Goal: Information Seeking & Learning: Learn about a topic

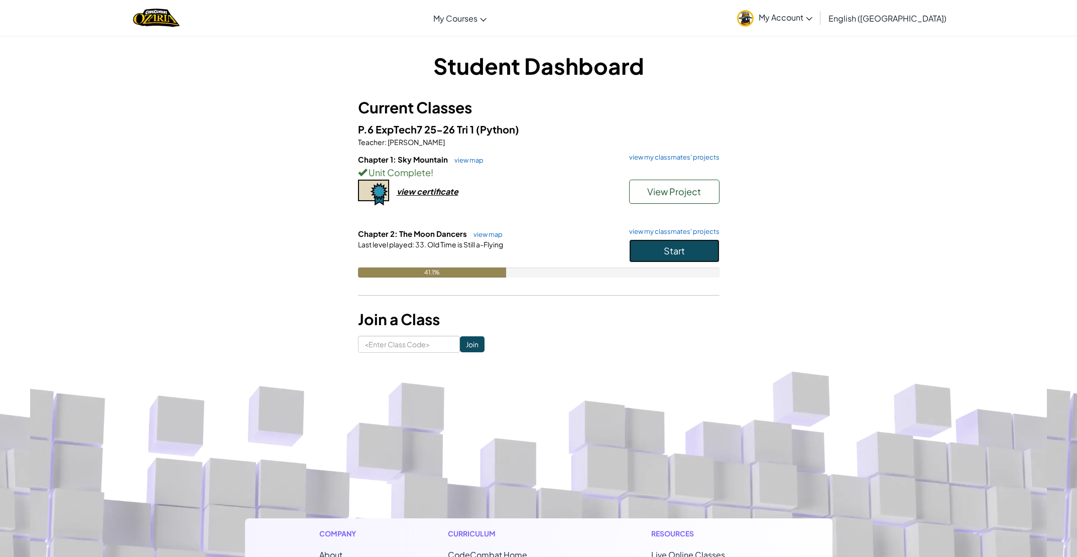
click at [646, 243] on button "Start" at bounding box center [674, 250] width 90 height 23
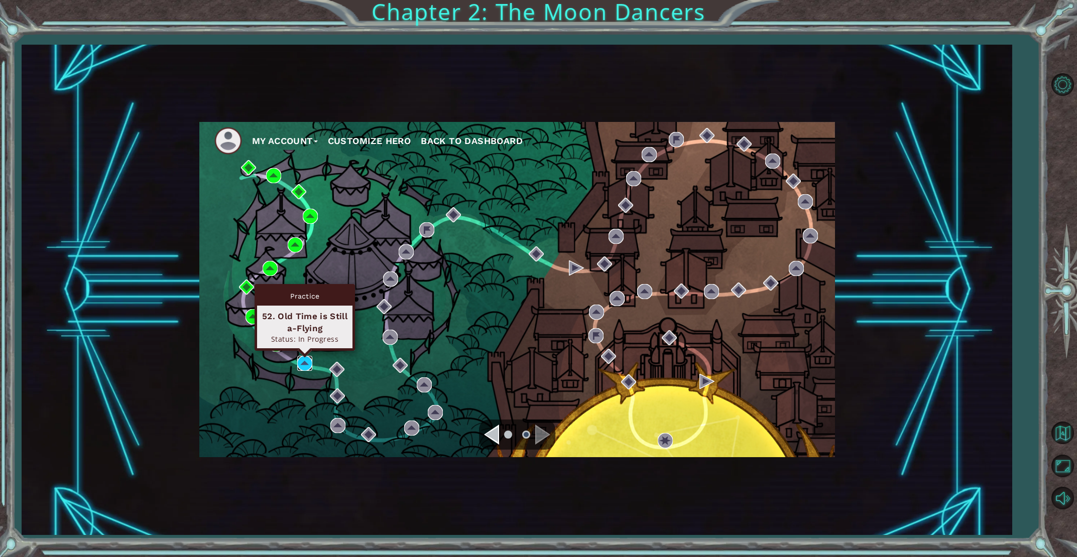
click at [298, 358] on img at bounding box center [304, 363] width 15 height 15
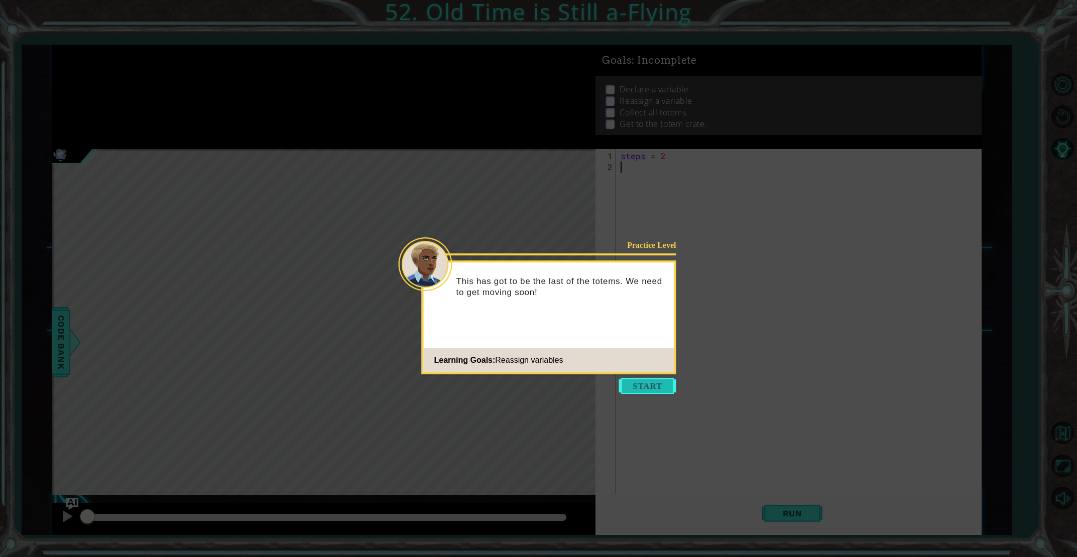
click at [654, 378] on button "Start" at bounding box center [647, 386] width 57 height 16
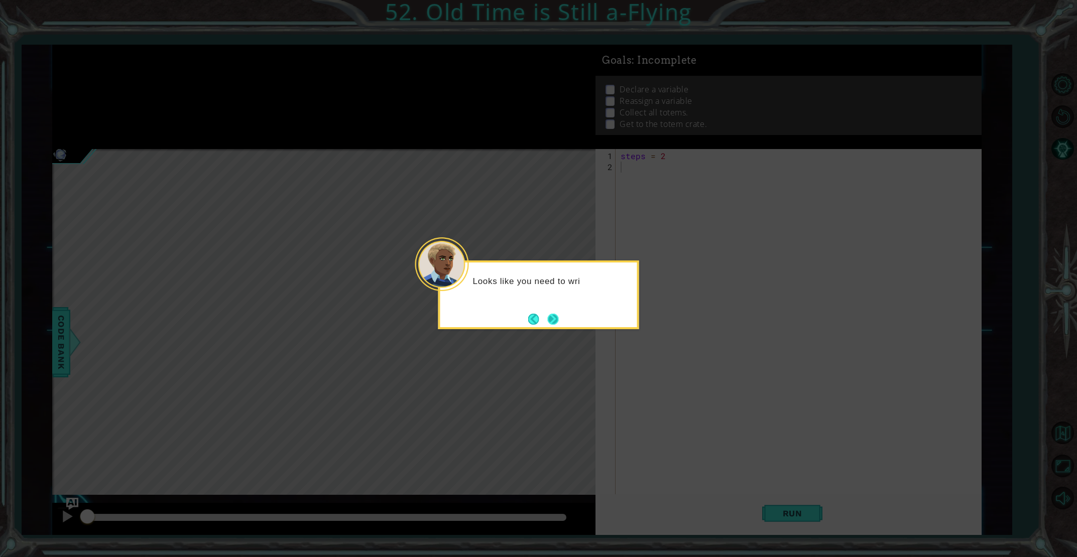
click at [558, 310] on button "Next" at bounding box center [553, 319] width 18 height 18
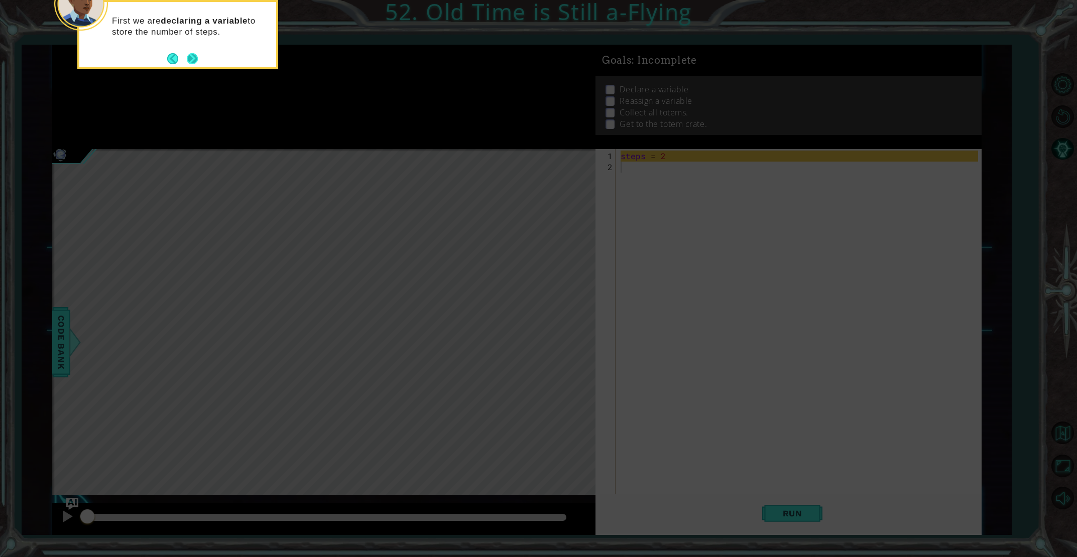
click at [187, 54] on button "Next" at bounding box center [192, 59] width 18 height 18
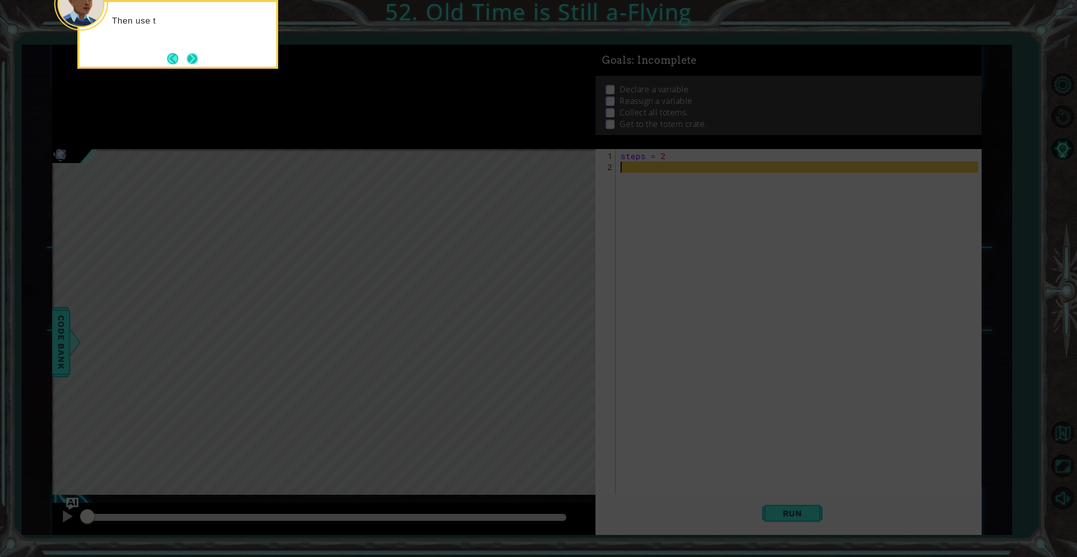
click at [191, 64] on button "Next" at bounding box center [193, 59] width 12 height 12
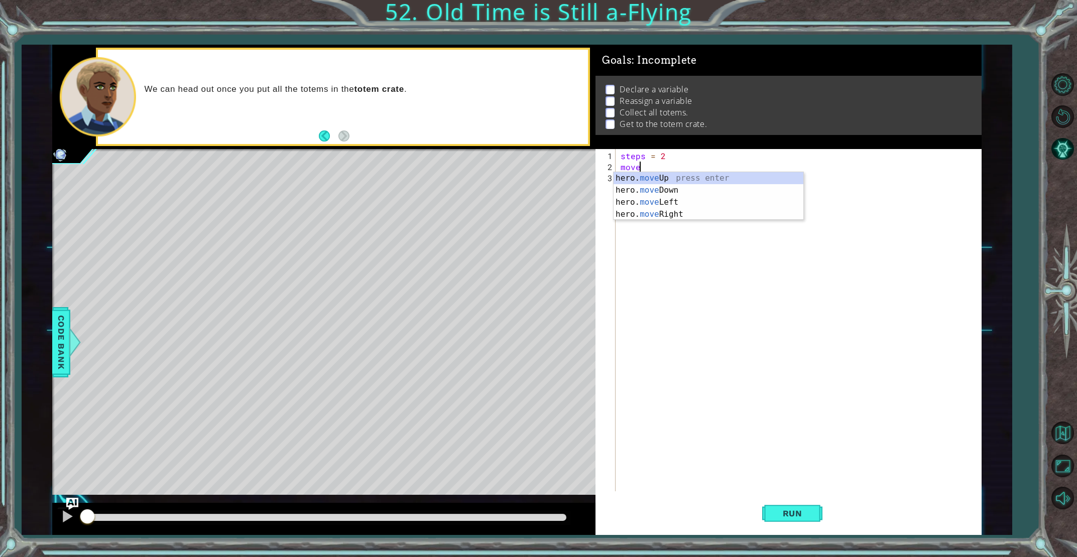
scroll to position [0, 1]
drag, startPoint x: 637, startPoint y: 213, endPoint x: 638, endPoint y: 207, distance: 6.5
click at [638, 213] on div "hero. move Up press enter hero. move Down press enter hero. move Left press ent…" at bounding box center [708, 208] width 190 height 72
click at [703, 176] on div "steps press enter" at bounding box center [781, 190] width 190 height 36
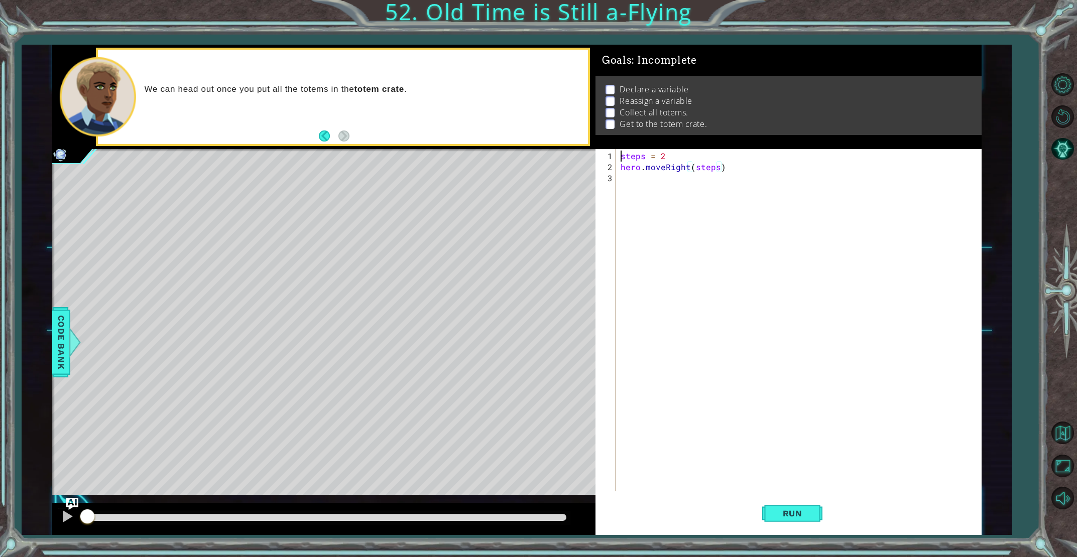
click at [647, 179] on div "steps = 2 hero . moveRight ( steps )" at bounding box center [801, 333] width 364 height 364
click at [701, 155] on div "hero . moveDown ( 1 )" at bounding box center [801, 333] width 364 height 364
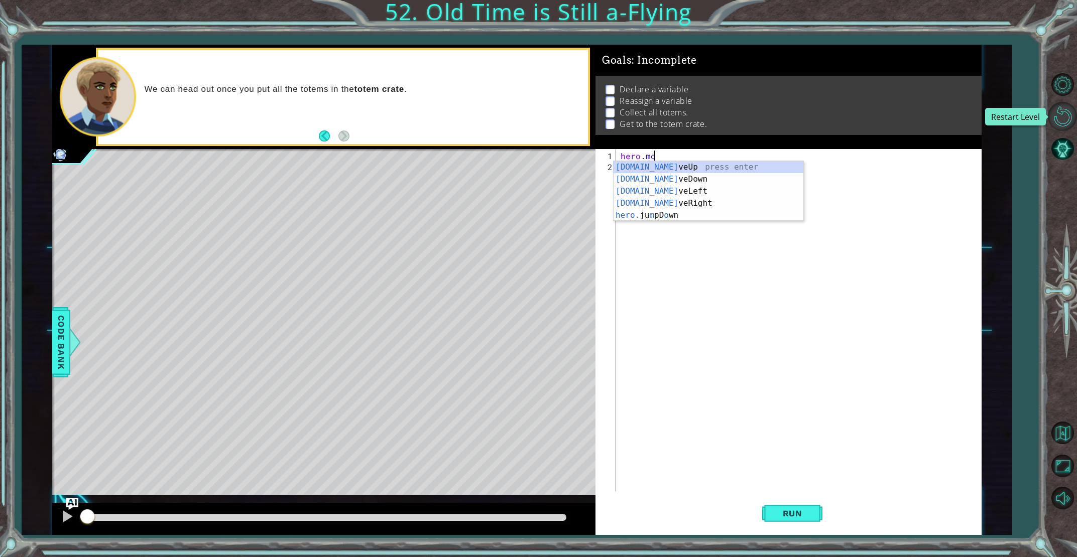
type textarea "[DOMAIN_NAME]"
click at [1069, 111] on button "Restart Level" at bounding box center [1062, 116] width 29 height 29
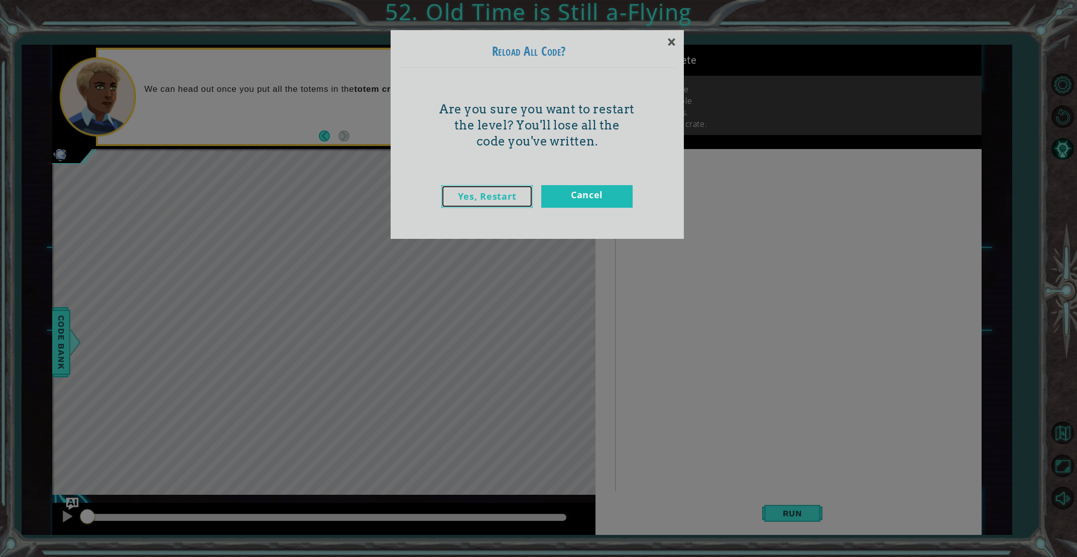
click at [510, 202] on link "Yes, Restart" at bounding box center [486, 196] width 91 height 23
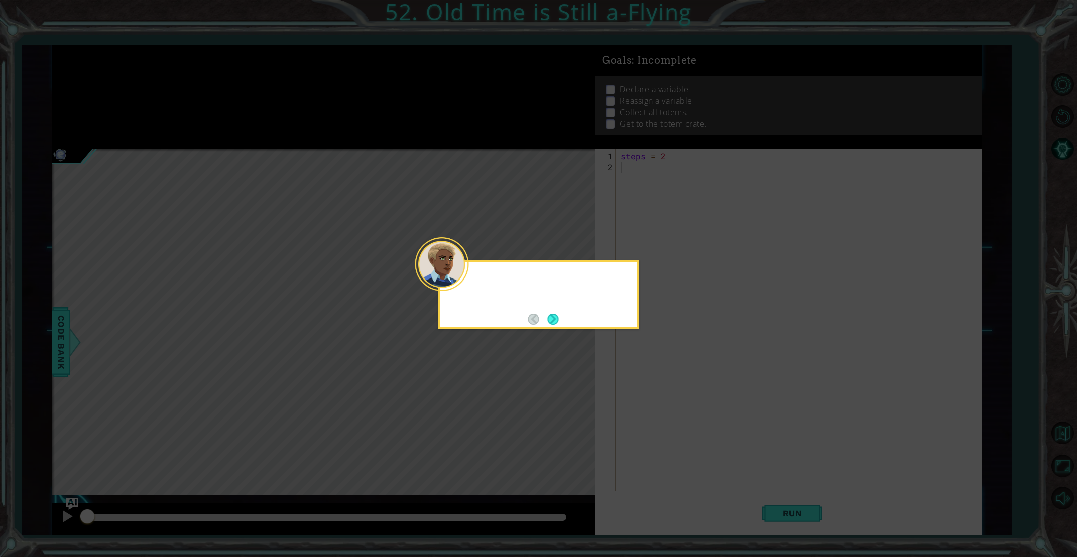
scroll to position [0, 0]
click at [551, 313] on button "Next" at bounding box center [552, 319] width 17 height 17
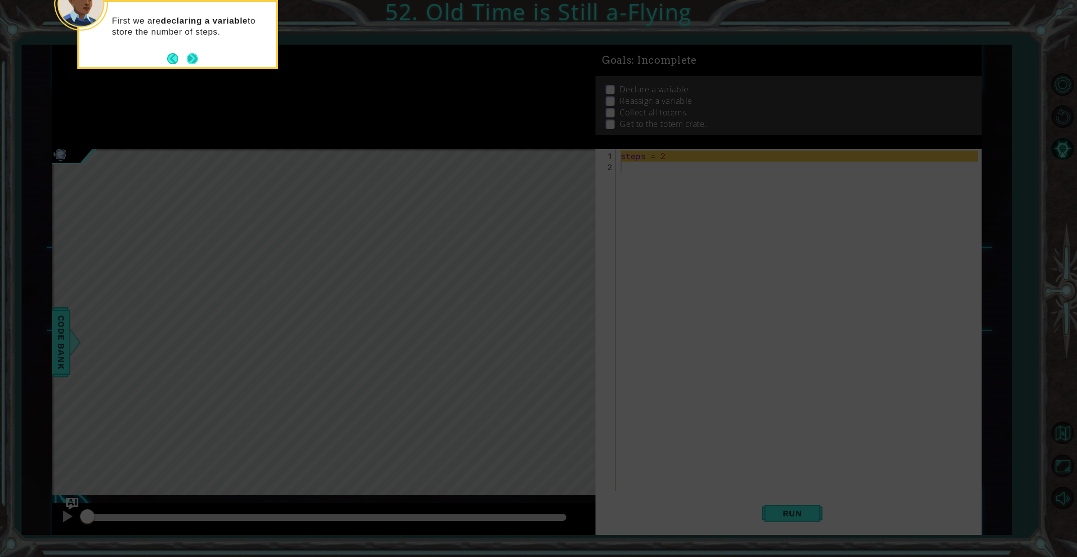
click at [189, 59] on button "Next" at bounding box center [192, 58] width 17 height 17
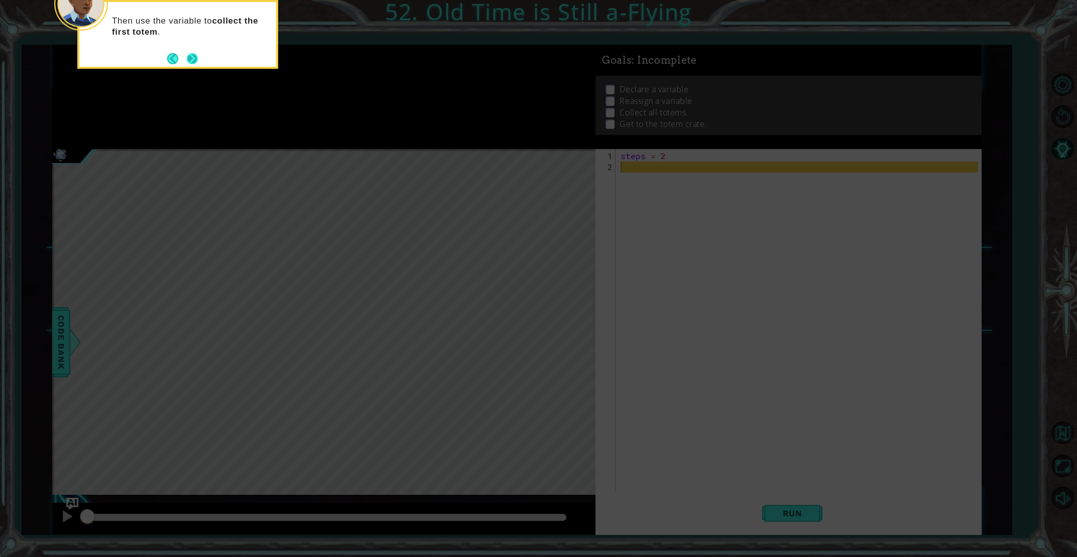
click at [191, 57] on button "Next" at bounding box center [192, 58] width 15 height 15
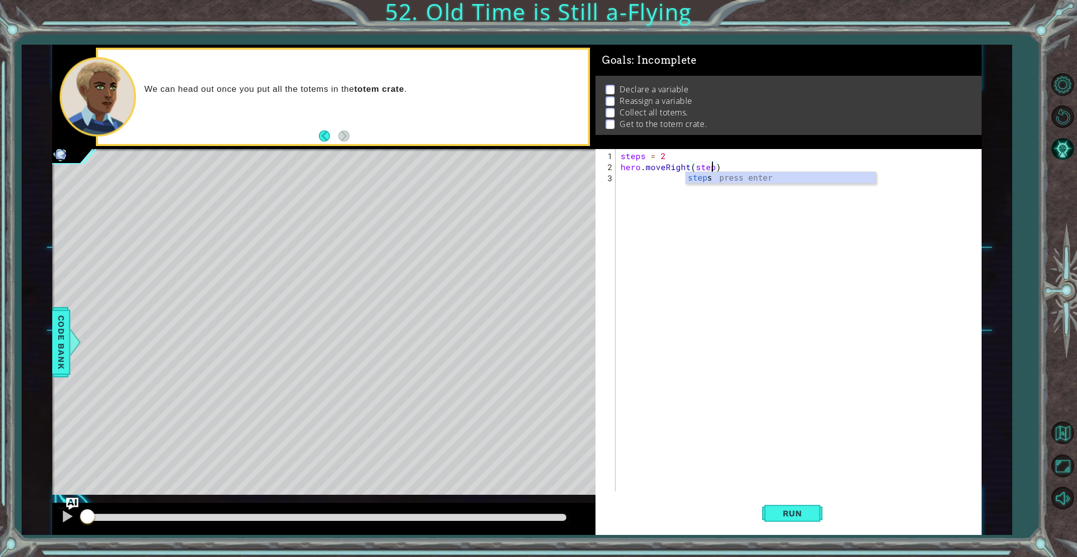
scroll to position [0, 6]
type textarea "hero.moveRight(steps)"
click at [778, 506] on button "Run" at bounding box center [792, 514] width 60 height 39
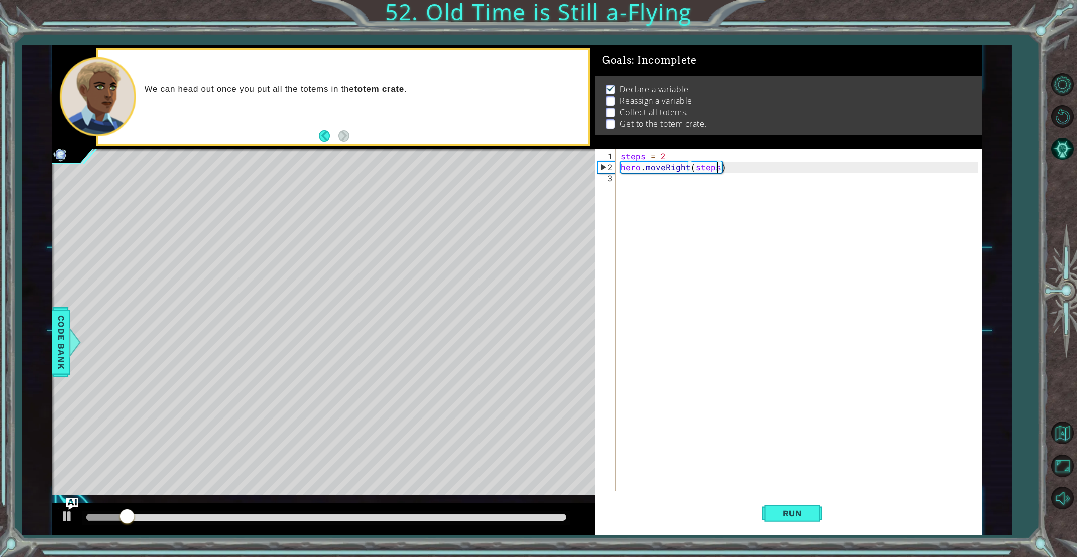
click at [627, 184] on div "steps = 2 hero . moveRight ( steps )" at bounding box center [801, 333] width 364 height 364
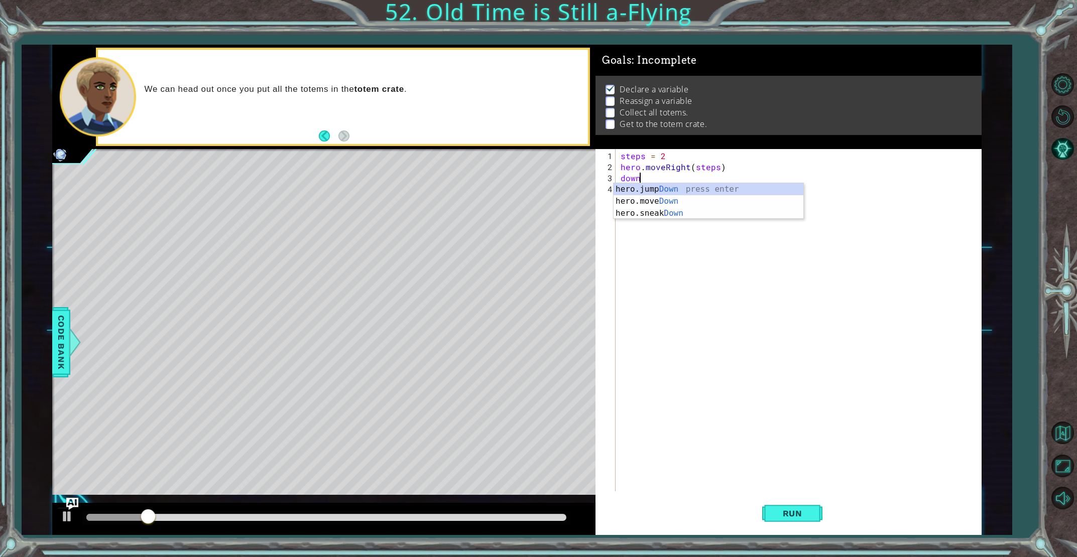
scroll to position [0, 1]
type textarea "hero.moveDown(1)"
click at [625, 189] on div "steps = 2 hero . moveRight ( steps ) hero . moveDown ( 1 )" at bounding box center [801, 333] width 364 height 364
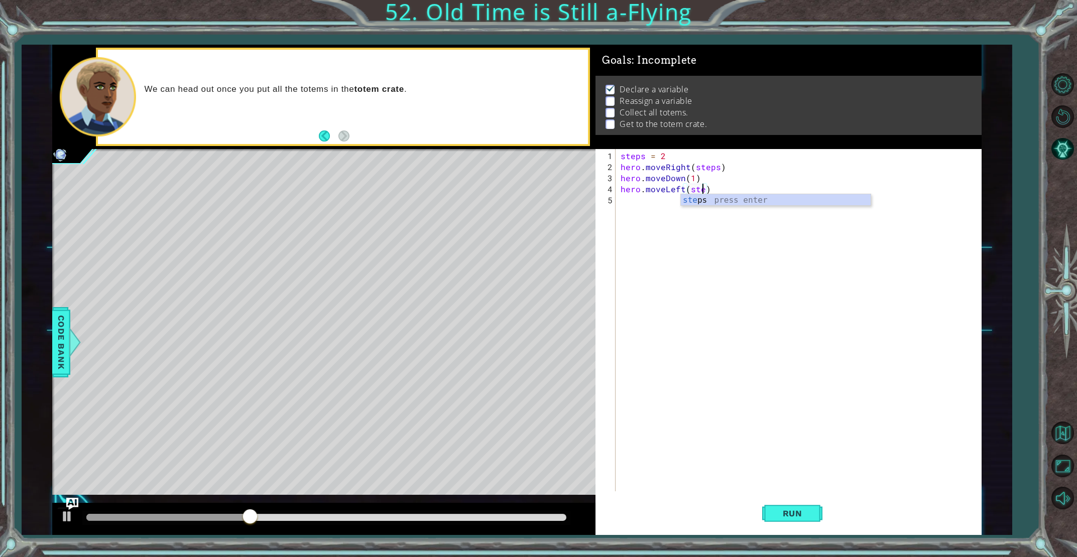
type textarea "hero.moveLeft(steps)"
click at [638, 204] on div "steps = 2 hero . moveRight ( steps ) hero . moveDown ( 1 ) hero . moveLeft ( st…" at bounding box center [801, 333] width 364 height 364
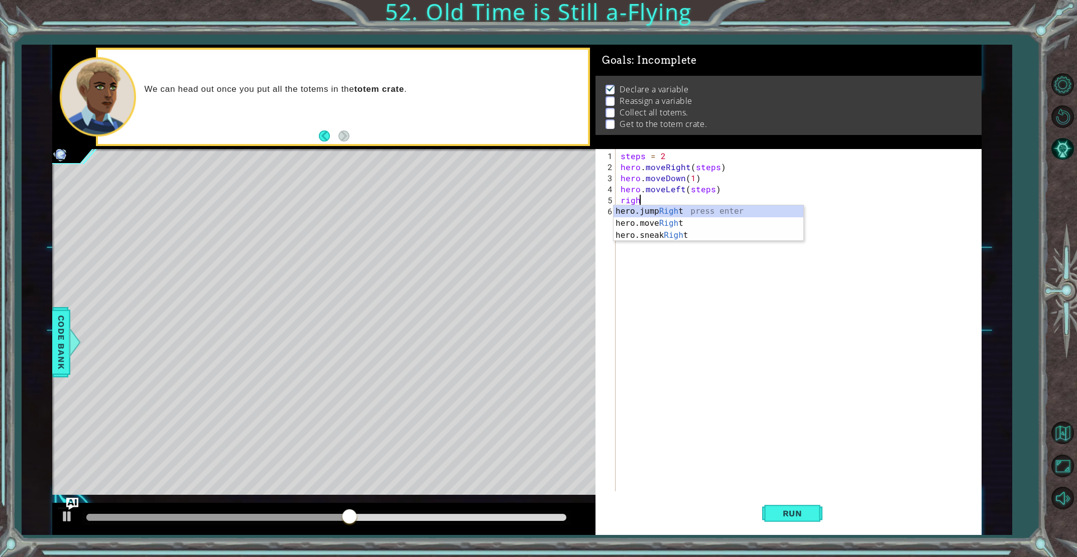
scroll to position [0, 1]
click at [658, 220] on div "hero.jump Right press enter hero.move Right press enter hero.sneak Right press …" at bounding box center [708, 235] width 190 height 60
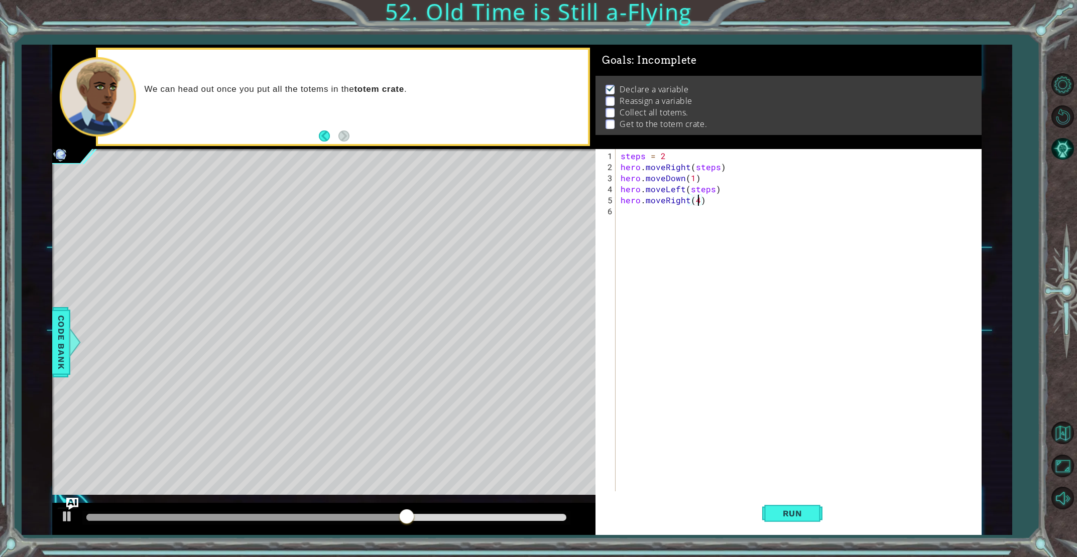
scroll to position [0, 5]
type textarea "hero.moveRight(4)"
click at [770, 516] on button "Run" at bounding box center [792, 514] width 60 height 39
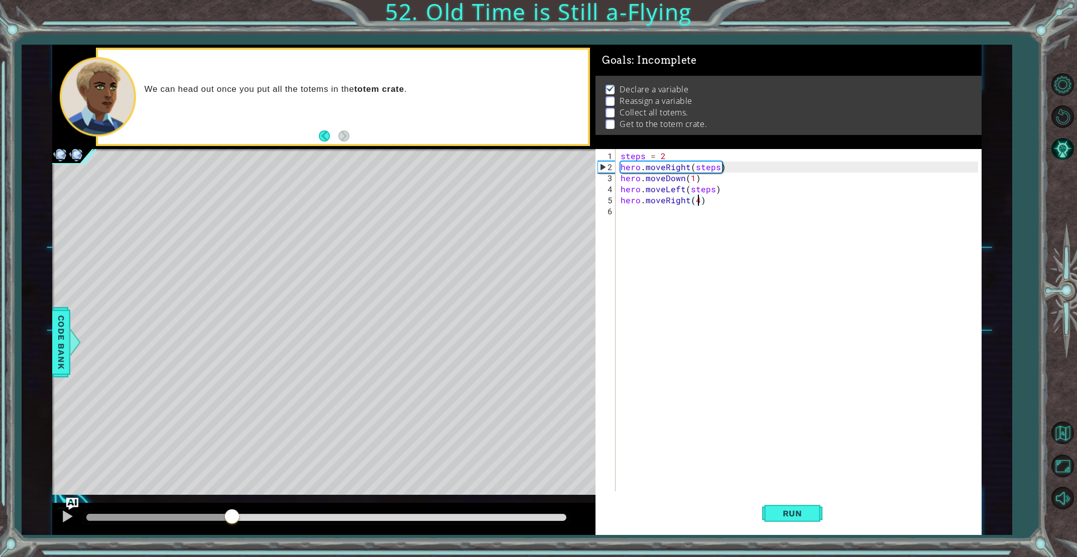
drag, startPoint x: 113, startPoint y: 521, endPoint x: 243, endPoint y: 509, distance: 130.1
click at [233, 509] on div at bounding box center [232, 518] width 18 height 18
click at [639, 212] on div "steps = 2 hero . moveRight ( steps ) hero . moveDown ( 1 ) hero . moveLeft ( st…" at bounding box center [801, 333] width 364 height 364
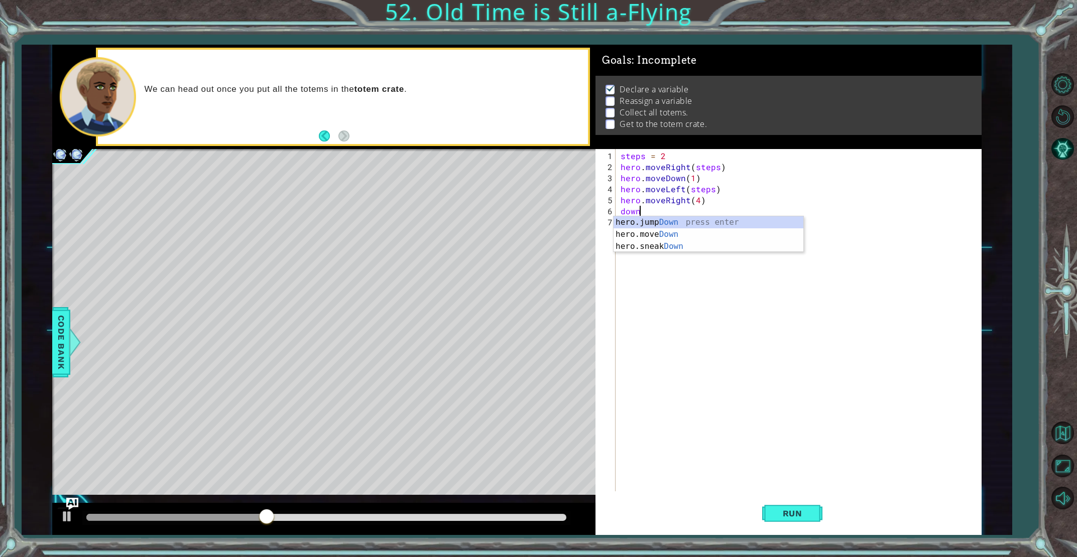
scroll to position [0, 1]
type textarea "hero.moveDown(1)"
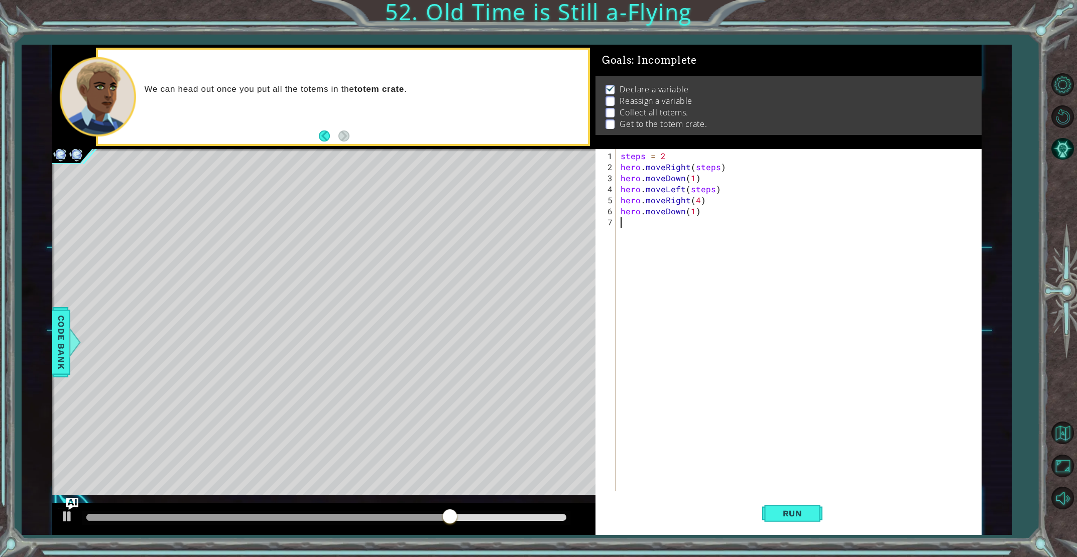
click at [630, 228] on div "steps = 2 hero . moveRight ( steps ) hero . moveDown ( 1 ) hero . moveLeft ( st…" at bounding box center [801, 333] width 364 height 364
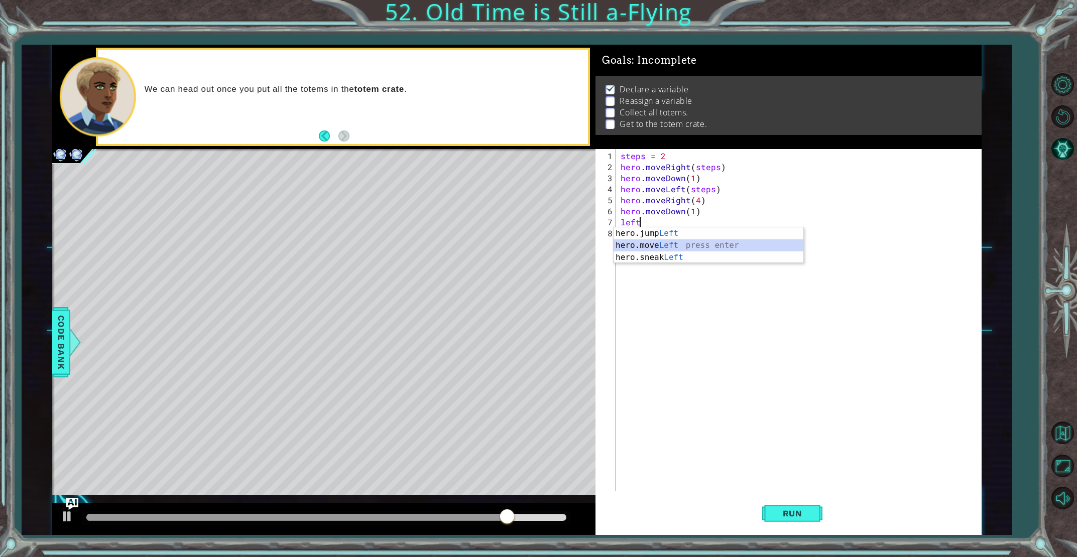
click at [655, 247] on div "hero.jump Left press enter hero.move Left press enter hero.sneak Left press ent…" at bounding box center [708, 257] width 190 height 60
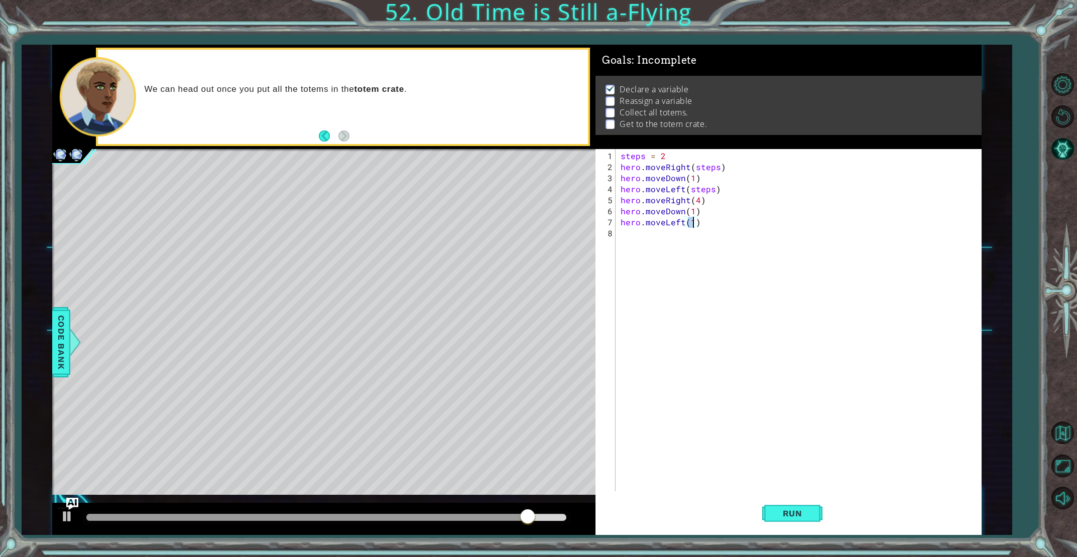
scroll to position [0, 4]
type textarea "hero.moveLeft(4)"
drag, startPoint x: 807, startPoint y: 518, endPoint x: 807, endPoint y: 513, distance: 5.5
click at [807, 517] on span "Run" at bounding box center [793, 514] width 40 height 10
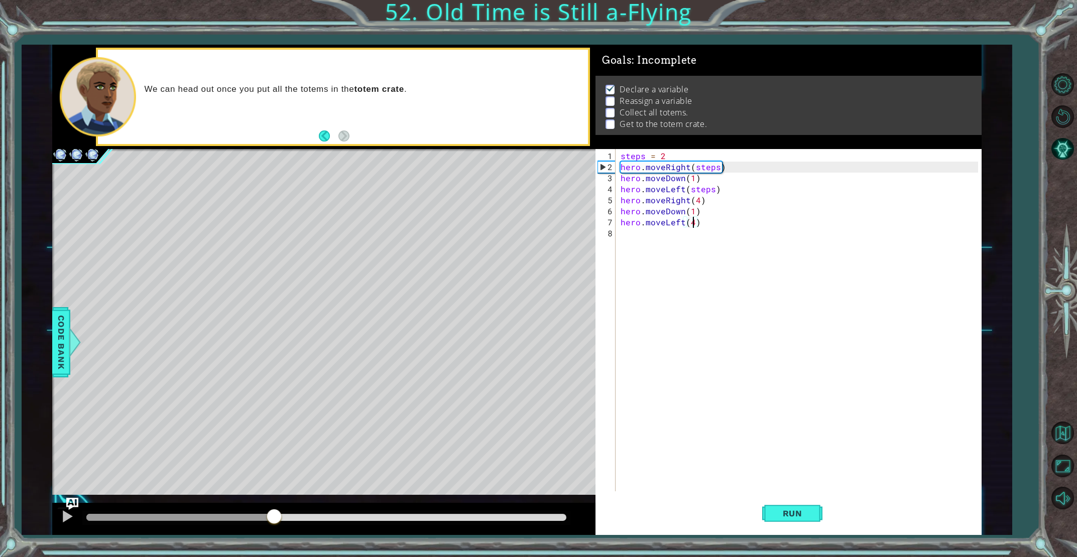
drag, startPoint x: 106, startPoint y: 521, endPoint x: 273, endPoint y: 508, distance: 167.7
click at [273, 508] on div at bounding box center [323, 519] width 543 height 32
click at [637, 238] on div "steps = 2 hero . moveRight ( steps ) hero . moveDown ( 1 ) hero . moveLeft ( st…" at bounding box center [801, 333] width 364 height 364
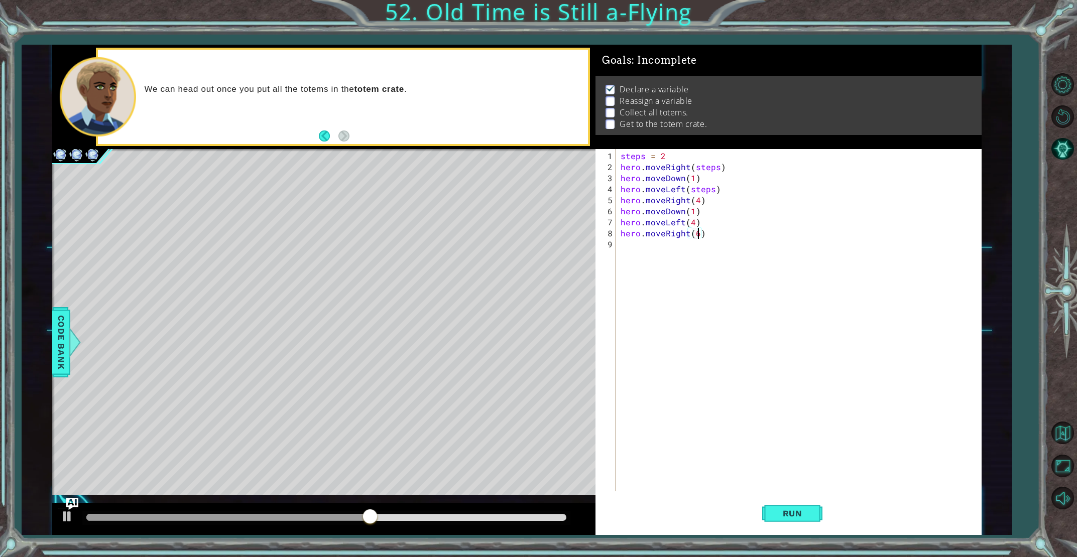
scroll to position [0, 5]
type textarea "hero.moveRight(6)"
click at [763, 516] on button "Run" at bounding box center [792, 514] width 60 height 39
click at [339, 494] on div "methods hero use(thing) moveUp(steps) moveDown(steps) moveLeft(steps) moveRight…" at bounding box center [516, 290] width 929 height 490
drag, startPoint x: 624, startPoint y: 254, endPoint x: 607, endPoint y: 261, distance: 17.8
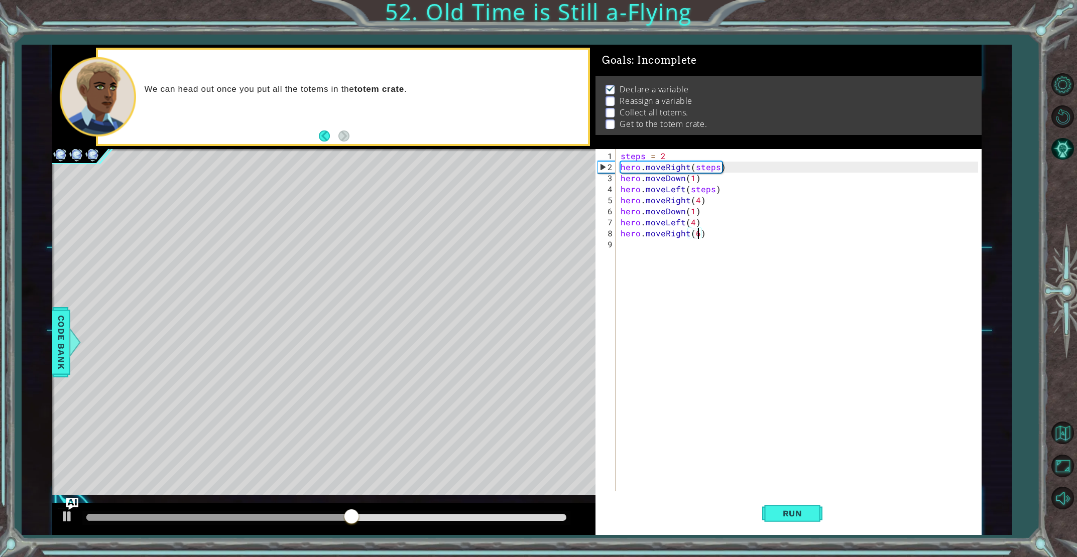
click at [623, 255] on div "steps = 2 hero . moveRight ( steps ) hero . moveDown ( 1 ) hero . moveLeft ( st…" at bounding box center [801, 333] width 364 height 364
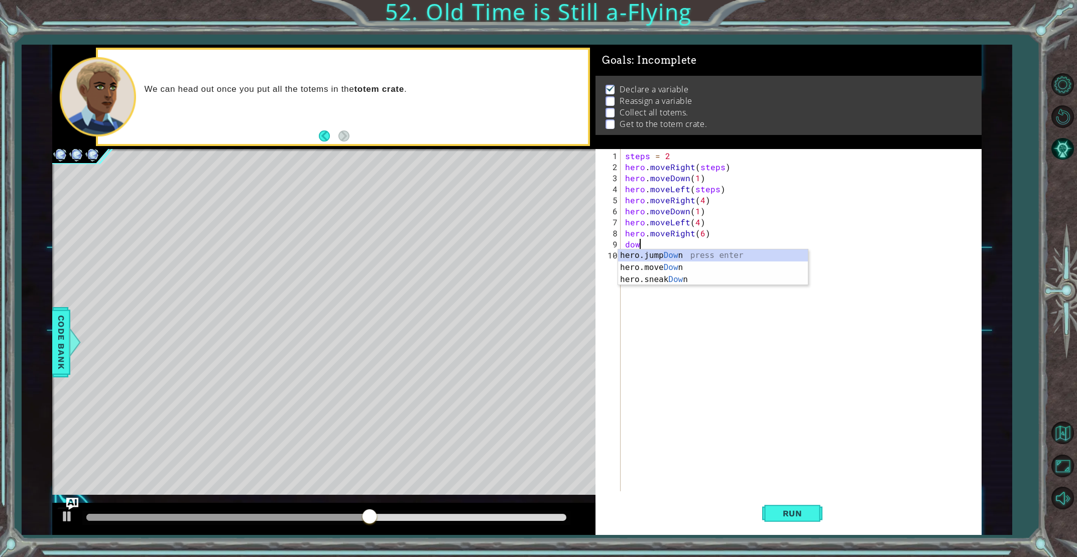
scroll to position [0, 1]
type textarea "hero.moveDown(1)"
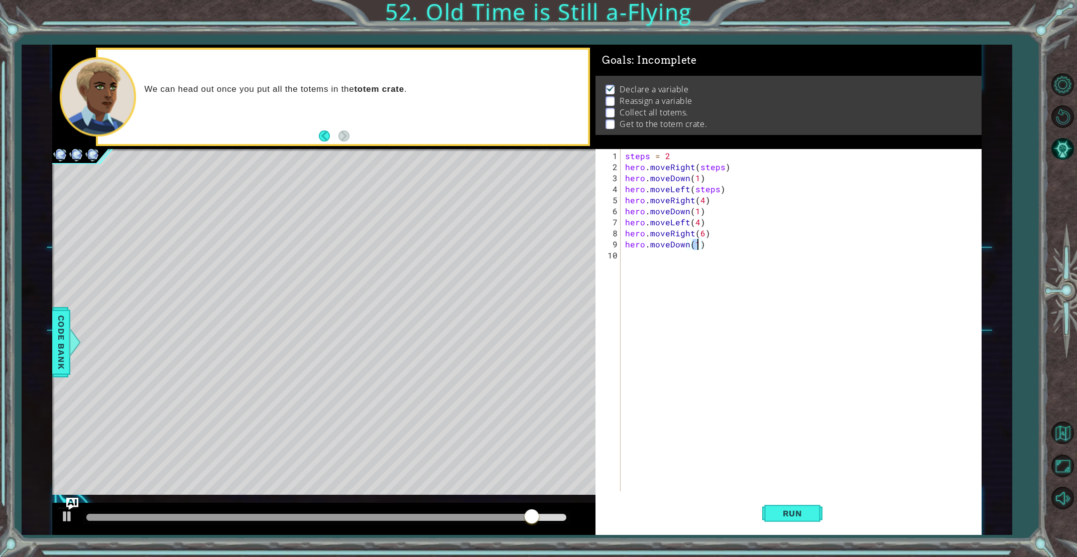
click at [625, 257] on div "steps = 2 hero . moveRight ( steps ) hero . moveDown ( 1 ) hero . moveLeft ( st…" at bounding box center [802, 333] width 359 height 364
type textarea "hero.moveLeft(6)"
click at [781, 507] on button "Run" at bounding box center [792, 514] width 60 height 39
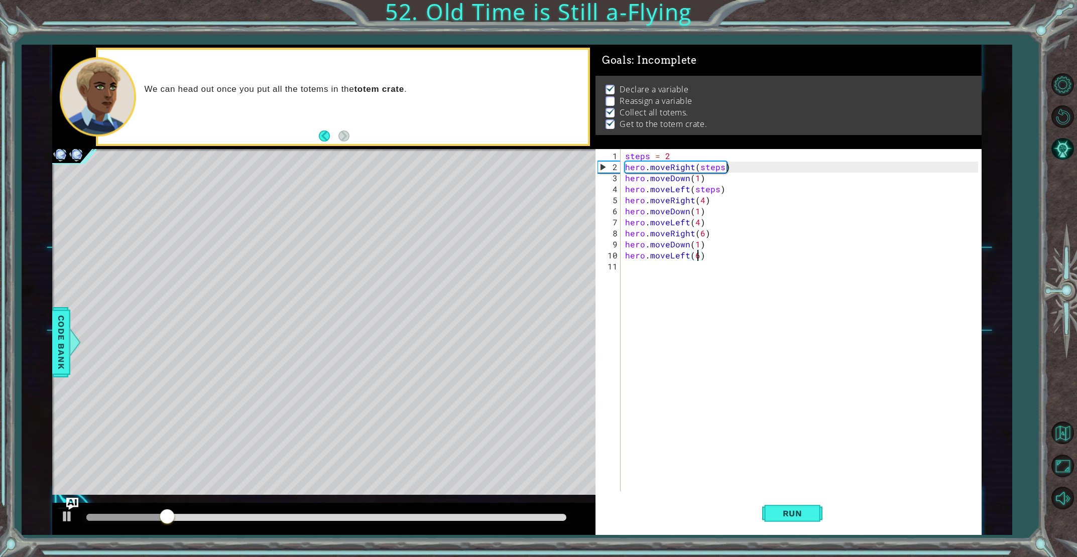
click at [647, 278] on div "steps = 2 hero . moveRight ( steps ) hero . moveDown ( 1 ) hero . moveLeft ( st…" at bounding box center [802, 333] width 359 height 364
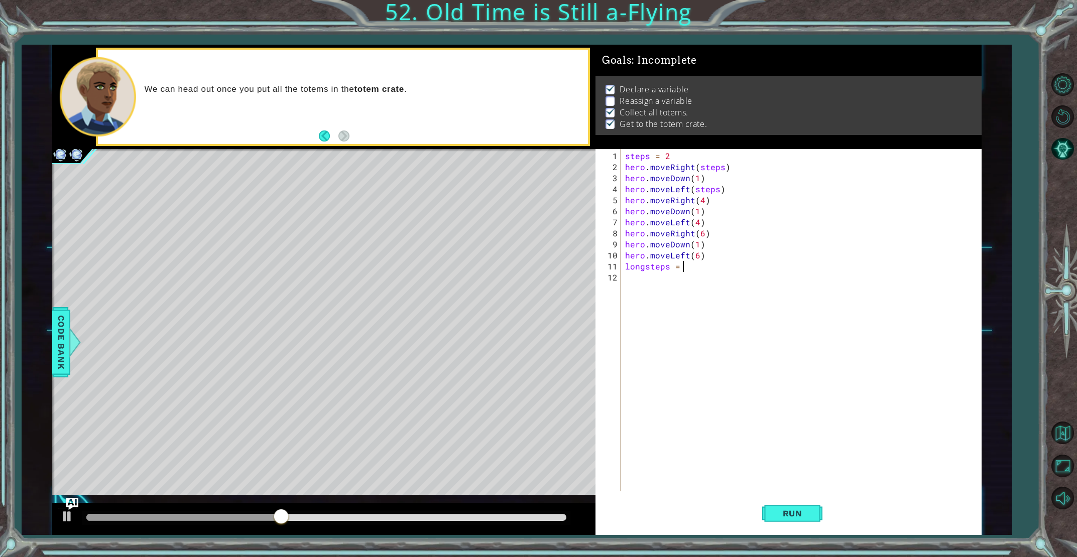
scroll to position [0, 4]
click at [806, 514] on span "Run" at bounding box center [793, 514] width 40 height 10
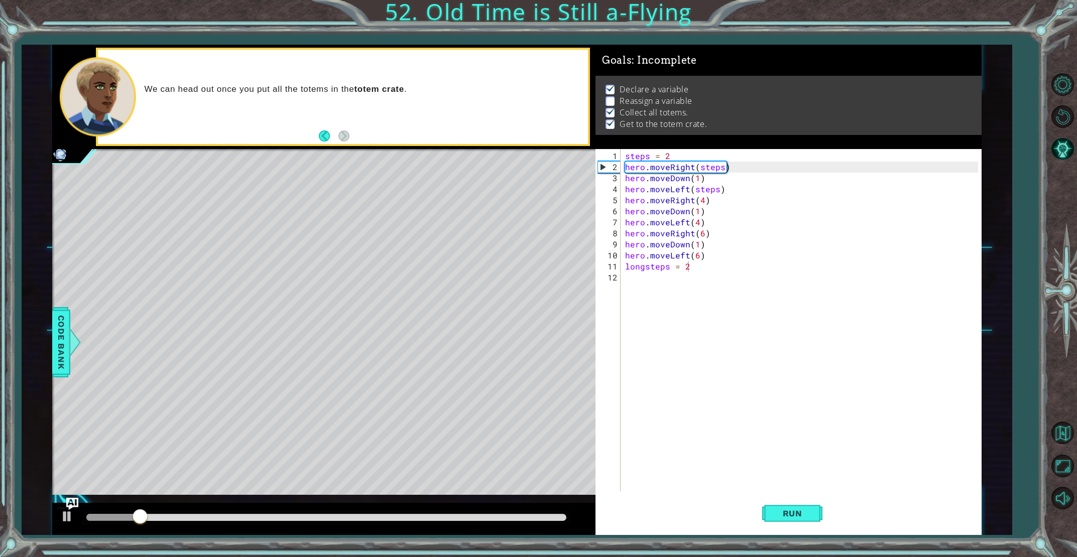
drag, startPoint x: 125, startPoint y: 507, endPoint x: 173, endPoint y: 518, distance: 49.4
click at [203, 512] on div at bounding box center [323, 519] width 543 height 32
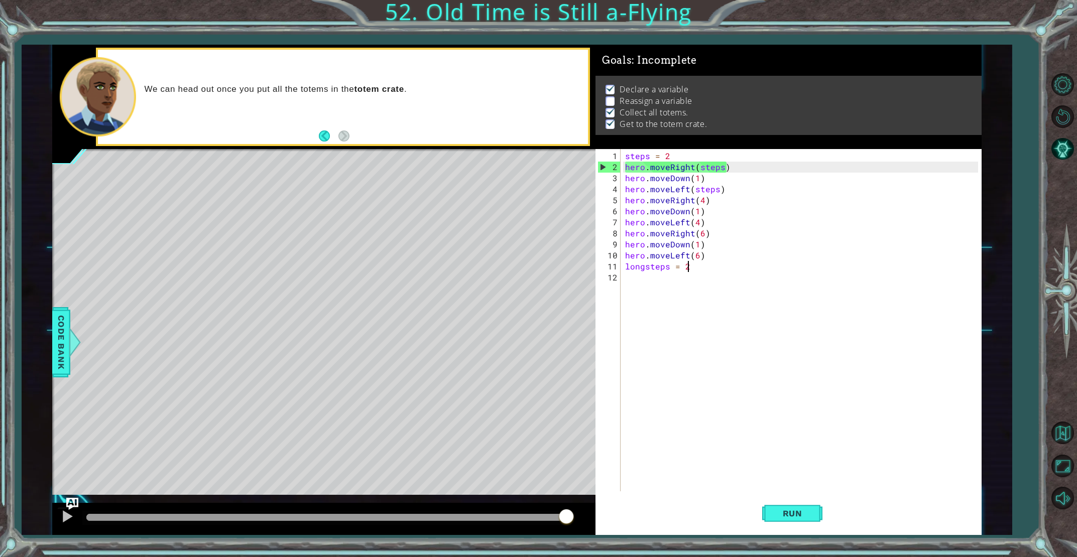
click at [586, 479] on div "methods hero use(thing) moveUp(steps) moveDown(steps) moveLeft(steps) moveRight…" at bounding box center [516, 290] width 929 height 490
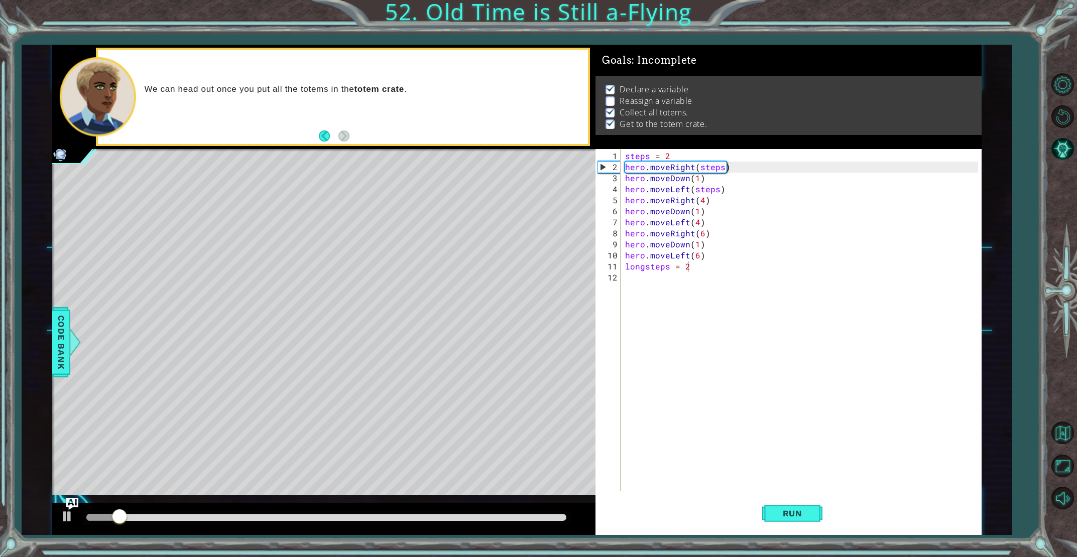
click at [73, 496] on div "methods hero use(thing) moveUp(steps) moveDown(steps) moveLeft(steps) moveRight…" at bounding box center [516, 290] width 929 height 490
click at [73, 501] on img "Ask AI" at bounding box center [72, 503] width 13 height 13
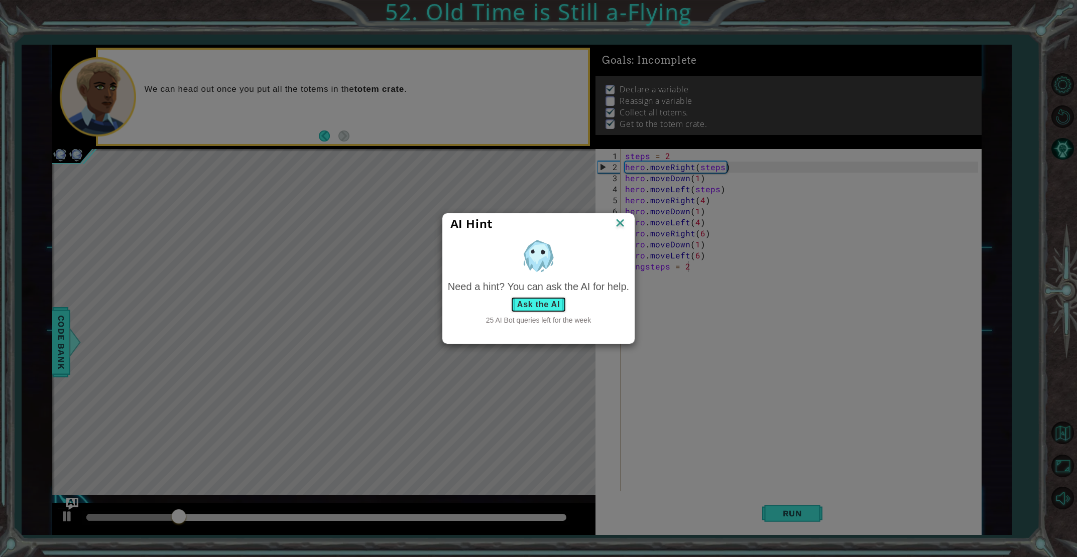
click at [531, 299] on button "Ask the AI" at bounding box center [539, 305] width 56 height 16
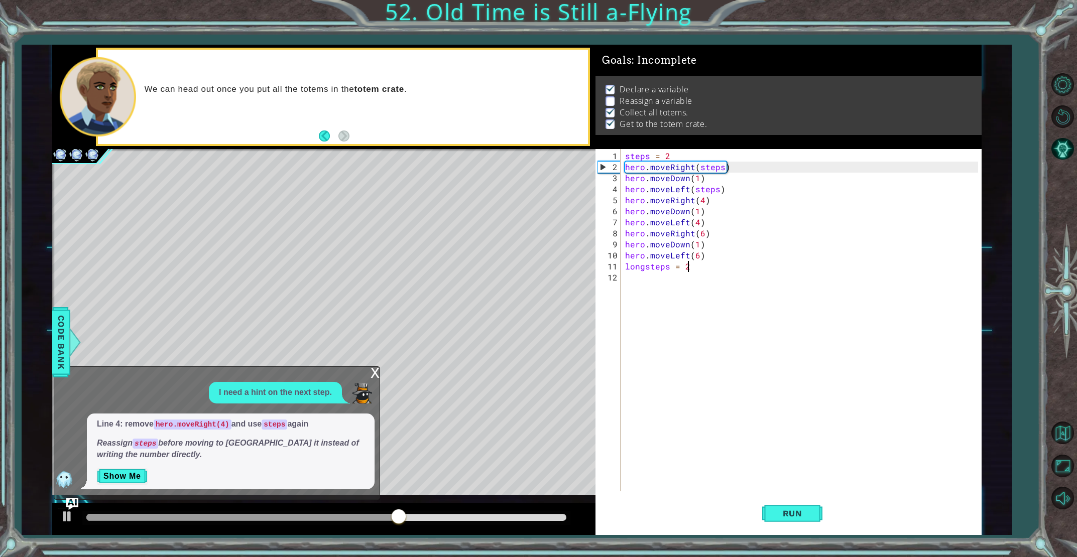
click at [701, 201] on div "steps = 2 hero . moveRight ( steps ) hero . moveDown ( 1 ) hero . moveLeft ( st…" at bounding box center [802, 333] width 359 height 364
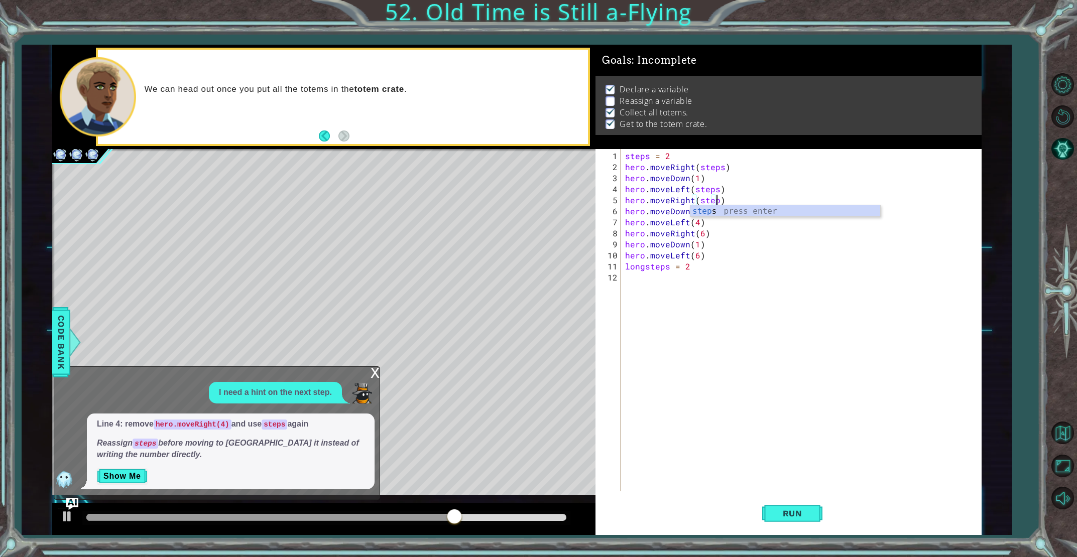
scroll to position [0, 6]
click at [797, 510] on span "Run" at bounding box center [793, 514] width 40 height 10
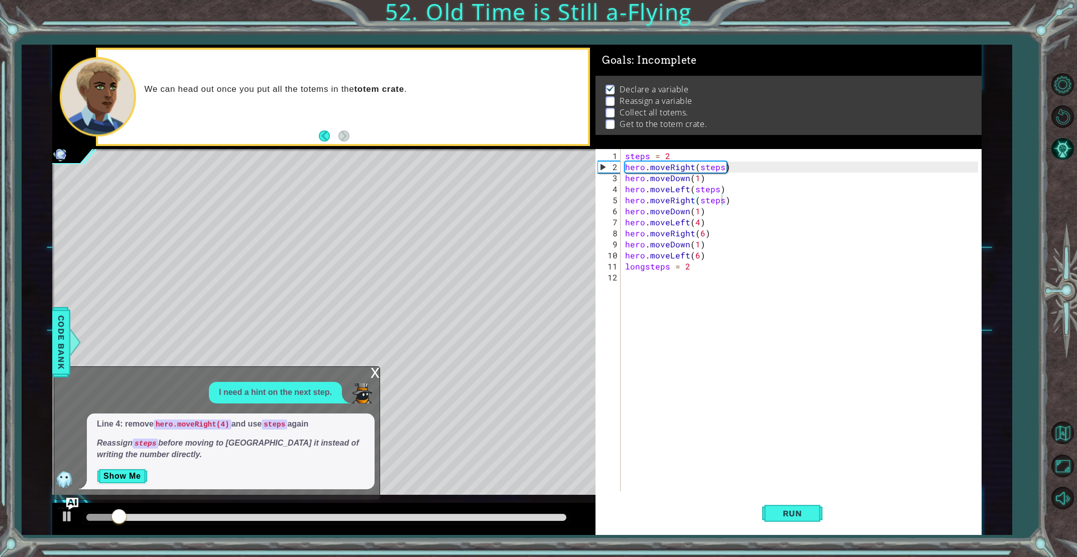
click at [373, 368] on div "x" at bounding box center [375, 372] width 9 height 10
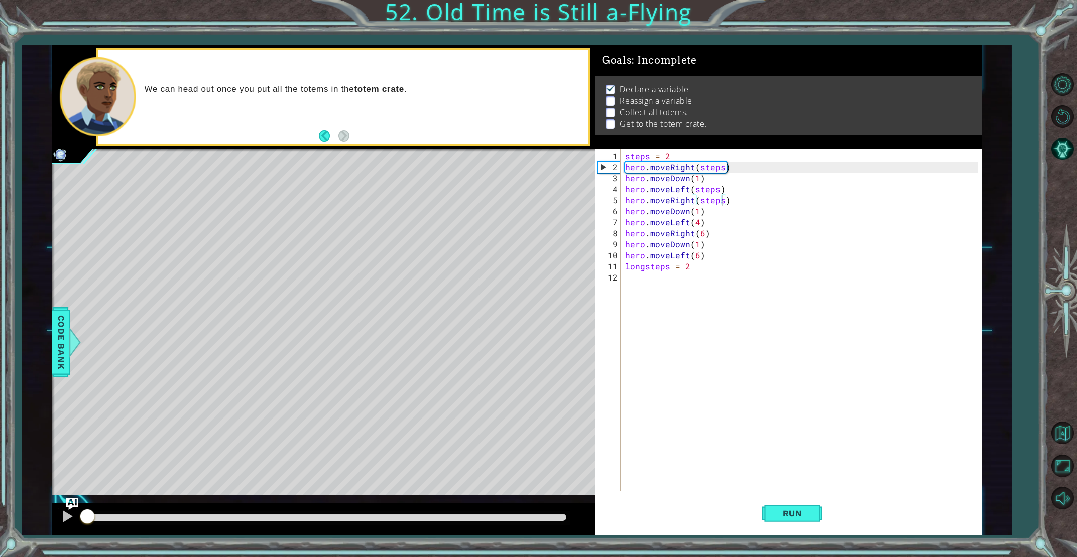
drag, startPoint x: 137, startPoint y: 515, endPoint x: -43, endPoint y: 444, distance: 193.6
click at [0, 444] on html "1 2 3 4 5 6 7 8 9 10 11 12 13 14 15 steps = 2 hero . moveRight ( steps ) hero .…" at bounding box center [538, 278] width 1077 height 557
click at [722, 202] on div "steps = 2 hero . moveRight ( steps ) hero . moveDown ( 1 ) hero . moveLeft ( st…" at bounding box center [802, 333] width 359 height 364
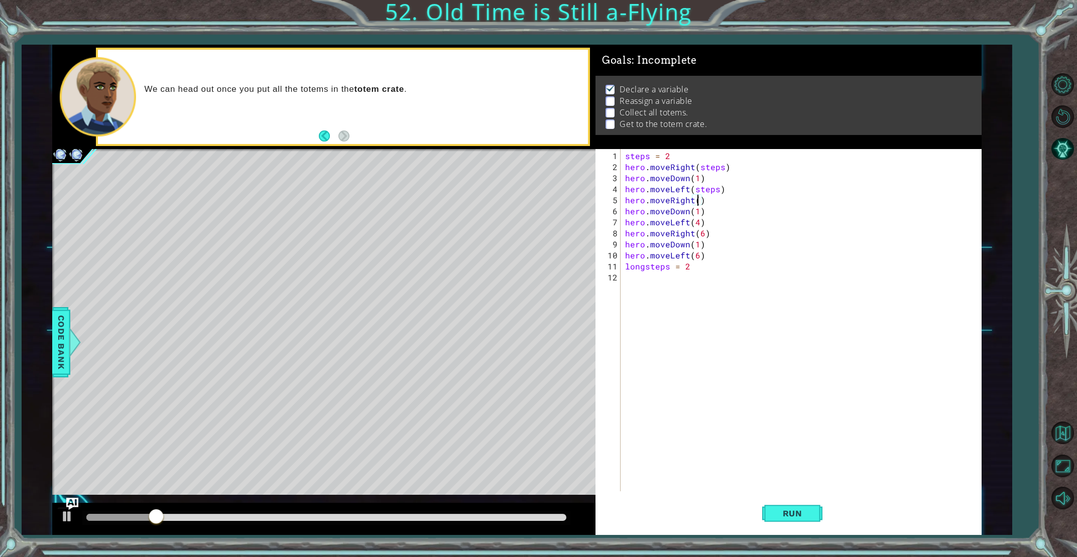
scroll to position [0, 5]
type textarea "hero.moveRight(4)"
click at [768, 501] on button "Run" at bounding box center [792, 514] width 60 height 39
drag, startPoint x: 692, startPoint y: 273, endPoint x: 665, endPoint y: 271, distance: 26.7
click at [655, 273] on div "steps = 2 hero . moveRight ( steps ) hero . moveDown ( 1 ) hero . moveLeft ( st…" at bounding box center [802, 333] width 359 height 364
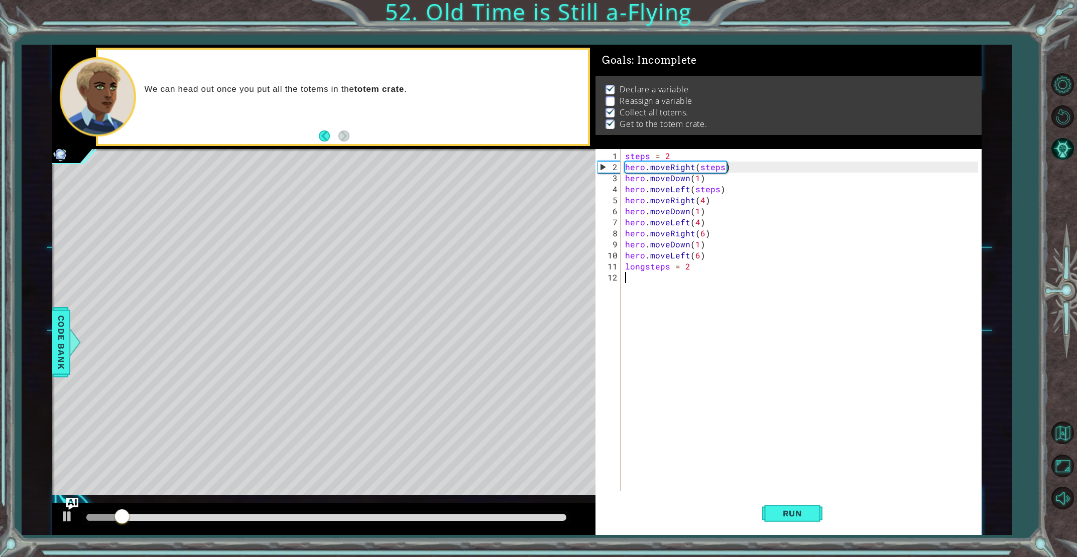
scroll to position [0, 0]
click at [689, 268] on div "steps = 2 hero . moveRight ( steps ) hero . moveDown ( 1 ) hero . moveLeft ( st…" at bounding box center [802, 333] width 359 height 364
click at [644, 265] on div "steps = 2 hero . moveRight ( steps ) hero . moveDown ( 1 ) hero . moveLeft ( st…" at bounding box center [802, 333] width 359 height 364
drag, startPoint x: 671, startPoint y: 266, endPoint x: 683, endPoint y: 267, distance: 12.6
click at [672, 266] on div "steps = 2 hero . moveRight ( steps ) hero . moveDown ( 1 ) hero . moveLeft ( st…" at bounding box center [802, 333] width 359 height 364
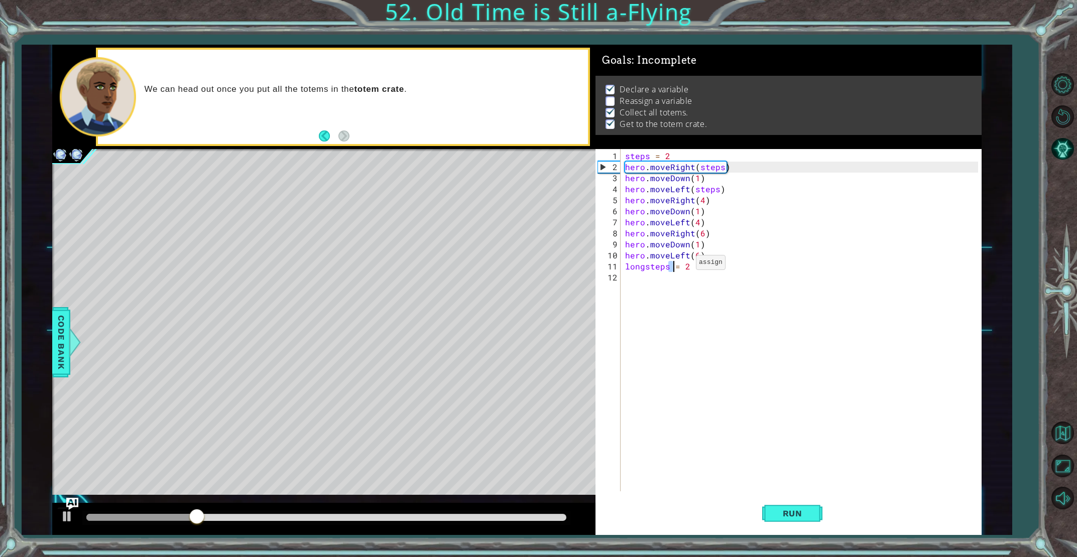
click at [683, 267] on div "steps = 2 hero . moveRight ( steps ) hero . moveDown ( 1 ) hero . moveLeft ( st…" at bounding box center [802, 333] width 359 height 364
click at [685, 266] on div "steps = 2 hero . moveRight ( steps ) hero . moveDown ( 1 ) hero . moveLeft ( st…" at bounding box center [802, 333] width 359 height 364
click at [688, 268] on div "steps = 2 hero . moveRight ( steps ) hero . moveDown ( 1 ) hero . moveLeft ( st…" at bounding box center [802, 333] width 359 height 364
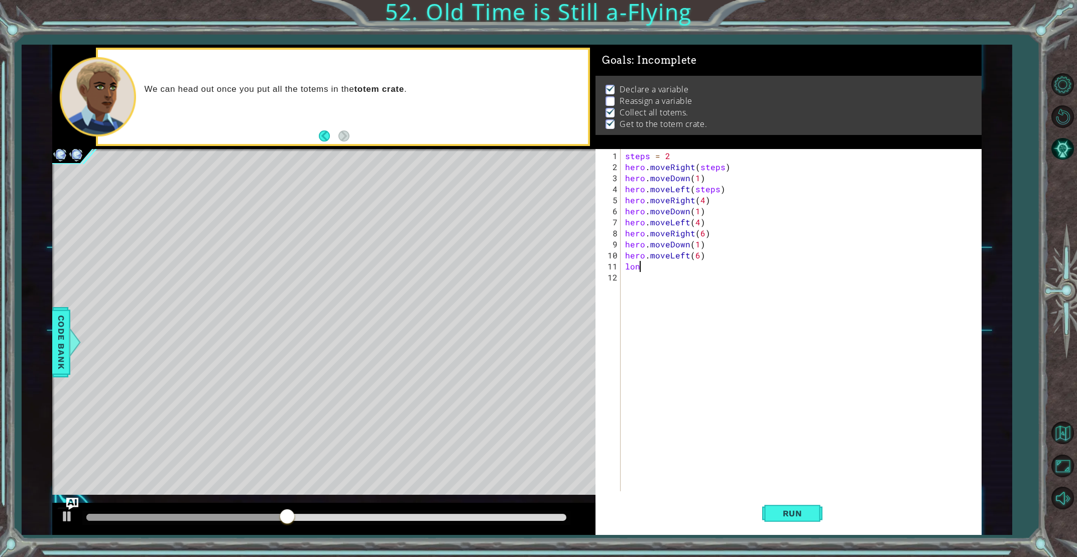
type textarea "l"
click at [73, 497] on div "methods hero use(thing) moveUp(steps) moveDown(steps) moveLeft(steps) moveRight…" at bounding box center [516, 290] width 929 height 490
click at [72, 499] on img "Ask AI" at bounding box center [72, 503] width 13 height 13
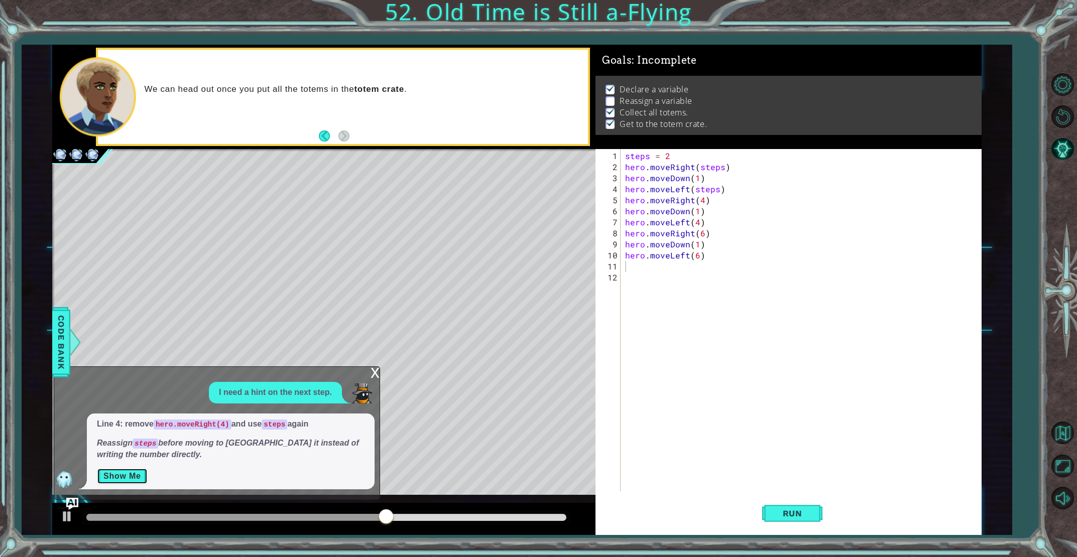
click at [105, 480] on button "Show Me" at bounding box center [122, 476] width 51 height 16
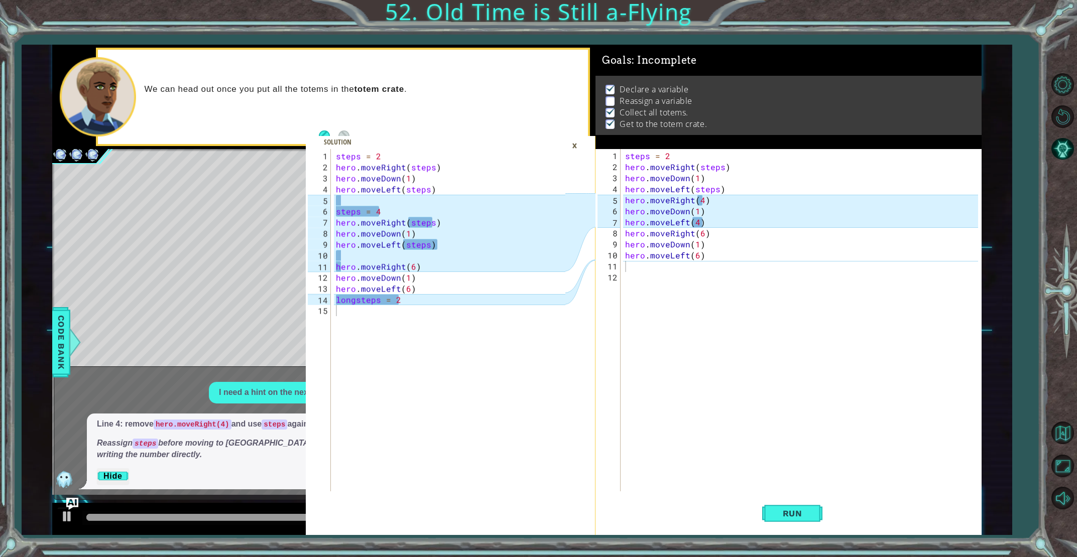
drag, startPoint x: 699, startPoint y: 222, endPoint x: 704, endPoint y: 257, distance: 34.6
click at [699, 226] on div "steps = 2 hero . moveRight ( steps ) hero . moveDown ( 1 ) hero . moveLeft ( st…" at bounding box center [802, 333] width 359 height 364
click at [698, 223] on div "steps = 2 hero . moveRight ( steps ) hero . moveDown ( 1 ) hero . moveLeft ( st…" at bounding box center [802, 333] width 359 height 364
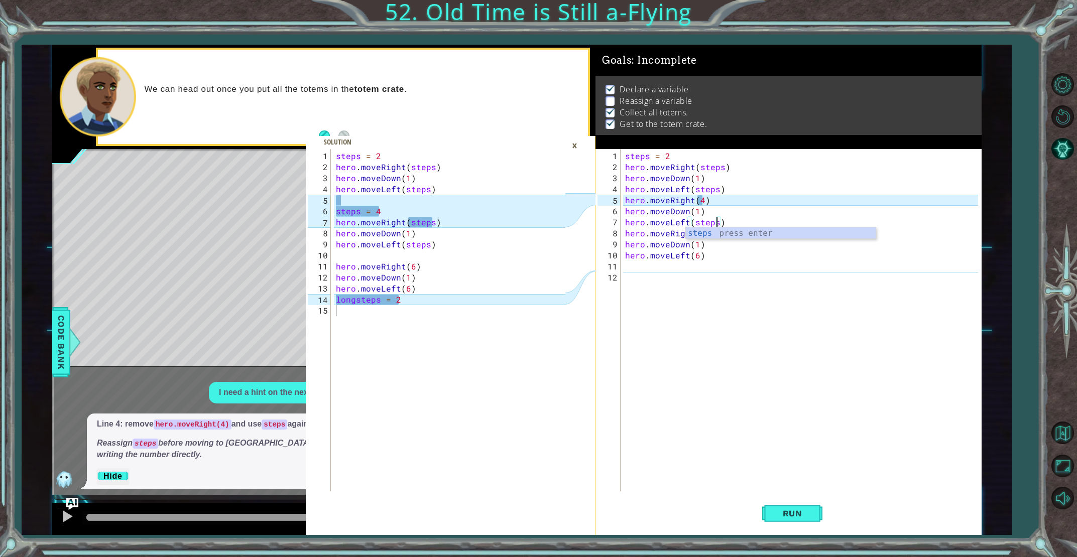
drag, startPoint x: 702, startPoint y: 200, endPoint x: 702, endPoint y: 208, distance: 7.5
click at [702, 200] on div "steps = 2 hero . moveRight ( steps ) hero . moveDown ( 1 ) hero . moveLeft ( st…" at bounding box center [802, 333] width 359 height 364
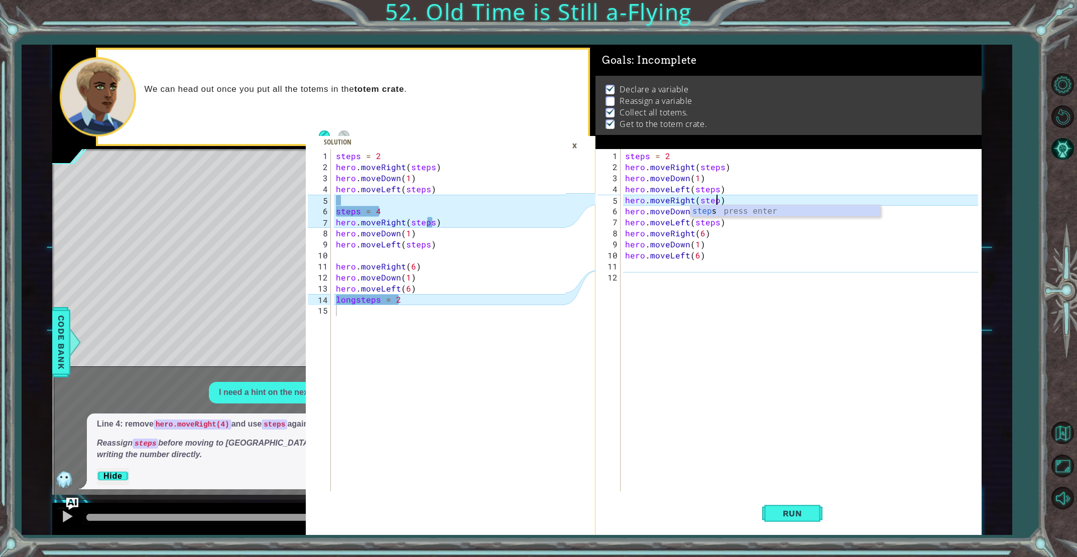
type textarea "hero.moveRight(steps)"
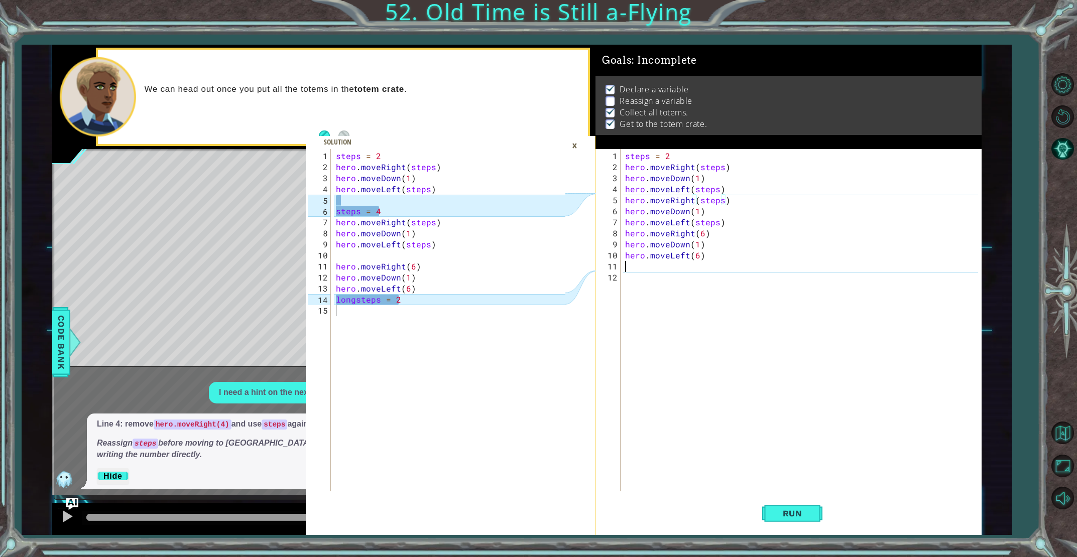
click at [644, 269] on div "steps = 2 hero . moveRight ( steps ) hero . moveDown ( 1 ) hero . moveLeft ( st…" at bounding box center [802, 333] width 359 height 364
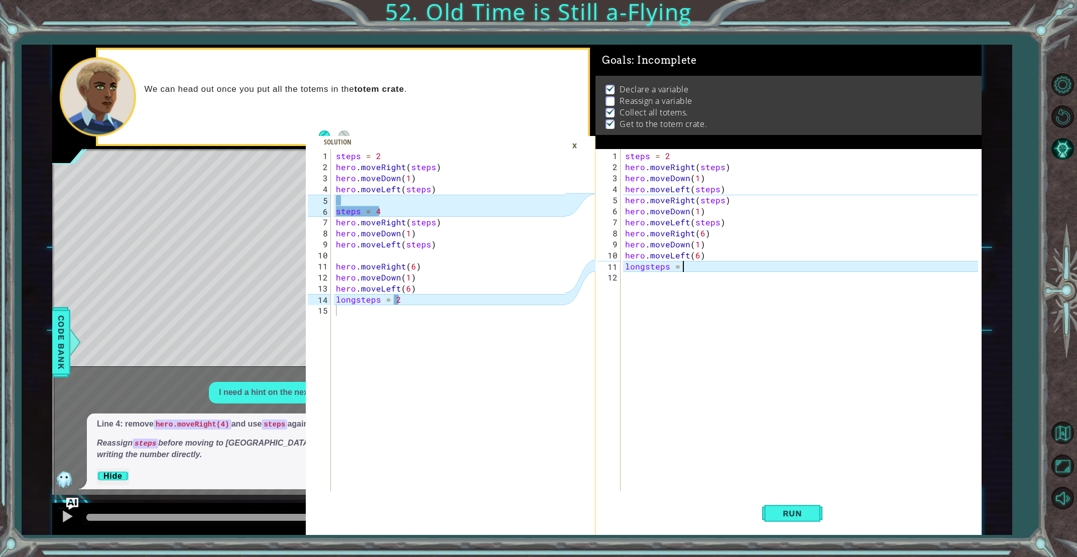
scroll to position [0, 4]
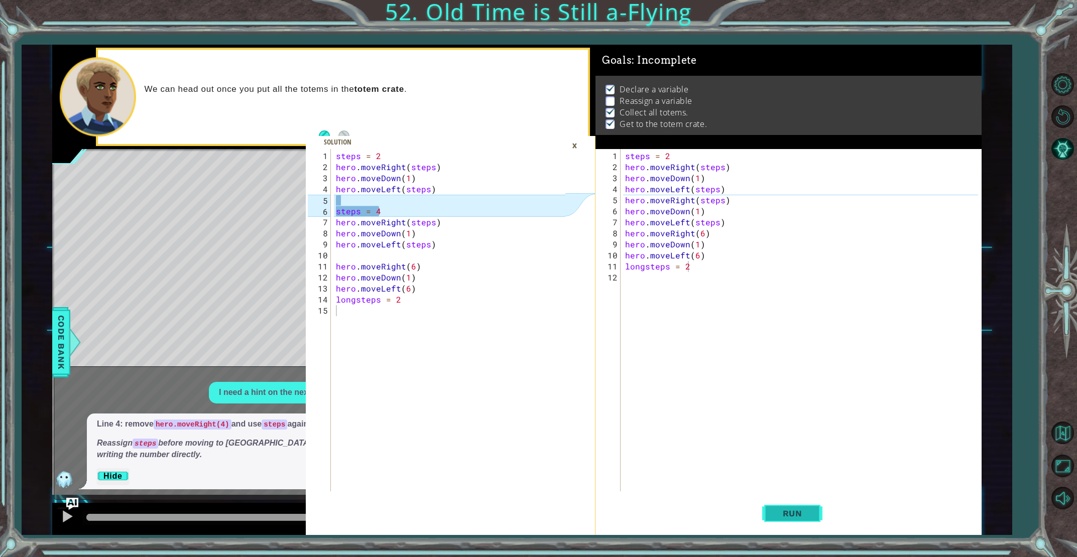
click at [783, 506] on button "Run" at bounding box center [792, 514] width 60 height 39
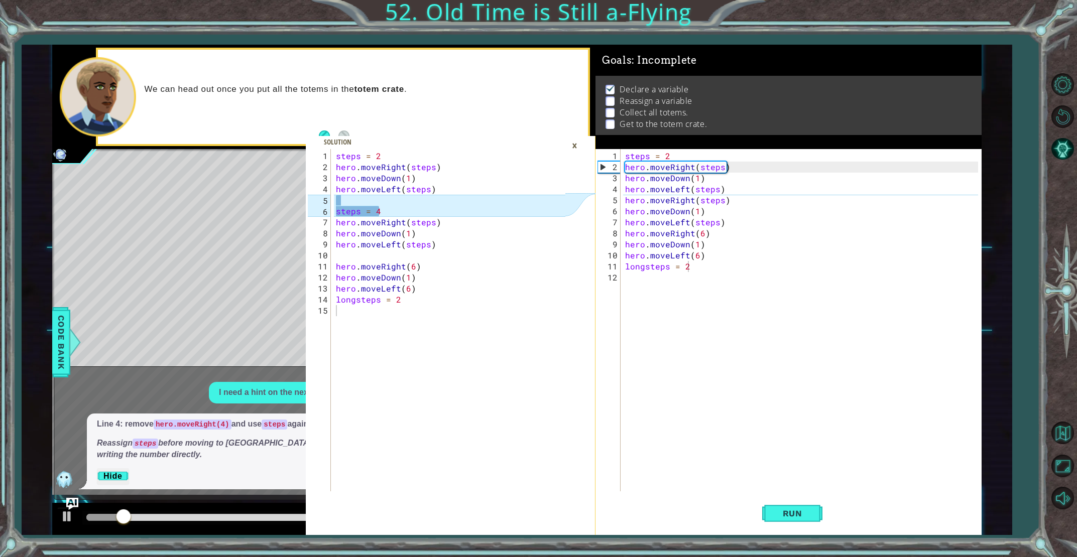
click at [572, 141] on div "×" at bounding box center [575, 145] width 16 height 17
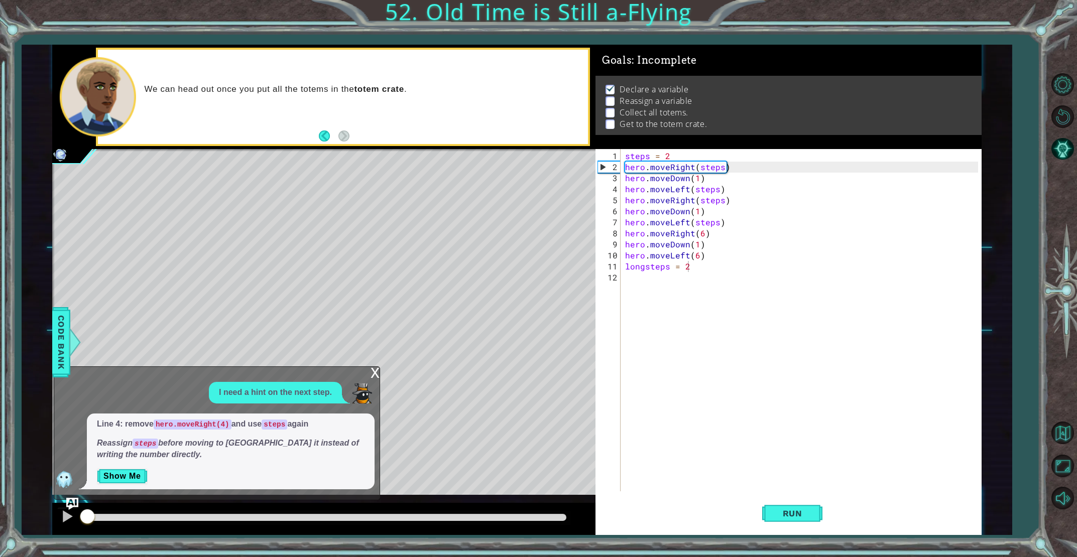
drag, startPoint x: 149, startPoint y: 512, endPoint x: 23, endPoint y: 469, distance: 132.7
click at [23, 469] on div "1 2 3 4 5 6 7 8 9 10 11 12 13 14 15 steps = 2 hero . moveRight ( steps ) hero .…" at bounding box center [517, 290] width 991 height 490
click at [720, 200] on div "steps = 2 hero . moveRight ( steps ) hero . moveDown ( 1 ) hero . moveLeft ( st…" at bounding box center [802, 333] width 359 height 364
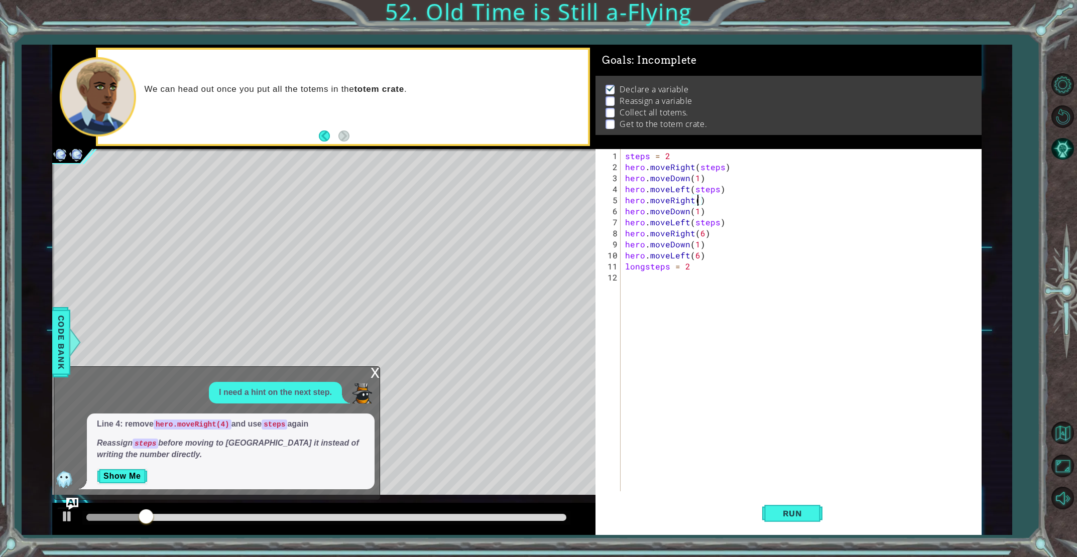
scroll to position [0, 5]
type textarea "hero.moveRight(4)"
click at [1063, 114] on button "Restart Level" at bounding box center [1062, 116] width 29 height 29
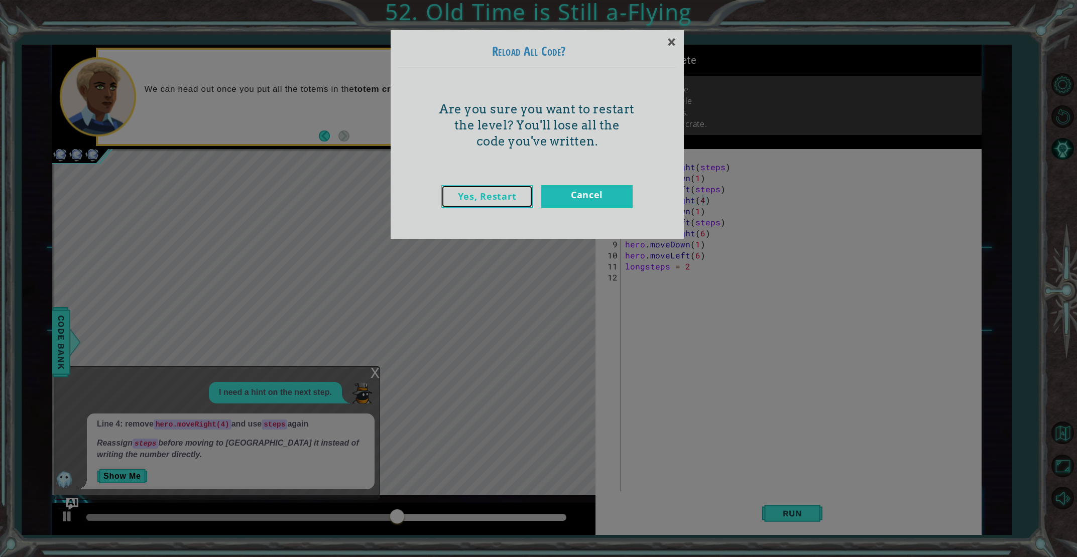
click at [501, 199] on link "Yes, Restart" at bounding box center [486, 196] width 91 height 23
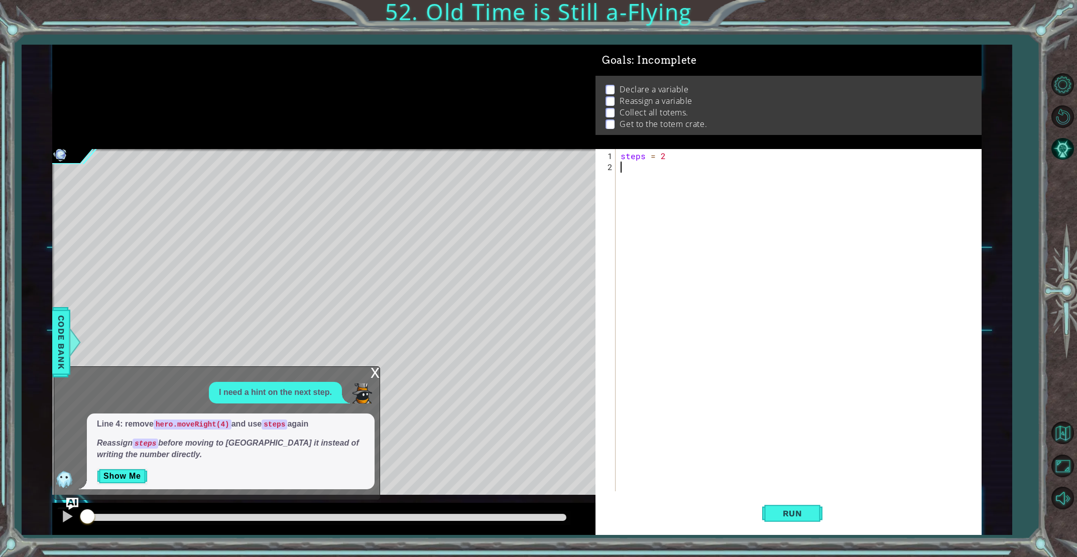
scroll to position [0, 0]
click at [108, 472] on button "Show Me" at bounding box center [122, 476] width 51 height 16
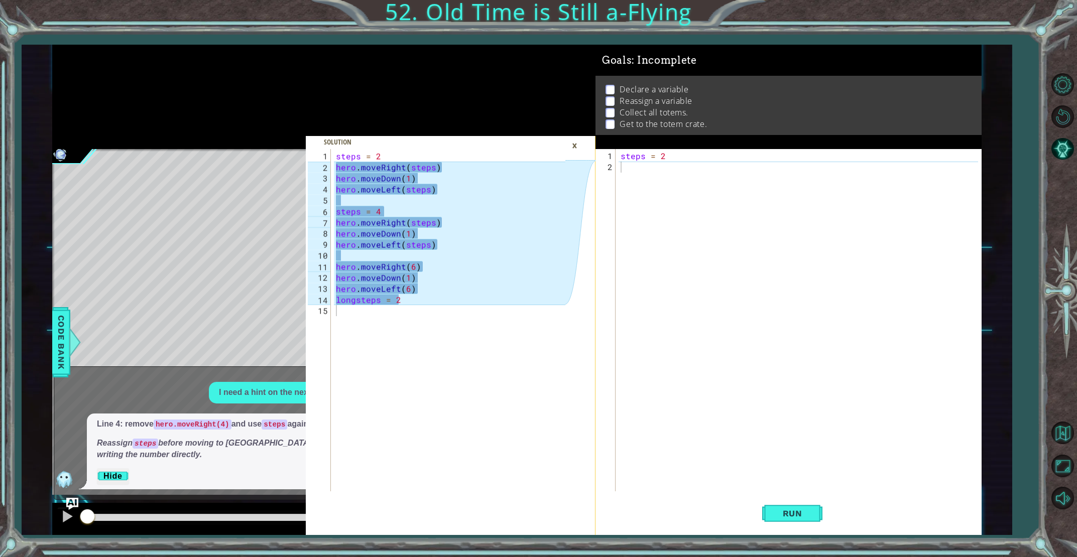
drag, startPoint x: 333, startPoint y: 165, endPoint x: 447, endPoint y: 324, distance: 195.7
click at [447, 324] on div "1 2 3 4 5 6 7 8 9 10 11 12 13 14 15 steps = 2 hero . moveRight ( steps ) hero .…" at bounding box center [436, 320] width 260 height 342
click at [453, 331] on div "steps = 2 hero . moveRight ( steps ) hero . moveDown ( 1 ) hero . moveLeft ( st…" at bounding box center [452, 333] width 236 height 364
click at [336, 167] on div "1 2 3 4 5 6 7 8 9 10 11 12 13 14 15 steps = 2 hero . moveRight ( steps ) hero .…" at bounding box center [436, 320] width 260 height 342
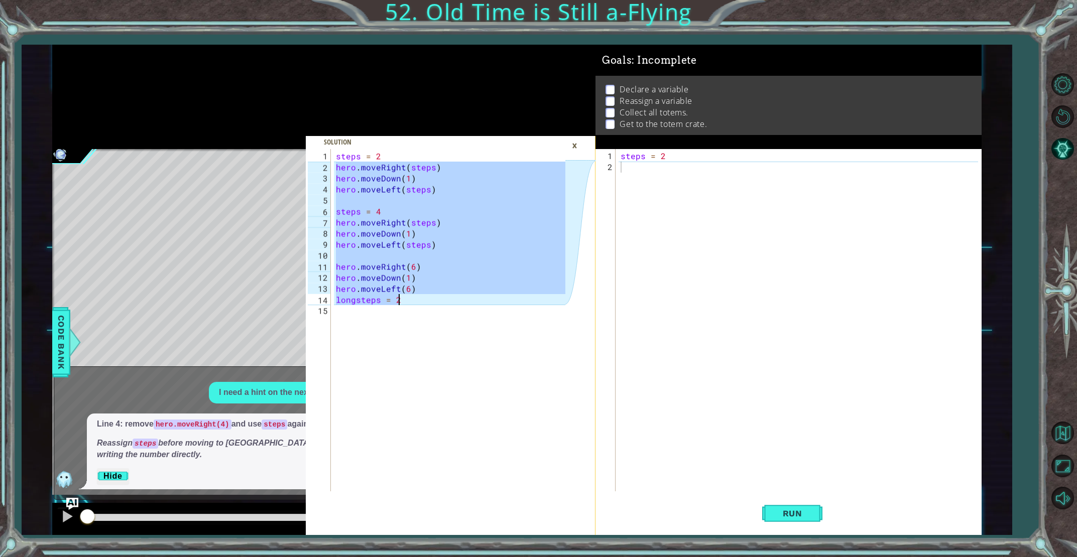
drag, startPoint x: 336, startPoint y: 167, endPoint x: 440, endPoint y: 298, distance: 167.9
click at [439, 299] on div "steps = 2 hero . moveRight ( steps ) hero . moveDown ( 1 ) hero . moveLeft ( st…" at bounding box center [452, 333] width 236 height 364
type textarea "hero.moveLeft(6) longsteps = 2"
click at [630, 173] on div "steps = 2" at bounding box center [801, 333] width 364 height 364
paste textarea "longsteps = 2"
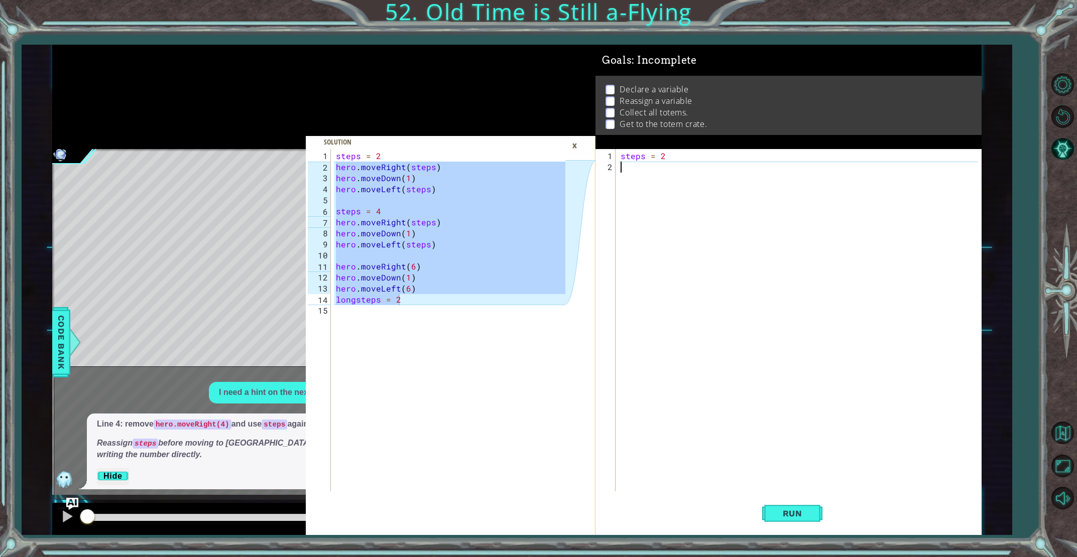
type textarea "longsteps = 2"
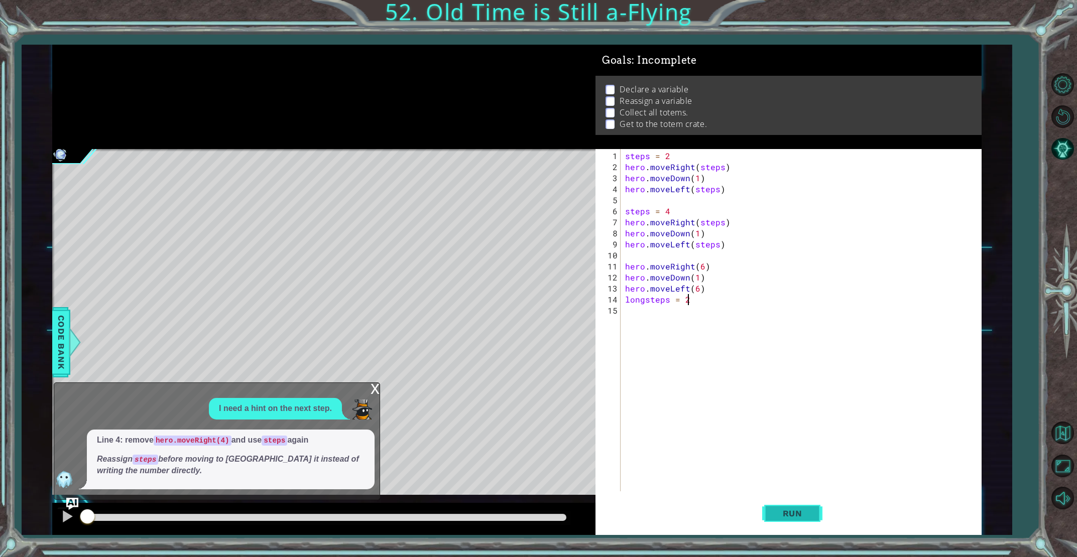
click at [774, 510] on span "Run" at bounding box center [793, 514] width 40 height 10
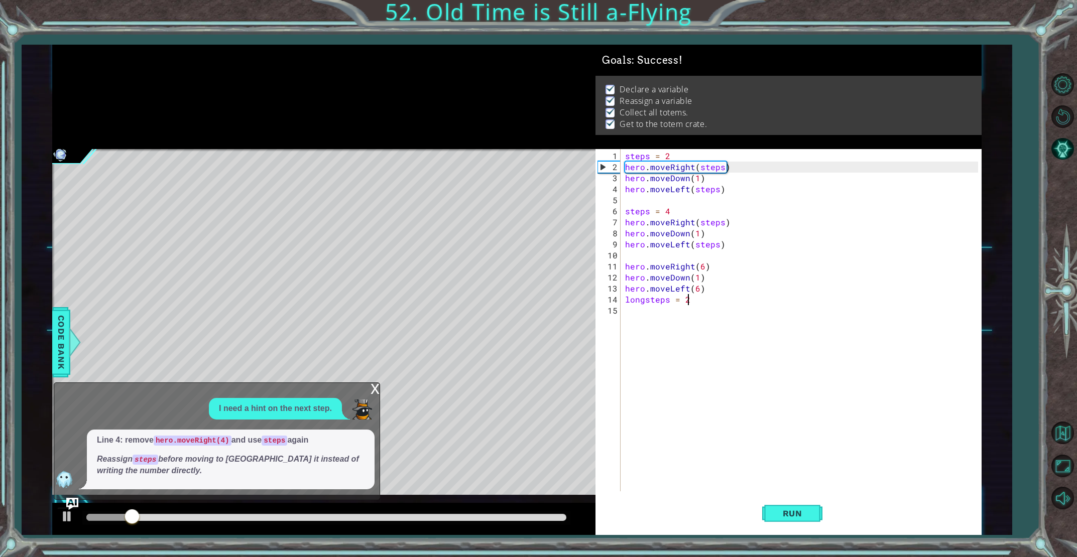
click at [373, 393] on div "x" at bounding box center [375, 388] width 9 height 10
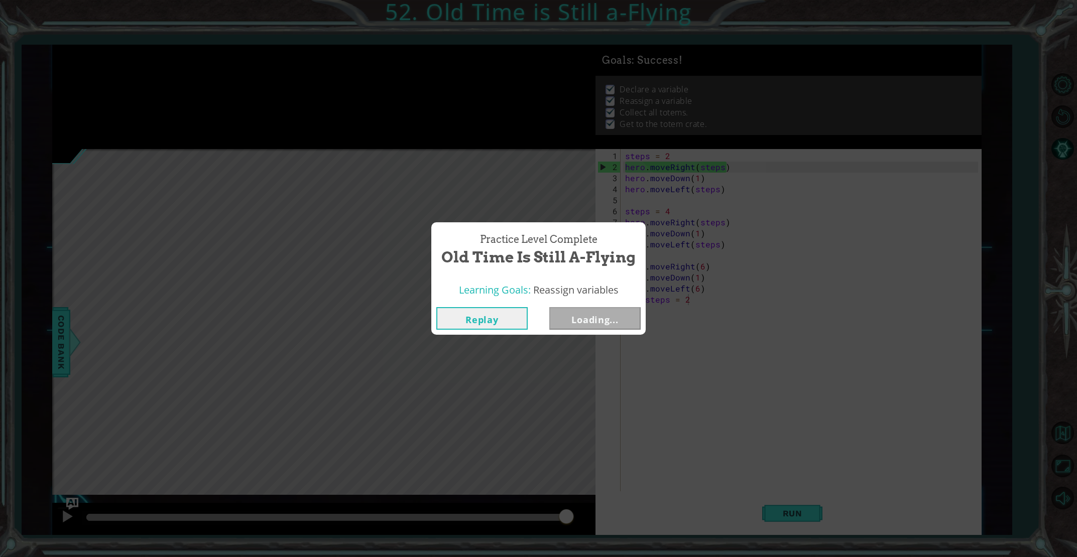
drag, startPoint x: 167, startPoint y: 515, endPoint x: 720, endPoint y: 451, distance: 557.4
click at [720, 451] on body "hero.moveLeft(6) longsteps = 2 1 2 3 4 5 6 7 8 9 10 11 12 13 14 15 steps = 2 he…" at bounding box center [538, 278] width 1077 height 557
click at [590, 323] on button "Next" at bounding box center [594, 318] width 91 height 23
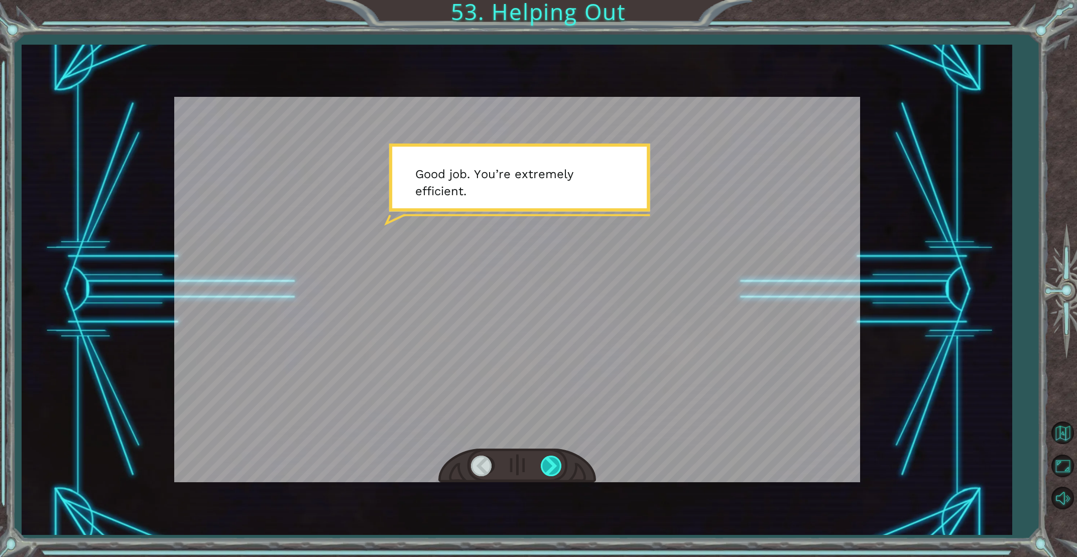
click at [550, 463] on div at bounding box center [552, 466] width 23 height 21
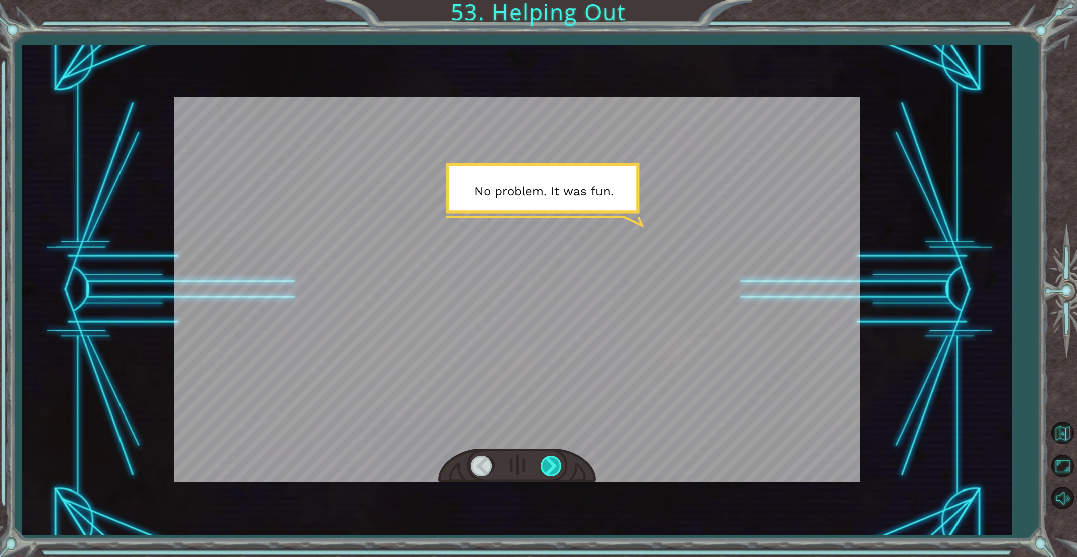
click at [550, 463] on div at bounding box center [552, 466] width 23 height 21
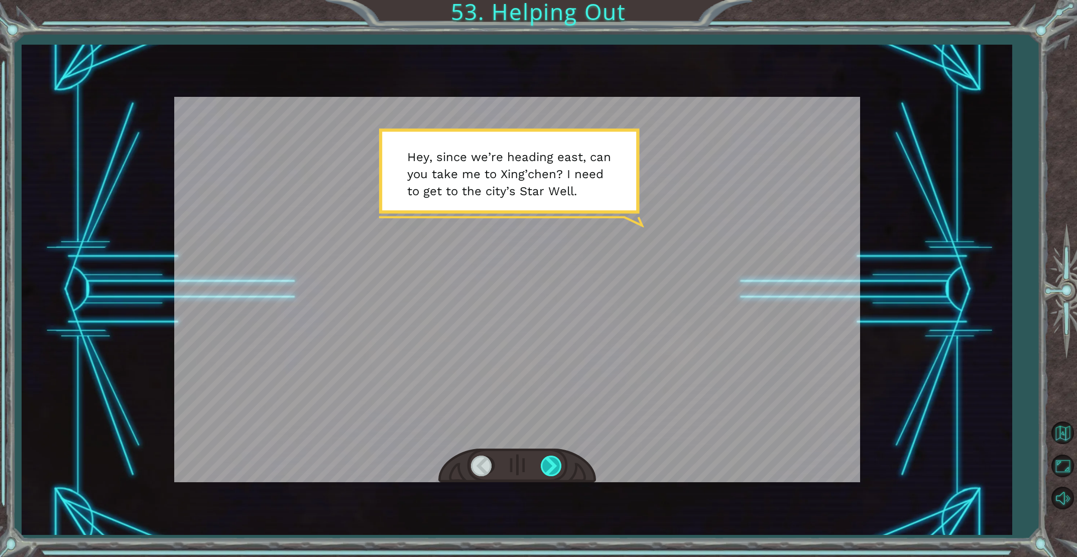
click at [550, 463] on div at bounding box center [552, 466] width 23 height 21
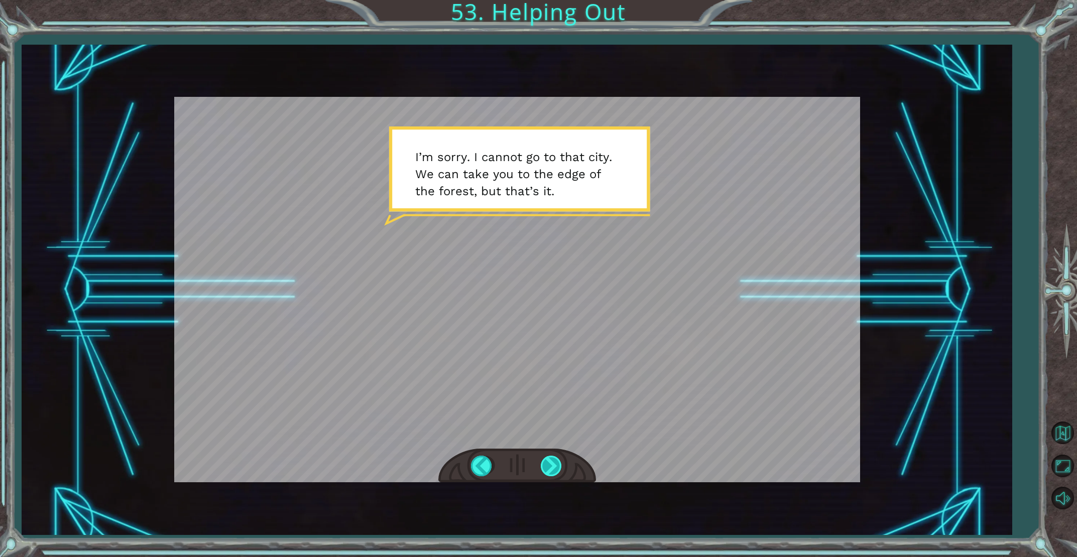
click at [545, 459] on div at bounding box center [552, 466] width 23 height 21
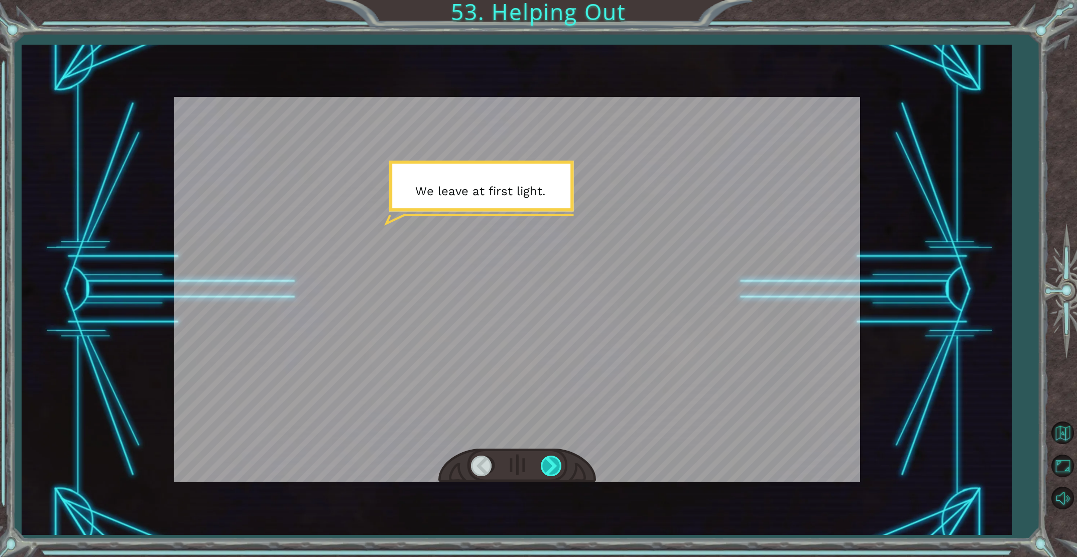
click at [545, 459] on div at bounding box center [552, 466] width 23 height 21
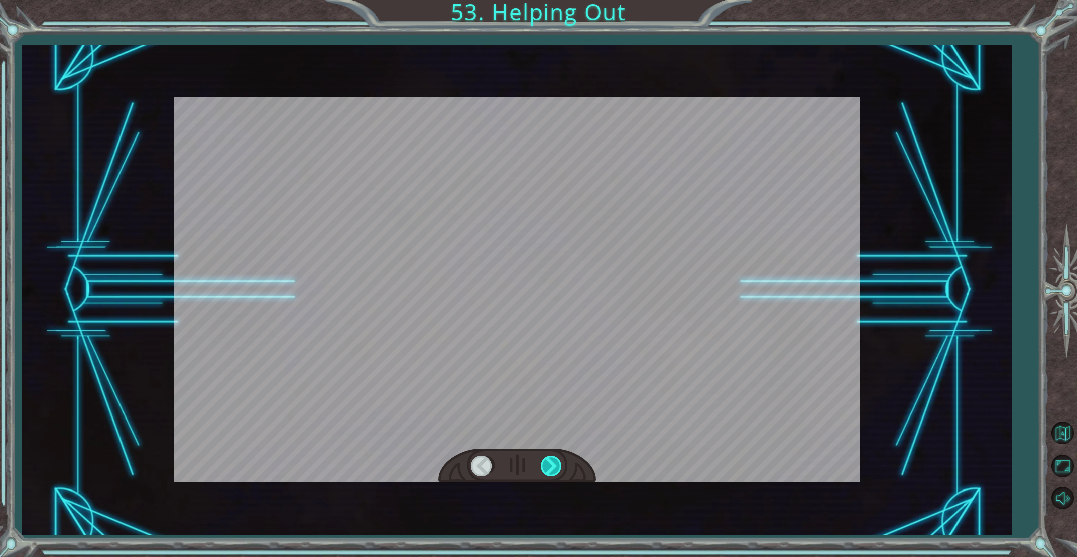
click at [545, 459] on div at bounding box center [552, 466] width 23 height 21
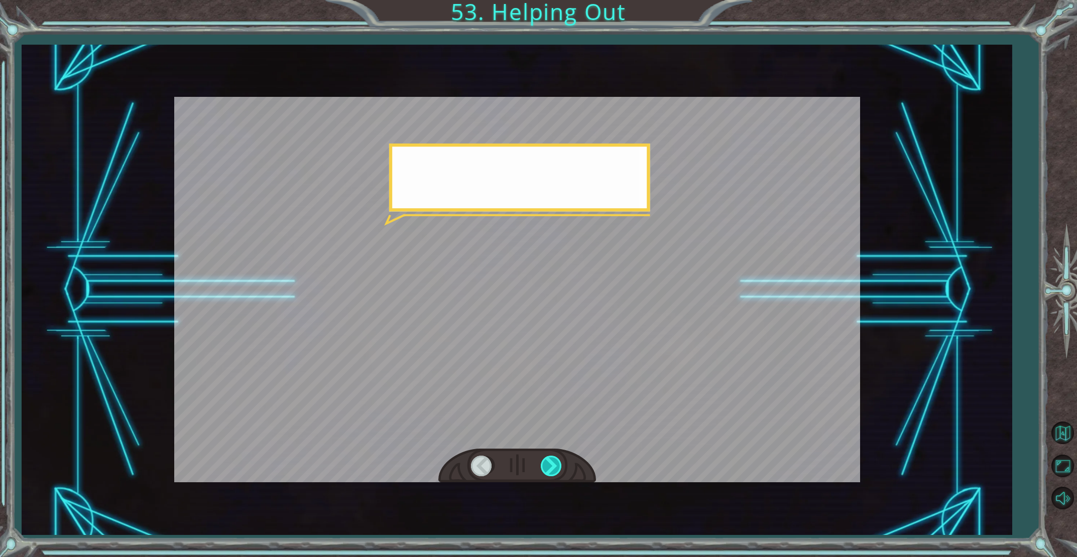
click at [546, 461] on div at bounding box center [552, 466] width 23 height 21
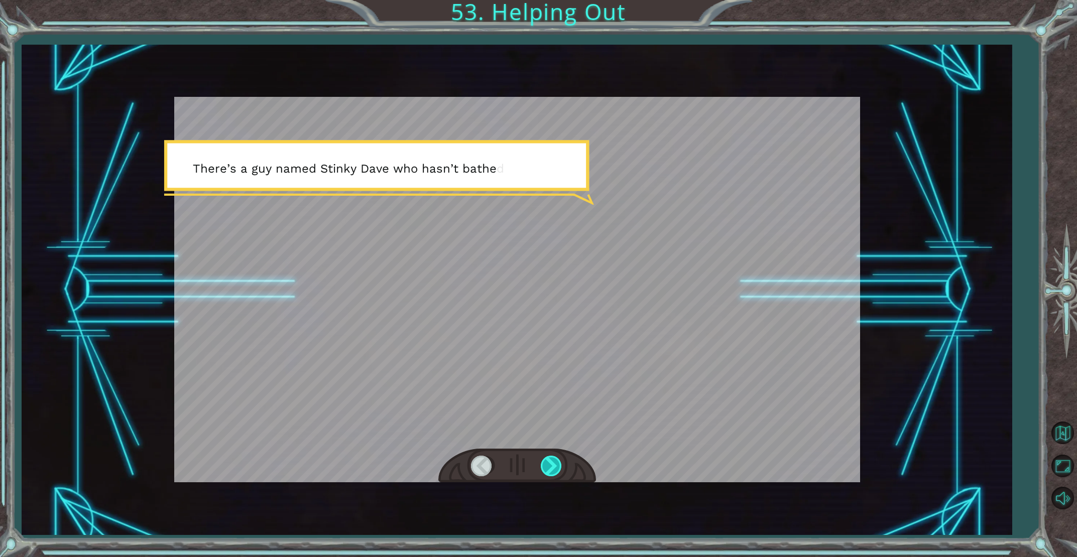
click at [545, 461] on div at bounding box center [552, 466] width 23 height 21
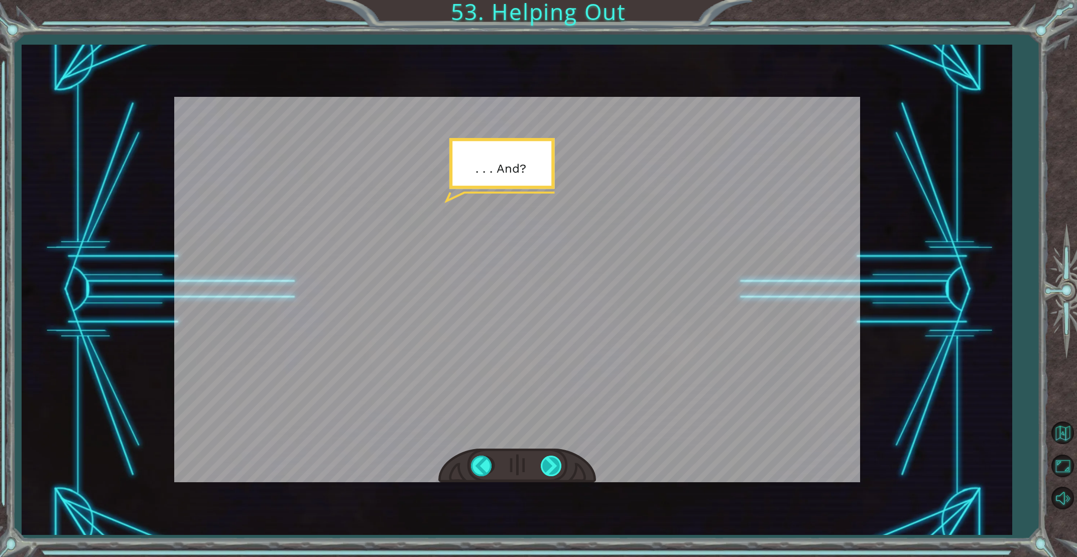
click at [545, 462] on div at bounding box center [552, 466] width 23 height 21
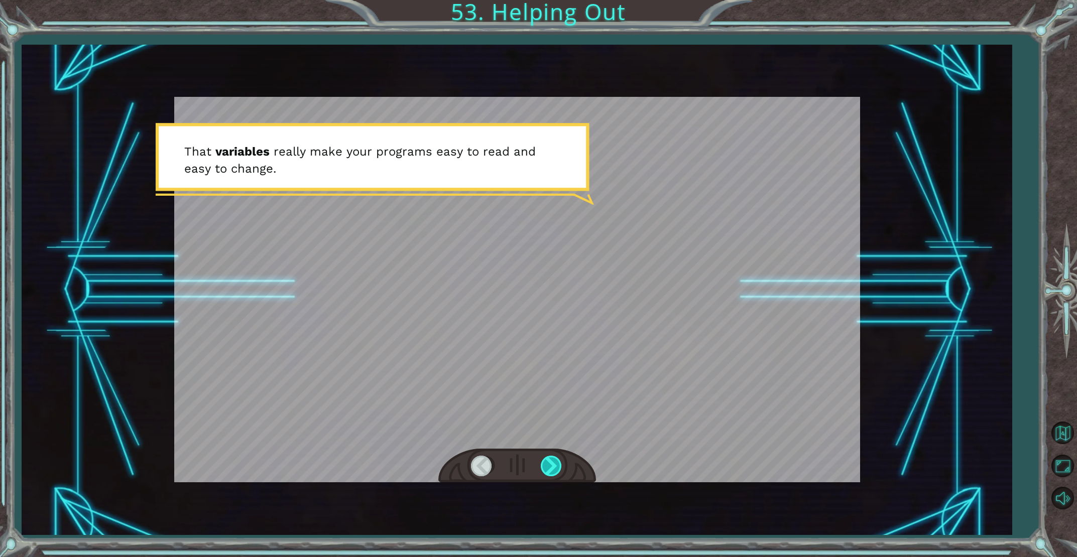
click at [545, 462] on div at bounding box center [552, 466] width 23 height 21
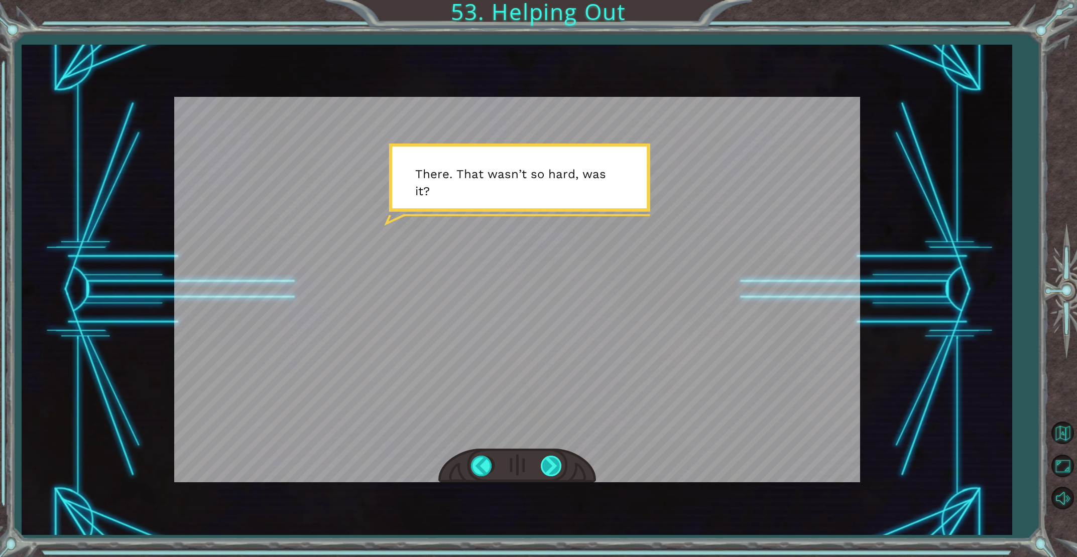
click at [545, 462] on div at bounding box center [552, 466] width 23 height 21
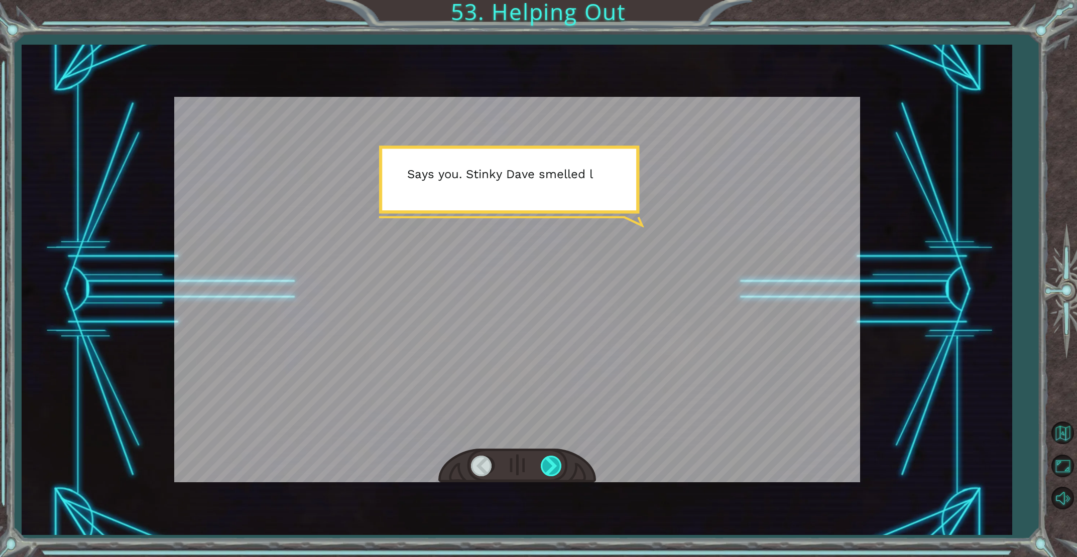
click at [545, 462] on div at bounding box center [552, 466] width 23 height 21
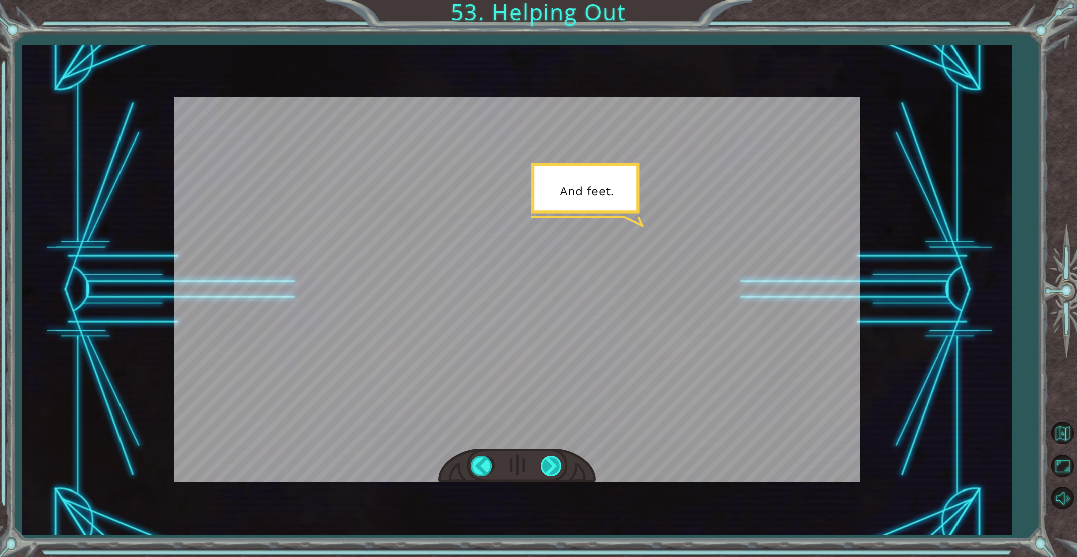
click at [545, 462] on div at bounding box center [552, 466] width 23 height 21
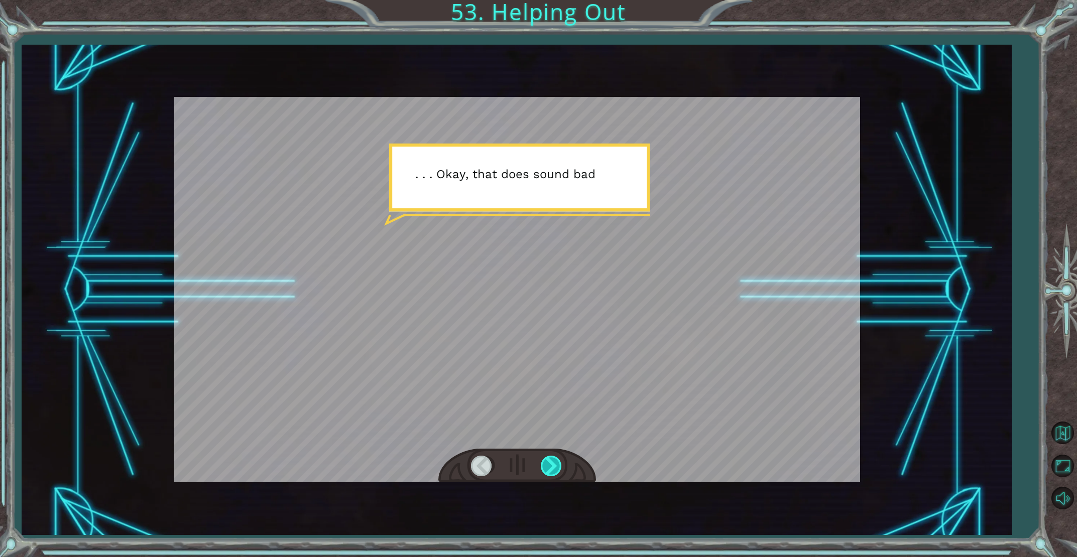
click at [545, 462] on div at bounding box center [552, 466] width 23 height 21
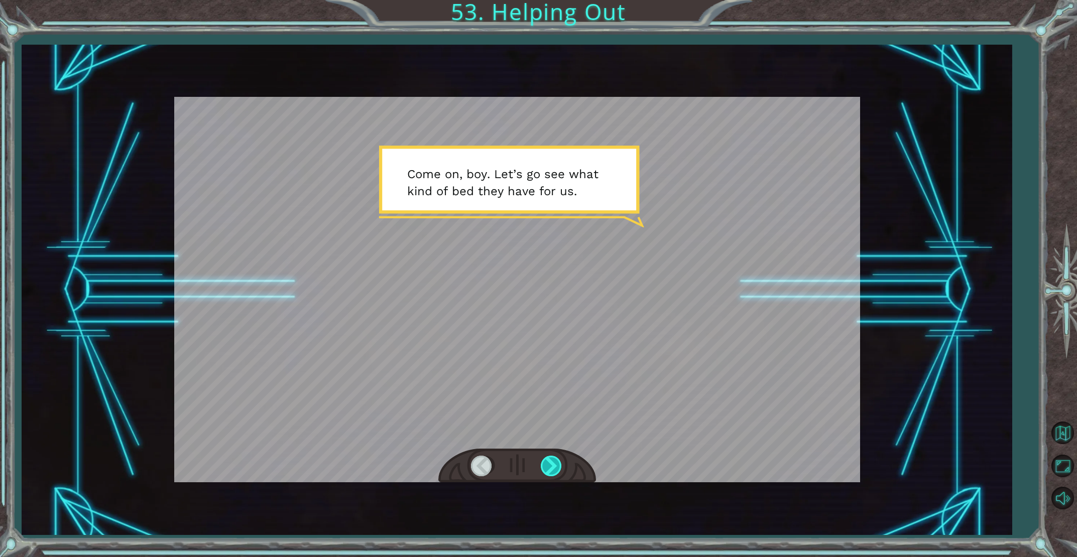
click at [545, 462] on div at bounding box center [552, 466] width 23 height 21
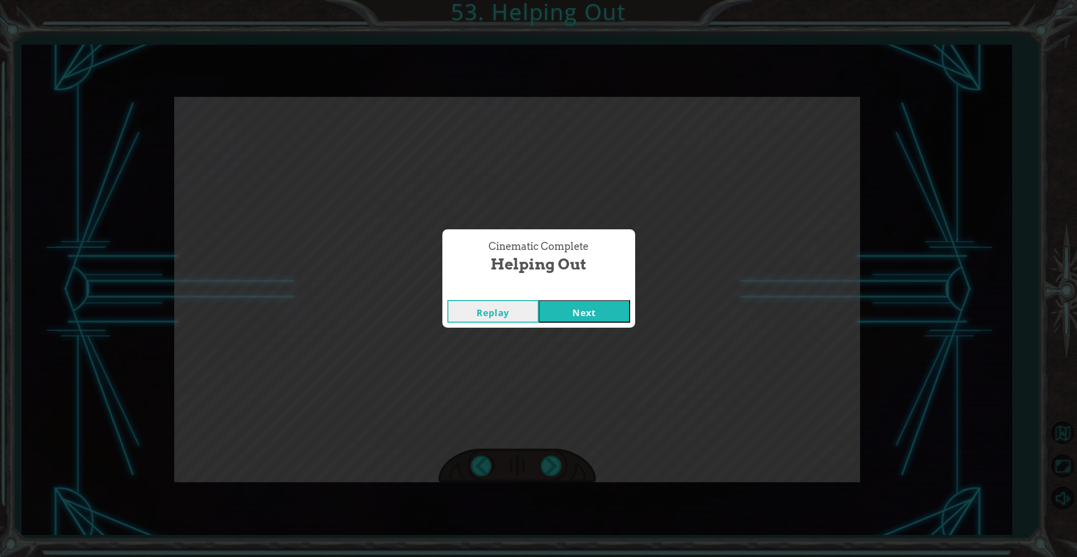
click at [585, 308] on button "Next" at bounding box center [584, 311] width 91 height 23
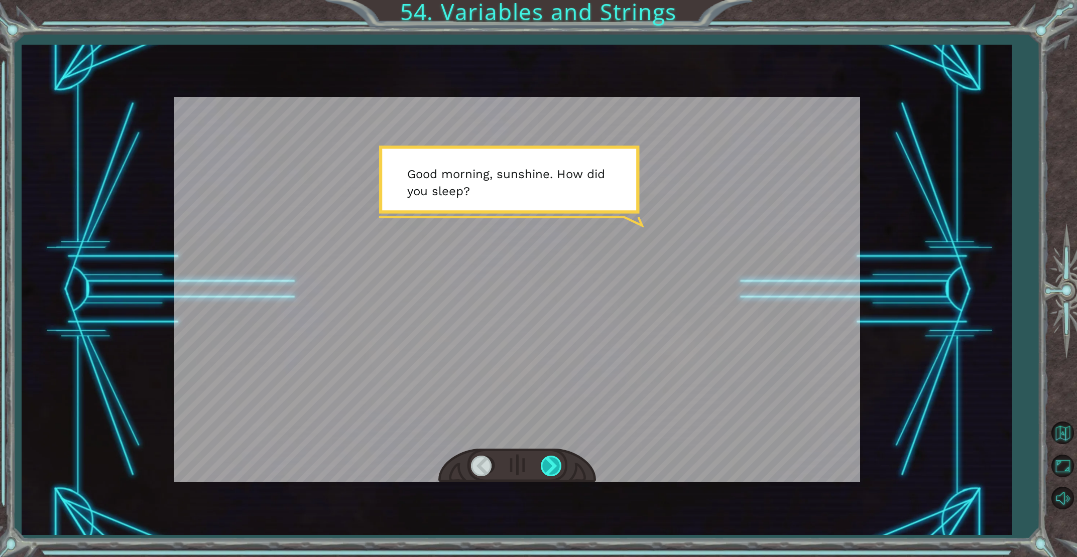
click at [545, 462] on div at bounding box center [552, 466] width 23 height 21
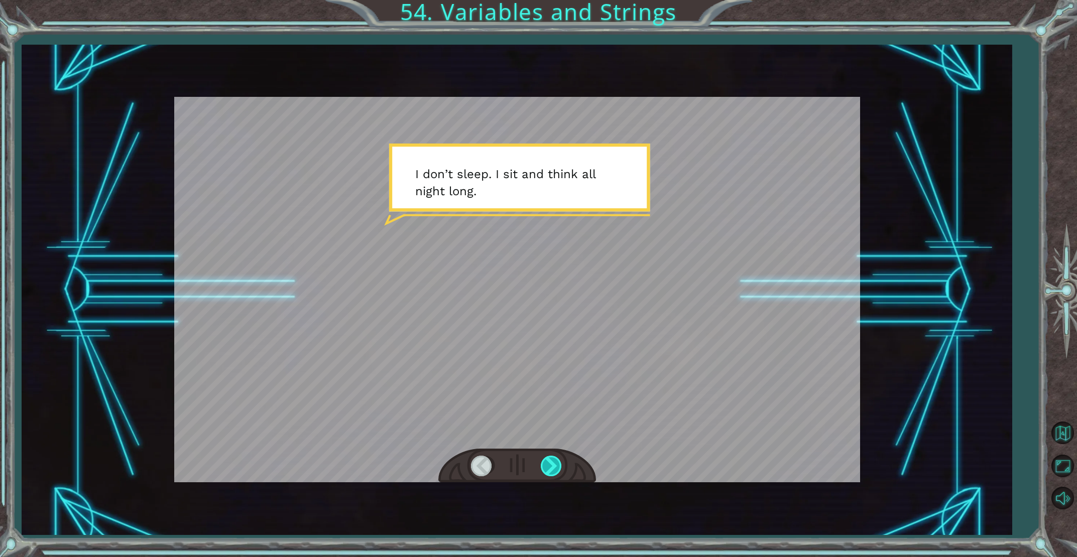
click at [545, 462] on div at bounding box center [552, 466] width 23 height 21
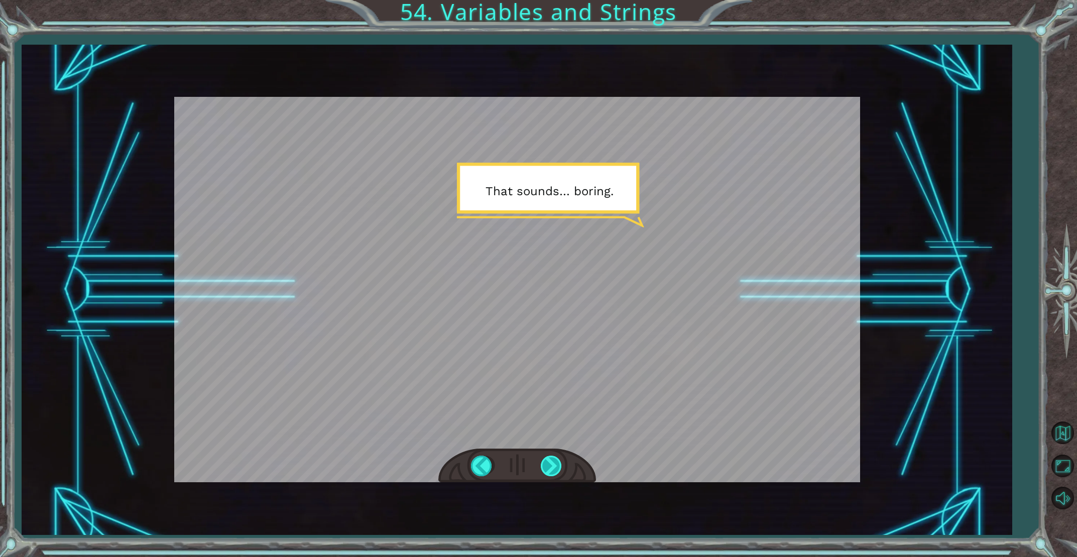
click at [545, 462] on div at bounding box center [552, 466] width 23 height 21
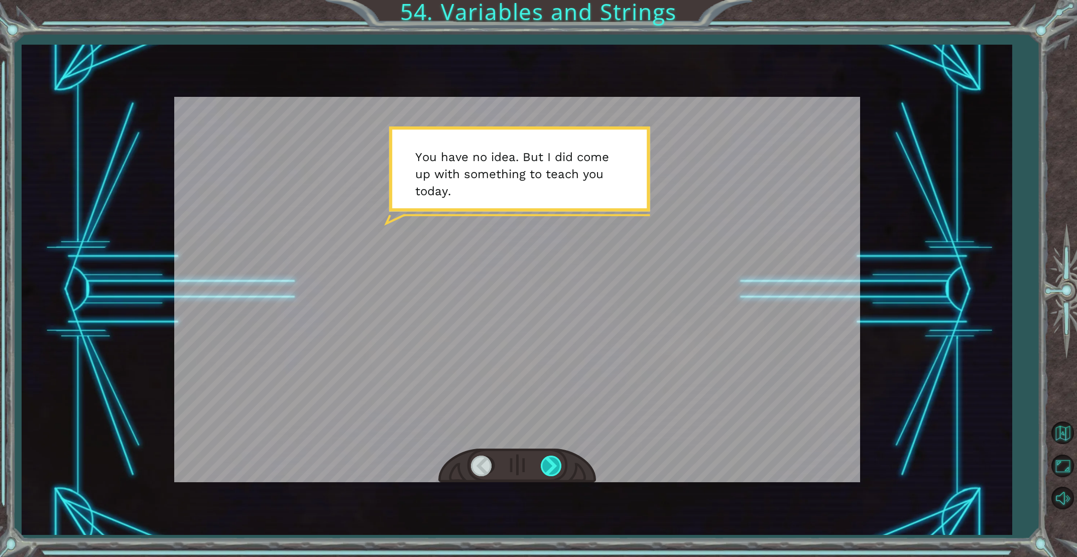
click at [545, 462] on div at bounding box center [552, 466] width 23 height 21
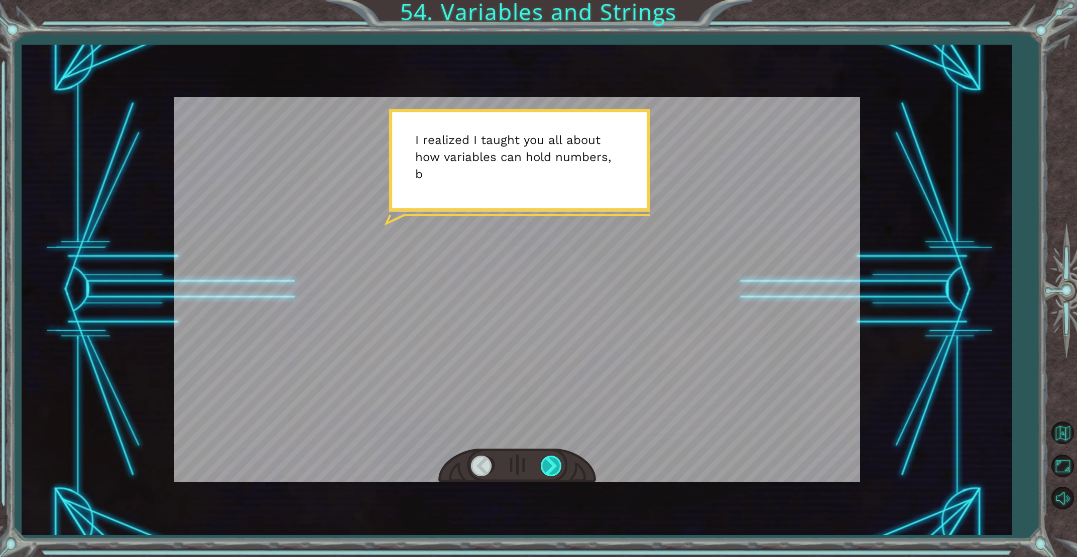
click at [545, 462] on div at bounding box center [552, 466] width 23 height 21
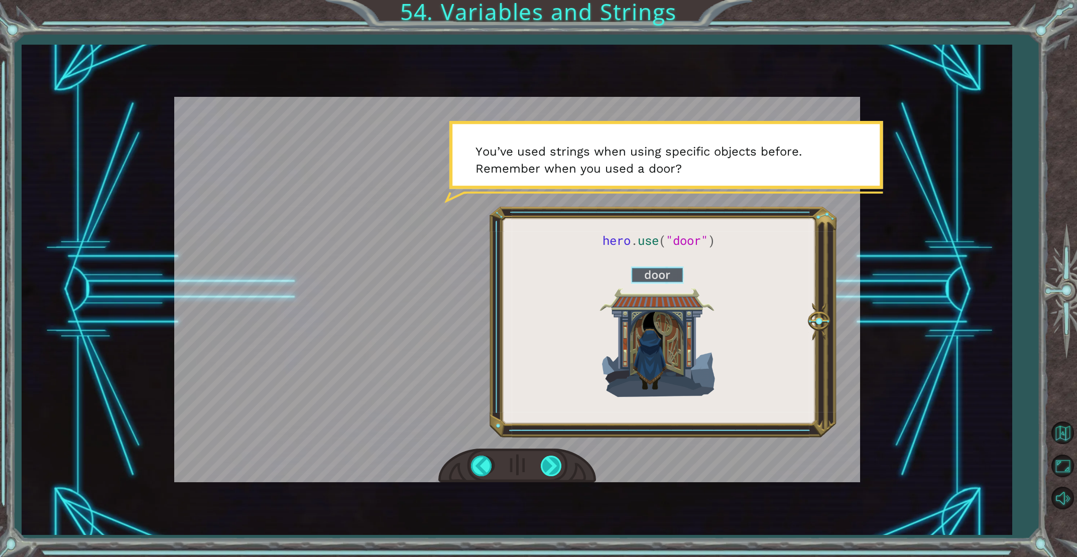
click at [547, 462] on div at bounding box center [552, 466] width 23 height 21
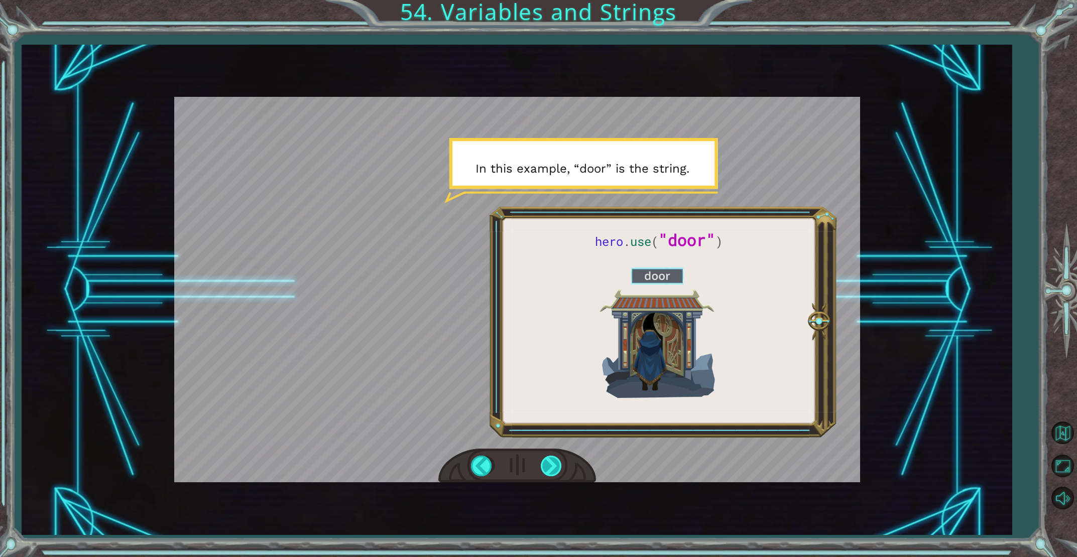
click at [547, 462] on div at bounding box center [552, 466] width 23 height 21
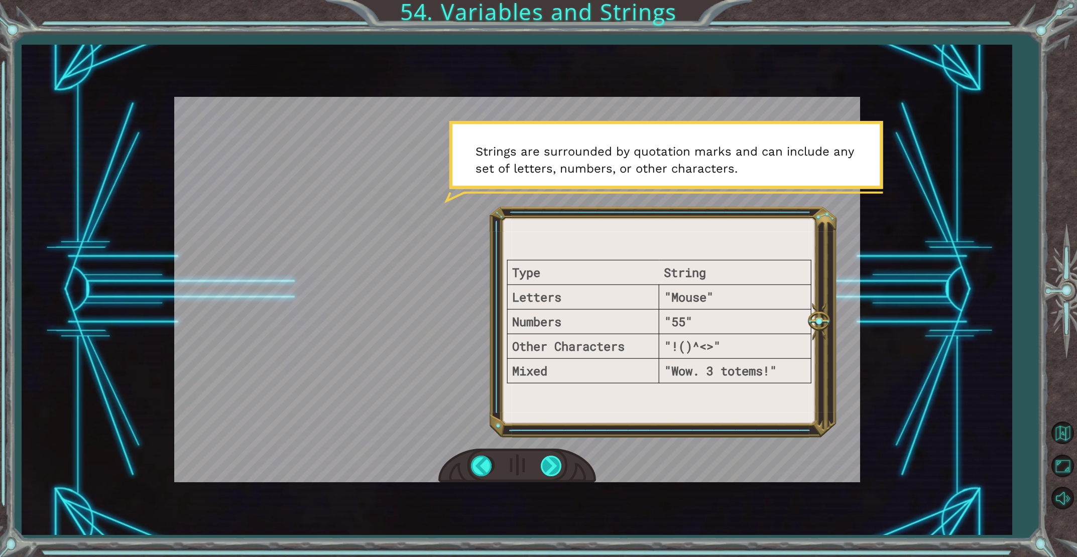
click at [544, 461] on div at bounding box center [552, 466] width 23 height 21
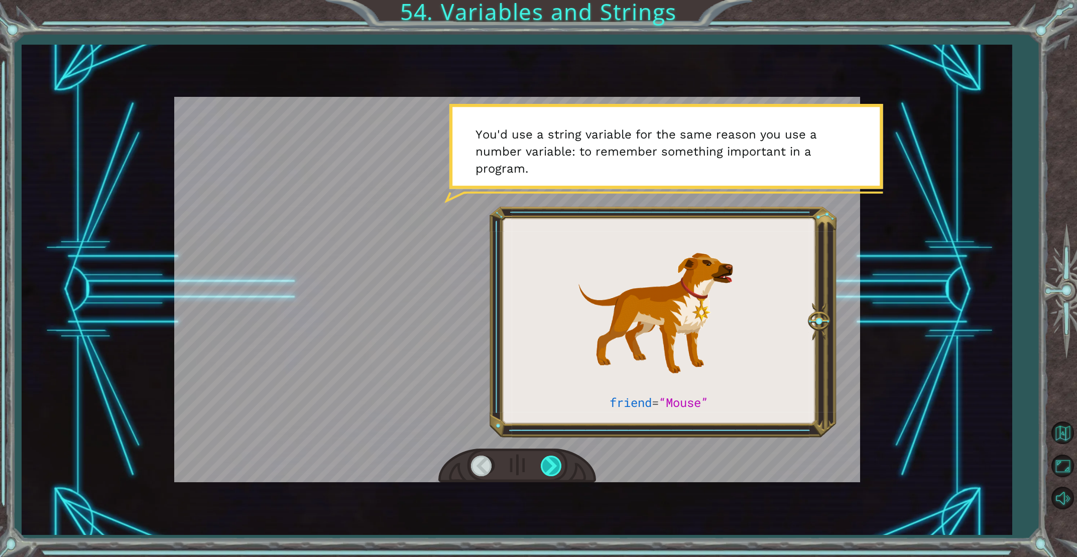
click at [541, 457] on div at bounding box center [552, 466] width 23 height 21
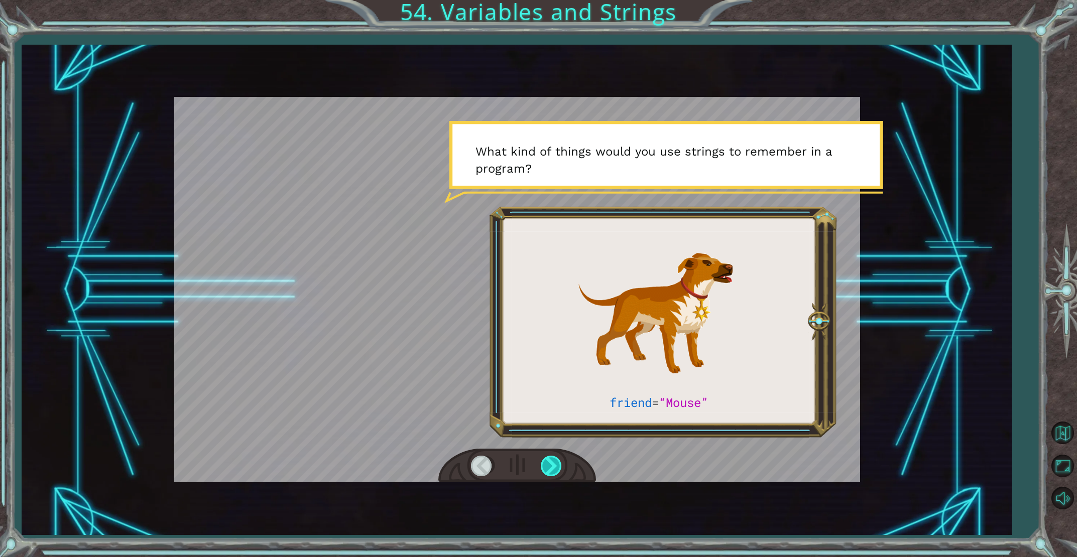
click at [541, 457] on div at bounding box center [552, 466] width 23 height 21
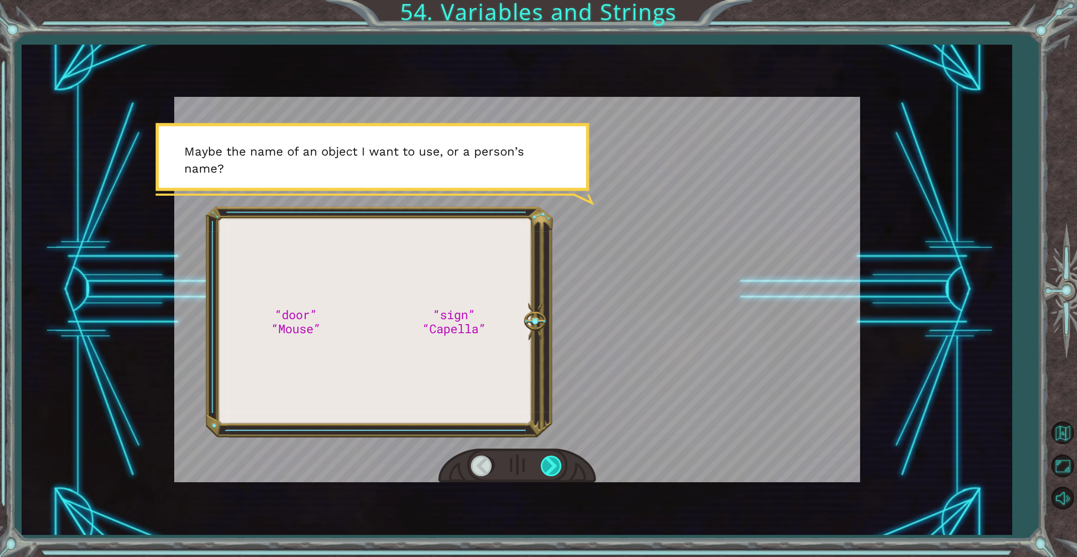
click at [541, 457] on div at bounding box center [552, 466] width 23 height 21
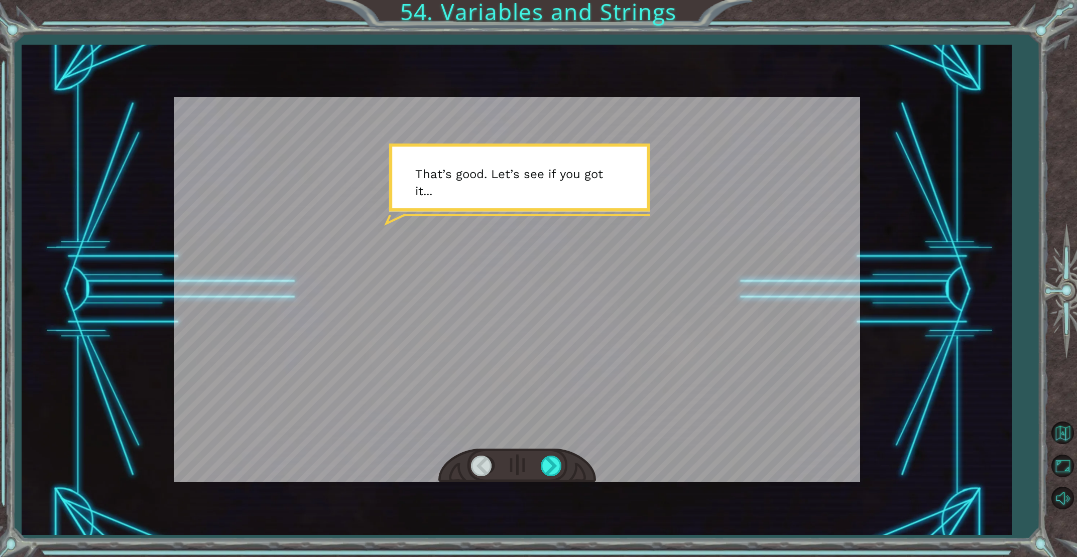
click at [539, 457] on div at bounding box center [517, 466] width 158 height 35
click at [546, 458] on div at bounding box center [552, 466] width 23 height 21
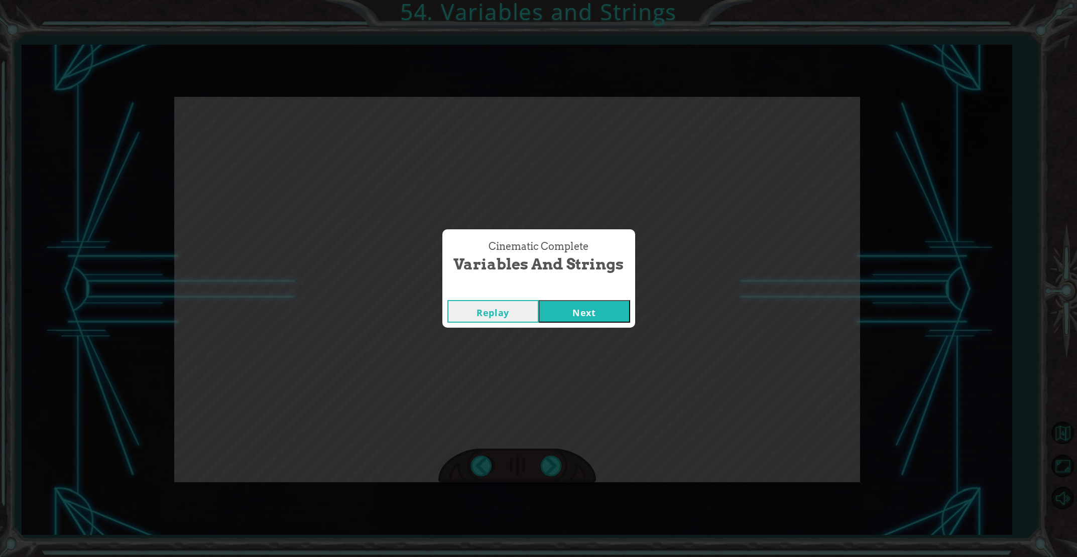
click at [568, 309] on button "Next" at bounding box center [584, 311] width 91 height 23
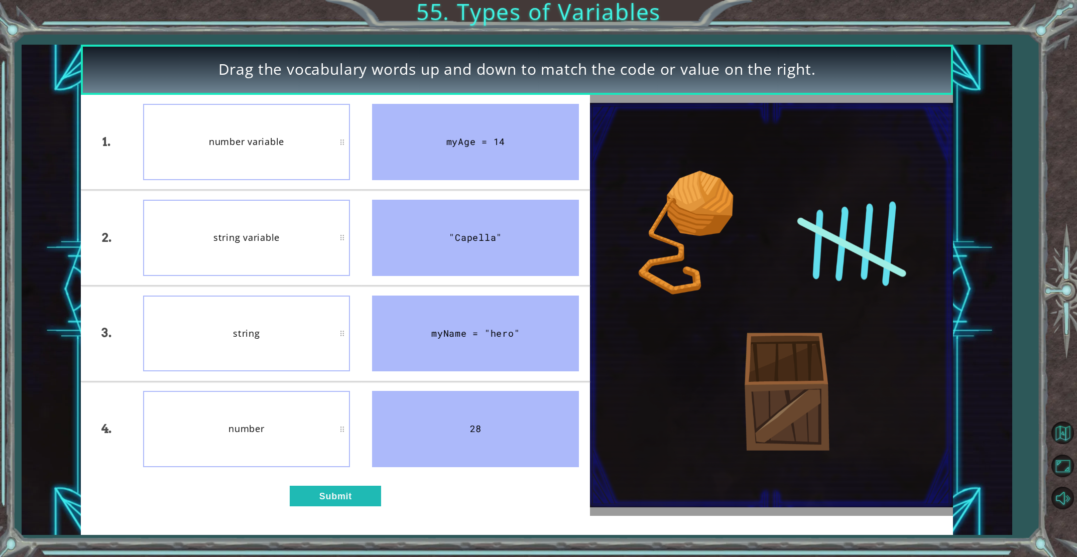
click at [345, 507] on div "1. 2. 3. 4. number variable string variable string number myAge = 14 "Capella" …" at bounding box center [335, 305] width 509 height 421
click at [348, 498] on button "Submit" at bounding box center [335, 496] width 91 height 21
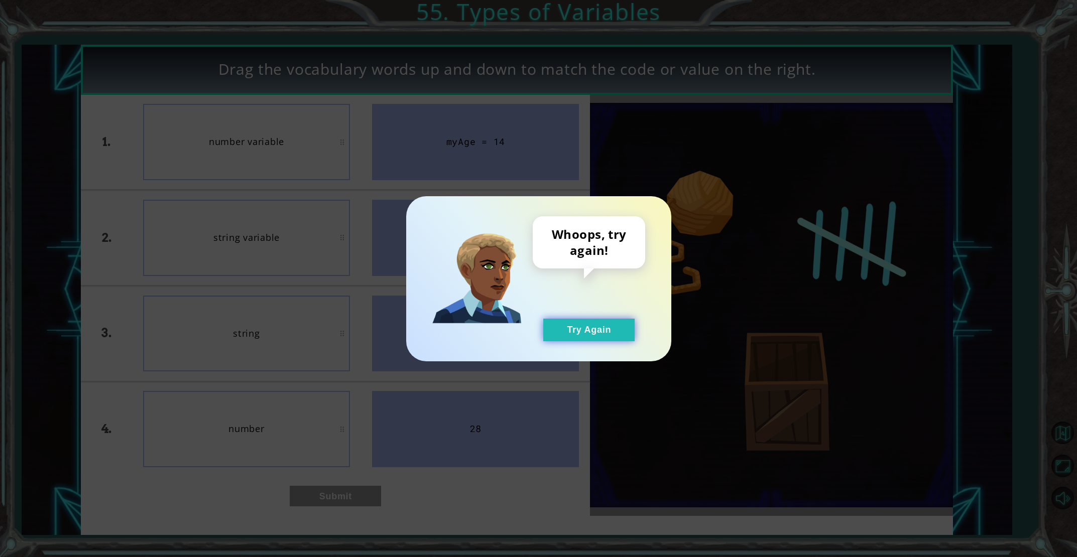
click at [592, 327] on button "Try Again" at bounding box center [588, 330] width 91 height 23
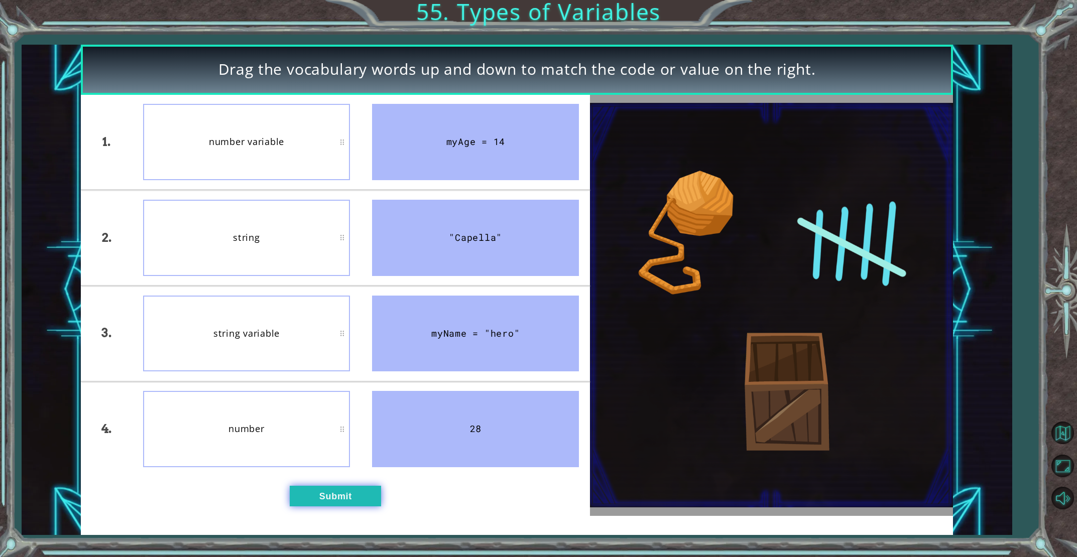
click at [345, 488] on div "1. 2. 3. 4. number variable string string variable number myAge = 14 "Capella" …" at bounding box center [335, 305] width 509 height 421
click at [346, 490] on button "Submit" at bounding box center [335, 496] width 91 height 21
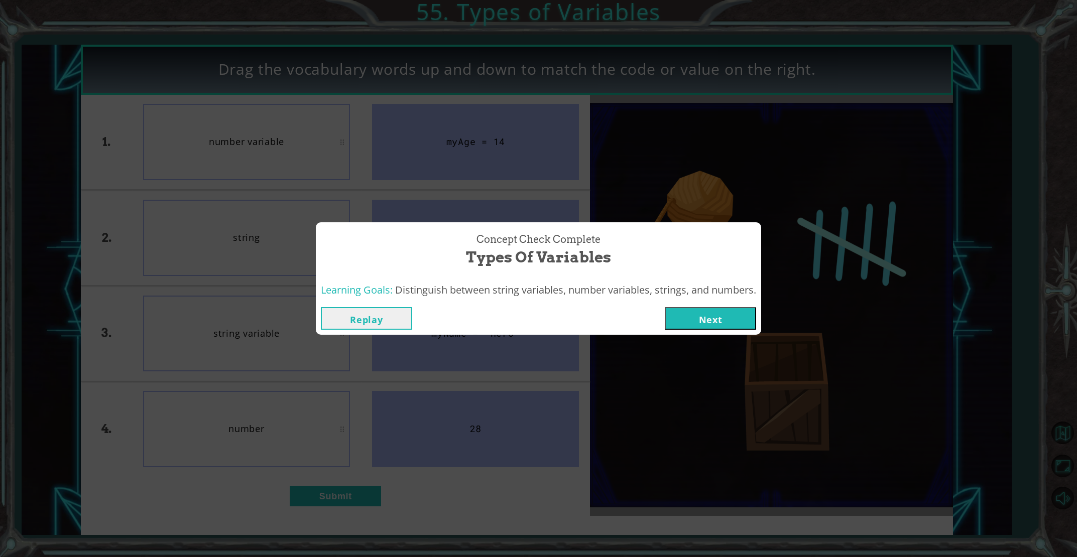
click at [674, 318] on button "Next" at bounding box center [710, 318] width 91 height 23
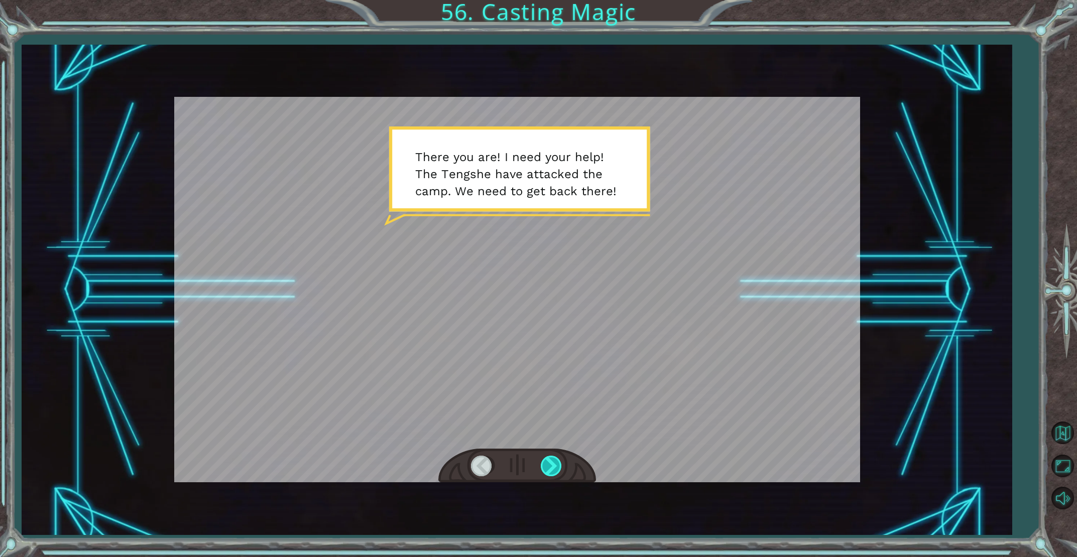
click at [546, 466] on div at bounding box center [552, 466] width 23 height 21
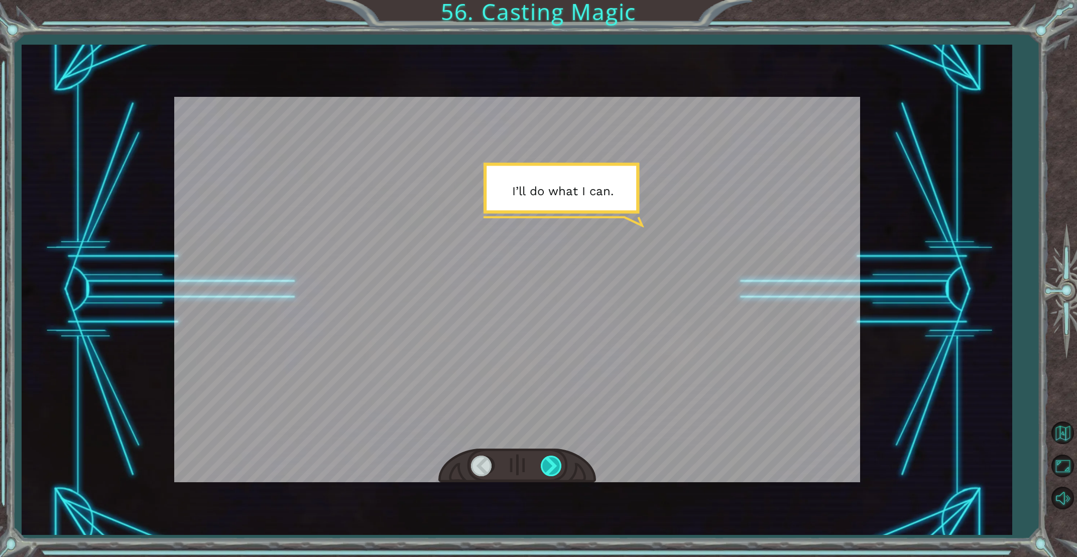
click at [546, 466] on div at bounding box center [552, 466] width 23 height 21
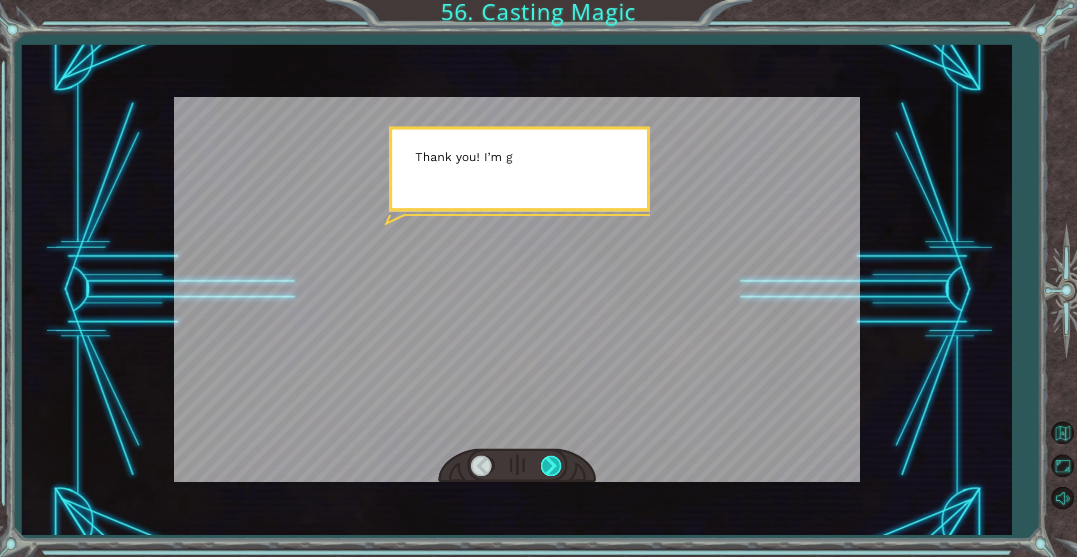
click at [546, 466] on div at bounding box center [552, 466] width 23 height 21
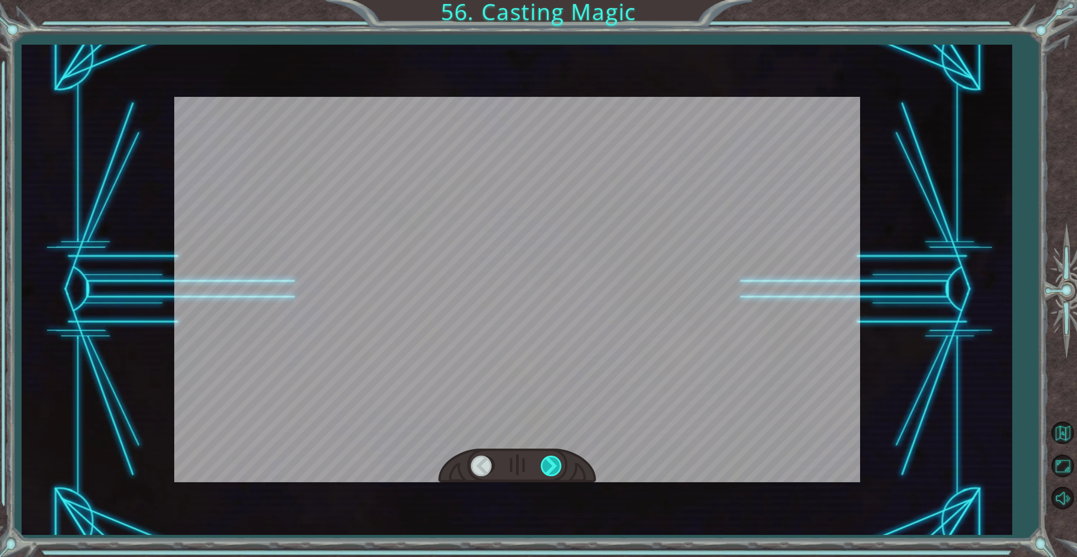
click at [546, 463] on div at bounding box center [552, 466] width 23 height 21
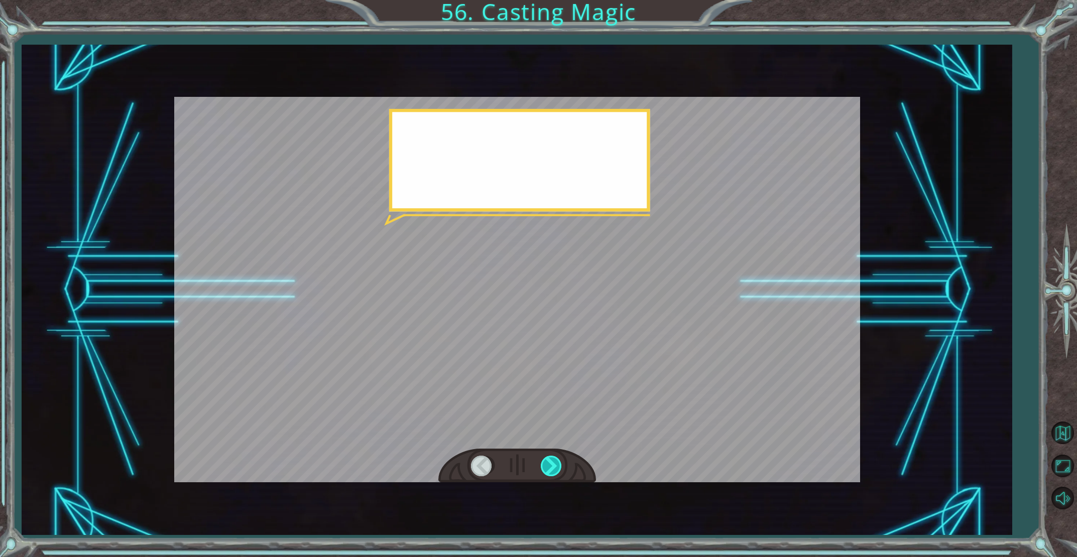
click at [546, 463] on div at bounding box center [552, 466] width 23 height 21
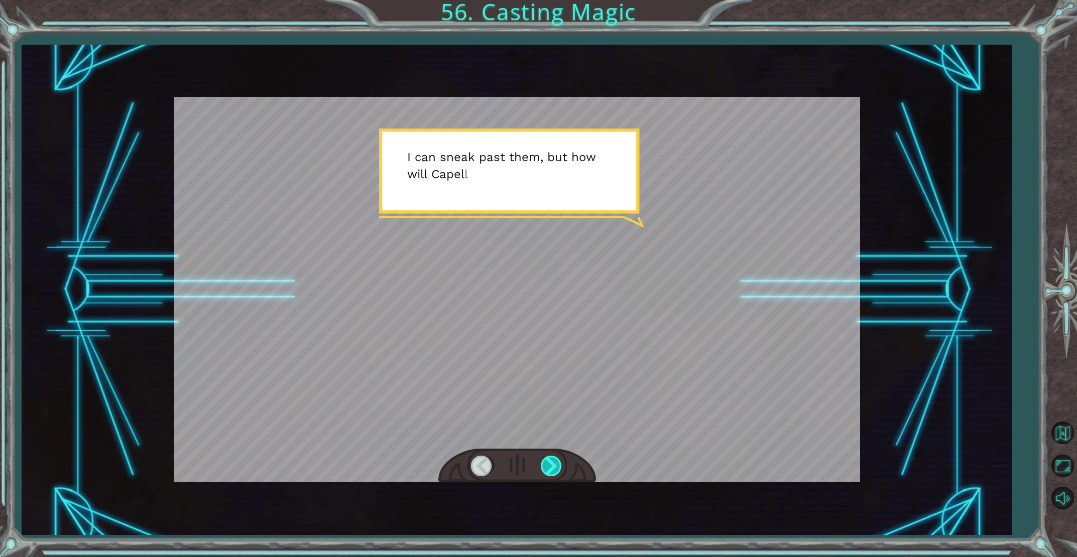
click at [546, 463] on div at bounding box center [552, 466] width 23 height 21
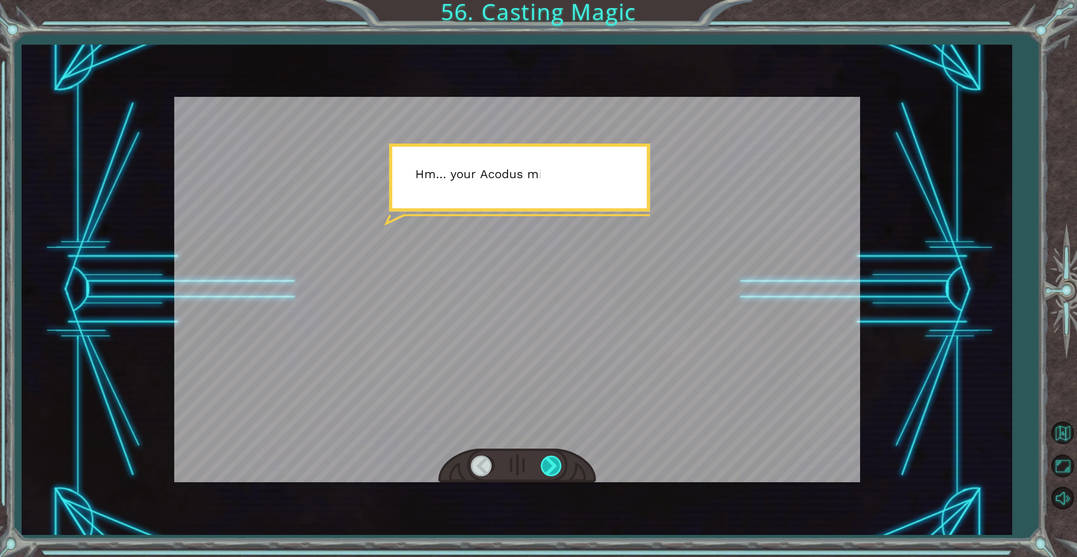
click at [546, 463] on div at bounding box center [552, 466] width 23 height 21
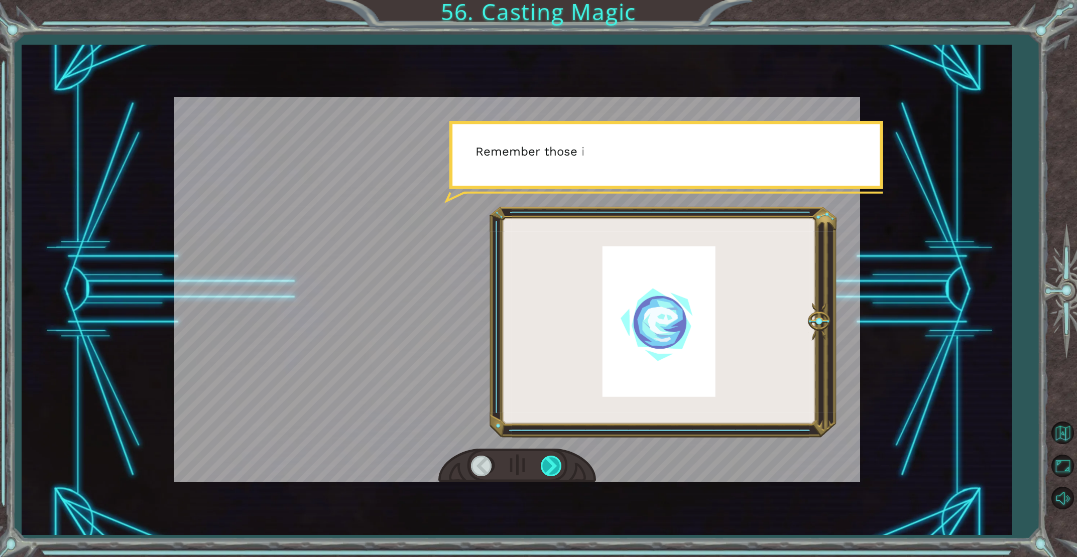
click at [546, 463] on div at bounding box center [552, 466] width 23 height 21
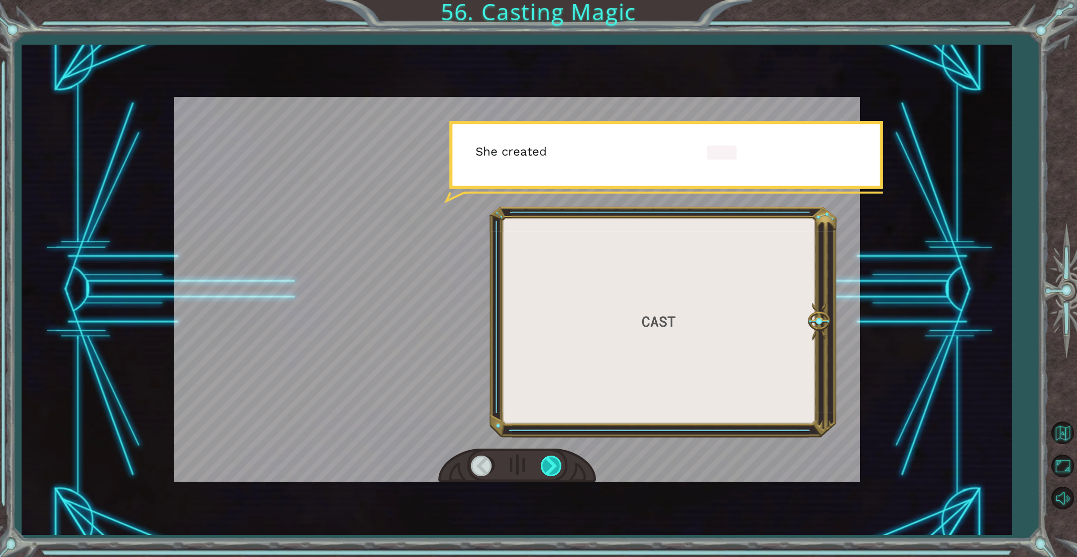
click at [546, 463] on div at bounding box center [552, 466] width 23 height 21
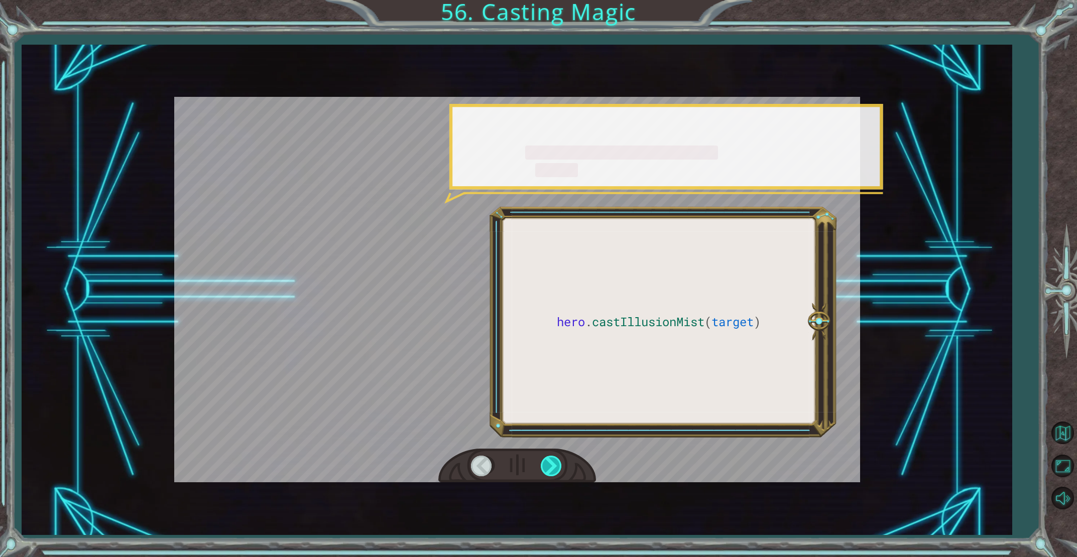
click at [546, 463] on div at bounding box center [552, 466] width 23 height 21
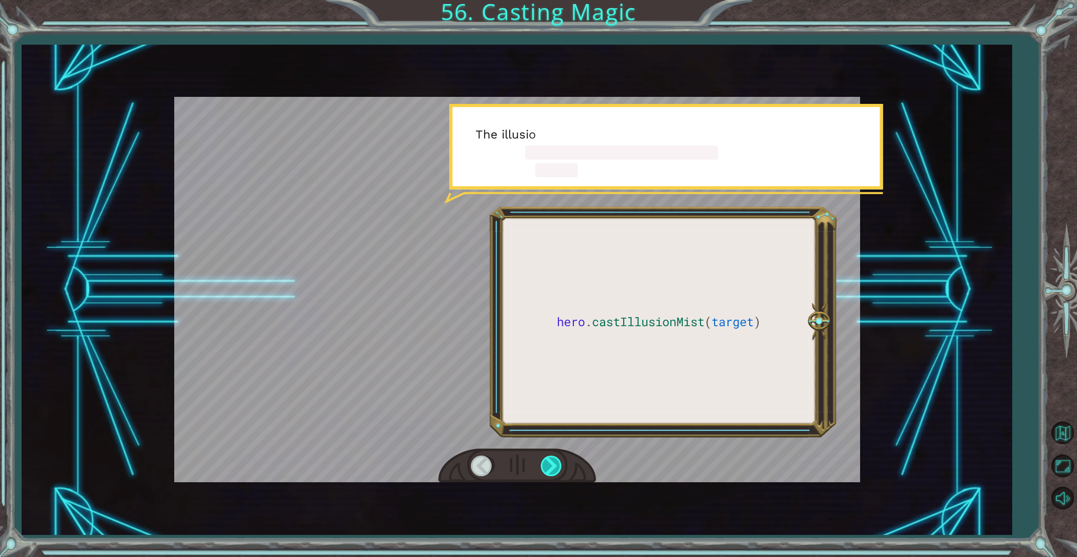
click at [546, 463] on div at bounding box center [552, 466] width 23 height 21
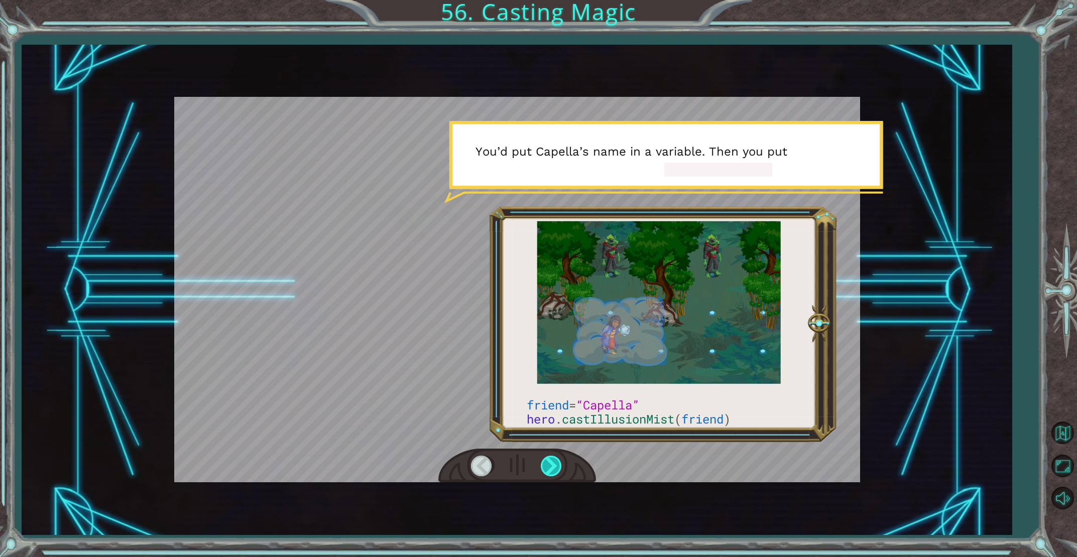
click at [546, 463] on div at bounding box center [552, 466] width 23 height 21
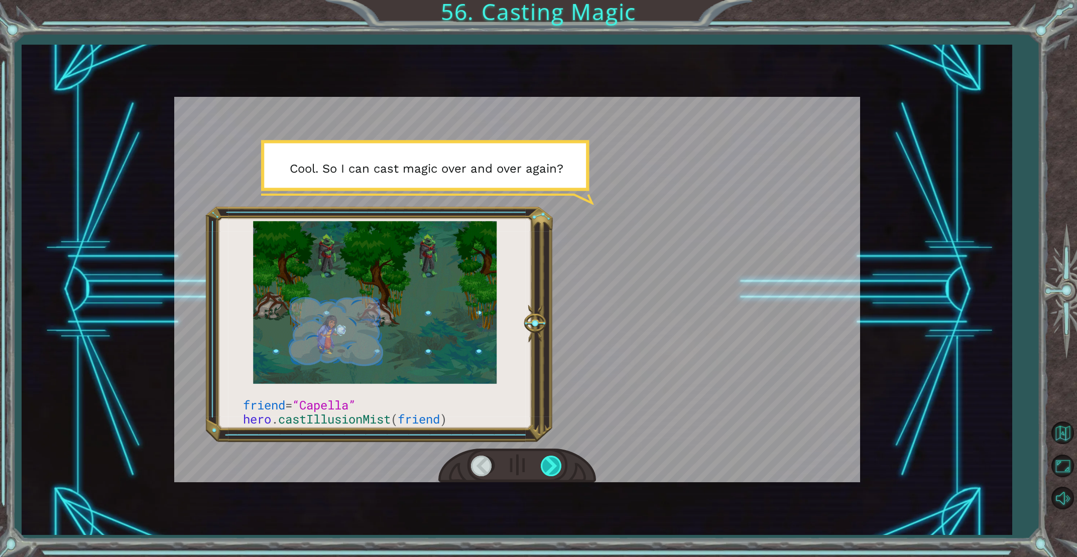
click at [546, 463] on div at bounding box center [552, 466] width 23 height 21
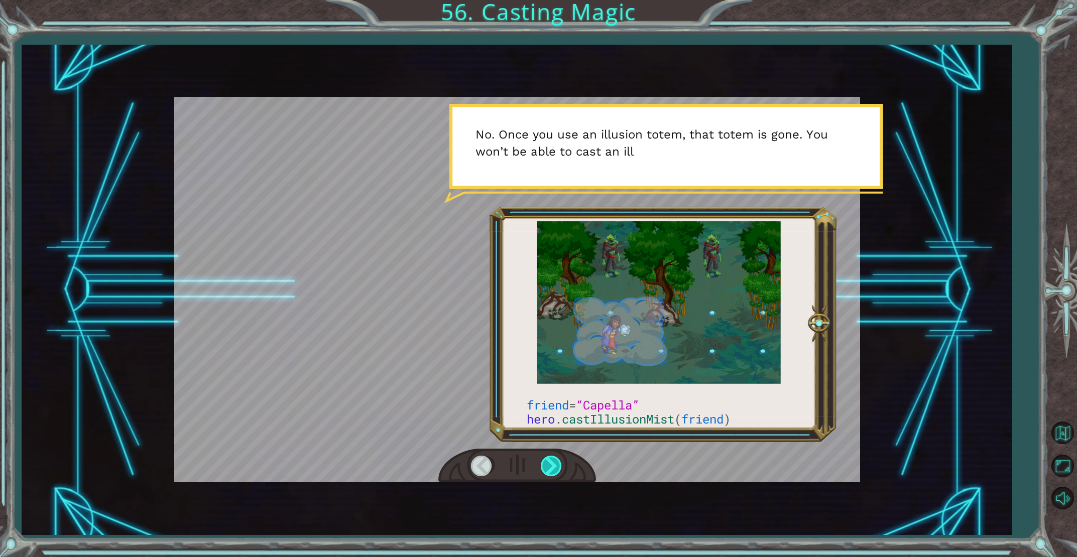
click at [546, 463] on div at bounding box center [552, 466] width 23 height 21
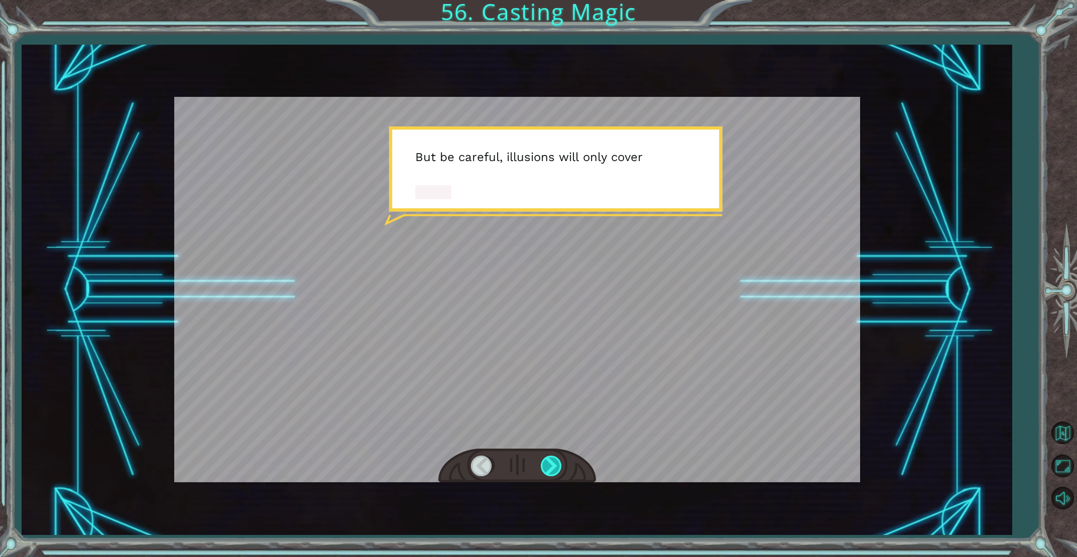
click at [546, 463] on div at bounding box center [552, 466] width 23 height 21
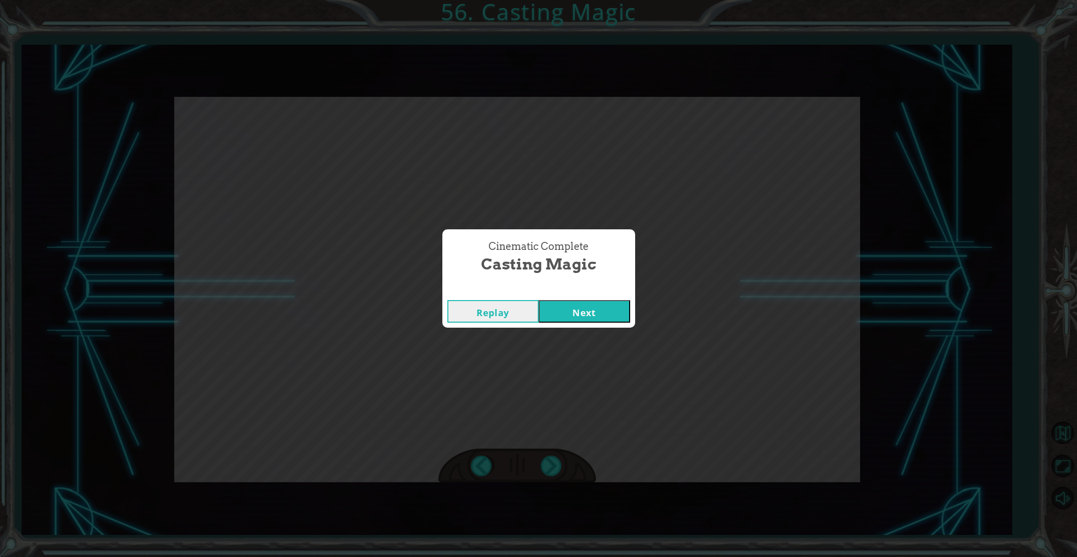
click at [570, 314] on button "Next" at bounding box center [584, 311] width 91 height 23
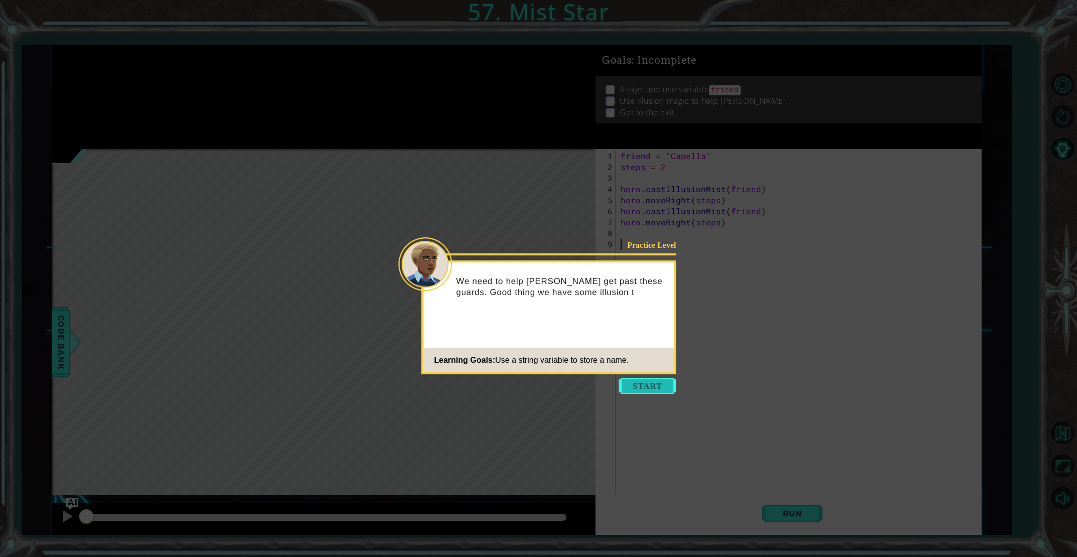
click at [629, 382] on button "Start" at bounding box center [647, 386] width 57 height 16
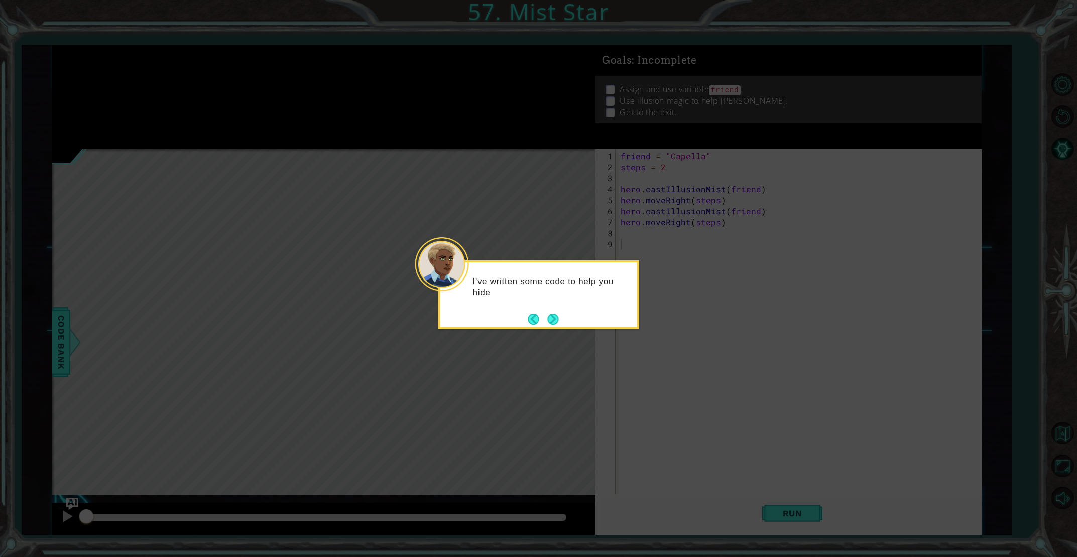
click at [561, 310] on div "I've written some code to help you hide" at bounding box center [538, 292] width 197 height 51
click at [552, 314] on button "Next" at bounding box center [553, 319] width 18 height 18
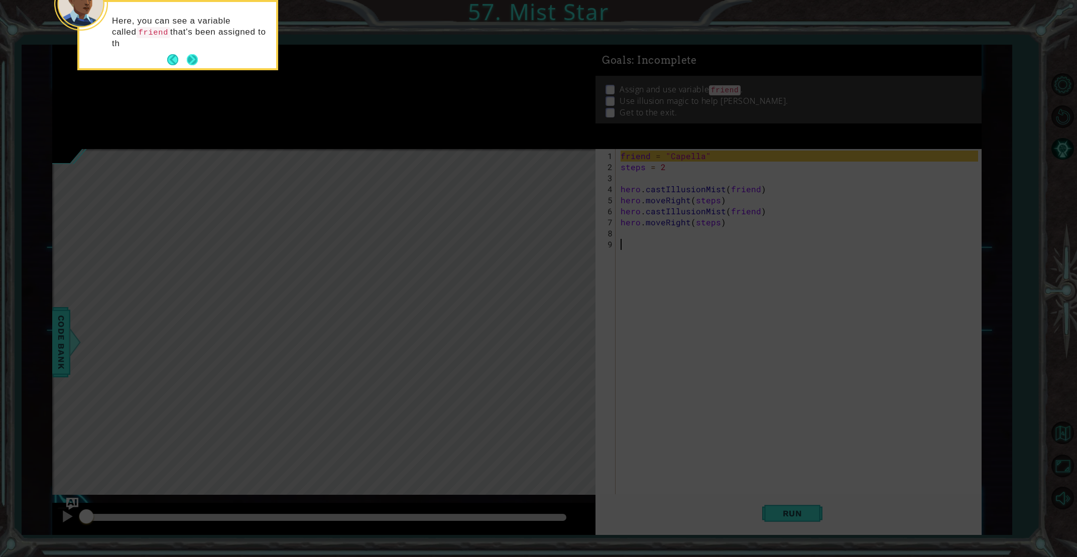
click at [187, 58] on button "Next" at bounding box center [192, 60] width 17 height 17
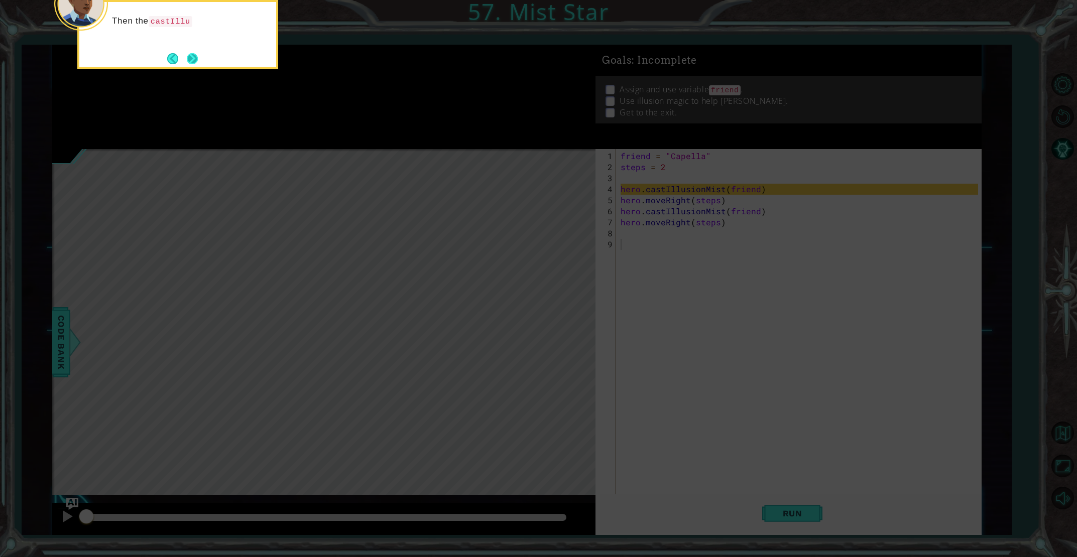
click at [196, 60] on button "Next" at bounding box center [192, 58] width 19 height 19
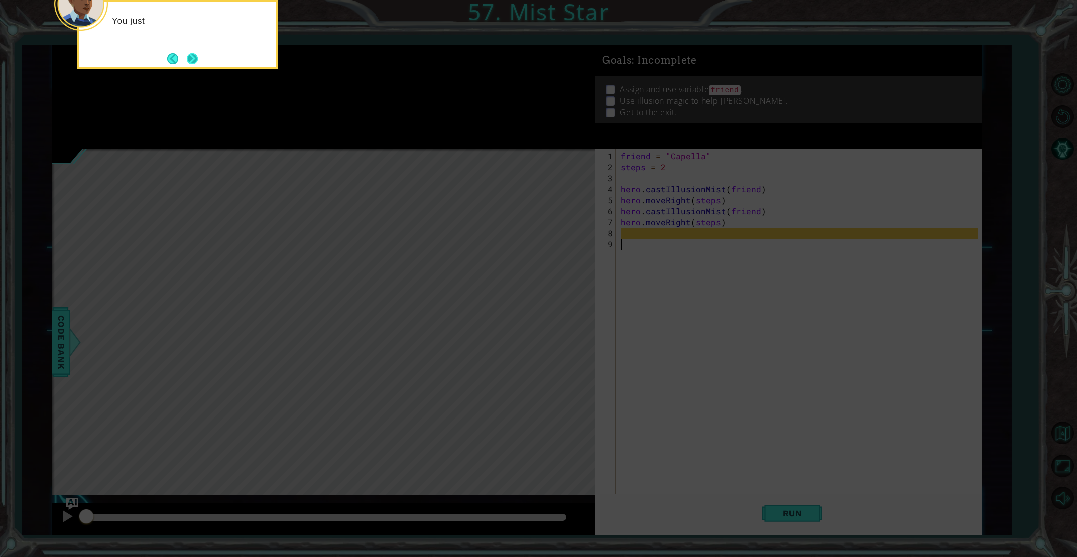
drag, startPoint x: 189, startPoint y: 47, endPoint x: 185, endPoint y: 56, distance: 9.7
click at [189, 49] on div "You just" at bounding box center [177, 34] width 201 height 69
click at [185, 57] on button "Back" at bounding box center [177, 59] width 20 height 11
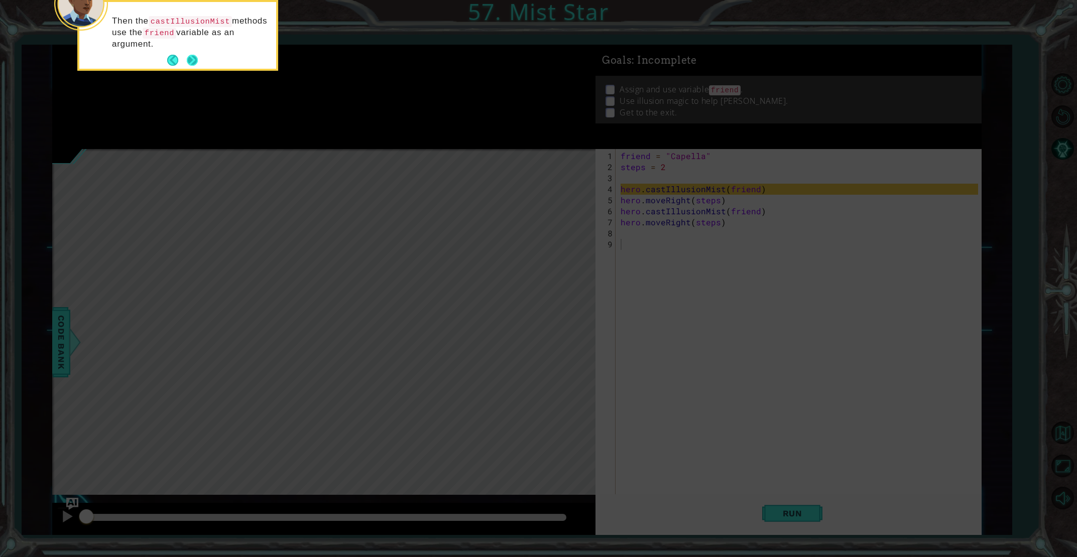
click at [186, 59] on button "Next" at bounding box center [192, 60] width 19 height 19
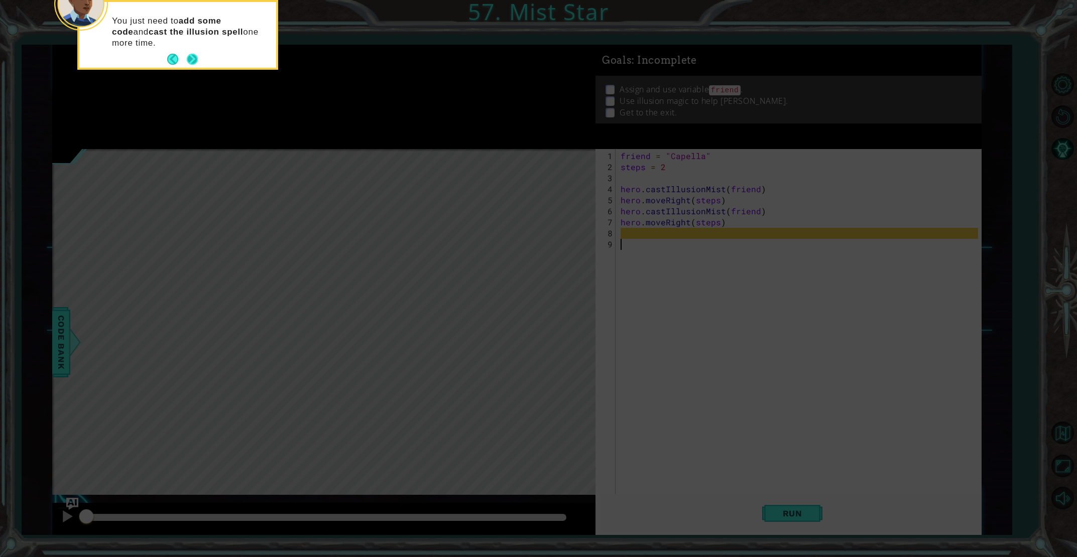
click at [186, 60] on button "Next" at bounding box center [192, 59] width 17 height 17
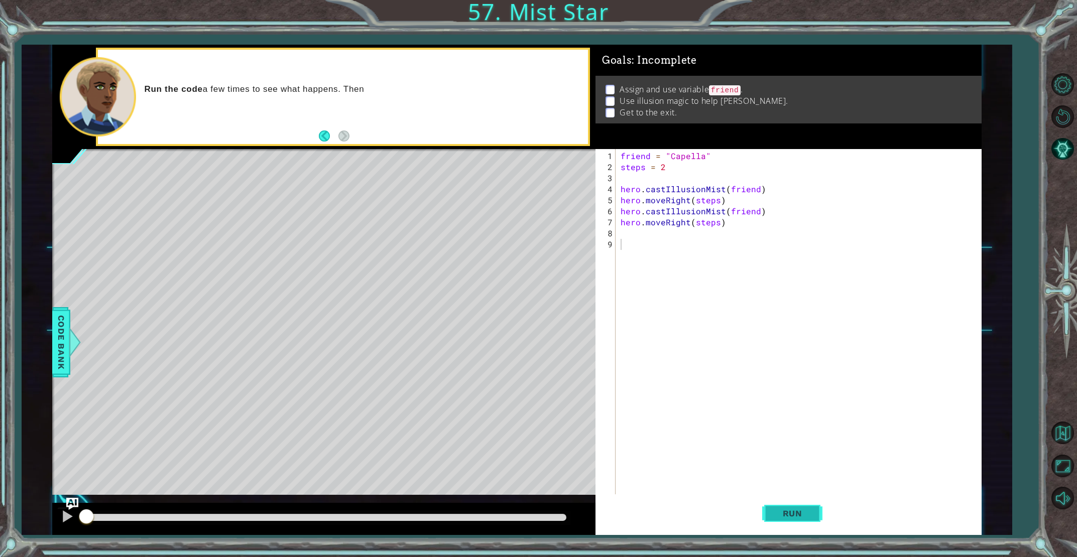
click at [796, 521] on button "Run" at bounding box center [792, 514] width 60 height 39
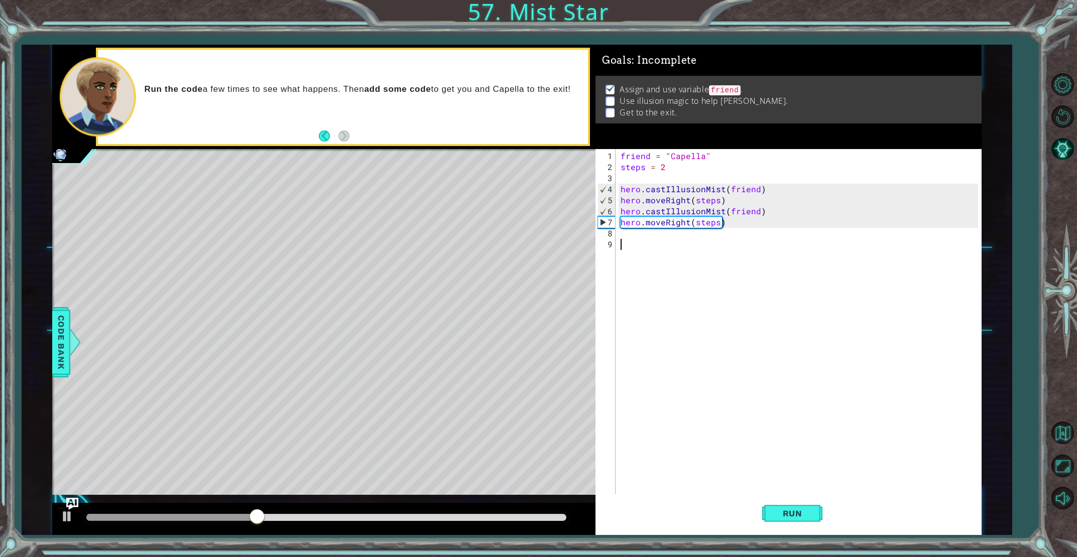
click at [632, 232] on div "friend = "Capella" steps = 2 hero . castIllusionMist ( friend ) hero . moveRigh…" at bounding box center [801, 339] width 364 height 376
type textarea "hero.castIllusionMist(friend)"
click at [632, 239] on div "friend = "Capella" steps = 2 hero . castIllusionMist ( friend ) hero . moveRigh…" at bounding box center [801, 339] width 364 height 376
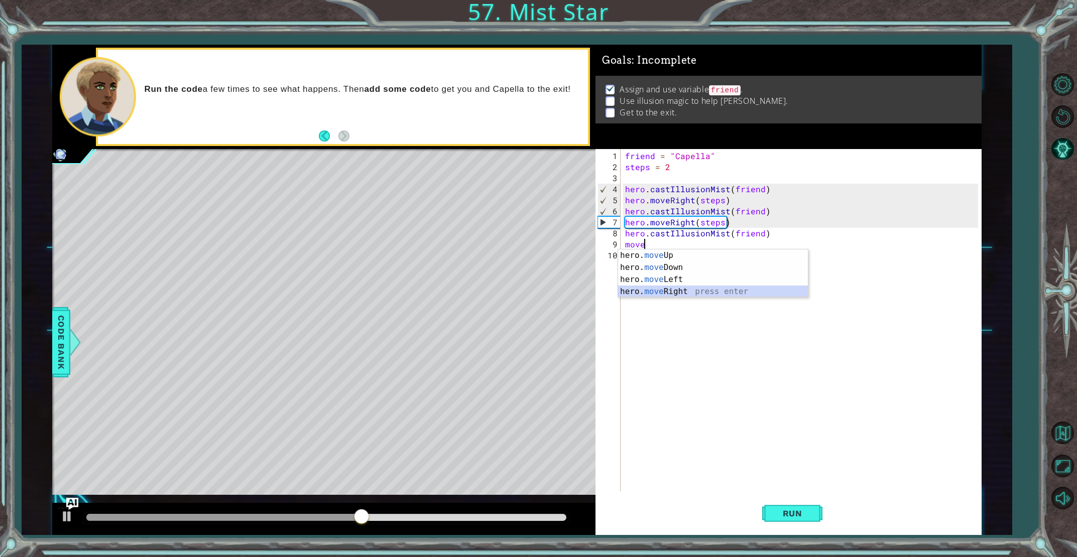
type textarea "hero.moveRight(1)"
click at [631, 262] on div "friend = "Capella" steps = 2 hero . castIllusionMist ( friend ) hero . moveRigh…" at bounding box center [802, 333] width 359 height 364
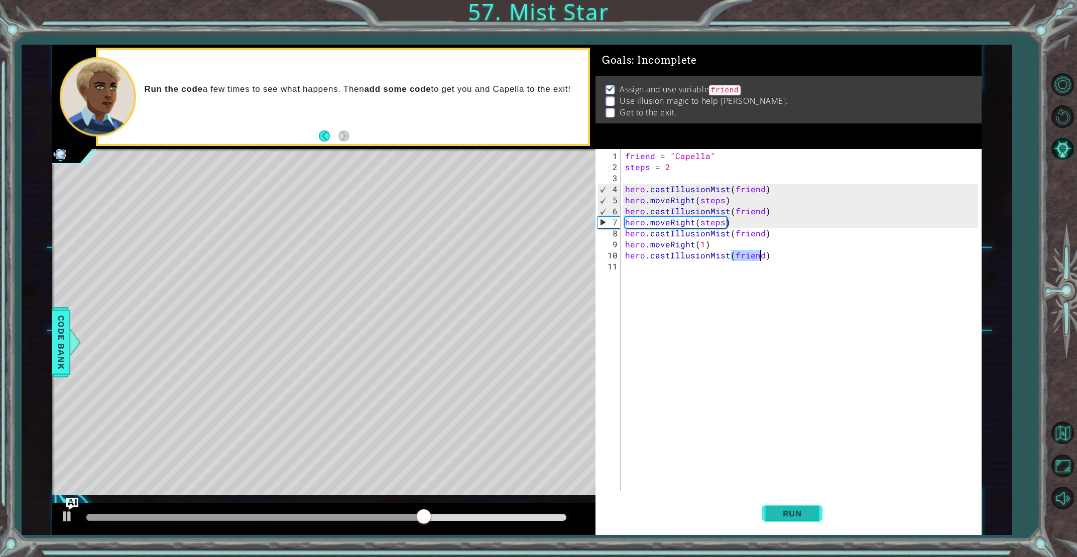
type textarea "hero.castIllusionMist(friend)"
click at [792, 520] on button "Run" at bounding box center [792, 514] width 60 height 39
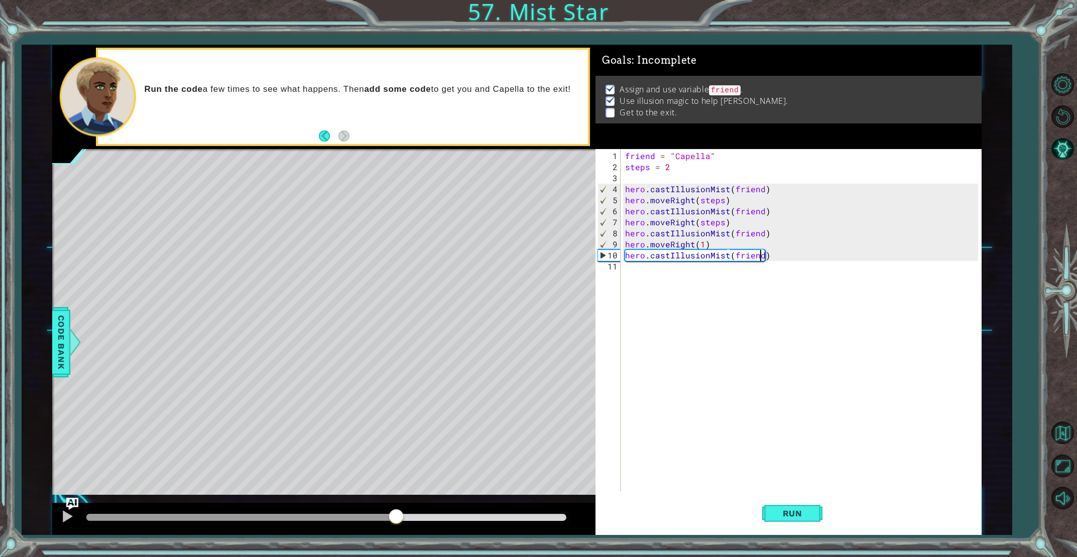
click at [405, 474] on div "methods hero use(thing) moveUp(steps) moveDown(steps) moveLeft(steps) moveRight…" at bounding box center [516, 290] width 929 height 490
click at [629, 276] on div "friend = "Capella" steps = 2 hero . castIllusionMist ( friend ) hero . moveRigh…" at bounding box center [802, 333] width 359 height 364
type textarea "hero.moveRight(1)"
drag, startPoint x: 806, startPoint y: 517, endPoint x: 758, endPoint y: 515, distance: 48.7
click at [805, 516] on span "Run" at bounding box center [793, 514] width 40 height 10
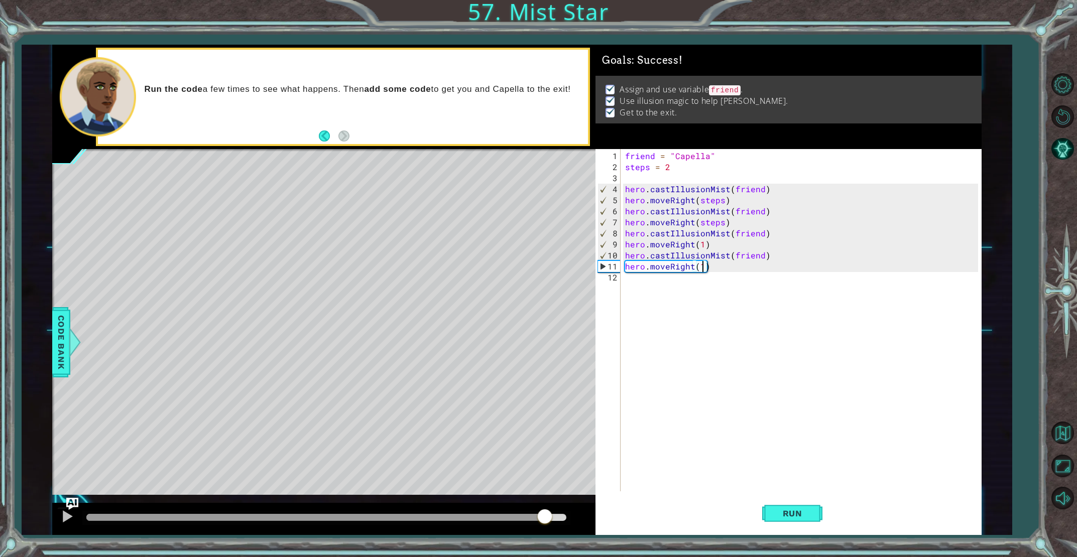
click at [557, 437] on div "methods hero use(thing) moveUp(steps) moveDown(steps) moveLeft(steps) moveRight…" at bounding box center [516, 290] width 929 height 490
click at [536, 480] on div "methods hero use(thing) moveUp(steps) moveDown(steps) moveLeft(steps) moveRight…" at bounding box center [516, 290] width 929 height 490
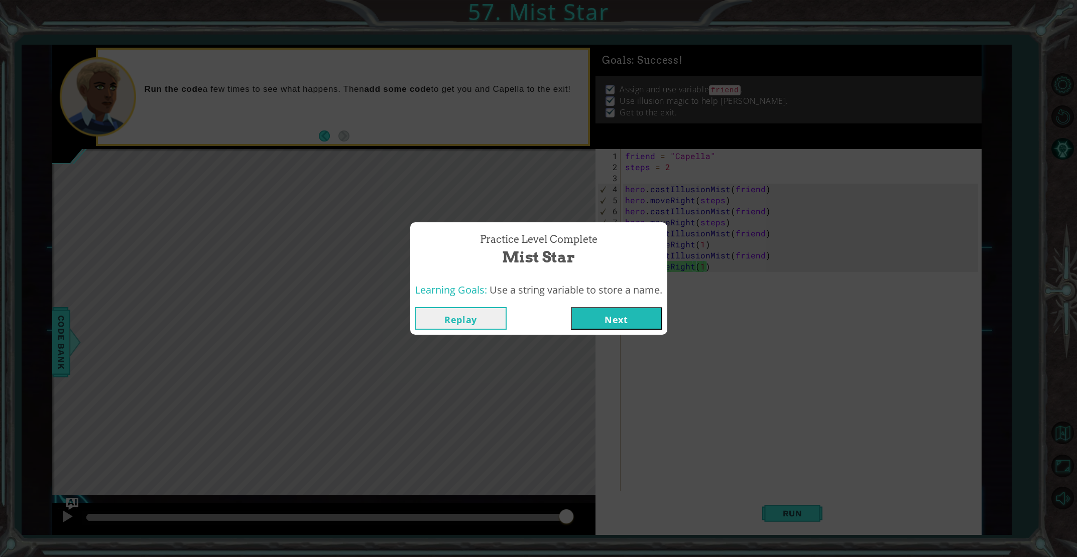
click at [613, 312] on button "Next" at bounding box center [616, 318] width 91 height 23
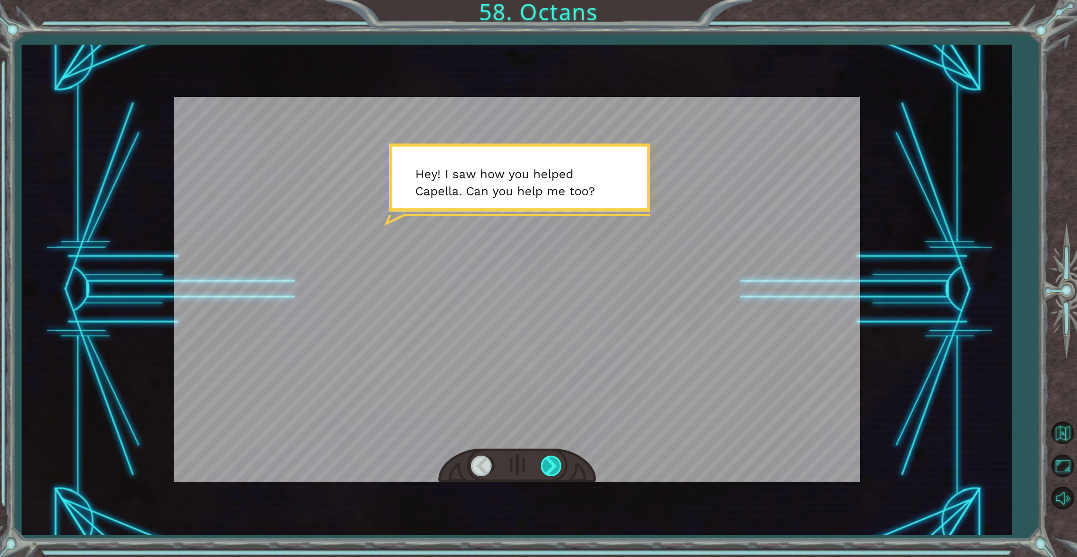
click at [551, 456] on div at bounding box center [552, 466] width 23 height 21
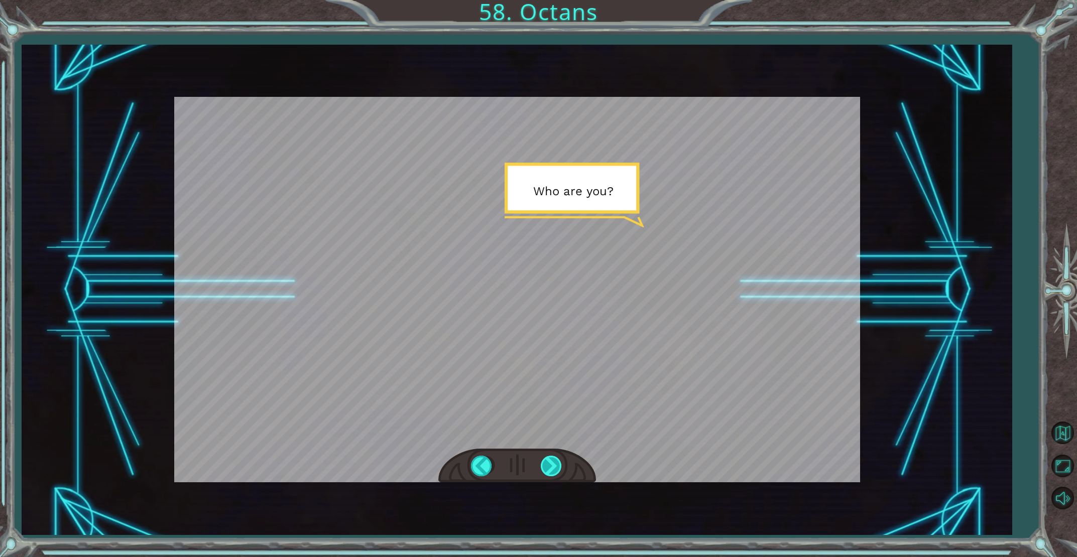
click at [549, 456] on div at bounding box center [552, 466] width 23 height 21
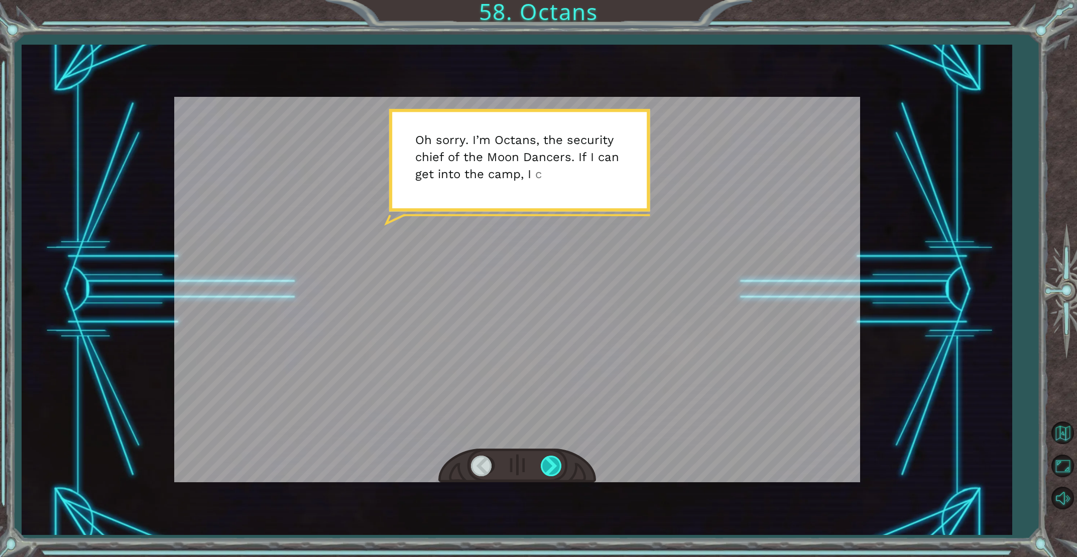
click at [549, 456] on div at bounding box center [552, 466] width 23 height 21
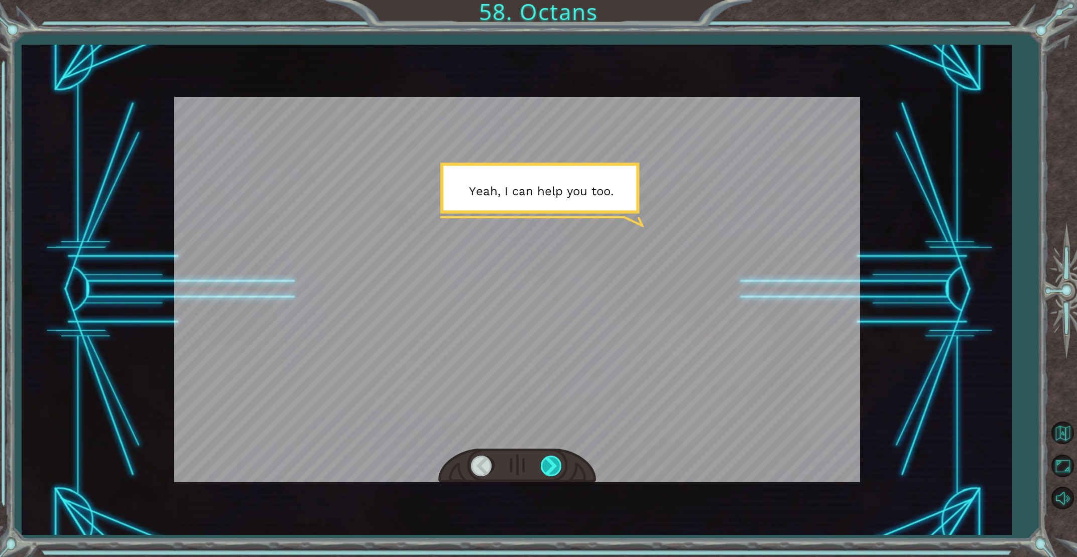
click at [548, 456] on div at bounding box center [552, 466] width 23 height 21
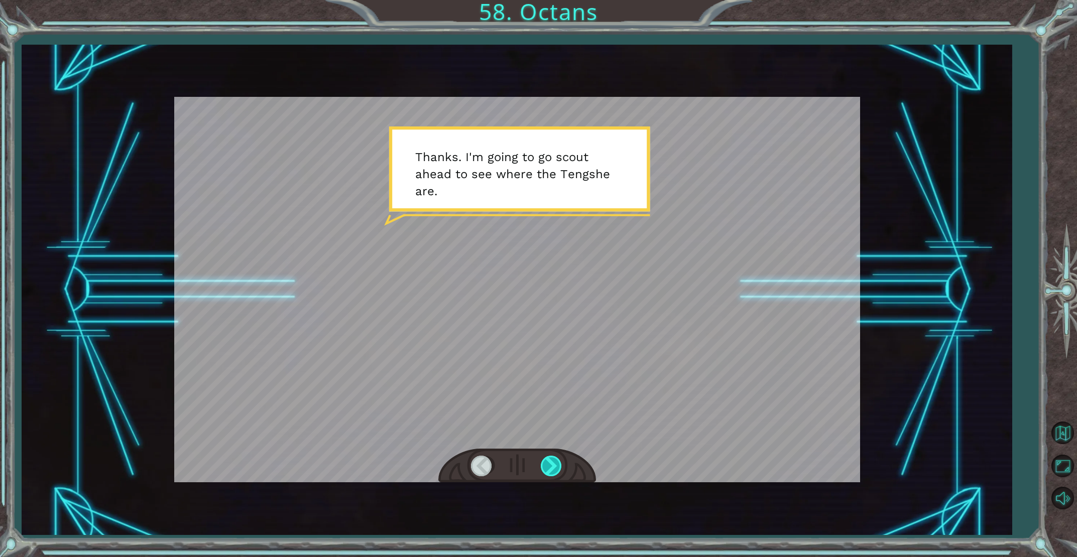
click at [548, 456] on div at bounding box center [552, 466] width 23 height 21
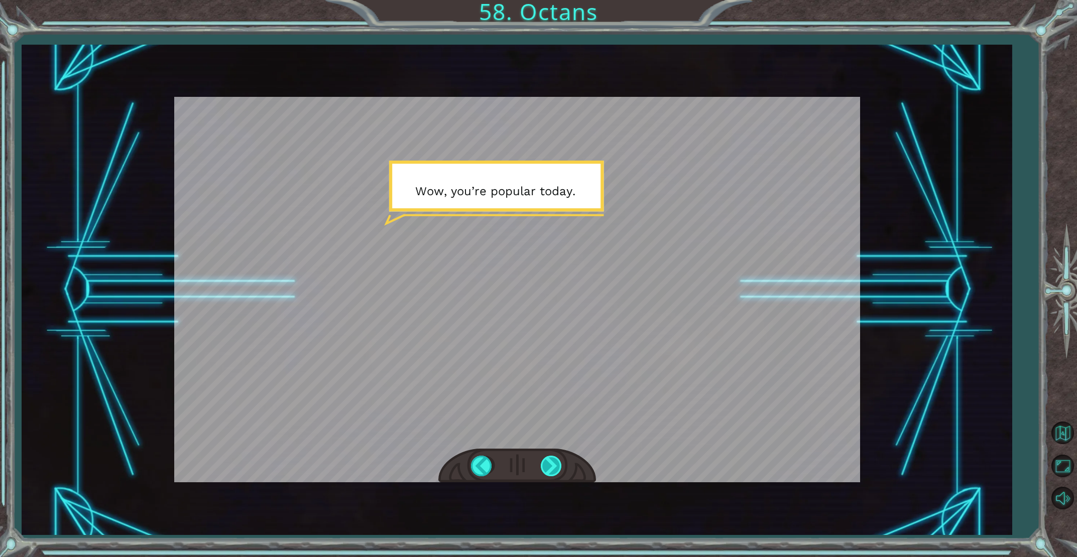
click at [548, 456] on div at bounding box center [552, 466] width 23 height 21
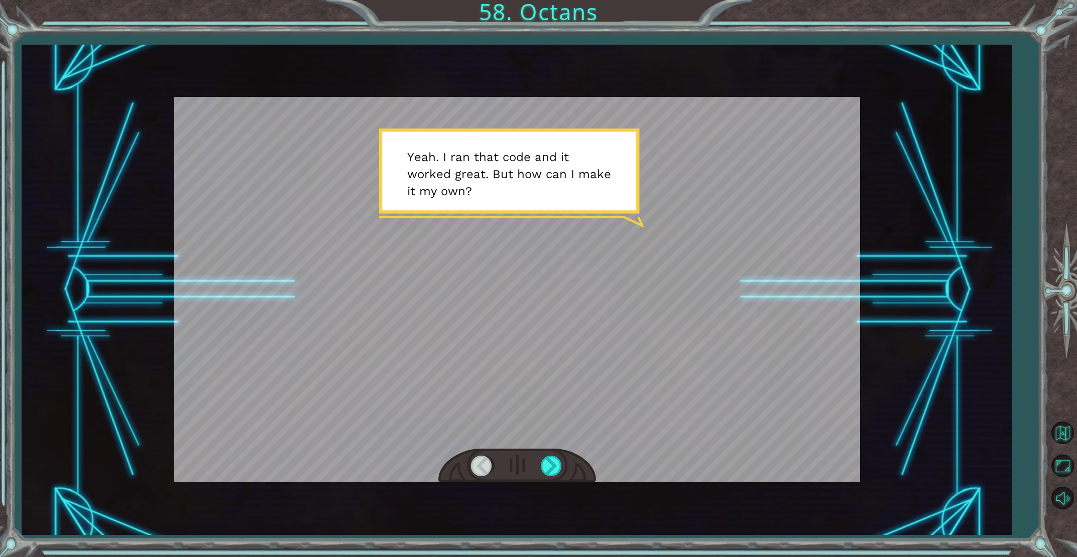
click at [549, 455] on div at bounding box center [517, 466] width 158 height 35
click at [548, 457] on div at bounding box center [552, 466] width 23 height 21
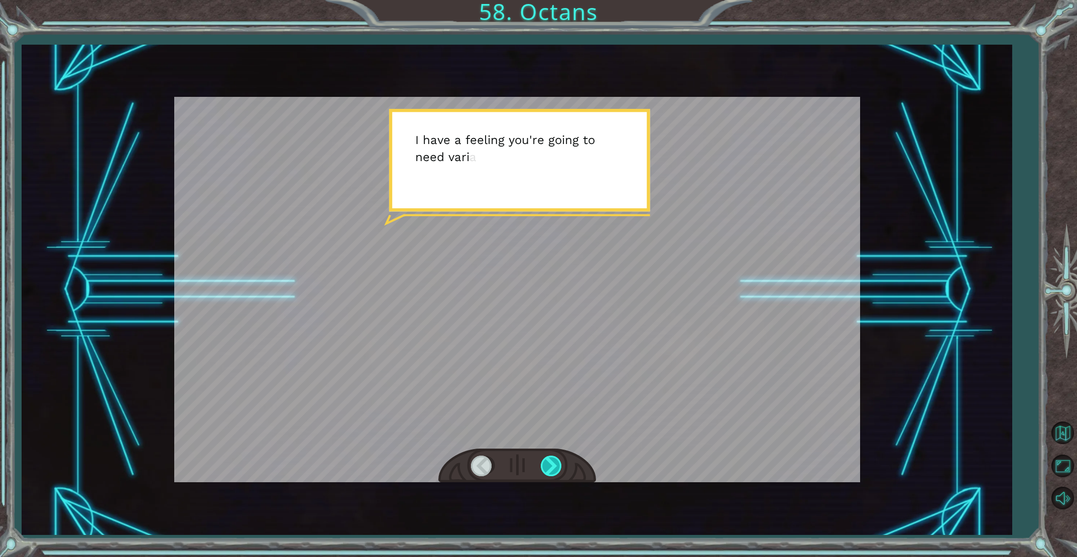
click at [548, 457] on div at bounding box center [552, 466] width 23 height 21
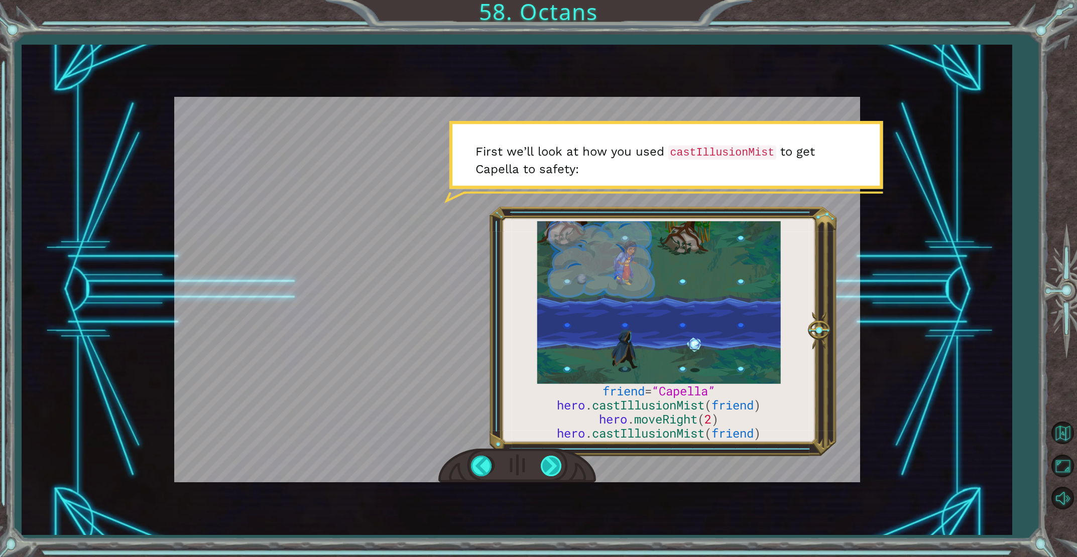
click at [545, 457] on div at bounding box center [552, 466] width 23 height 21
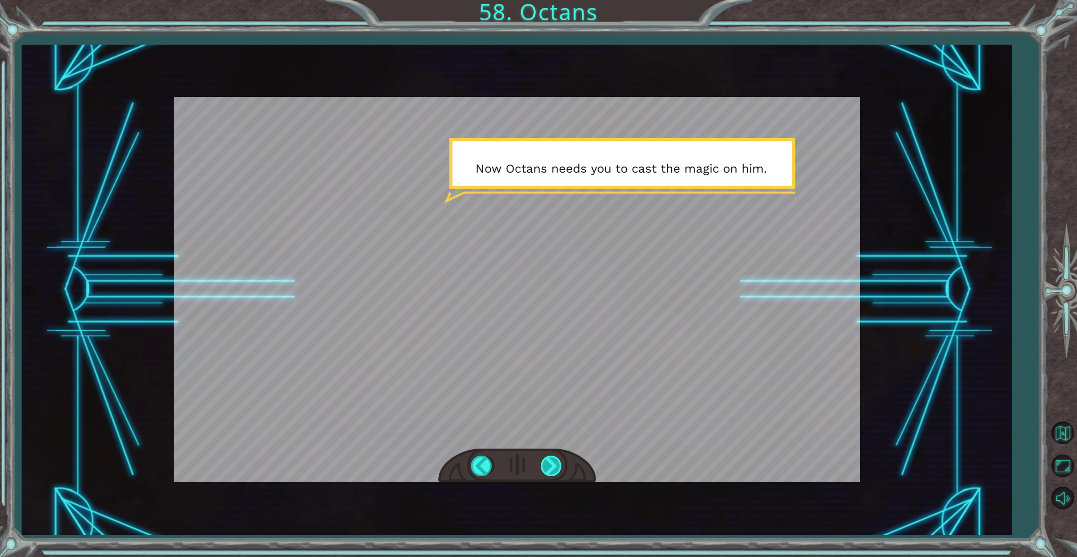
click at [546, 457] on div at bounding box center [552, 466] width 23 height 21
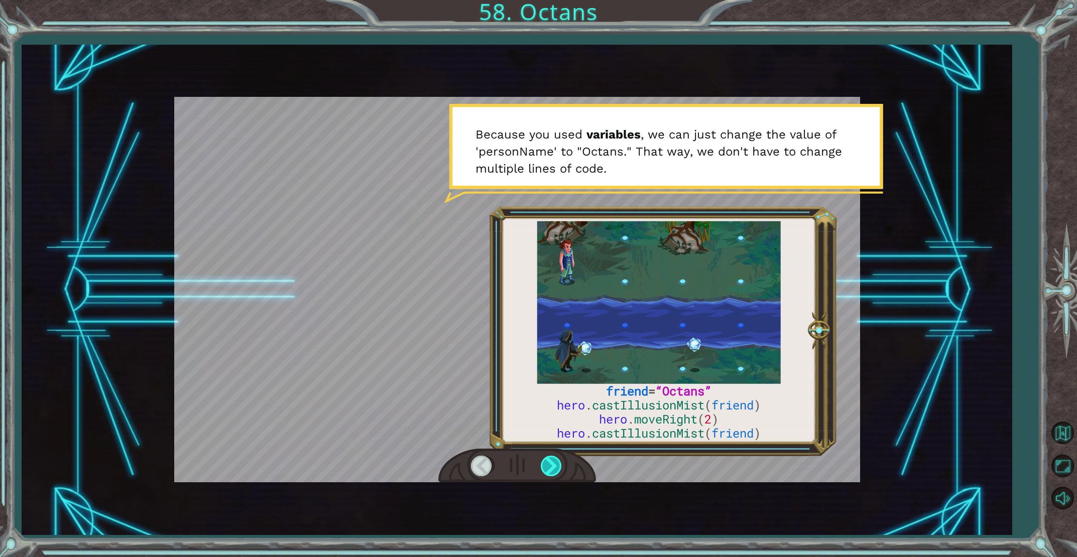
click at [545, 462] on div at bounding box center [552, 466] width 23 height 21
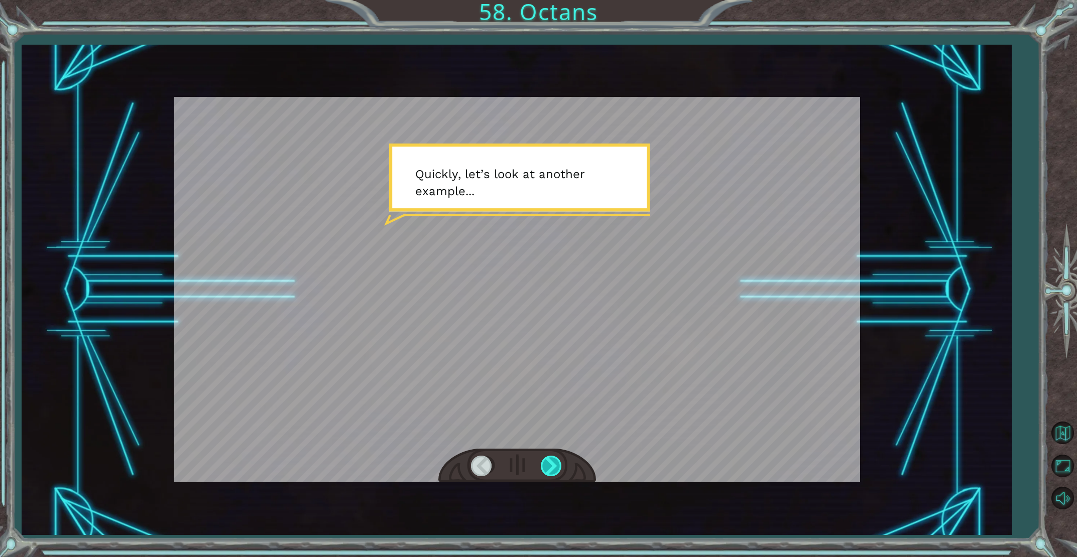
click at [548, 462] on div at bounding box center [552, 466] width 23 height 21
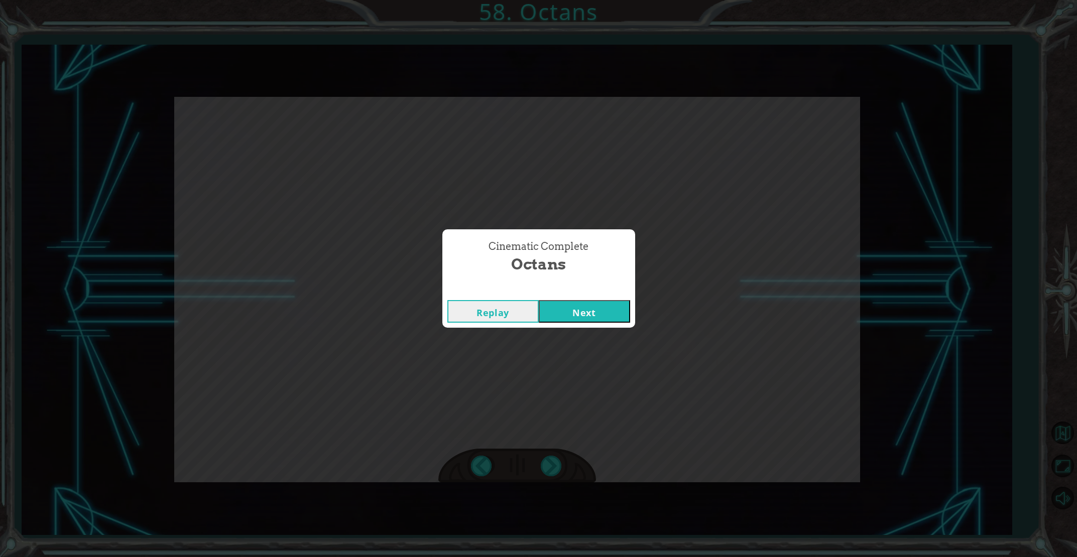
click at [573, 319] on button "Next" at bounding box center [584, 311] width 91 height 23
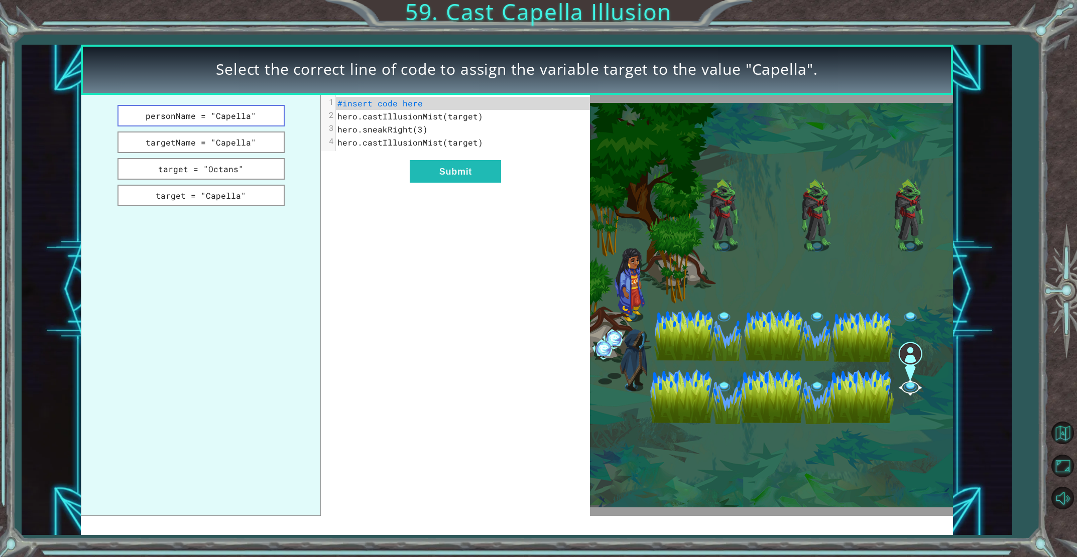
click at [231, 120] on button "personName = "Capella"" at bounding box center [200, 116] width 167 height 22
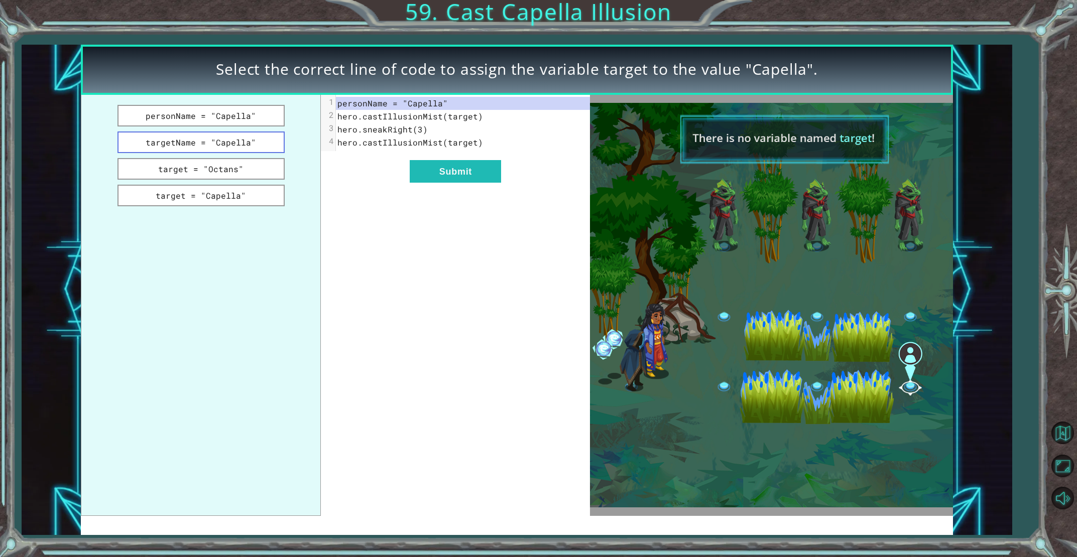
click at [249, 148] on button "targetName = "Capella"" at bounding box center [200, 143] width 167 height 22
click at [244, 161] on button "target = "Octans"" at bounding box center [200, 169] width 167 height 22
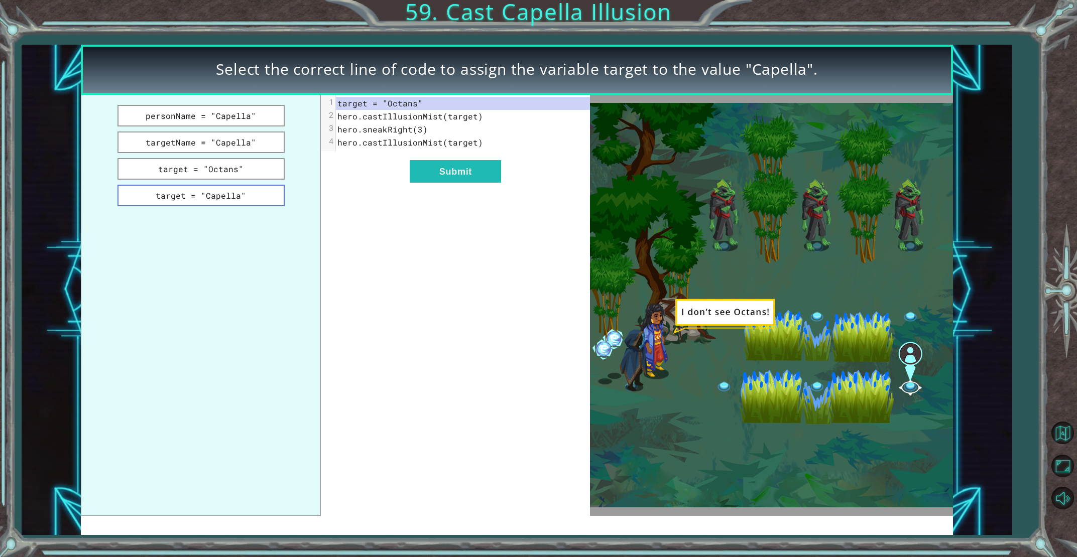
click at [239, 192] on button "target = "Capella"" at bounding box center [200, 196] width 167 height 22
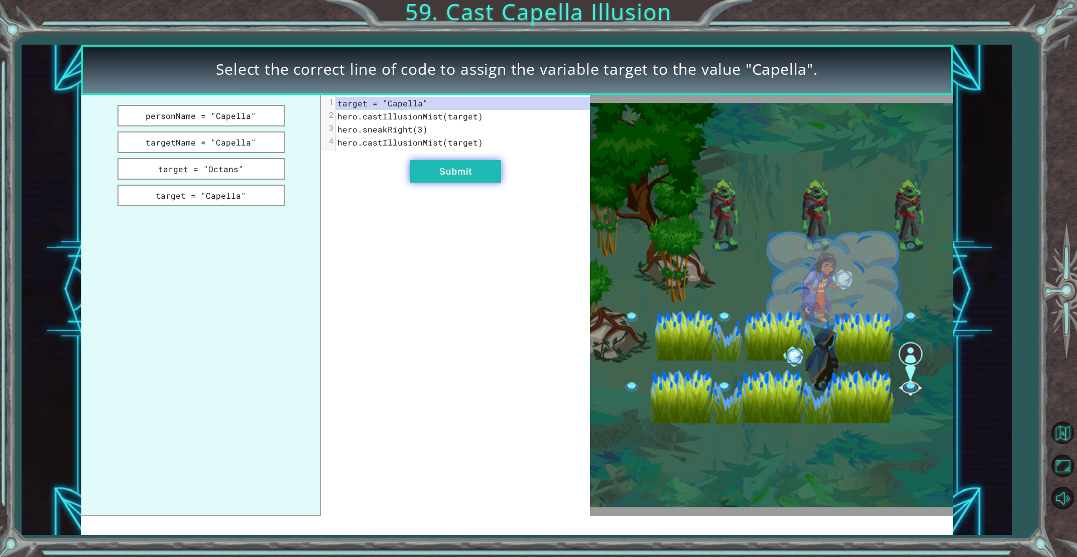
click at [419, 166] on button "Submit" at bounding box center [455, 171] width 91 height 23
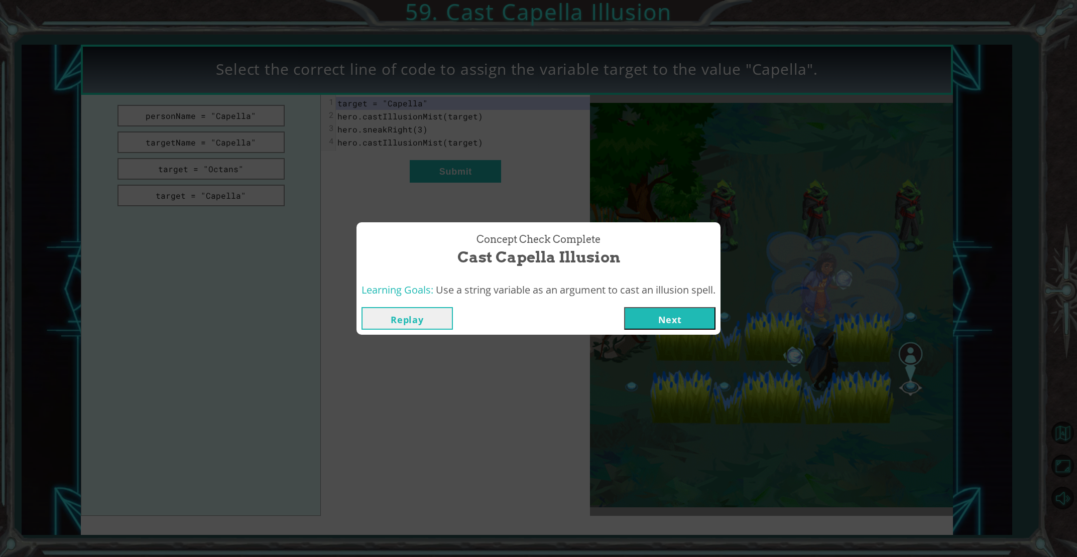
click at [649, 317] on button "Next" at bounding box center [669, 318] width 91 height 23
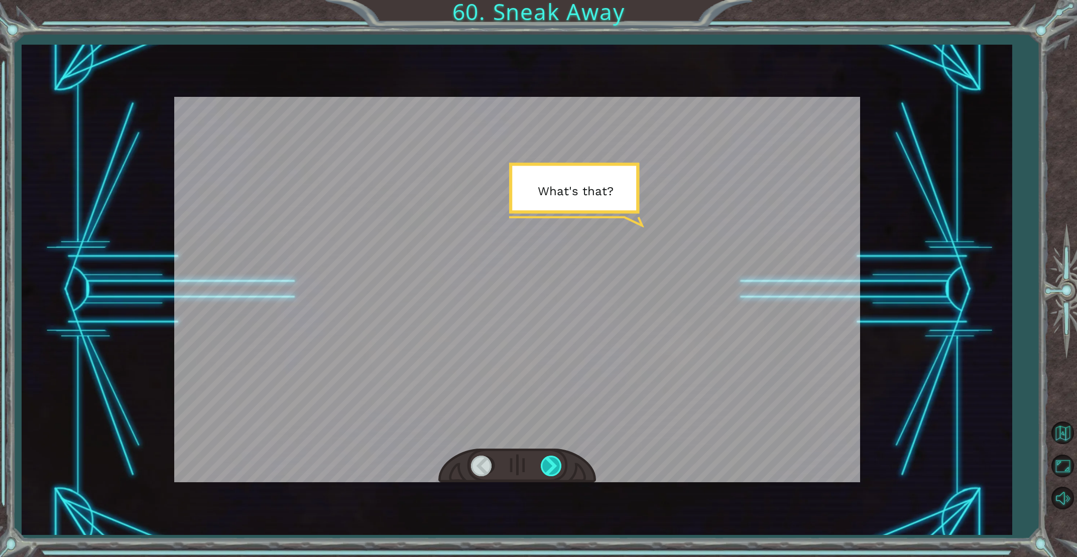
click at [549, 462] on div at bounding box center [552, 466] width 23 height 21
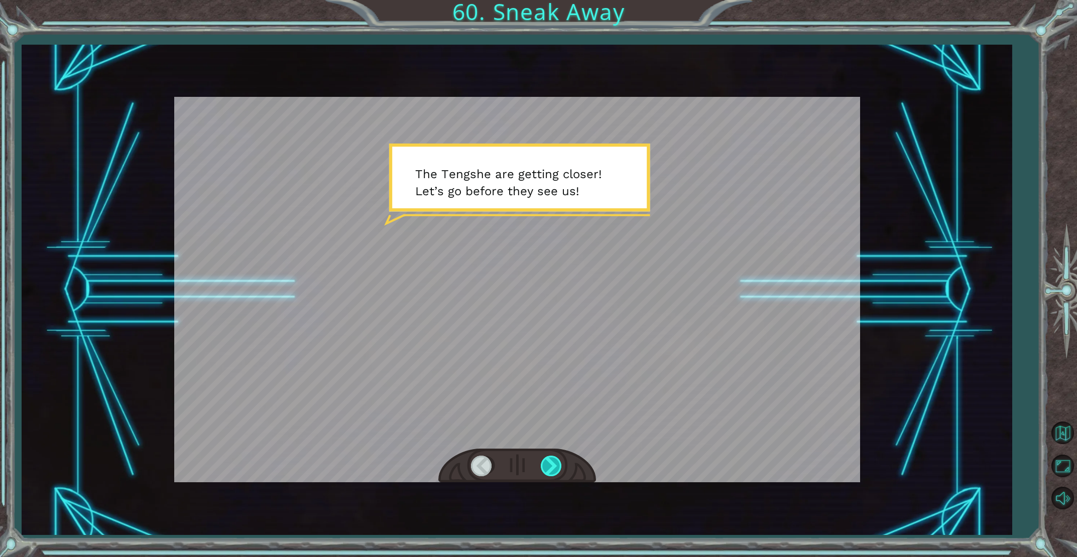
click at [548, 462] on div at bounding box center [552, 466] width 23 height 21
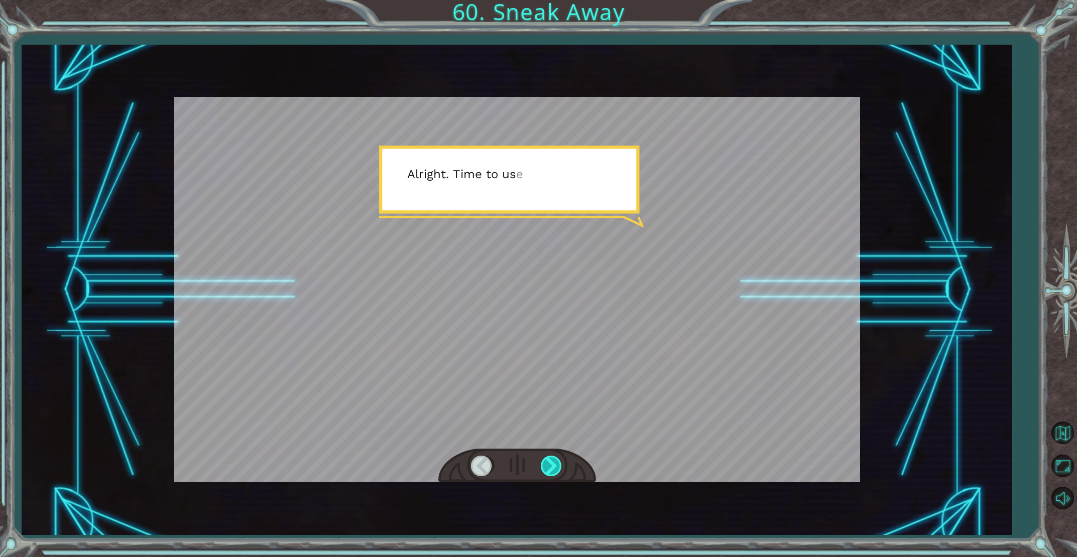
click at [548, 463] on div at bounding box center [552, 466] width 23 height 21
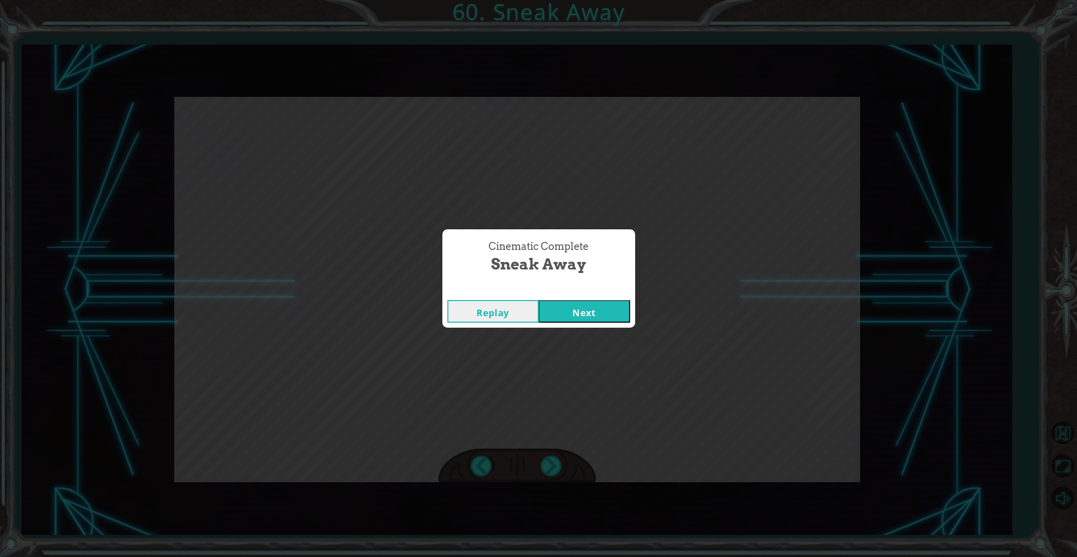
click at [546, 308] on button "Next" at bounding box center [584, 311] width 91 height 23
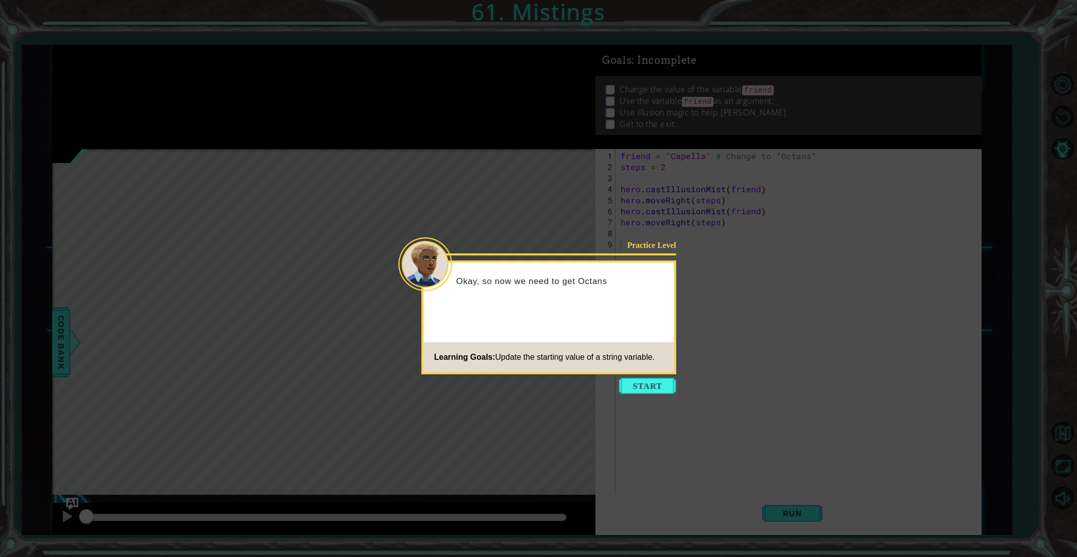
click at [645, 382] on button "Start" at bounding box center [647, 386] width 57 height 16
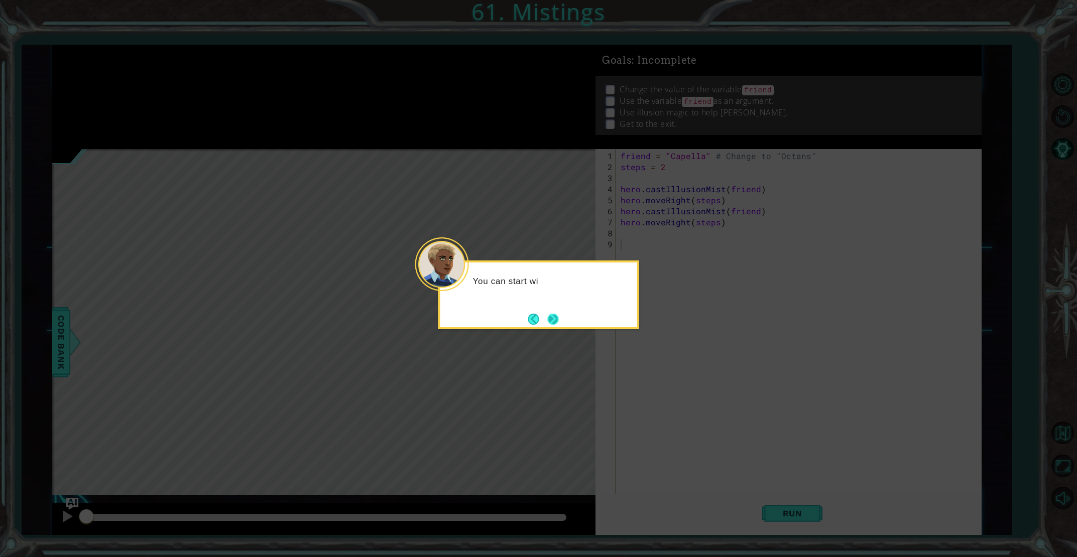
click at [547, 313] on button "Next" at bounding box center [553, 319] width 14 height 14
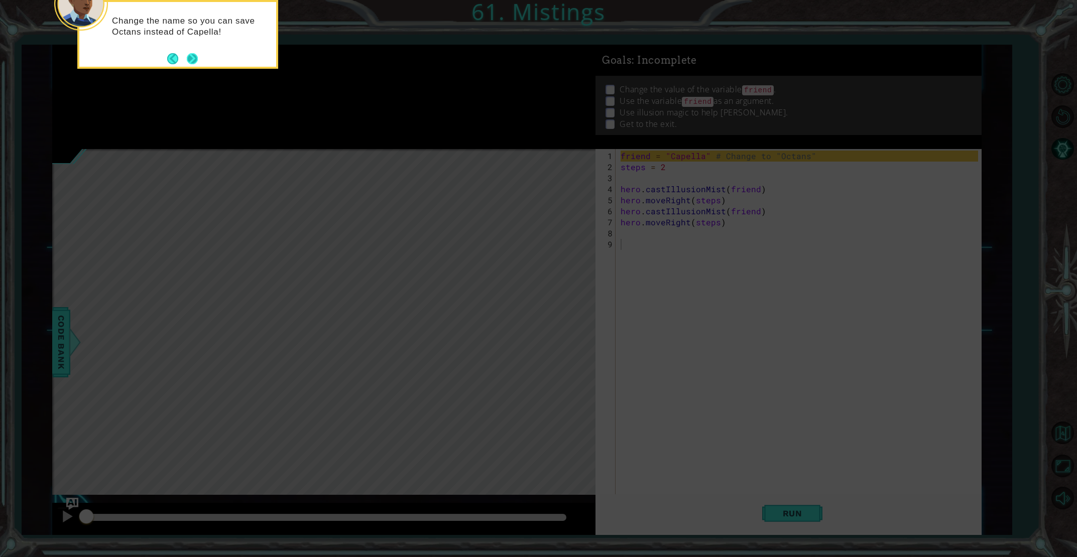
click at [189, 59] on button "Next" at bounding box center [192, 59] width 14 height 14
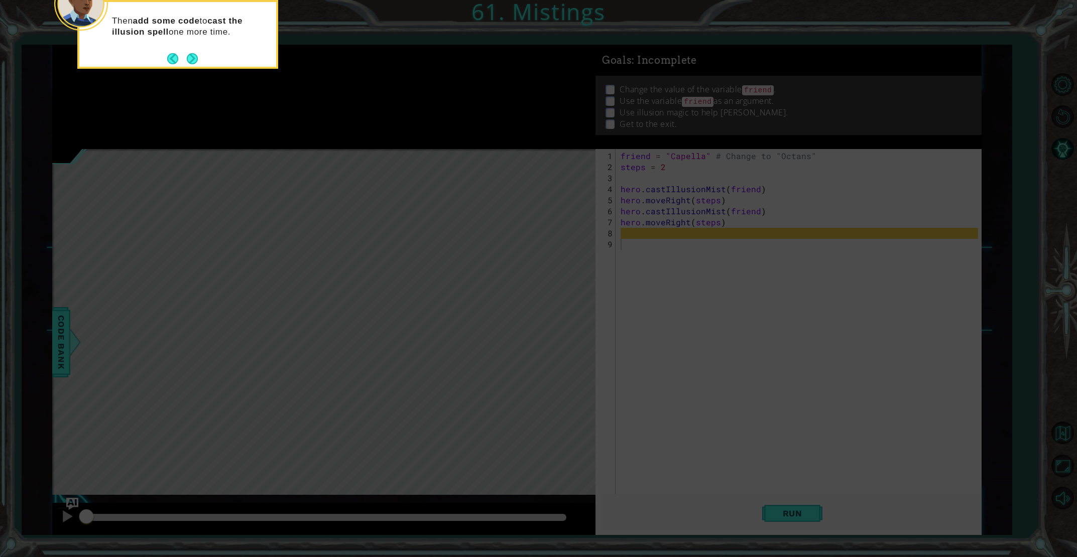
click at [189, 59] on button "Next" at bounding box center [192, 58] width 11 height 11
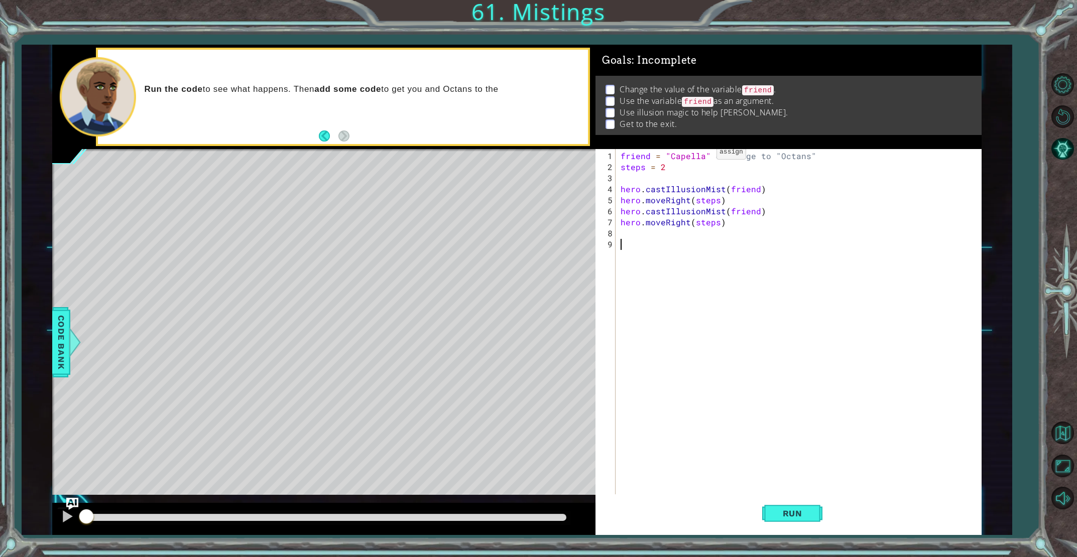
click at [699, 157] on div "friend = "Capella" # Change to "Octans" steps = 2 hero . castIllusionMist ( fri…" at bounding box center [801, 339] width 364 height 376
drag, startPoint x: 701, startPoint y: 157, endPoint x: 698, endPoint y: 162, distance: 6.1
click at [701, 157] on div "friend = "Capella" # Change to "Octans" steps = 2 hero . castIllusionMist ( fri…" at bounding box center [801, 339] width 364 height 376
drag, startPoint x: 674, startPoint y: 154, endPoint x: 672, endPoint y: 188, distance: 34.2
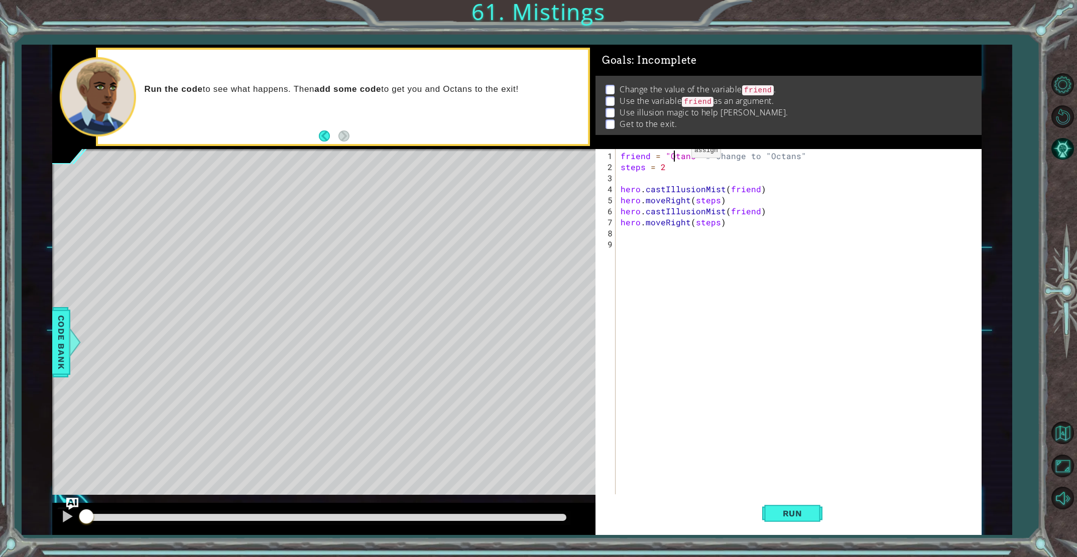
click at [674, 155] on div "friend = "Otans" # Change to "Octans" steps = 2 hero . castIllusionMist ( frien…" at bounding box center [801, 339] width 364 height 376
type textarea "friend = "Octans" # Change to "Octans""
click at [788, 505] on button "Run" at bounding box center [792, 514] width 60 height 39
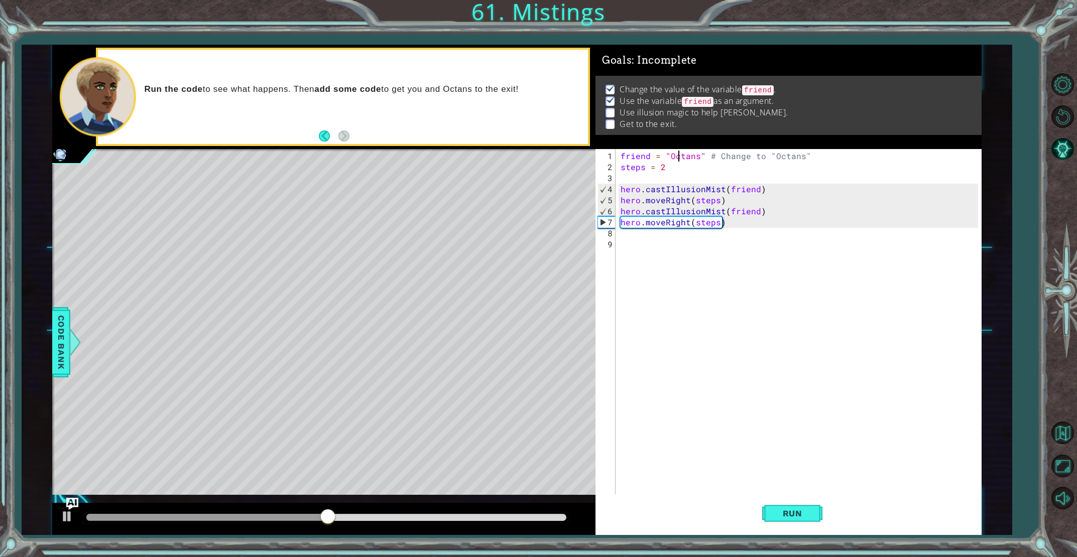
click at [634, 237] on div "friend = "Octans" # Change to "Octans" steps = 2 hero . castIllusionMist ( frie…" at bounding box center [801, 339] width 364 height 376
click at [635, 233] on div "friend = "Octans" # Change to "Octans" steps = 2 hero . castIllusionMist ( frie…" at bounding box center [801, 339] width 364 height 376
type textarea "hero.castIllusionMist(friend)"
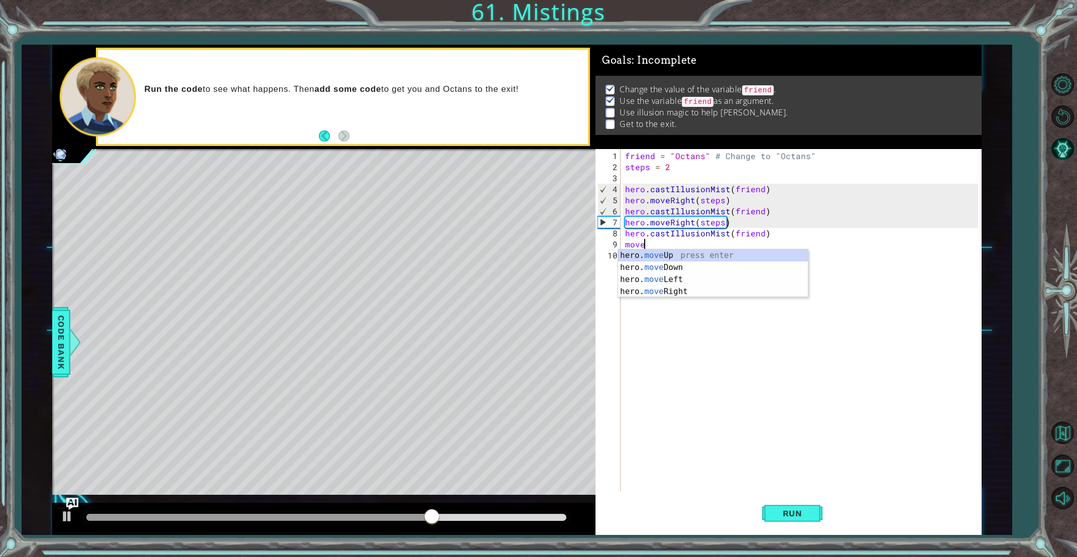
scroll to position [0, 1]
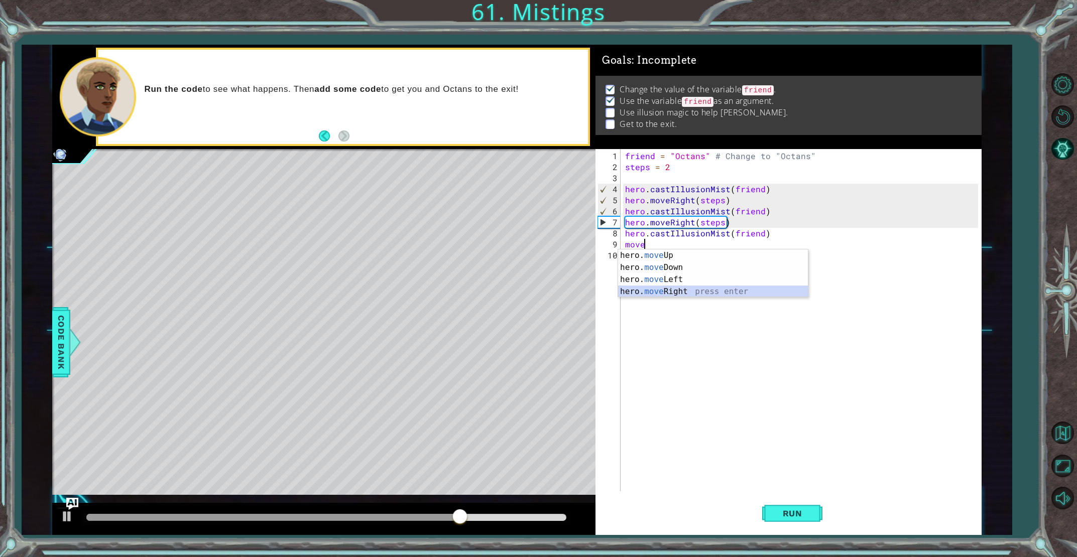
type textarea "hero.moveRight(1)"
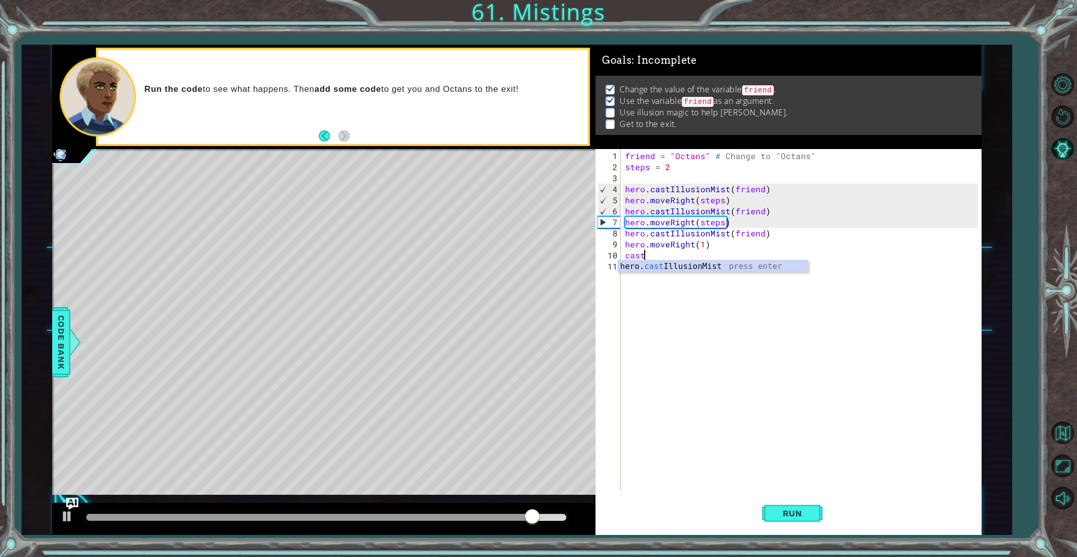
type textarea "hero.castIllusionMist(friend)"
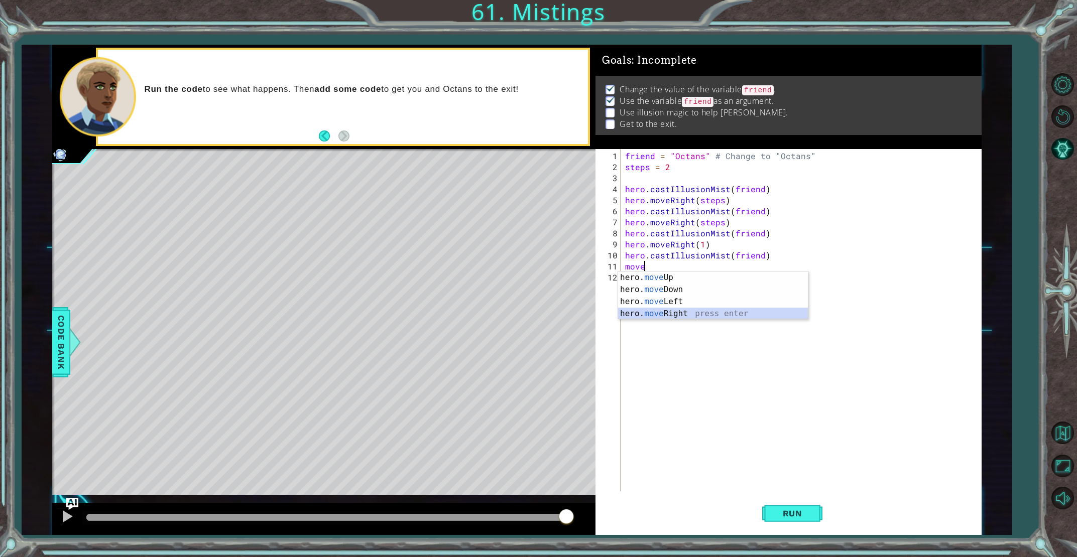
type textarea "hero.moveRight(1)"
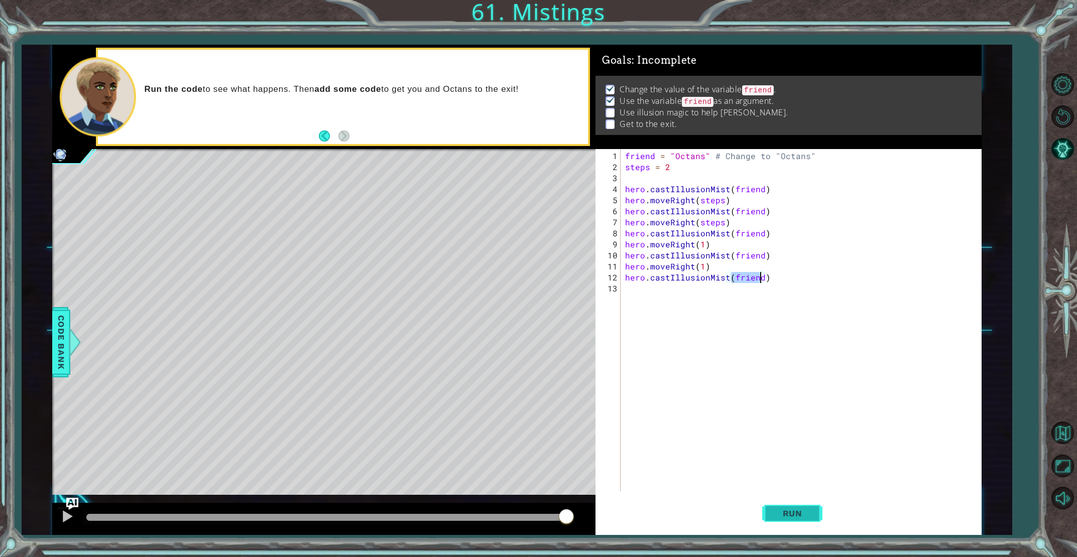
type textarea "hero.castIllusionMist(friend)"
click at [815, 508] on button "Run" at bounding box center [792, 514] width 60 height 39
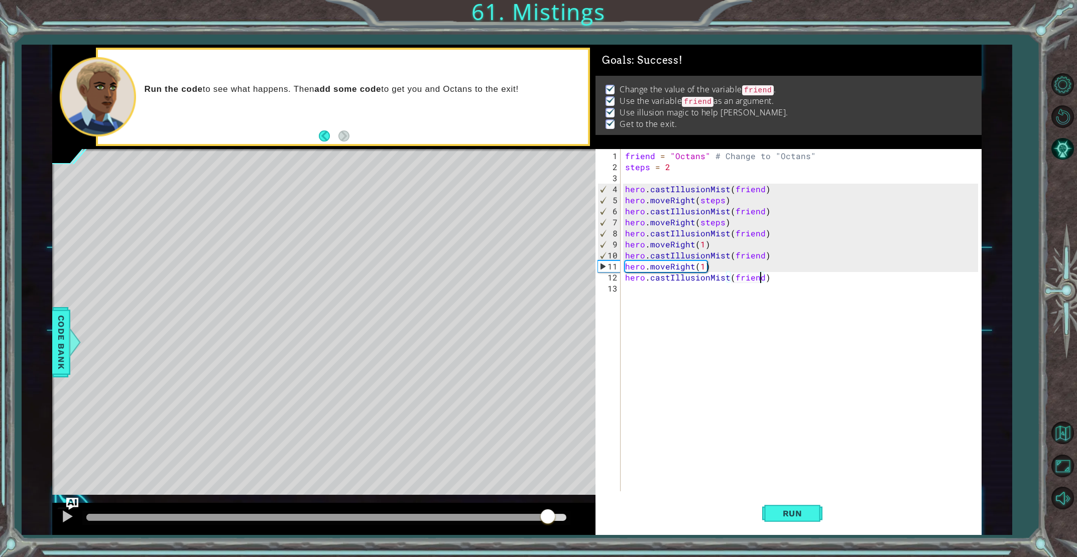
click at [548, 488] on div "methods hero use(thing) moveUp(steps) moveDown(steps) moveLeft(steps) moveRight…" at bounding box center [516, 290] width 929 height 490
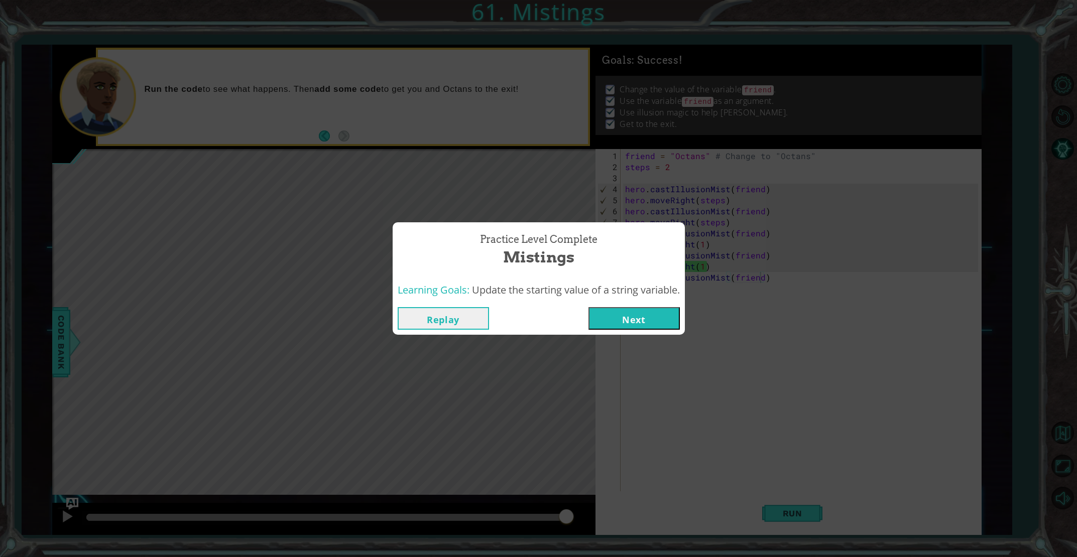
click at [617, 321] on button "Next" at bounding box center [633, 318] width 91 height 23
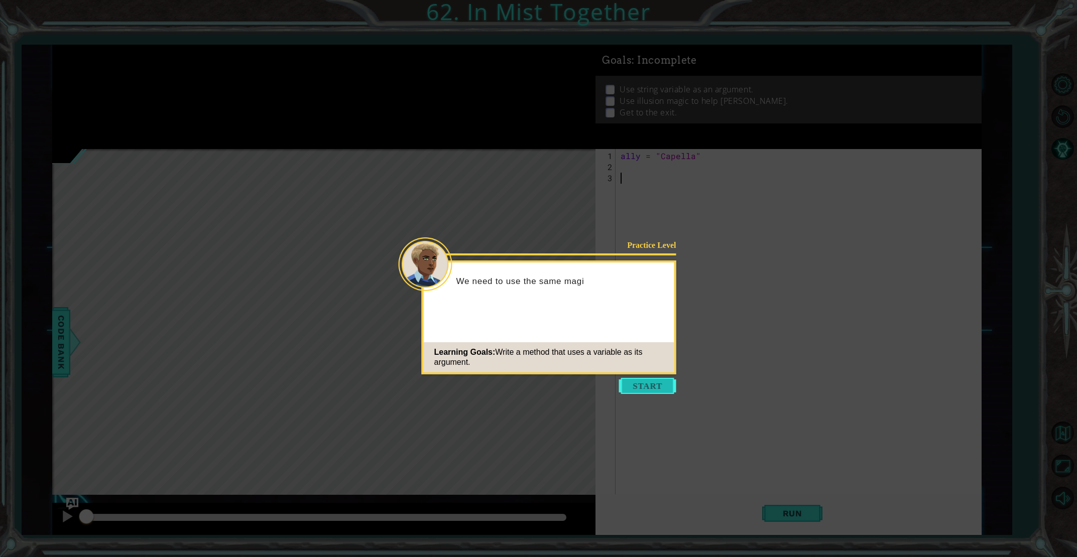
click at [643, 381] on button "Start" at bounding box center [647, 386] width 57 height 16
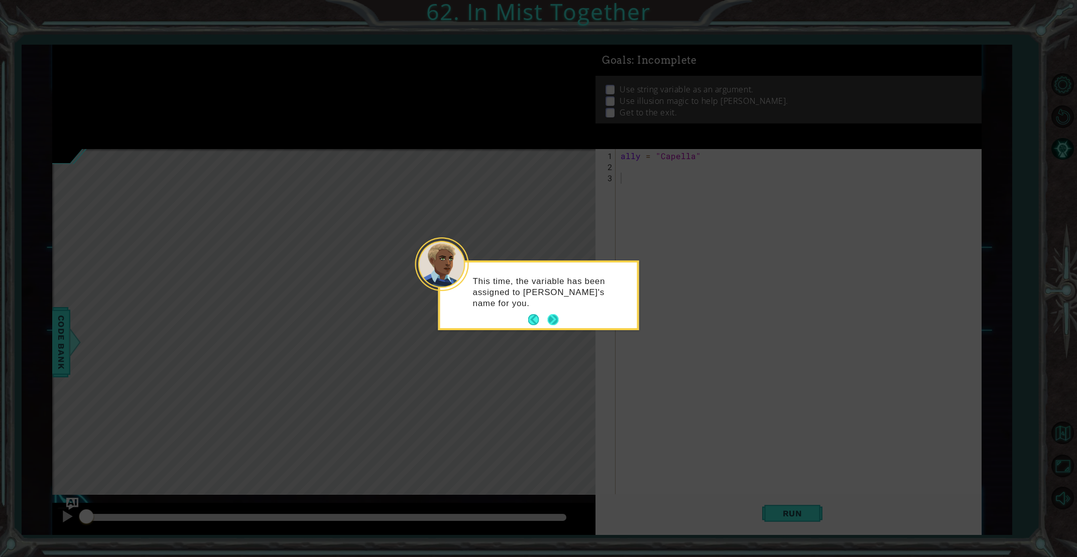
click at [556, 315] on button "Next" at bounding box center [553, 320] width 13 height 13
click at [553, 316] on button "Next" at bounding box center [553, 321] width 14 height 14
click at [553, 316] on button "Next" at bounding box center [553, 319] width 13 height 13
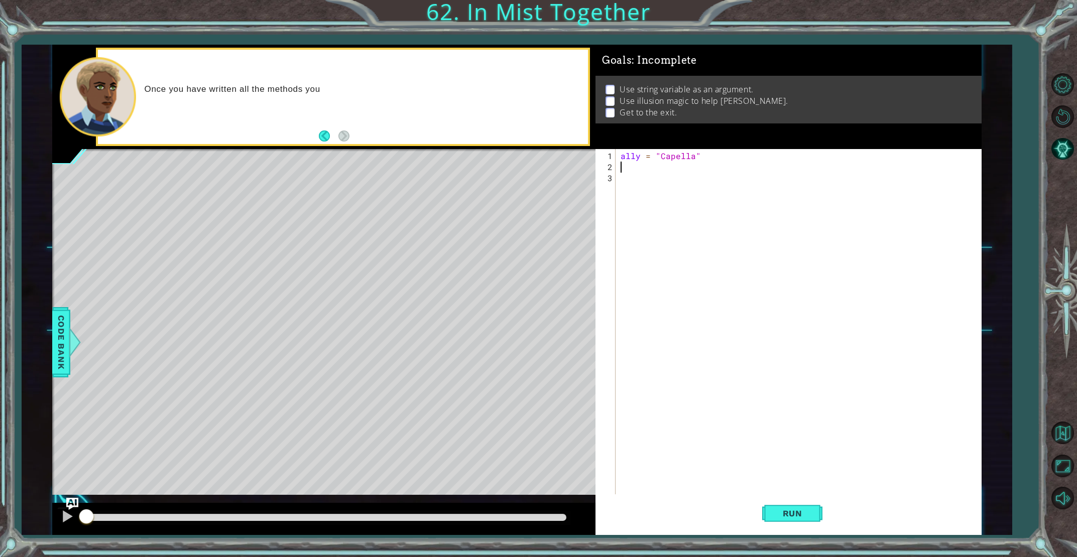
click at [621, 165] on div "ally = "Capella"" at bounding box center [801, 339] width 364 height 376
drag, startPoint x: 735, startPoint y: 180, endPoint x: 682, endPoint y: 182, distance: 53.3
click at [730, 179] on div "ally press enter" at bounding box center [814, 190] width 190 height 36
type textarea "hero.castIllusionMist(ally)"
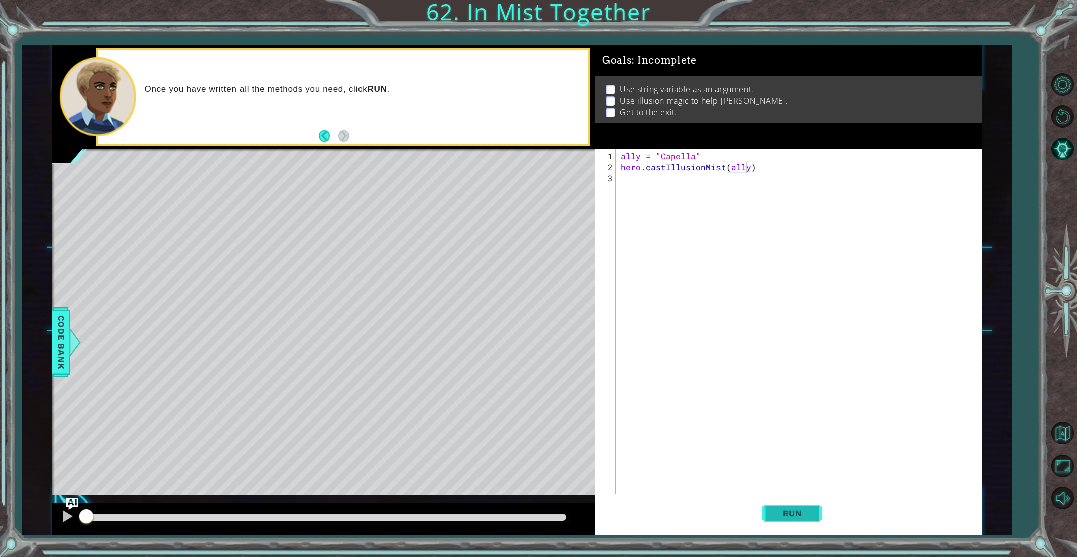
click at [777, 511] on span "Run" at bounding box center [793, 514] width 40 height 10
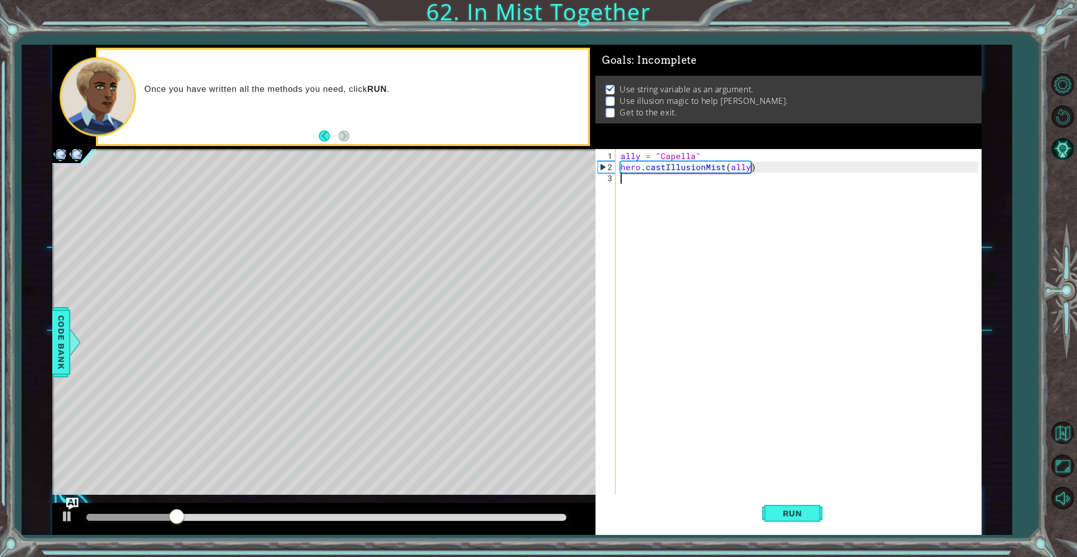
drag, startPoint x: 745, startPoint y: 387, endPoint x: 707, endPoint y: 305, distance: 89.9
click at [713, 317] on div "ally = "Capella" hero . castIllusionMist ( ally )" at bounding box center [801, 339] width 364 height 376
click at [784, 508] on button "Run" at bounding box center [792, 514] width 60 height 39
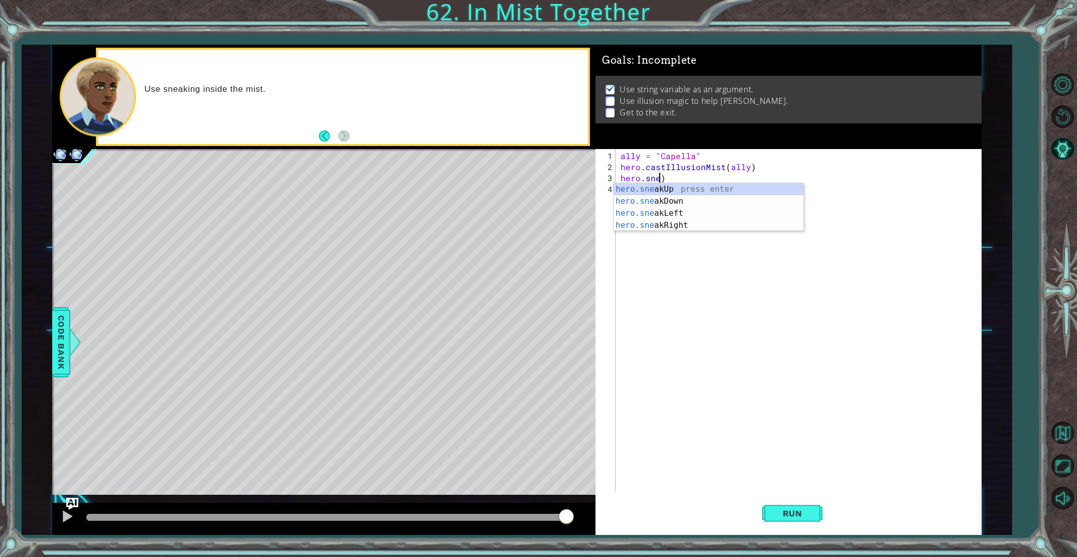
scroll to position [0, 3]
type textarea "hero.sneakRight(2)"
click at [704, 184] on div "ally = "Capella" hero . castIllusionMist ( ally ) hero . sneakRight ( 2 )" at bounding box center [801, 333] width 364 height 364
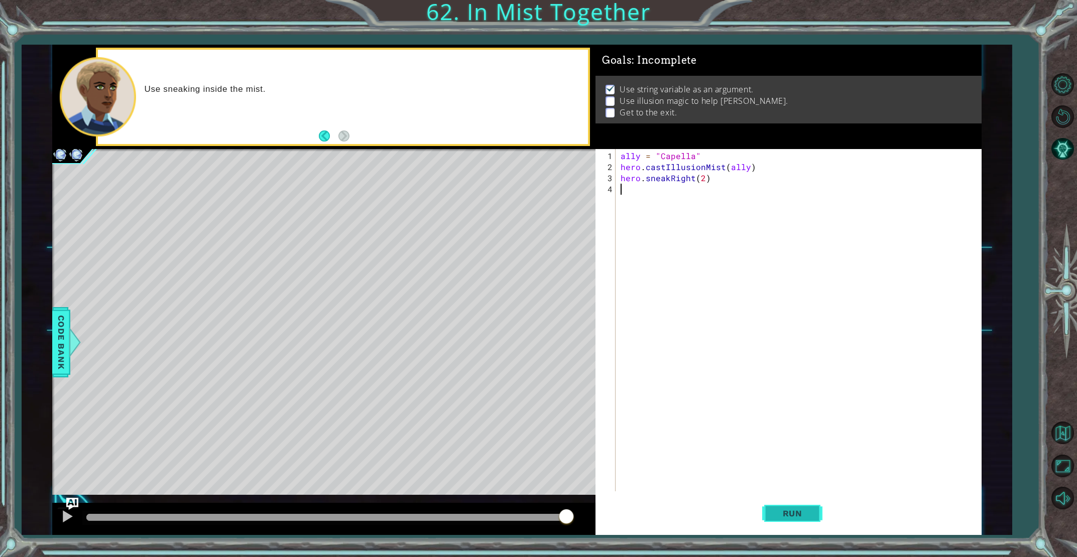
click at [791, 520] on button "Run" at bounding box center [792, 514] width 60 height 39
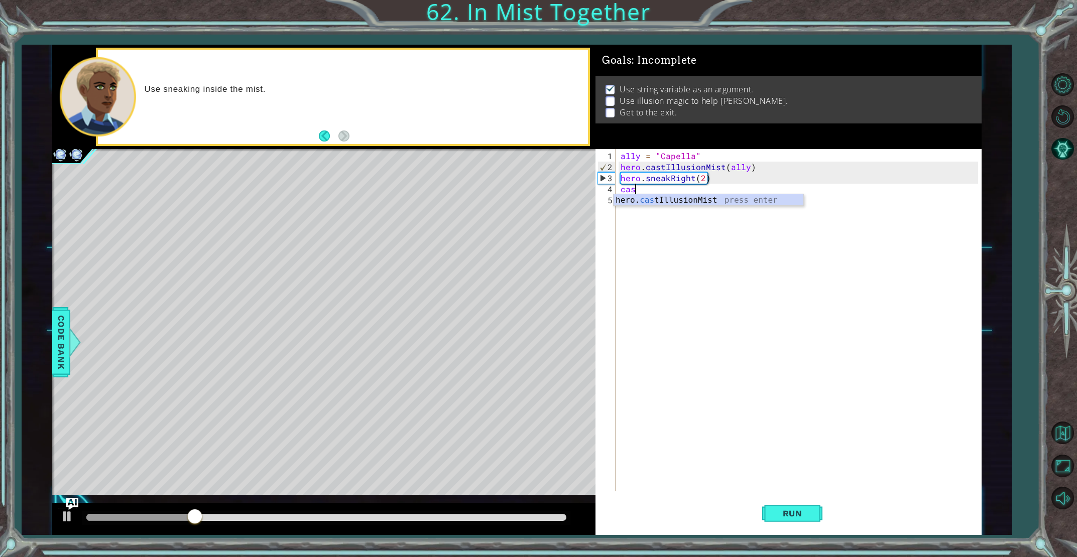
scroll to position [0, 1]
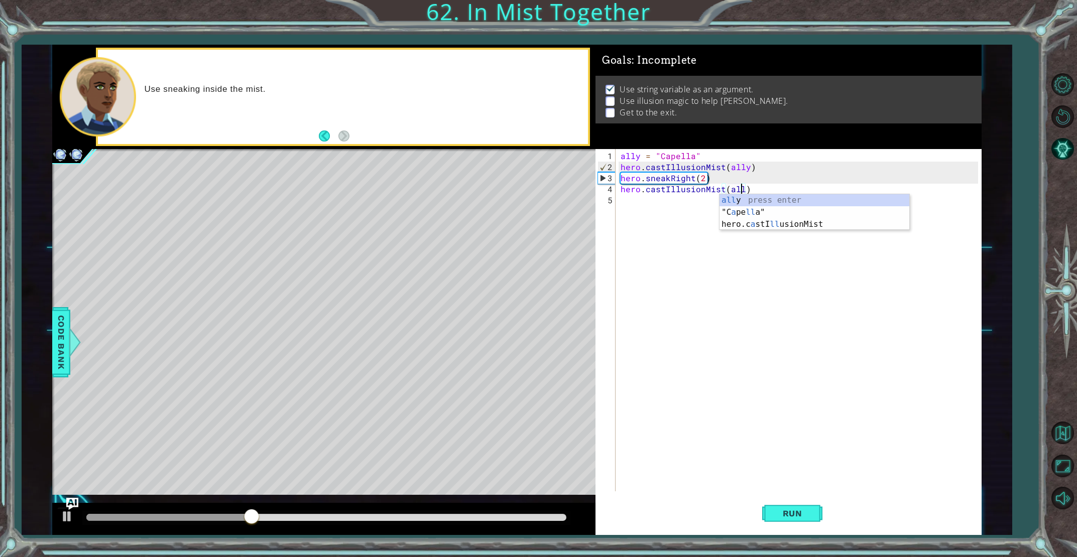
type textarea "hero.castIllusionMist(ally)"
click at [625, 203] on div "ally = "Capella" hero . castIllusionMist ( ally ) hero . sneakRight ( 2 ) hero …" at bounding box center [801, 333] width 364 height 364
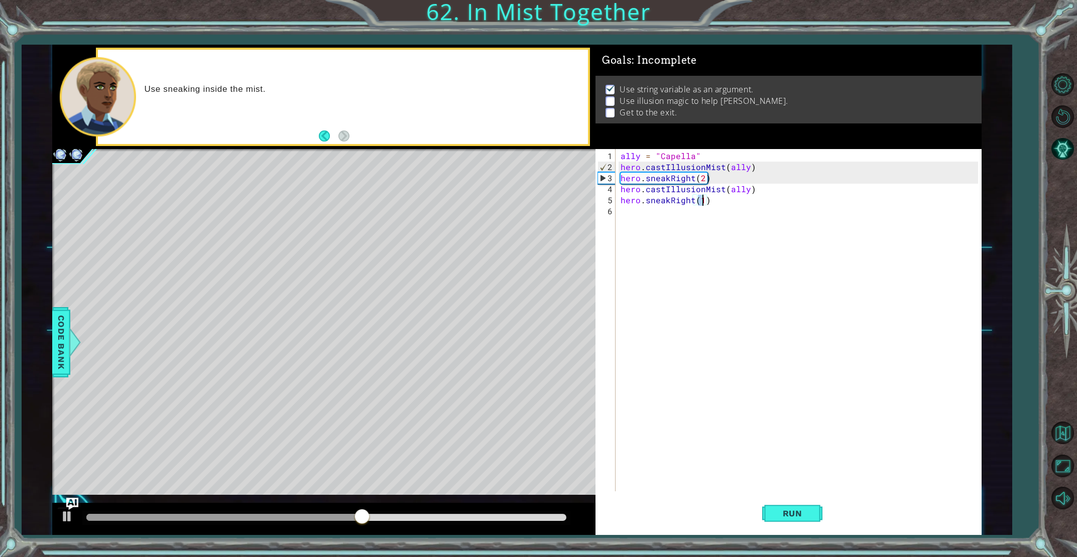
scroll to position [0, 5]
type textarea "hero.sneakRight(2)"
click at [802, 523] on button "Run" at bounding box center [792, 514] width 60 height 39
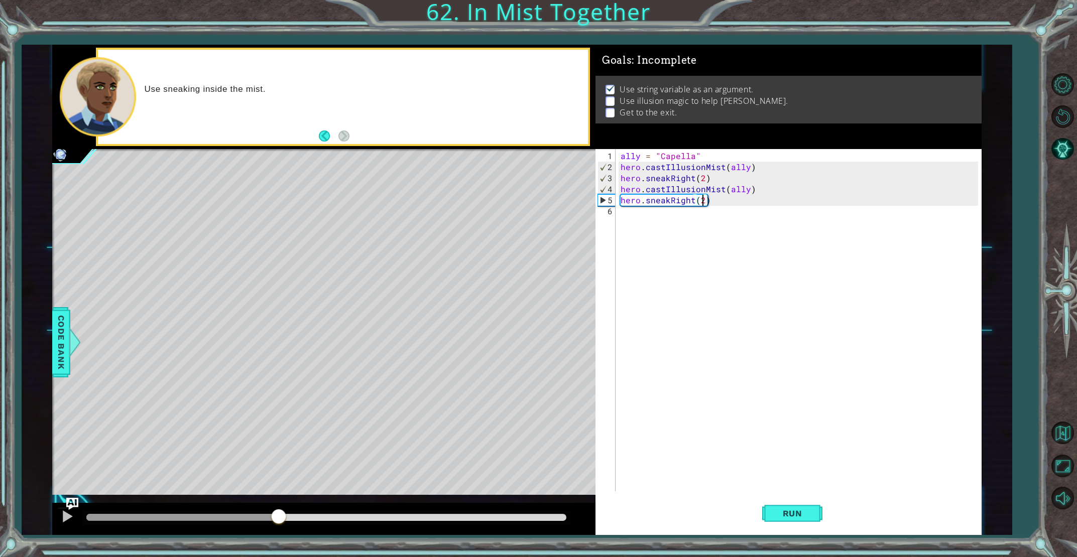
drag, startPoint x: 104, startPoint y: 517, endPoint x: 279, endPoint y: 496, distance: 176.0
click at [279, 496] on div "methods hero use(thing) moveUp(steps) moveDown(steps) moveLeft(steps) moveRight…" at bounding box center [516, 290] width 929 height 490
click at [627, 226] on div "ally = "Capella" hero . castIllusionMist ( ally ) hero . sneakRight ( 2 ) hero …" at bounding box center [801, 333] width 364 height 364
type textarea "hero.castIllusionMist(friend)"
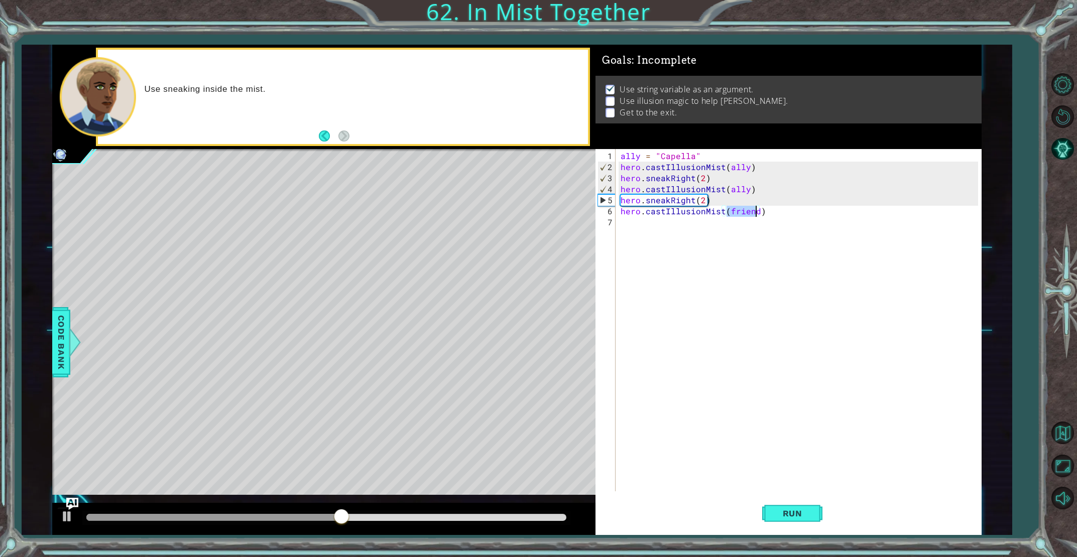
click at [624, 220] on div "ally = "Capella" hero . castIllusionMist ( ally ) hero . sneakRight ( 2 ) hero …" at bounding box center [801, 333] width 364 height 364
drag, startPoint x: 770, startPoint y: 508, endPoint x: 753, endPoint y: 512, distance: 17.4
click at [770, 508] on button "Run" at bounding box center [792, 514] width 60 height 39
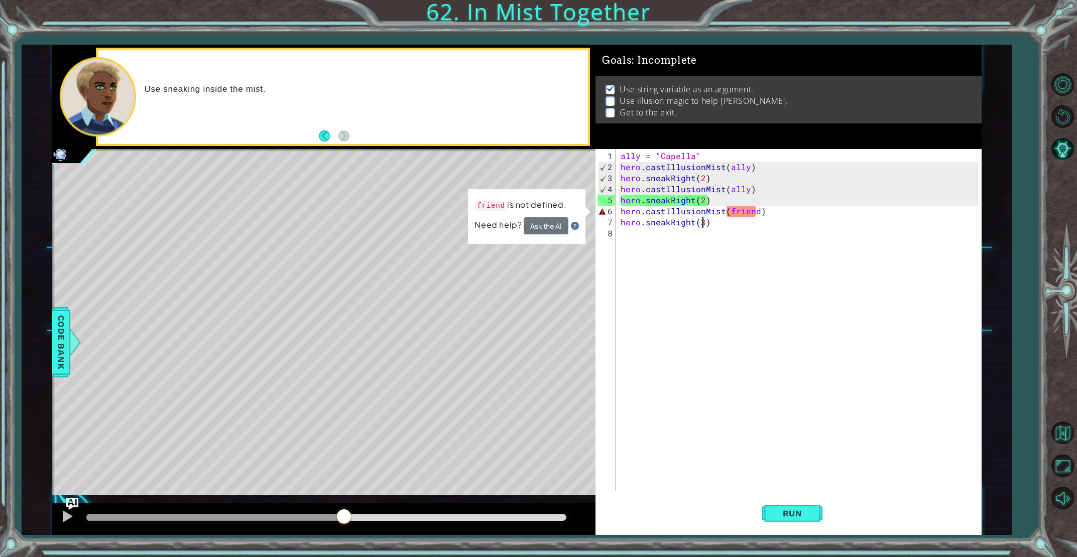
click at [344, 485] on div "methods hero use(thing) moveUp(steps) moveDown(steps) moveLeft(steps) moveRight…" at bounding box center [516, 290] width 929 height 490
click at [756, 211] on div "ally = "Capella" hero . castIllusionMist ( ally ) hero . sneakRight ( 2 ) hero …" at bounding box center [801, 333] width 364 height 364
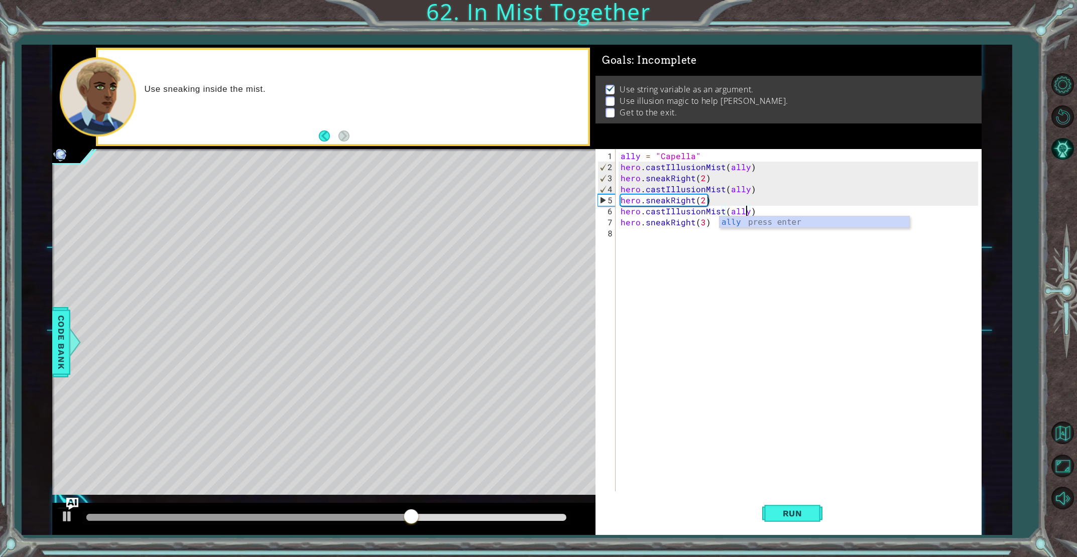
scroll to position [0, 8]
type textarea "hero.castIllusionMist(ally)"
drag, startPoint x: 767, startPoint y: 516, endPoint x: 757, endPoint y: 514, distance: 9.7
click at [766, 515] on button "Run" at bounding box center [792, 514] width 60 height 39
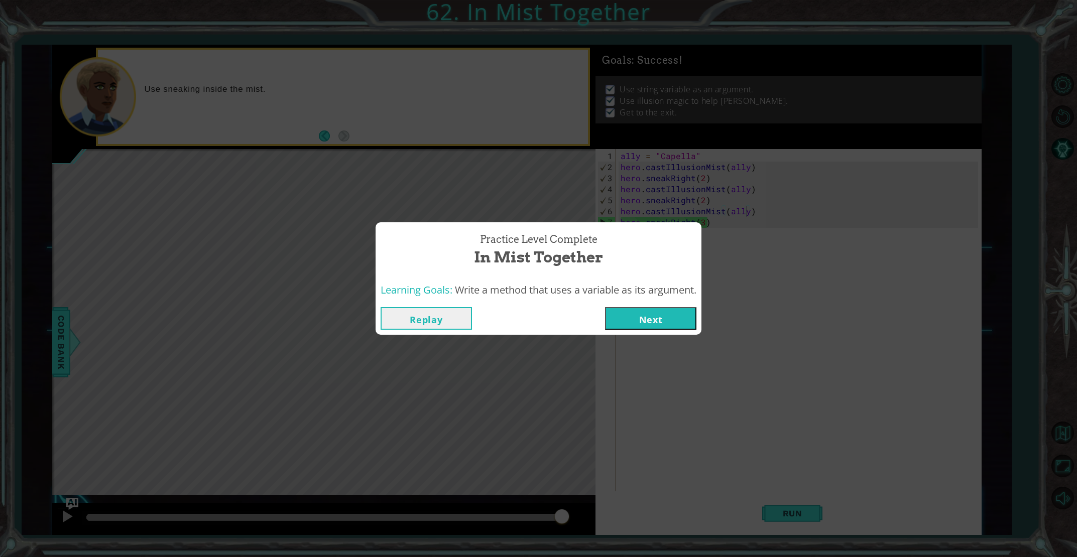
drag, startPoint x: 258, startPoint y: 516, endPoint x: 566, endPoint y: 487, distance: 309.6
click at [566, 490] on body "1 ההההההההההההההההההההההההההההההההההההההההההההההההההההההההההההההההההההההההההההה…" at bounding box center [538, 278] width 1077 height 557
click at [633, 321] on button "Next" at bounding box center [650, 318] width 91 height 23
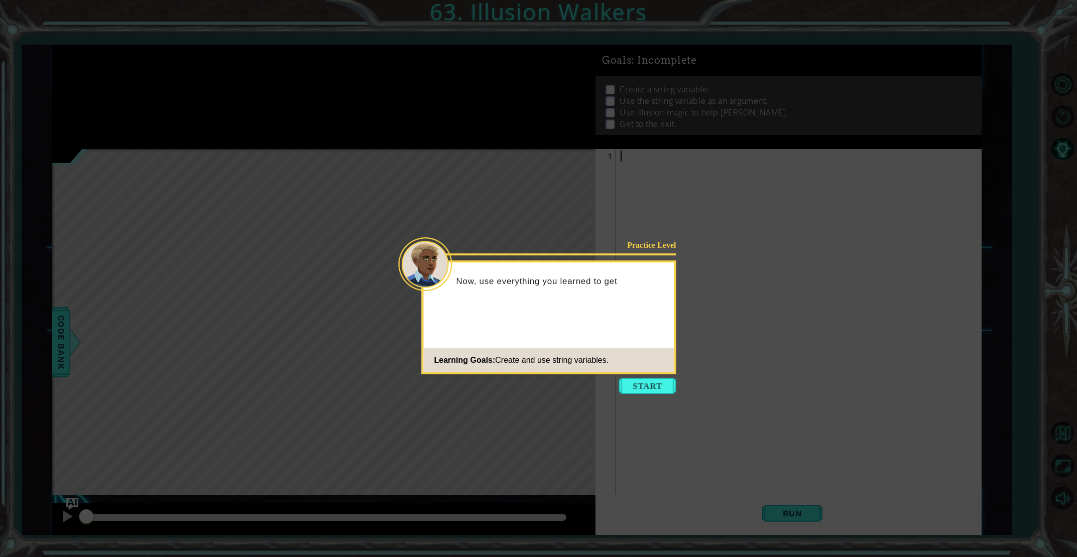
click at [637, 382] on button "Start" at bounding box center [647, 386] width 57 height 16
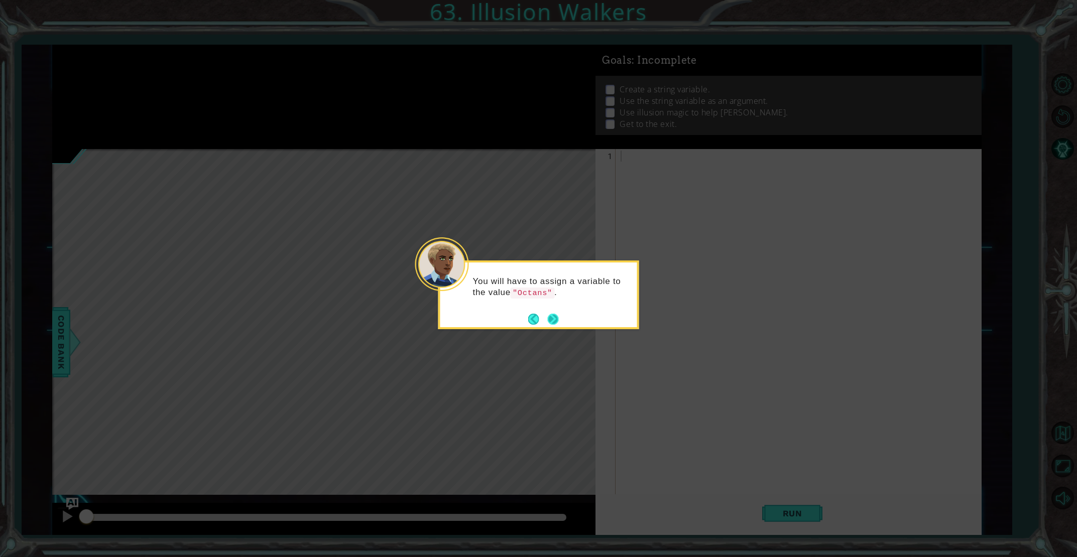
click at [547, 313] on button "Next" at bounding box center [553, 319] width 14 height 14
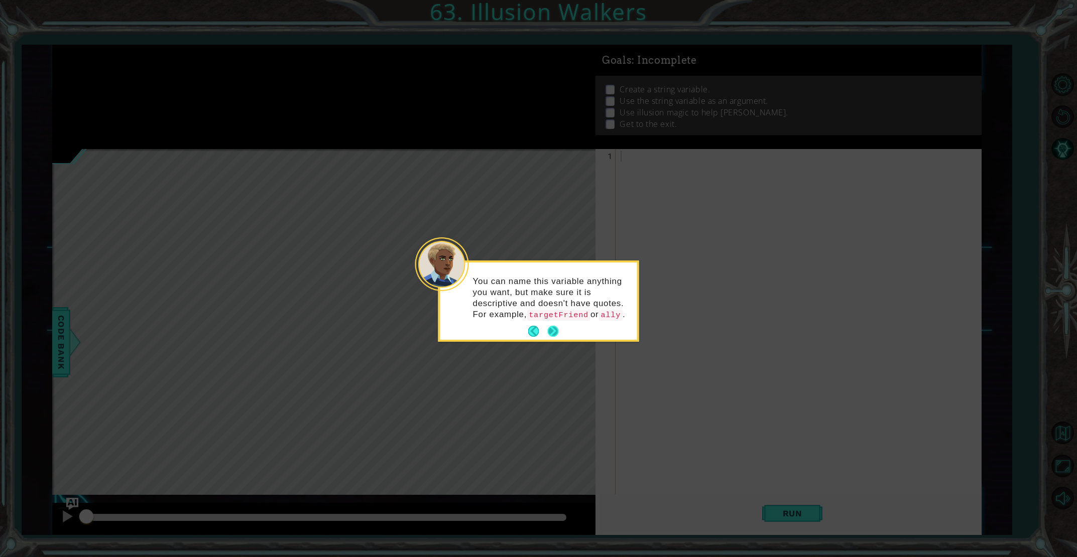
click at [549, 334] on button "Next" at bounding box center [552, 331] width 15 height 15
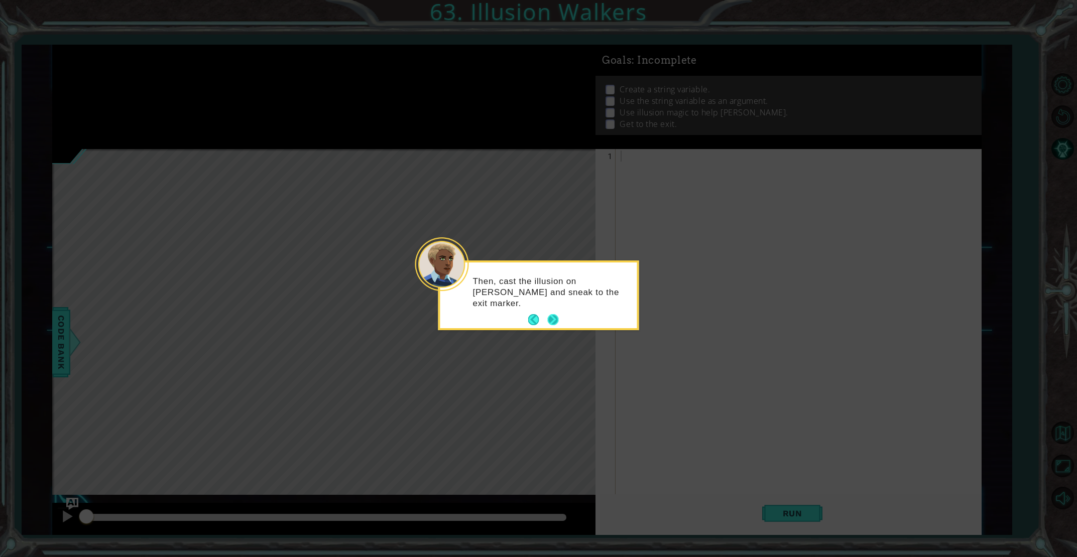
click at [551, 319] on button "Next" at bounding box center [553, 320] width 17 height 17
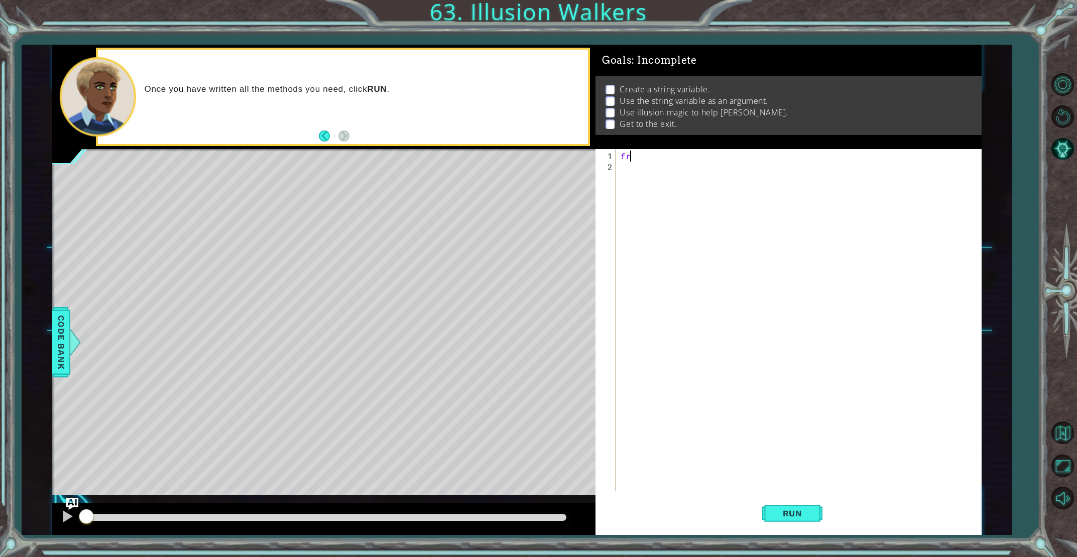
type textarea "f"
click at [66, 500] on img "Ask AI" at bounding box center [72, 503] width 13 height 13
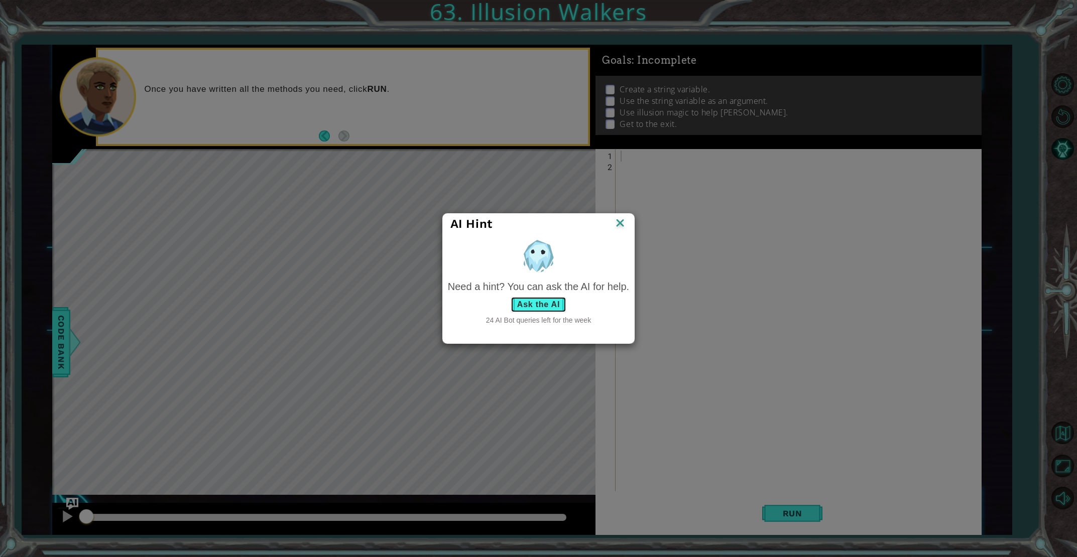
click at [524, 302] on button "Ask the AI" at bounding box center [539, 305] width 56 height 16
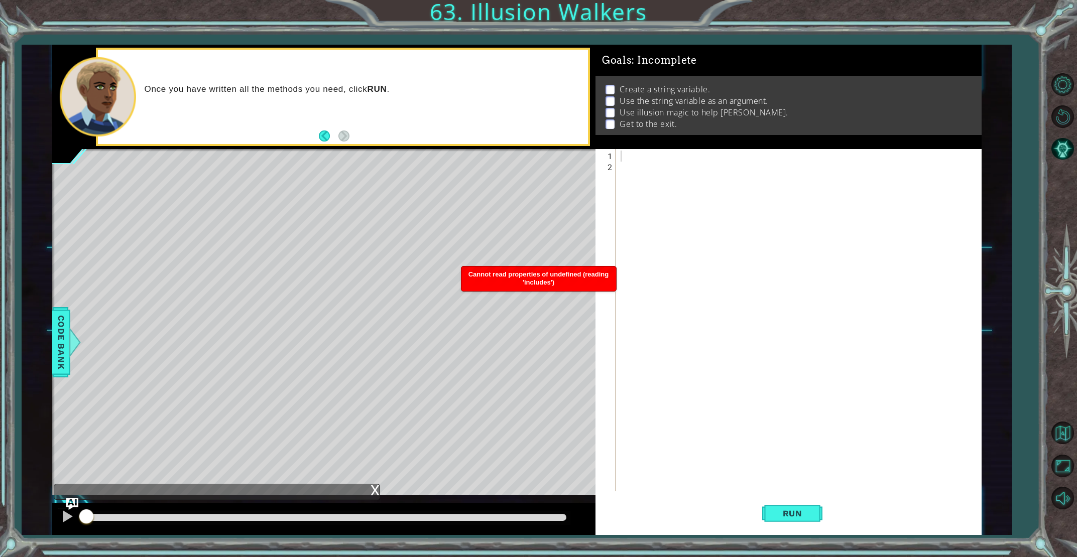
click at [617, 88] on li "Create a string variable." at bounding box center [789, 90] width 368 height 12
click at [324, 139] on button "Back" at bounding box center [329, 136] width 20 height 11
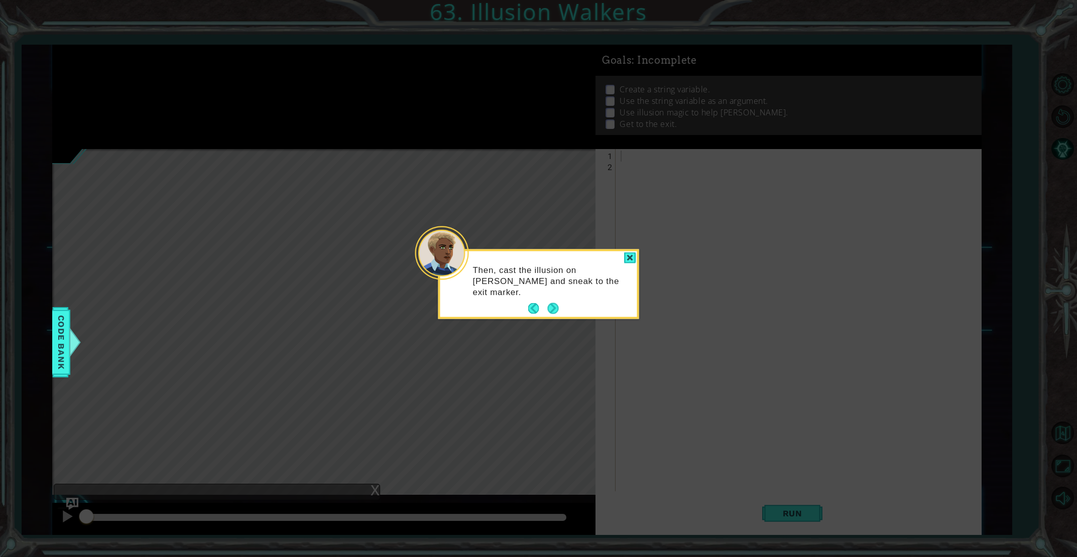
click at [527, 307] on div "Then, cast the illusion on [PERSON_NAME] and sneak to the exit marker." at bounding box center [538, 285] width 201 height 70
click at [536, 309] on button "Back" at bounding box center [538, 308] width 20 height 11
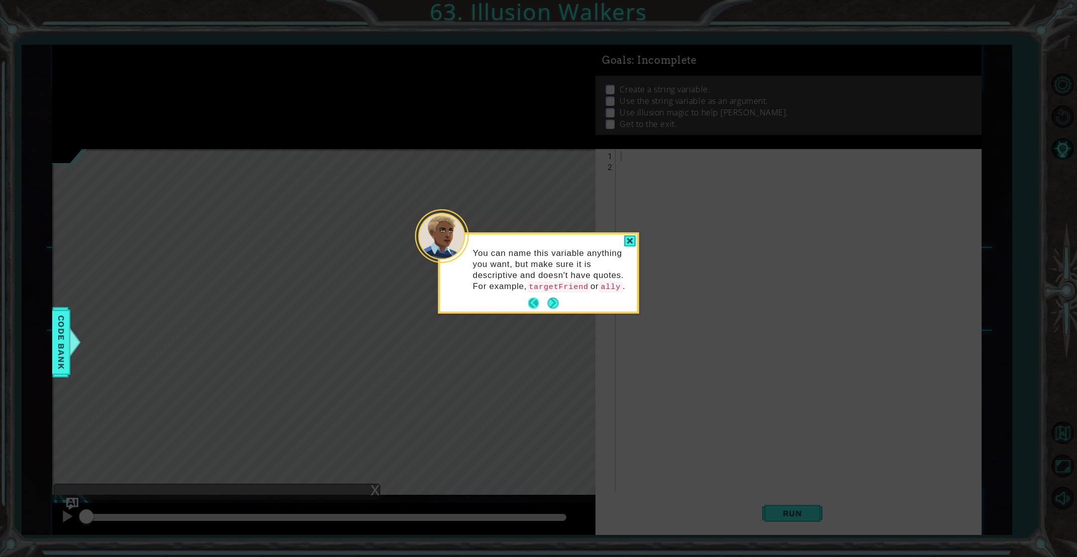
click at [532, 309] on button "Back" at bounding box center [538, 303] width 20 height 11
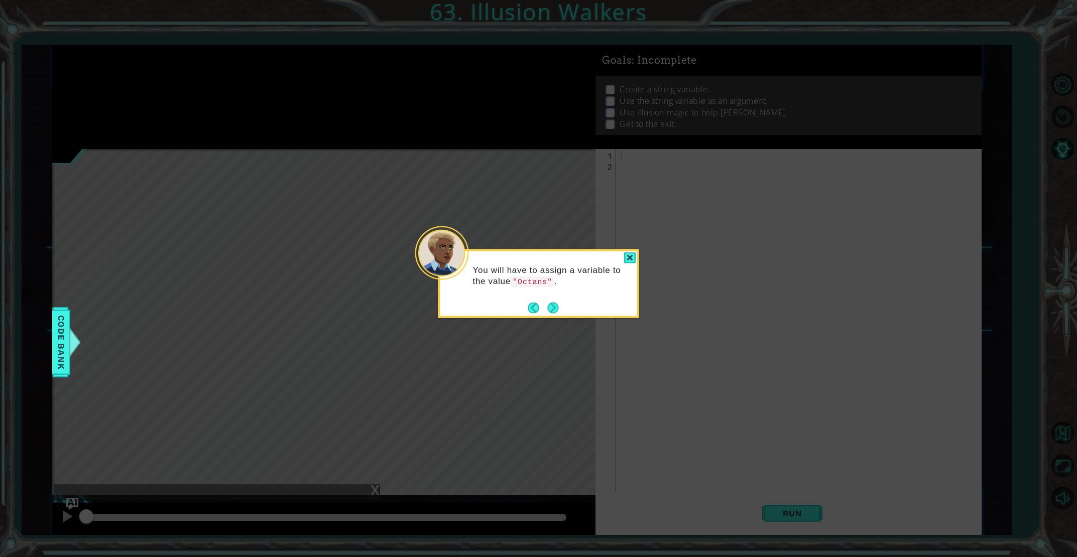
click at [532, 309] on button "Back" at bounding box center [538, 307] width 20 height 11
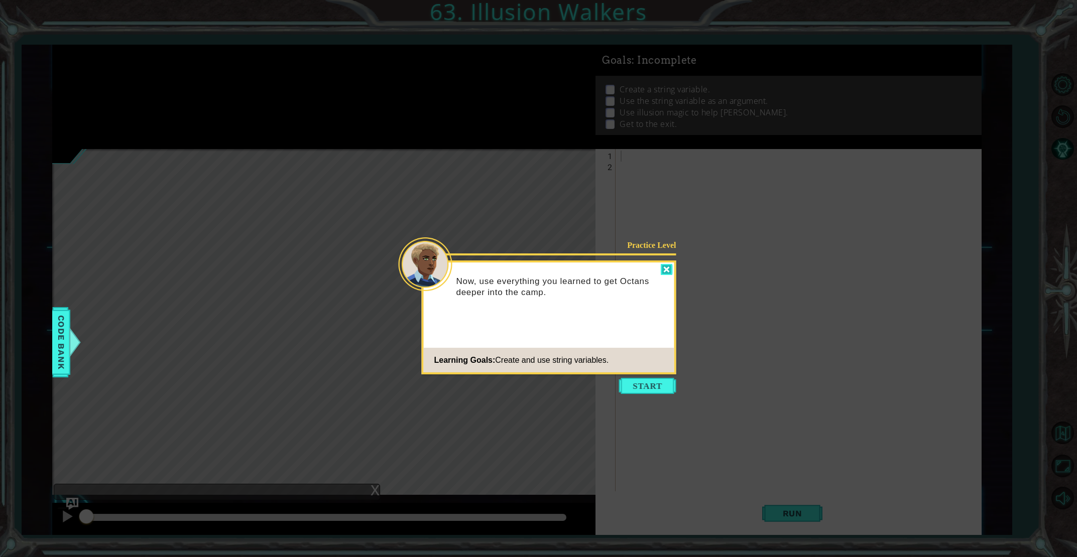
click at [663, 272] on div at bounding box center [667, 270] width 12 height 12
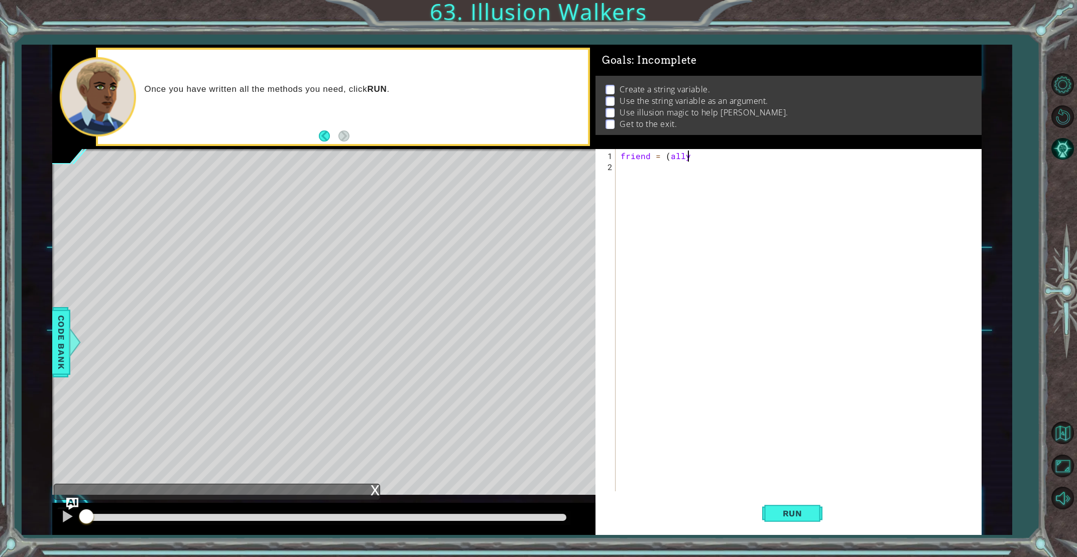
scroll to position [0, 4]
click at [781, 518] on span "Run" at bounding box center [793, 514] width 40 height 10
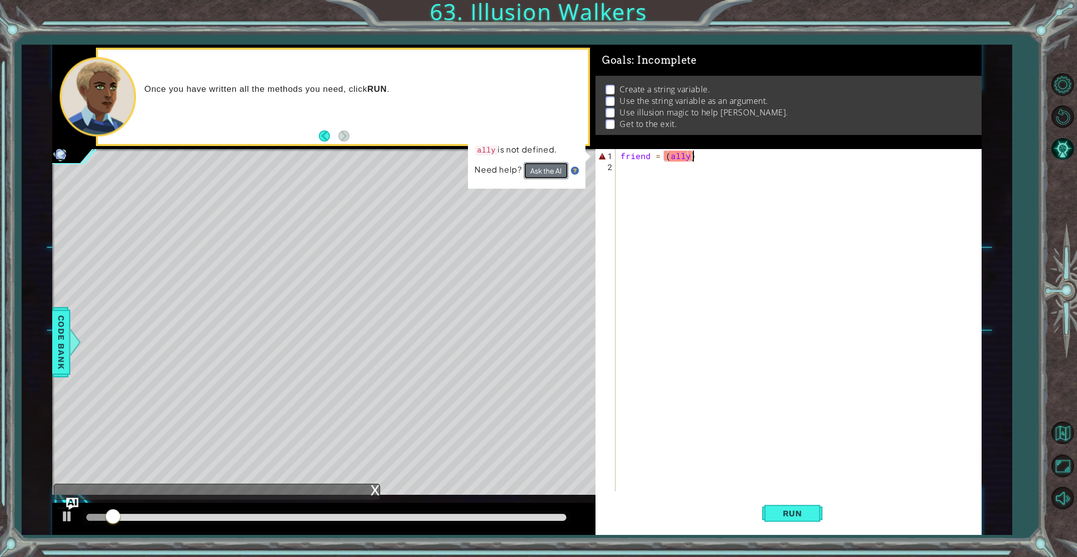
click at [559, 172] on button "Ask the AI" at bounding box center [546, 170] width 45 height 17
click at [559, 170] on button "Ask the AI" at bounding box center [546, 170] width 45 height 17
drag, startPoint x: 687, startPoint y: 154, endPoint x: 685, endPoint y: 176, distance: 22.2
click at [687, 155] on div "friend = ( ally )" at bounding box center [801, 333] width 364 height 364
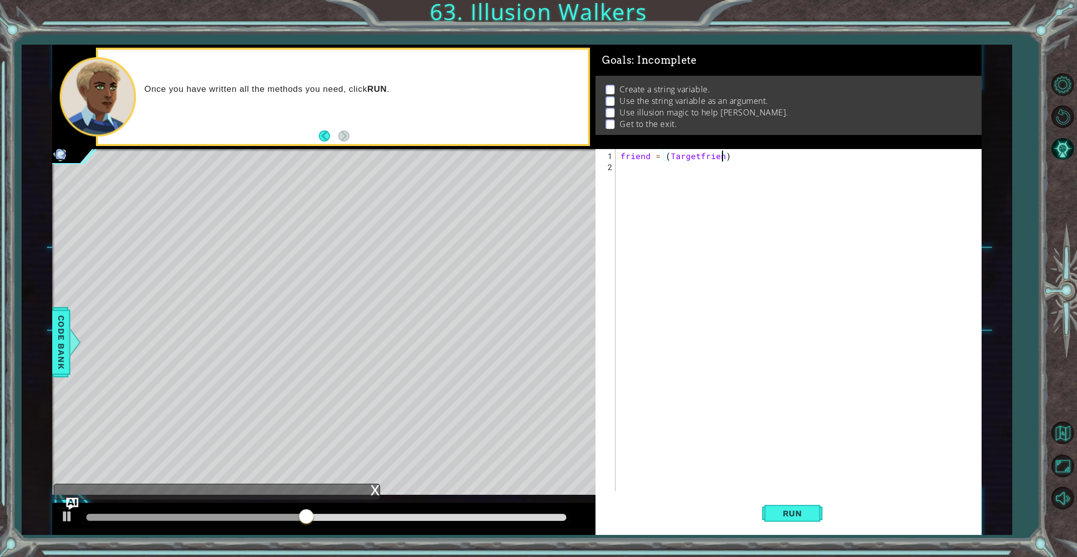
scroll to position [0, 7]
click at [799, 523] on button "Run" at bounding box center [792, 514] width 60 height 39
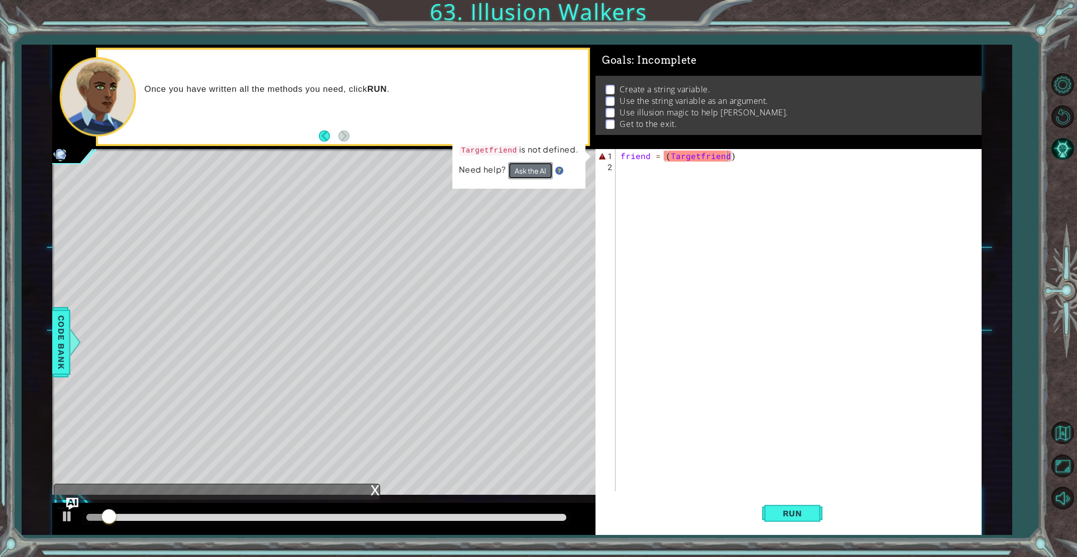
click at [538, 164] on button "Ask the AI" at bounding box center [530, 171] width 45 height 18
click at [70, 502] on img "Ask AI" at bounding box center [72, 503] width 13 height 13
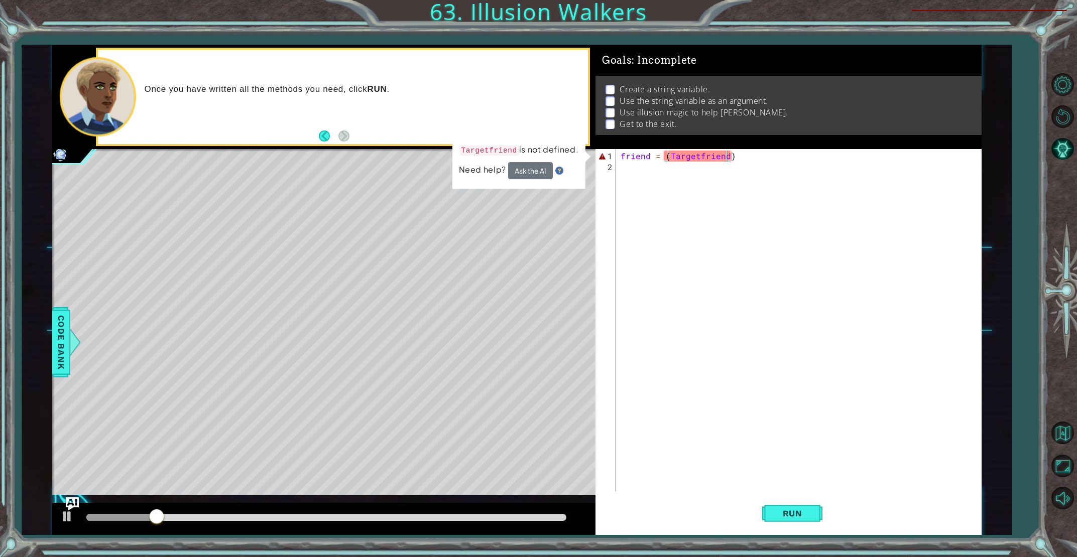
click at [70, 502] on img "Ask AI" at bounding box center [72, 503] width 13 height 13
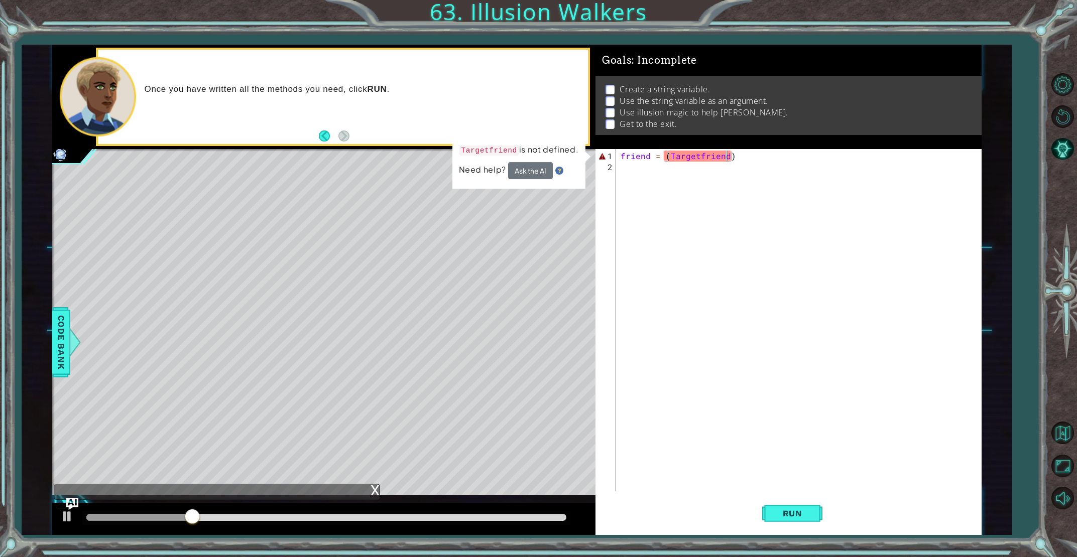
click at [275, 490] on div "x" at bounding box center [217, 492] width 326 height 16
click at [372, 489] on div "x" at bounding box center [375, 489] width 9 height 10
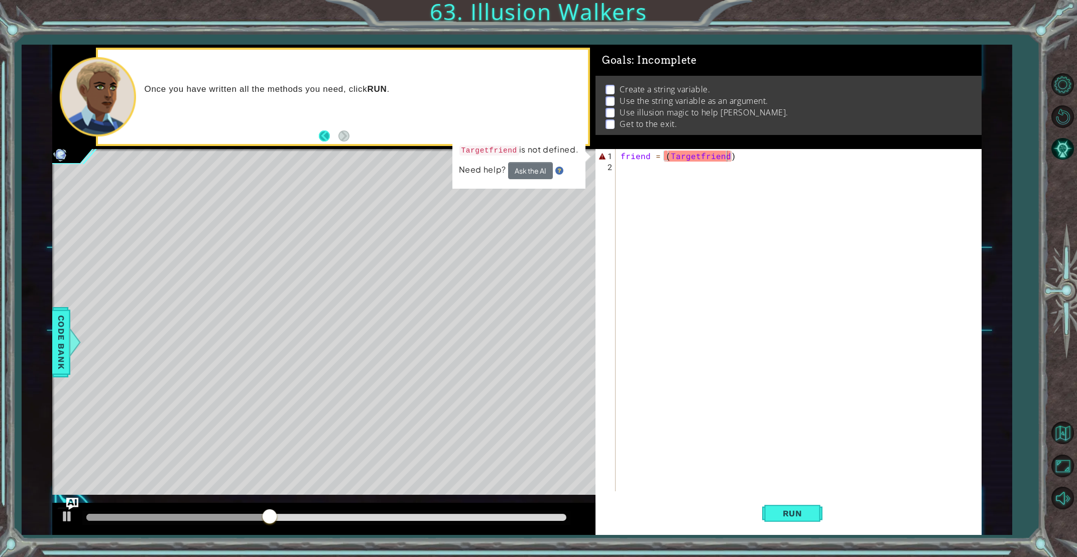
click at [322, 134] on button "Back" at bounding box center [329, 136] width 20 height 11
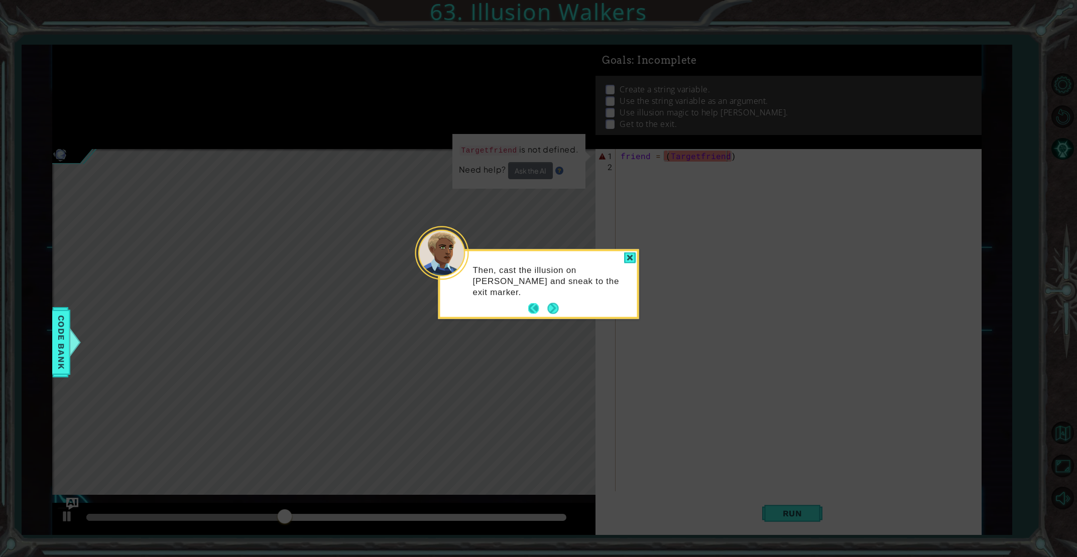
click at [532, 302] on footer at bounding box center [543, 308] width 31 height 15
click at [531, 303] on button "Back" at bounding box center [538, 308] width 20 height 11
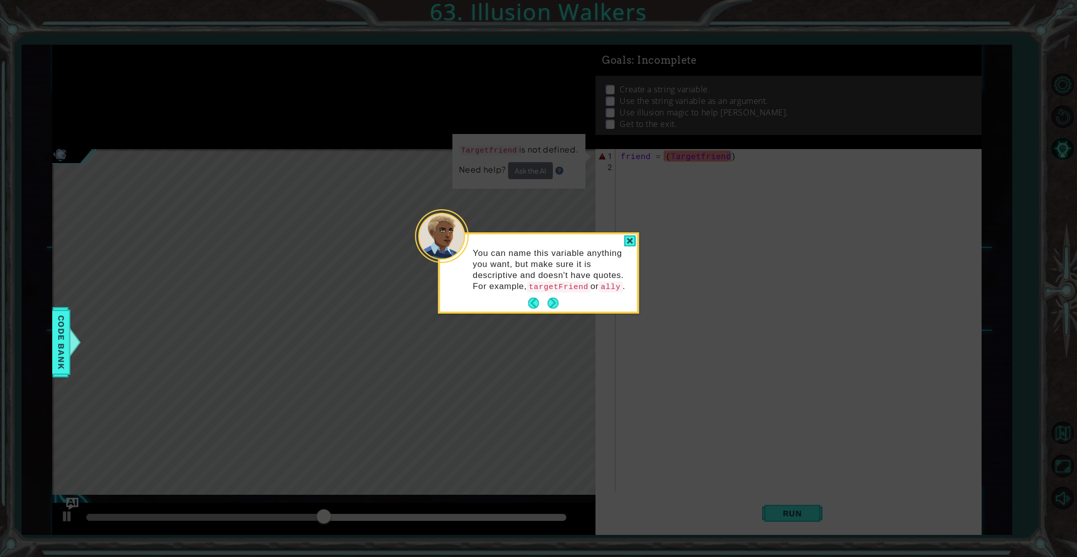
click at [627, 242] on div at bounding box center [630, 241] width 12 height 12
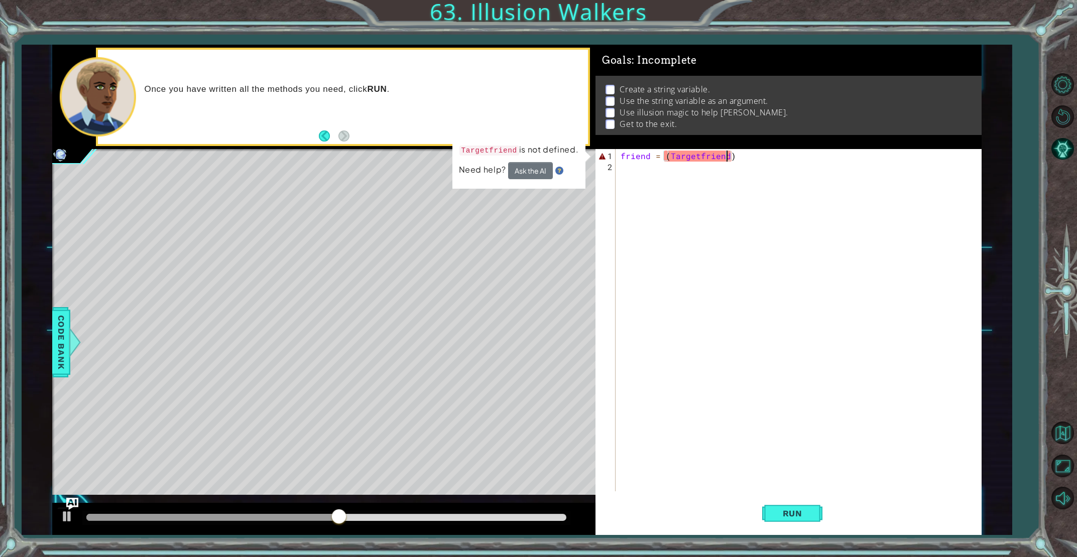
drag, startPoint x: 702, startPoint y: 156, endPoint x: 700, endPoint y: 162, distance: 6.2
click at [701, 157] on div "friend = ( Targetfriend )" at bounding box center [801, 333] width 364 height 364
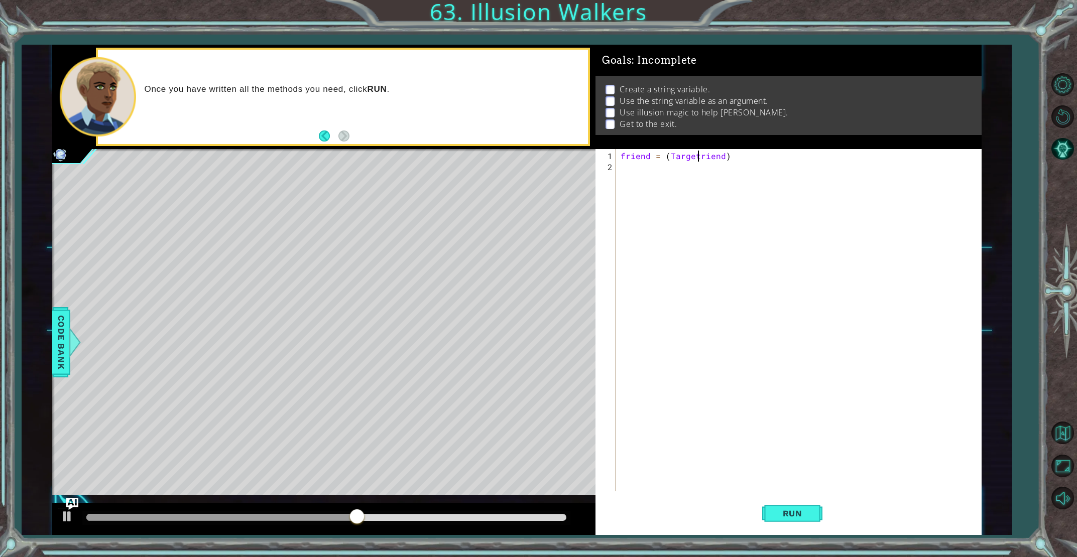
scroll to position [0, 5]
click at [804, 516] on span "Run" at bounding box center [793, 514] width 40 height 10
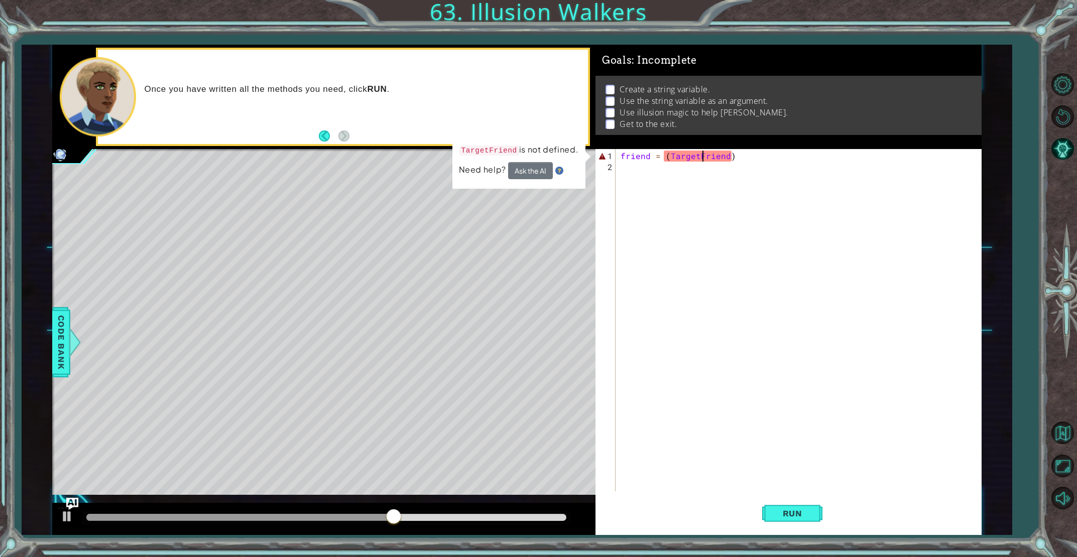
click at [730, 155] on div "friend = ( TargetFriend )" at bounding box center [801, 333] width 364 height 364
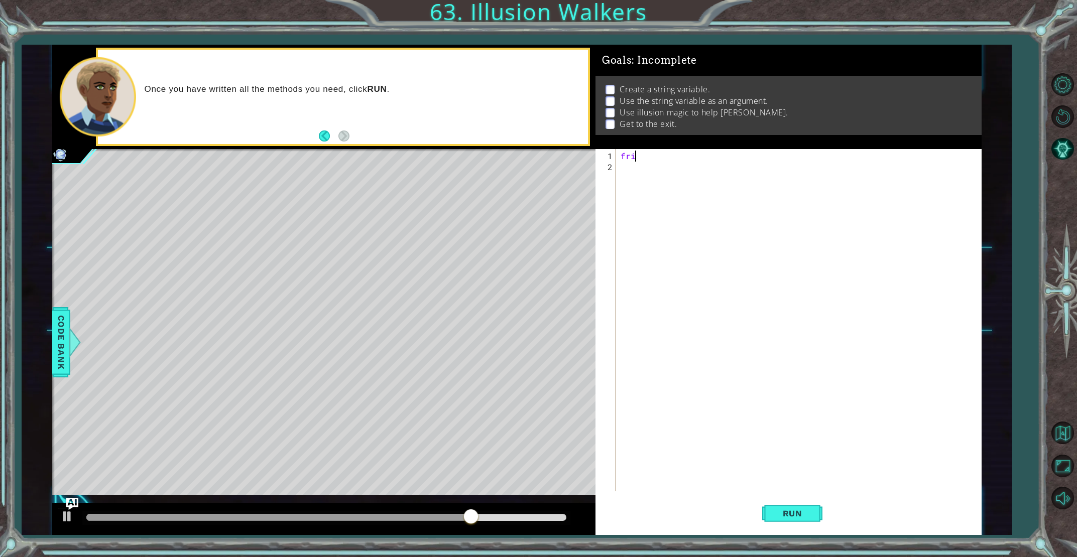
scroll to position [0, 0]
type textarea "f"
click at [1069, 426] on button "Back to Map" at bounding box center [1062, 432] width 29 height 29
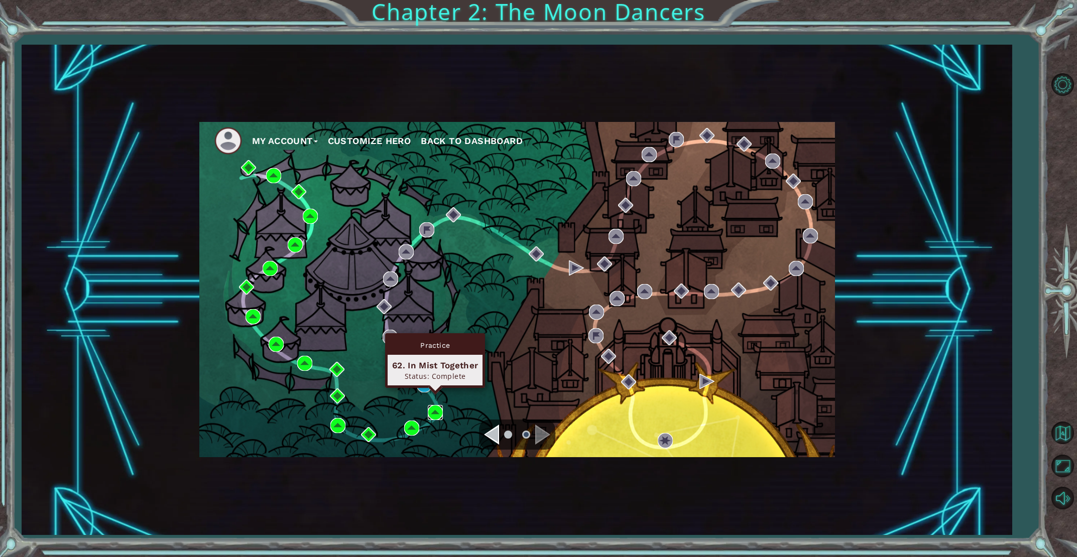
click at [433, 411] on img at bounding box center [435, 412] width 15 height 15
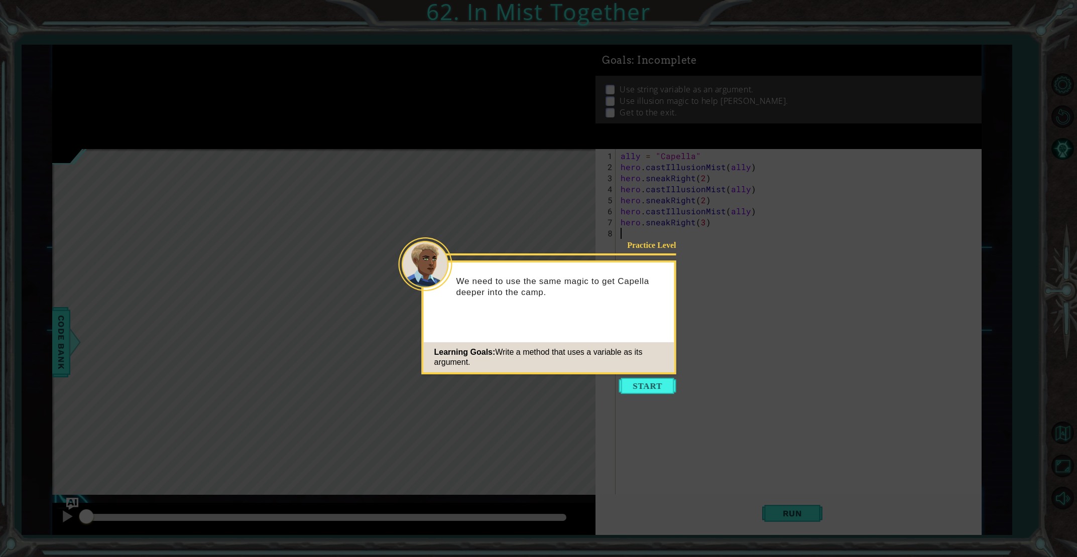
click at [649, 394] on icon at bounding box center [538, 278] width 1077 height 557
click at [649, 392] on button "Start" at bounding box center [647, 386] width 57 height 16
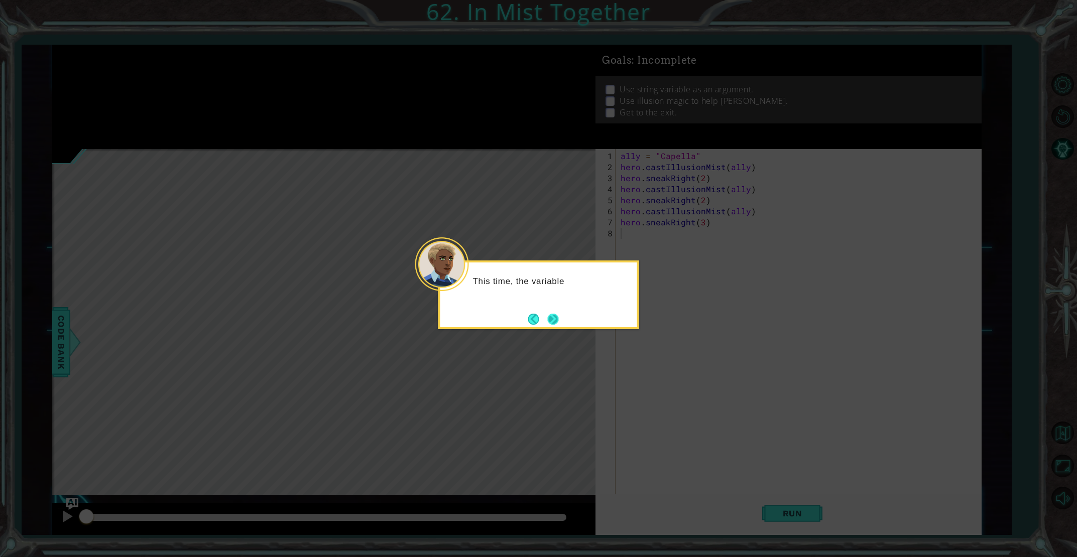
click at [559, 319] on button "Next" at bounding box center [553, 319] width 13 height 13
click at [559, 319] on div at bounding box center [538, 295] width 201 height 69
click at [559, 319] on button "Next" at bounding box center [553, 319] width 14 height 14
click at [559, 319] on div at bounding box center [538, 295] width 201 height 69
click at [559, 319] on button "Next" at bounding box center [553, 319] width 12 height 12
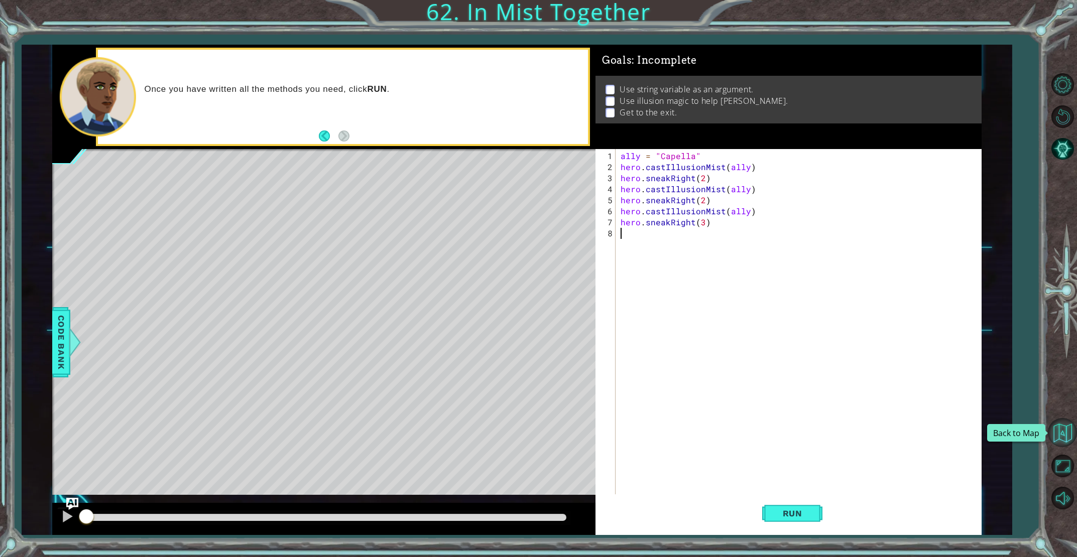
click at [1067, 428] on button "Back to Map" at bounding box center [1062, 432] width 29 height 29
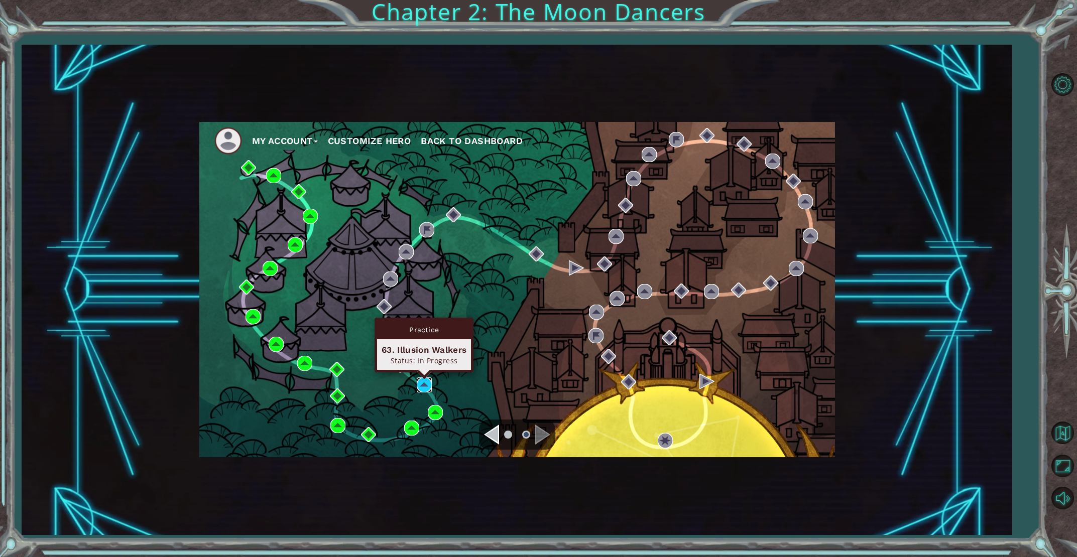
click at [425, 380] on img at bounding box center [424, 385] width 15 height 15
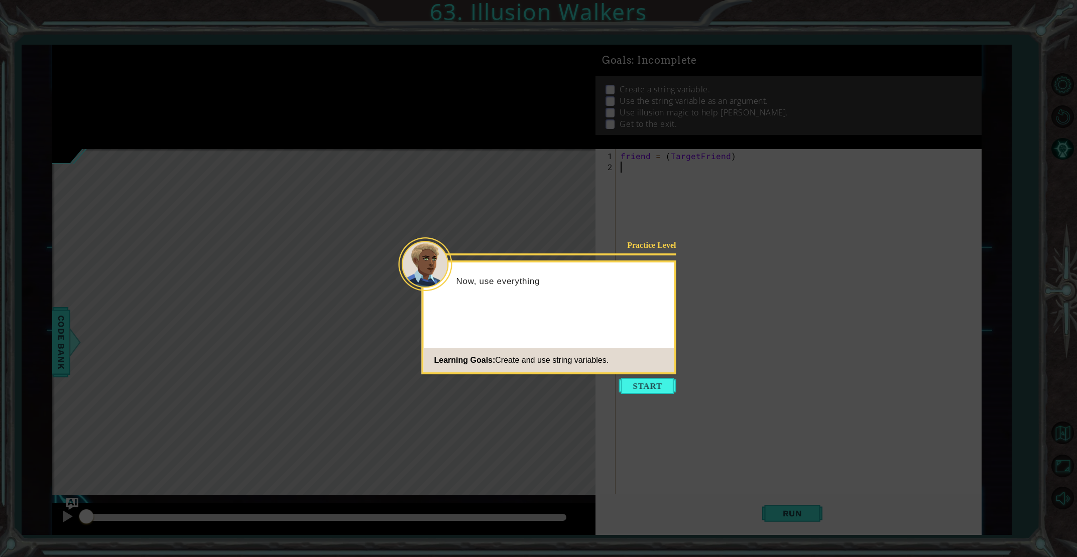
click at [647, 378] on button "Start" at bounding box center [647, 386] width 57 height 16
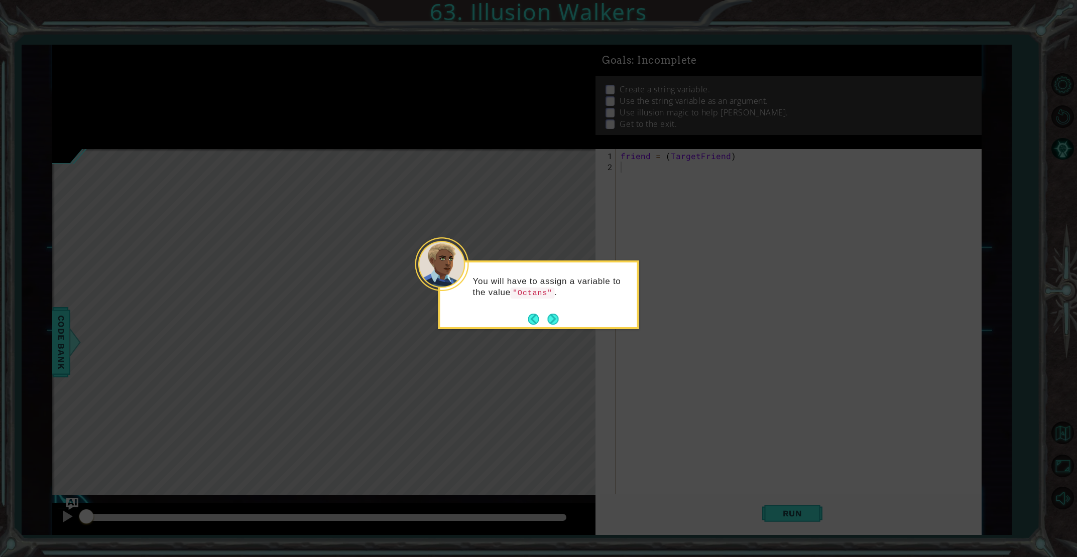
click at [564, 316] on div "You will have to assign a variable to the value "Octans" ." at bounding box center [538, 292] width 197 height 51
click at [547, 319] on button "Next" at bounding box center [553, 319] width 17 height 17
click at [547, 319] on button "Next" at bounding box center [553, 319] width 12 height 12
click at [547, 319] on button "Next" at bounding box center [553, 319] width 14 height 14
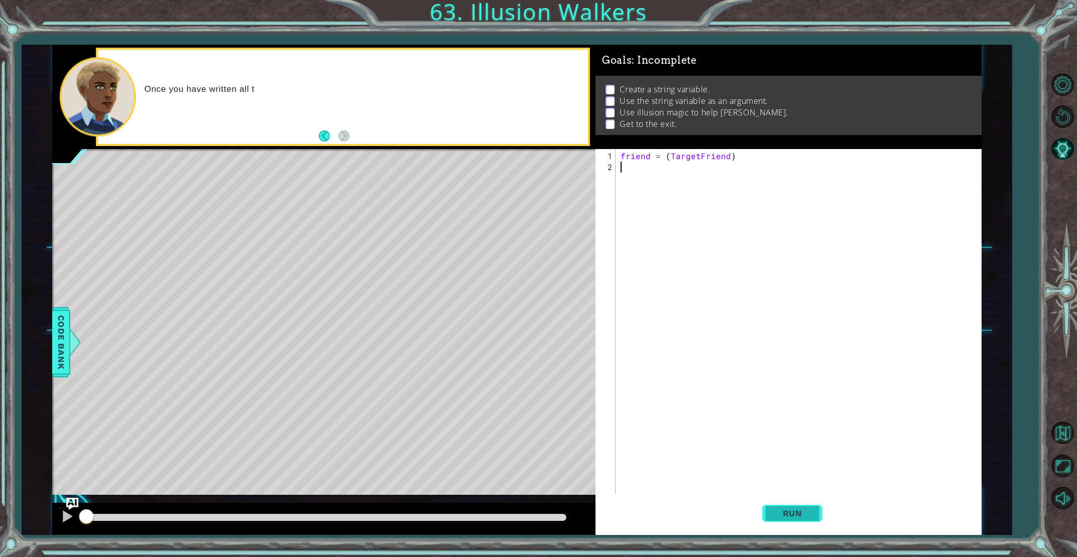
click at [802, 524] on button "Run" at bounding box center [792, 514] width 60 height 39
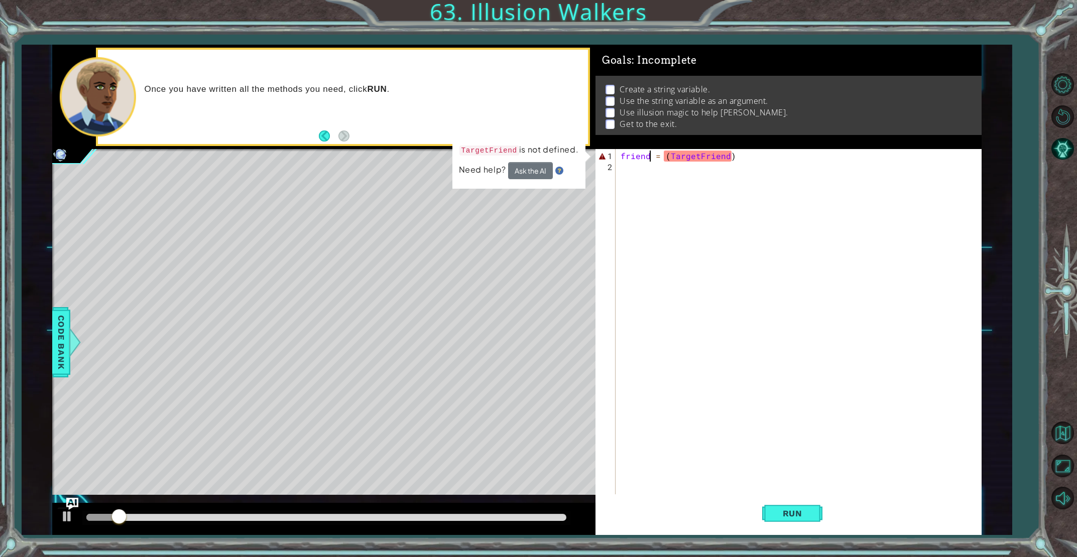
drag, startPoint x: 649, startPoint y: 155, endPoint x: 643, endPoint y: 169, distance: 15.5
click at [649, 155] on div "friend = ( TargetFriend )" at bounding box center [801, 339] width 364 height 376
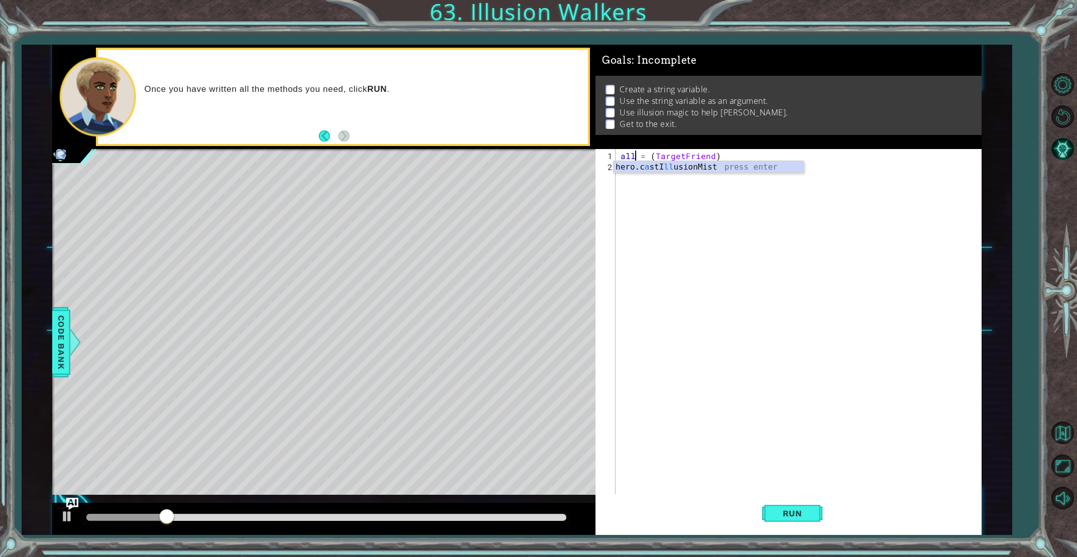
scroll to position [0, 1]
click at [773, 510] on span "Run" at bounding box center [793, 514] width 40 height 10
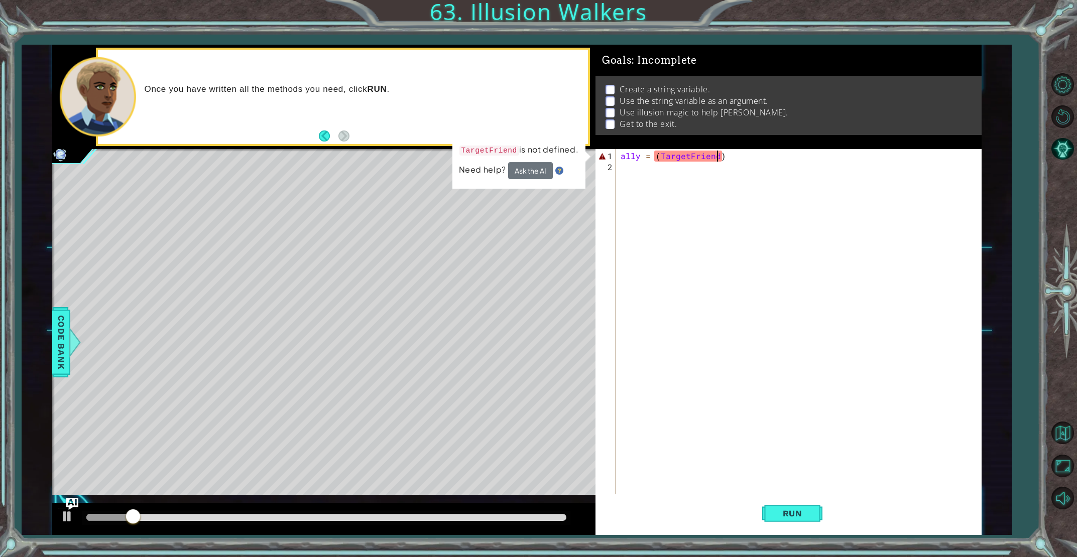
drag, startPoint x: 715, startPoint y: 154, endPoint x: 715, endPoint y: 168, distance: 14.1
click at [715, 154] on div "ally = ( TargetFriend )" at bounding box center [801, 339] width 364 height 376
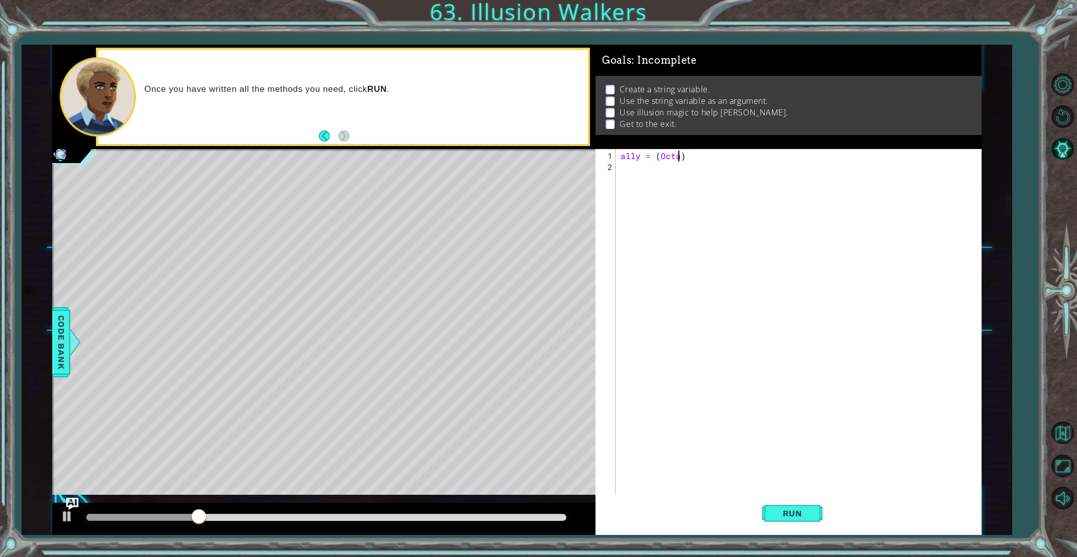
scroll to position [0, 4]
click at [780, 521] on button "Run" at bounding box center [792, 514] width 60 height 39
click at [659, 152] on div "ally = ( Octans ")" at bounding box center [801, 339] width 364 height 376
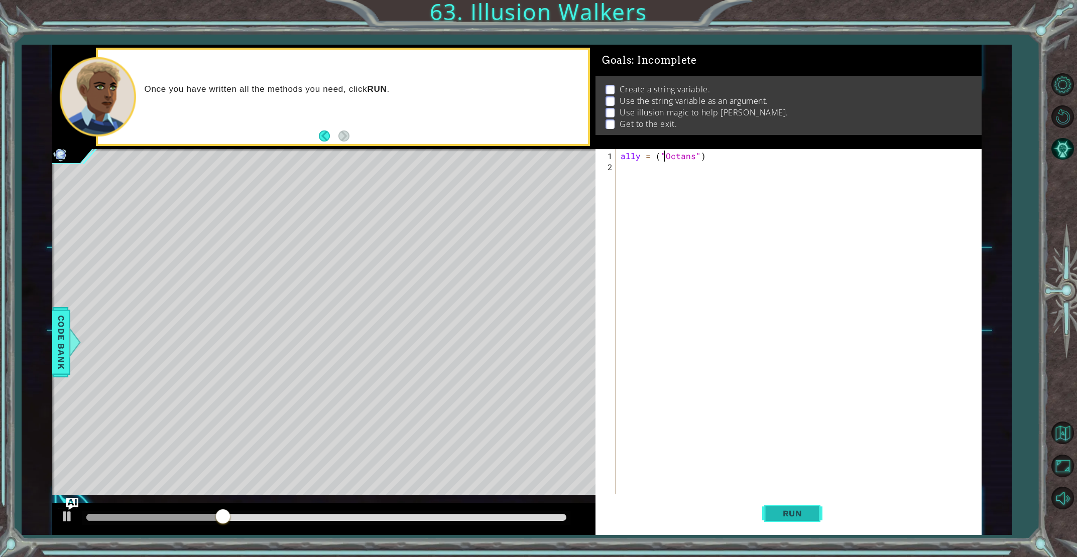
type textarea "ally = ("Octans")"
click at [795, 518] on span "Run" at bounding box center [793, 514] width 40 height 10
click at [632, 175] on div "ally = ( "Octans" )" at bounding box center [801, 339] width 364 height 376
type textarea "hero.castIllusionMist(friend)"
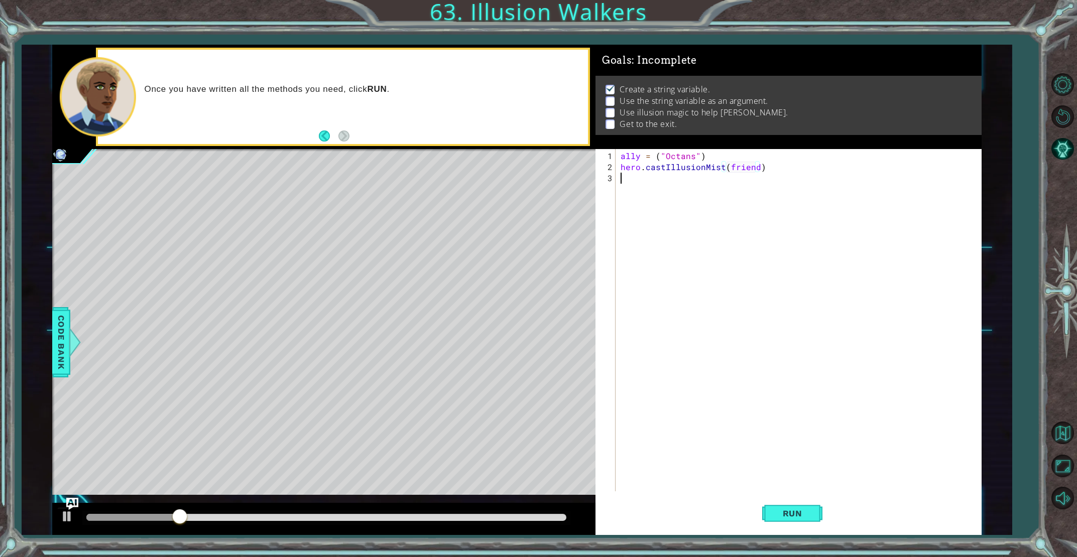
click at [631, 179] on div "ally = ( "Octans" ) hero . castIllusionMist ( friend )" at bounding box center [801, 333] width 364 height 364
click at [794, 510] on span "Run" at bounding box center [793, 514] width 40 height 10
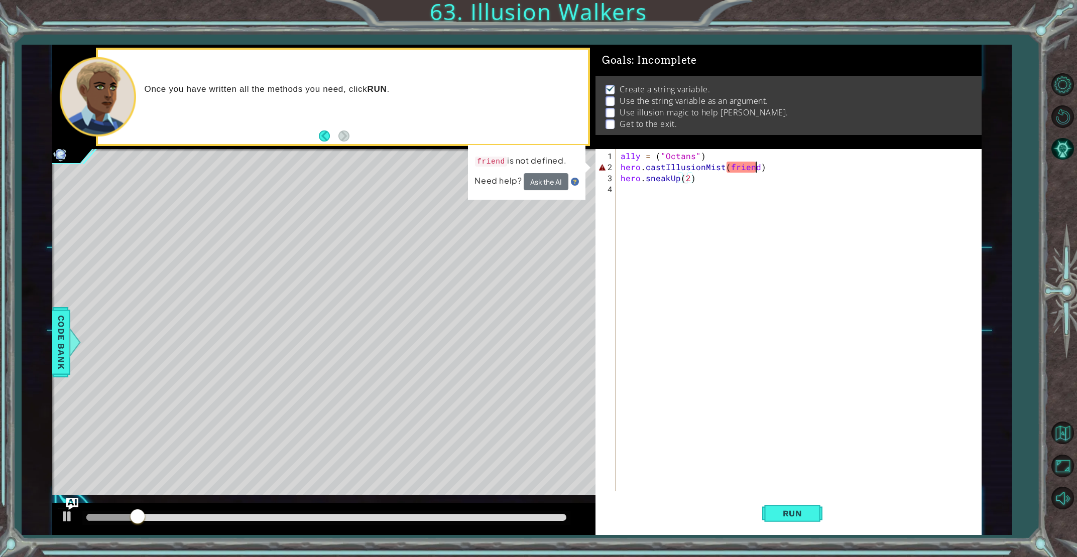
click at [757, 166] on div "ally = ( "Octans" ) hero . castIllusionMist ( friend ) hero . sneakUp ( 2 )" at bounding box center [801, 333] width 364 height 364
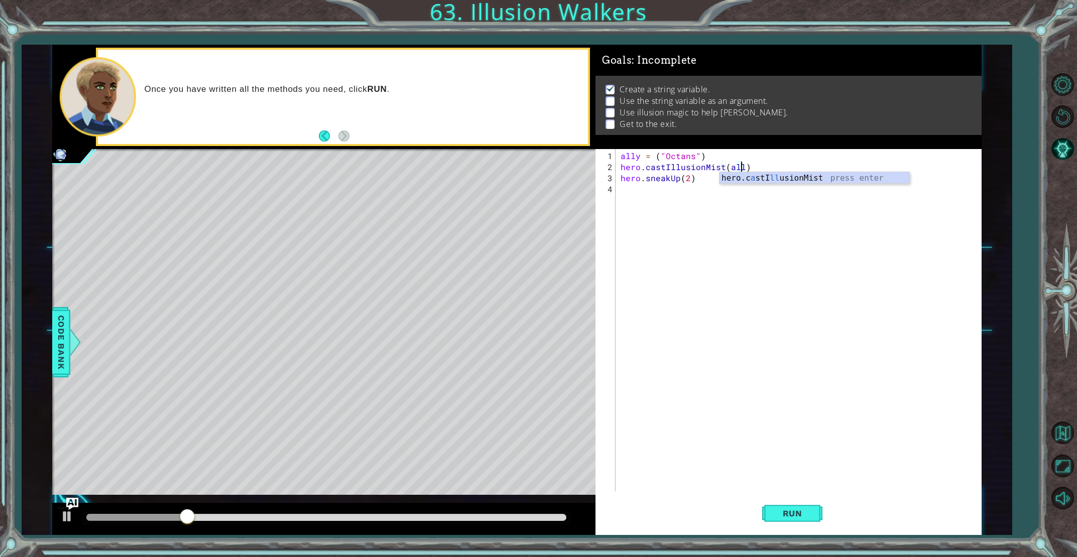
scroll to position [0, 8]
type textarea "hero.castIllusionMist(ally)"
click at [785, 504] on button "Run" at bounding box center [792, 514] width 60 height 39
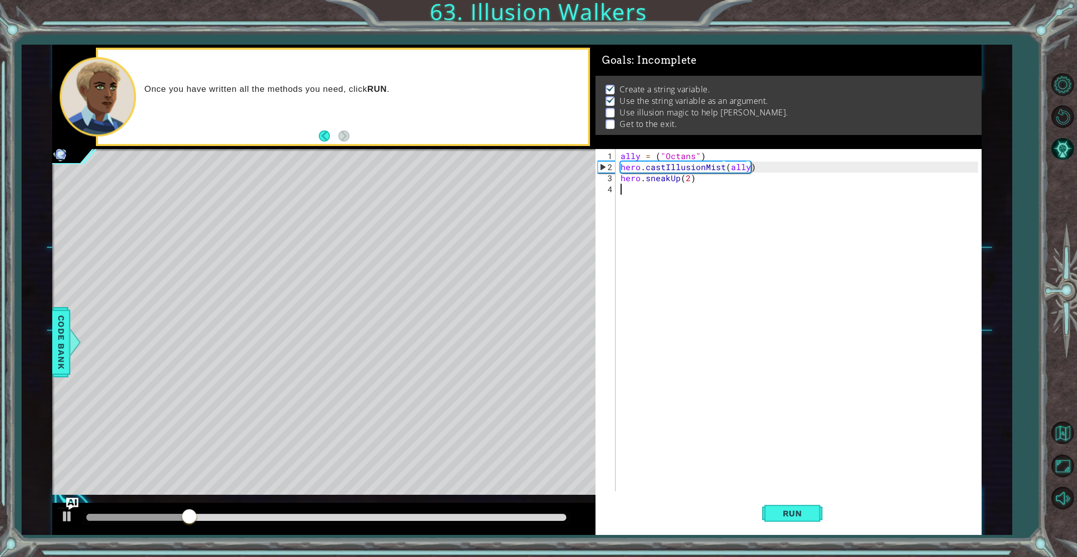
click at [644, 191] on div "ally = ( "Octans" ) hero . castIllusionMist ( ally ) hero . sneakUp ( 2 )" at bounding box center [801, 333] width 364 height 364
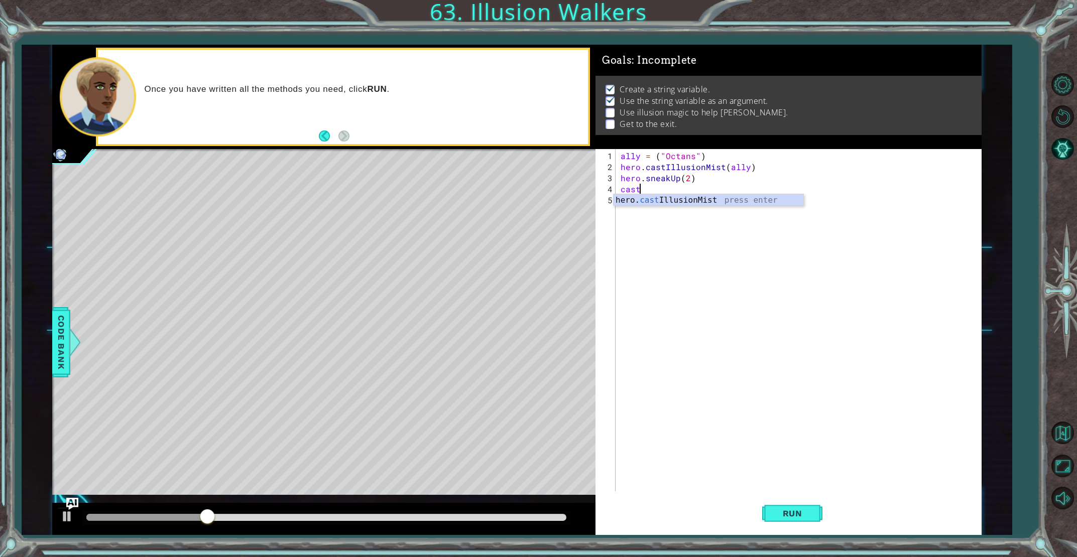
scroll to position [0, 1]
click at [669, 203] on div "hero. cast IllusionMist press enter" at bounding box center [708, 212] width 190 height 36
type textarea "hero.castIllusionMist(friend)"
click at [640, 207] on div "ally = ( "Octans" ) hero . castIllusionMist ( ally ) hero . sneakUp ( 2 ) hero …" at bounding box center [801, 333] width 364 height 364
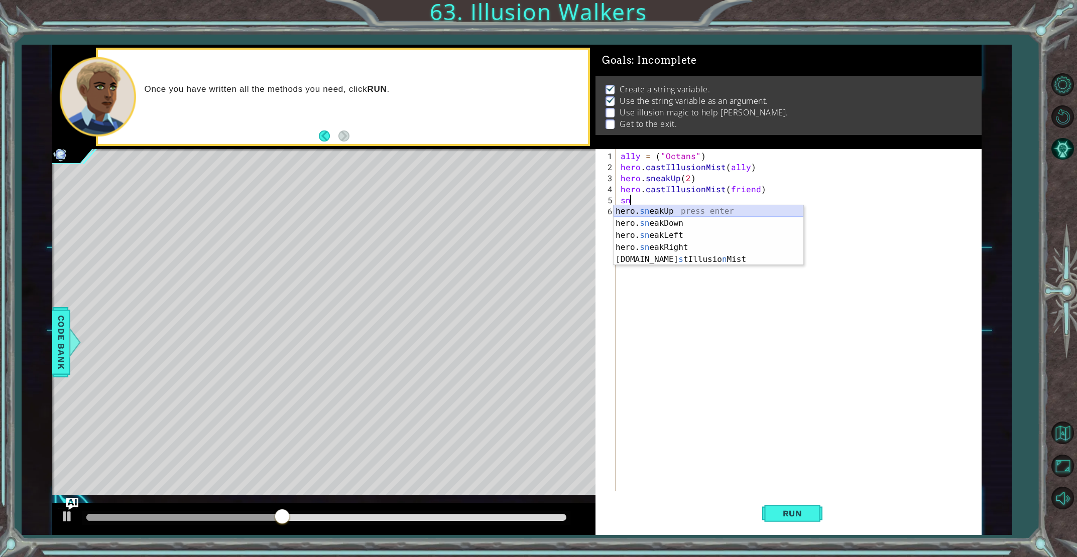
click at [661, 212] on div "hero. sn eakUp press enter hero. sn eakDown press enter hero. sn eakLeft press …" at bounding box center [708, 247] width 190 height 84
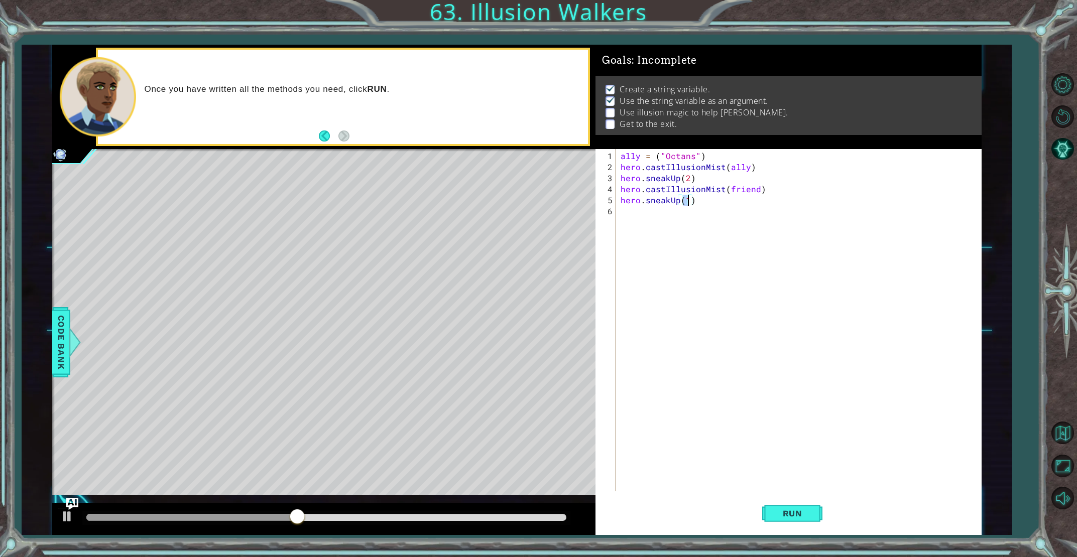
scroll to position [0, 4]
click at [787, 513] on span "Run" at bounding box center [793, 514] width 40 height 10
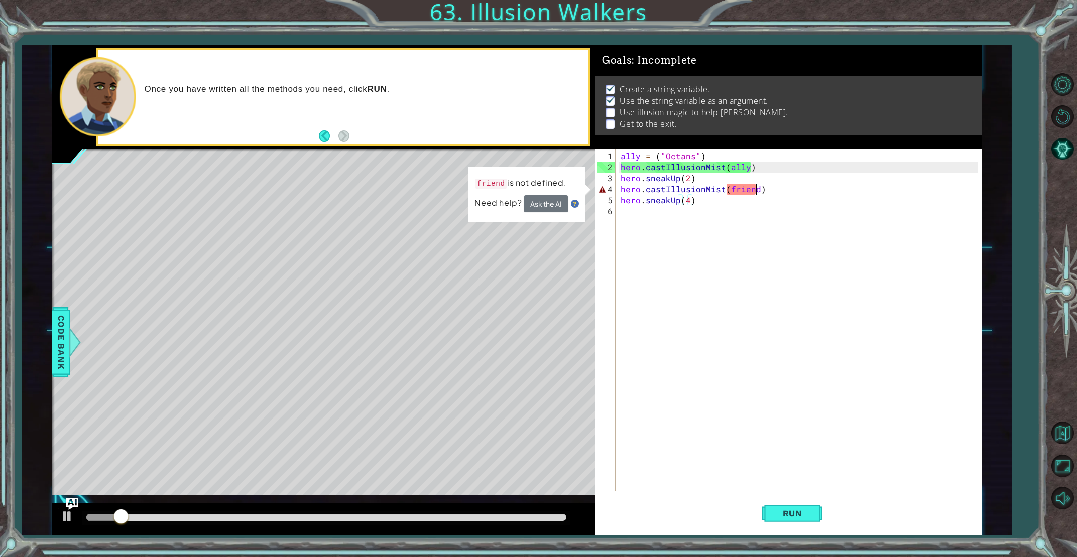
drag, startPoint x: 754, startPoint y: 187, endPoint x: 753, endPoint y: 204, distance: 16.6
click at [754, 188] on div "ally = ( "Octans" ) hero . castIllusionMist ( ally ) hero . sneakUp ( 2 ) hero …" at bounding box center [801, 333] width 364 height 364
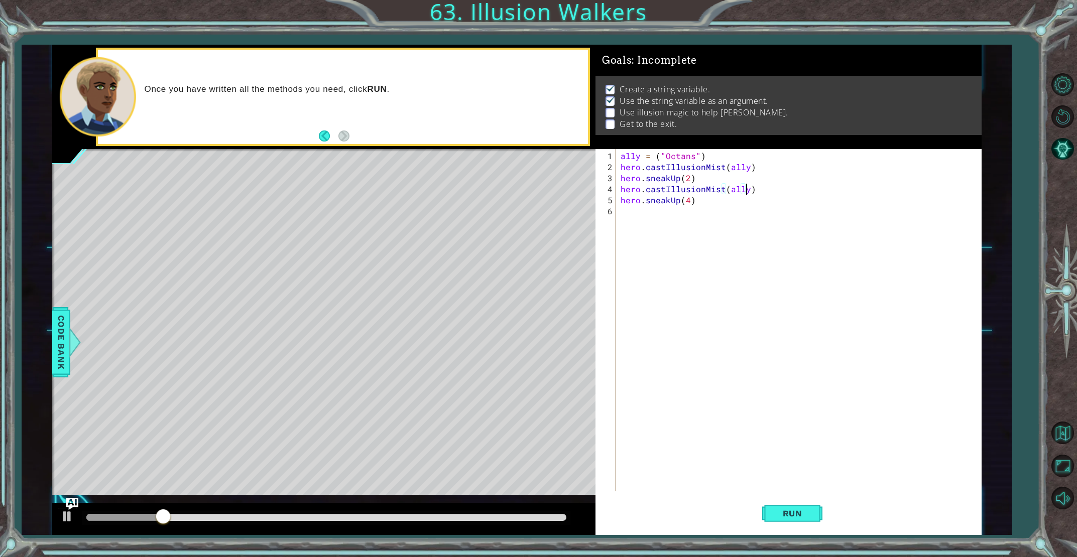
scroll to position [0, 8]
click at [793, 514] on span "Run" at bounding box center [793, 514] width 40 height 10
drag, startPoint x: 689, startPoint y: 199, endPoint x: 688, endPoint y: 208, distance: 8.5
click at [689, 200] on div "ally = ( "Octans" ) hero . castIllusionMist ( ally ) hero . sneakUp ( 2 ) hero …" at bounding box center [801, 333] width 364 height 364
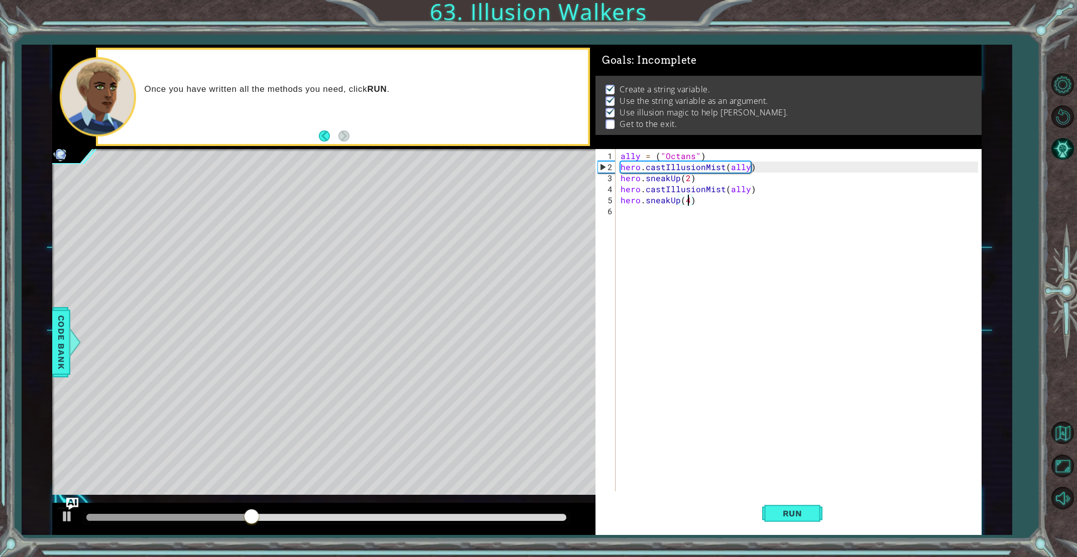
scroll to position [0, 4]
type textarea "hero.sneakUp()"
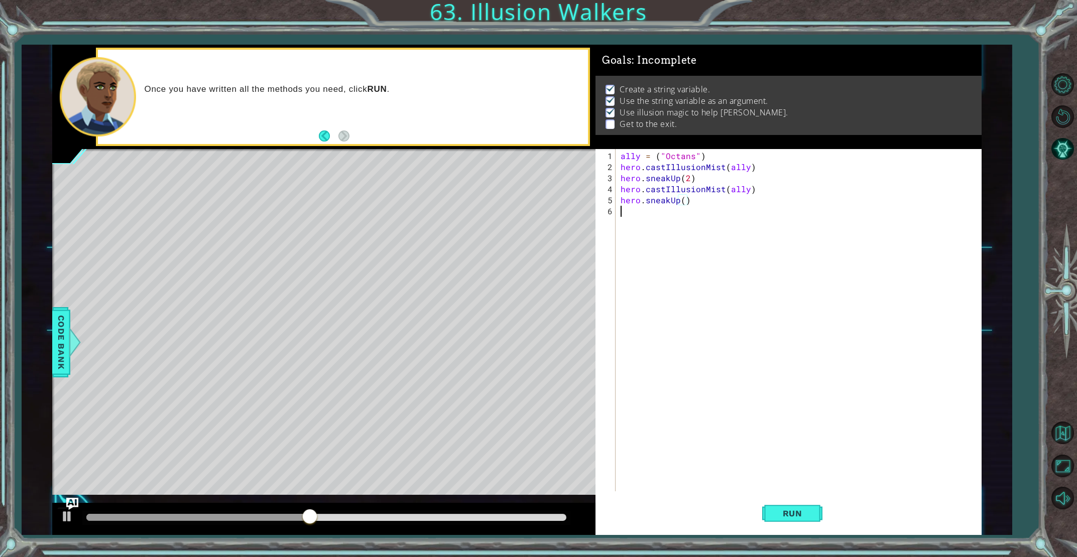
click at [646, 217] on div "ally = ( "Octans" ) hero . castIllusionMist ( ally ) hero . sneakUp ( 2 ) hero …" at bounding box center [801, 333] width 364 height 364
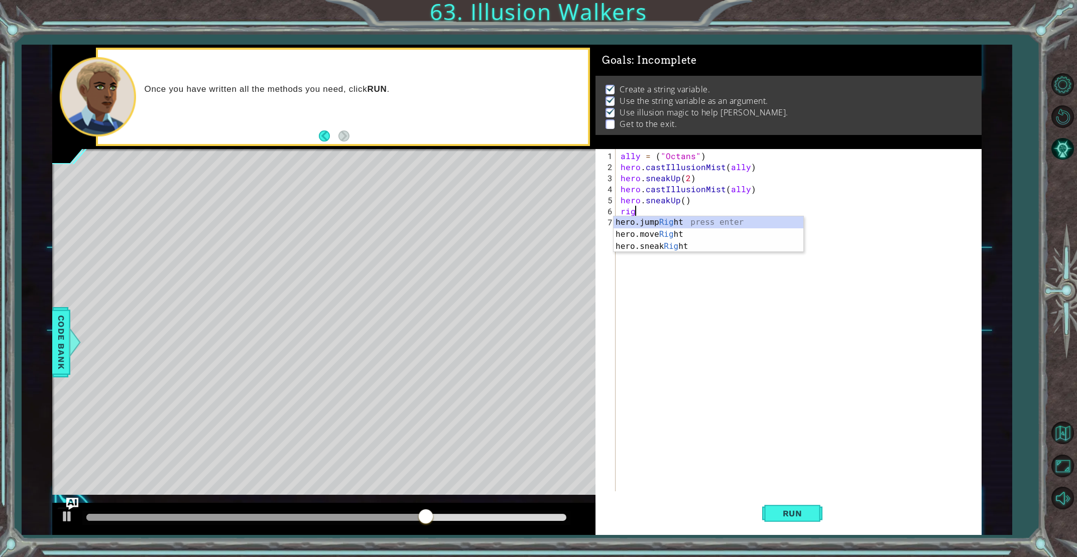
type textarea "right"
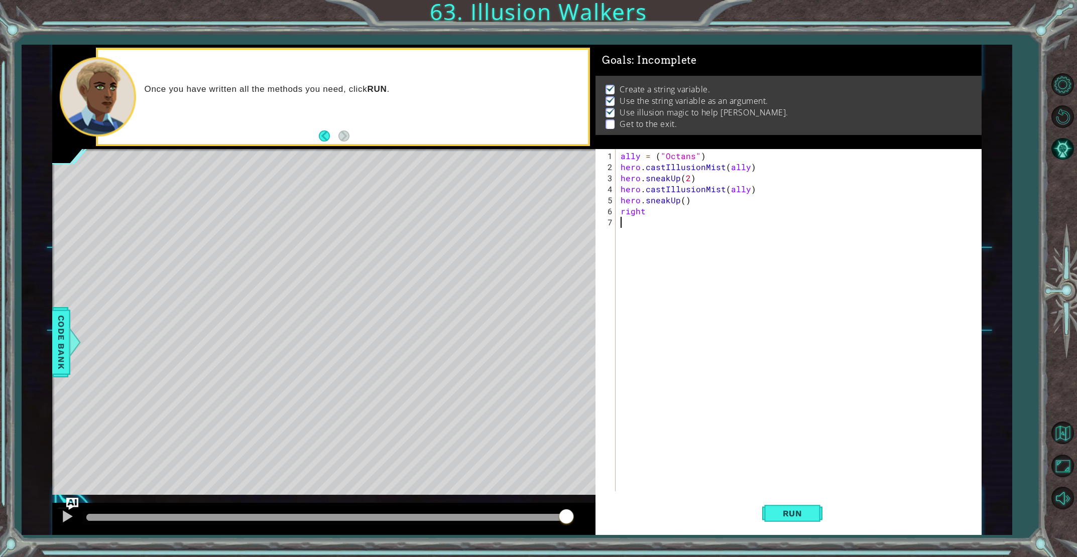
click at [850, 267] on div "ally = ( "Octans" ) hero . castIllusionMist ( ally ) hero . sneakUp ( 2 ) hero …" at bounding box center [801, 333] width 364 height 364
click at [647, 211] on div "ally = ( "Octans" ) hero . castIllusionMist ( ally ) hero . sneakUp ( 2 ) hero …" at bounding box center [801, 333] width 364 height 364
drag, startPoint x: 683, startPoint y: 198, endPoint x: 681, endPoint y: 210, distance: 11.7
click at [683, 199] on div "ally = ( "Octans" ) hero . castIllusionMist ( ally ) hero . sneakUp ( 2 ) hero …" at bounding box center [801, 333] width 364 height 364
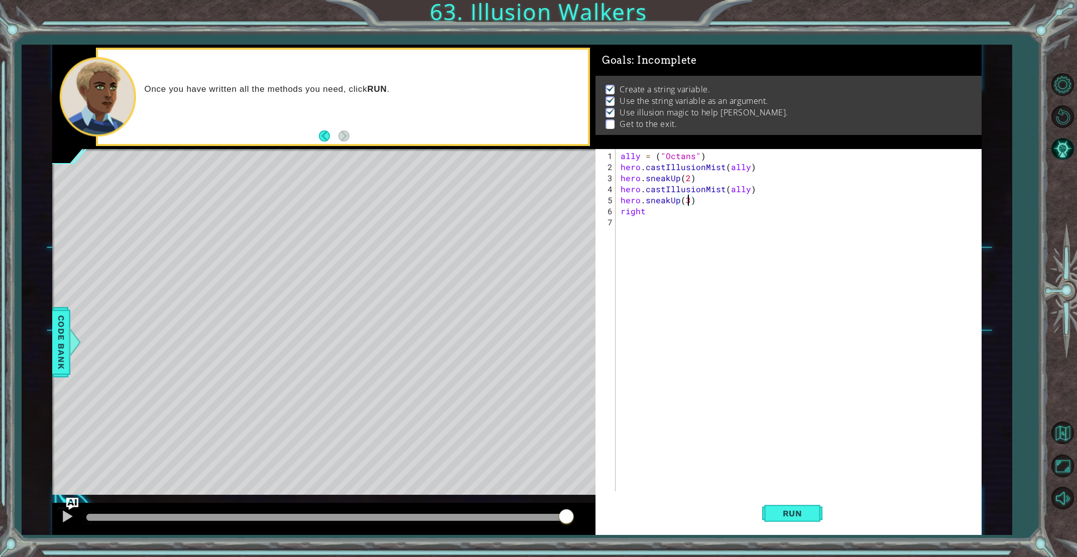
click at [658, 213] on div "ally = ( "Octans" ) hero . castIllusionMist ( ally ) hero . sneakUp ( 2 ) hero …" at bounding box center [801, 333] width 364 height 364
type textarea "hero.moveRight(3)"
click at [804, 519] on span "Run" at bounding box center [793, 514] width 40 height 10
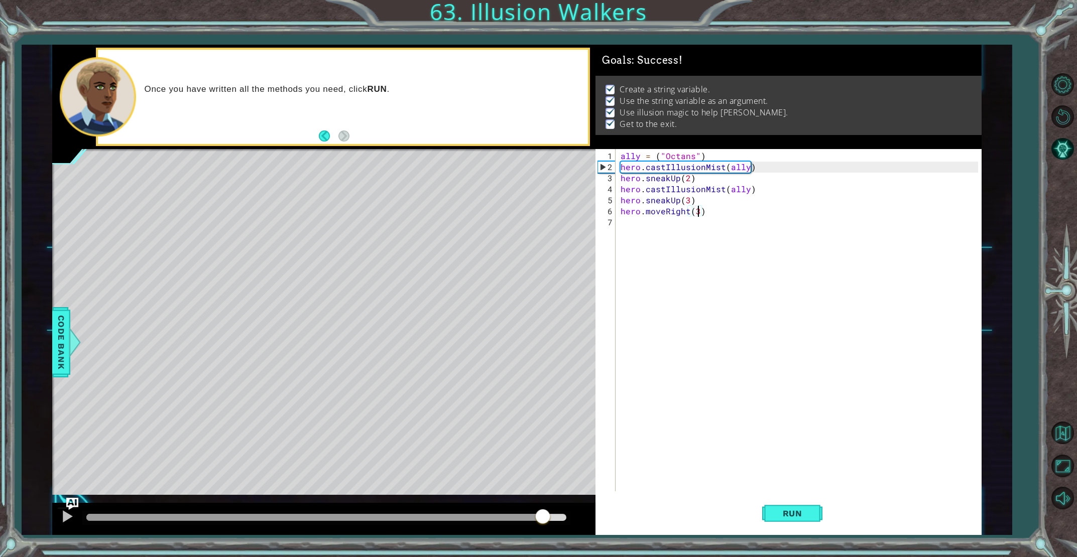
click at [543, 479] on div "methods hero use(thing) moveUp(steps) moveDown(steps) moveLeft(steps) moveRight…" at bounding box center [516, 290] width 929 height 490
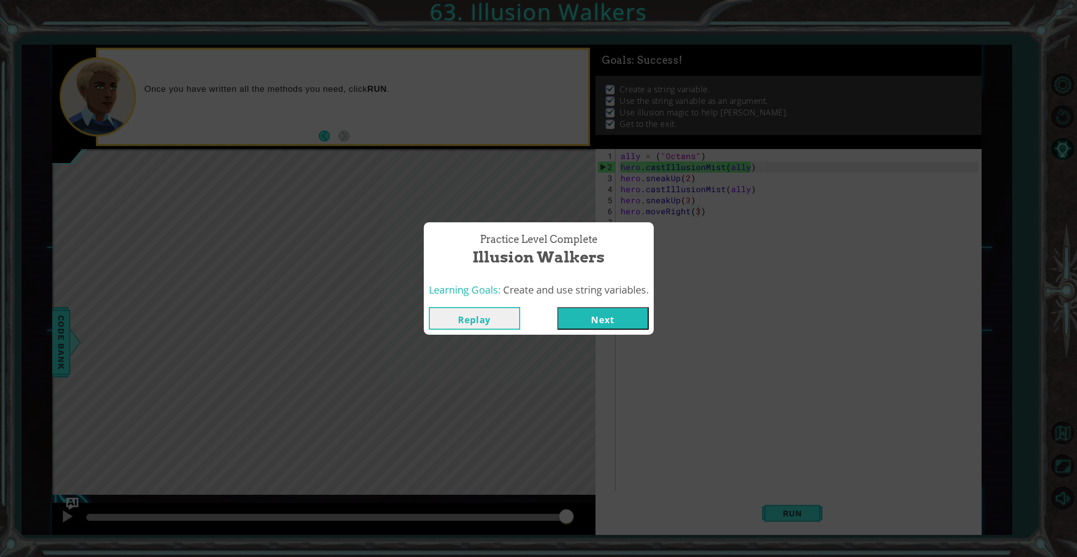
click at [610, 314] on button "Next" at bounding box center [602, 318] width 91 height 23
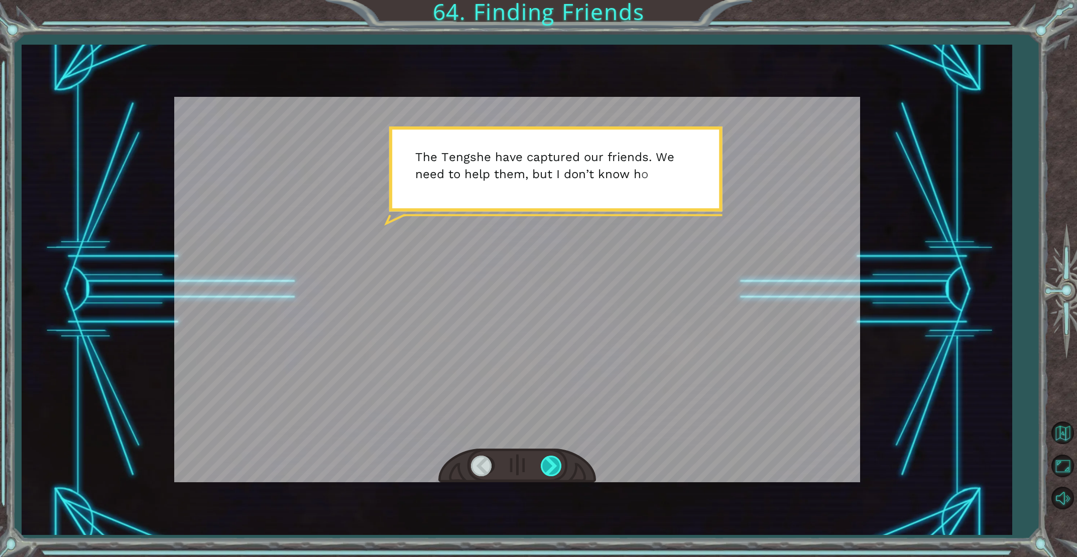
click at [544, 463] on div at bounding box center [552, 466] width 23 height 21
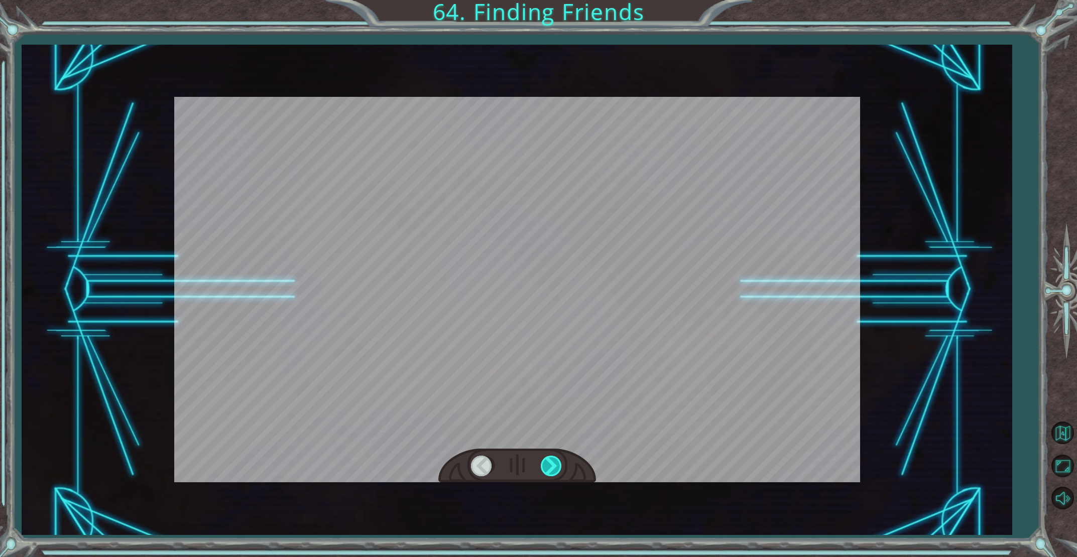
click at [544, 463] on div at bounding box center [552, 466] width 23 height 21
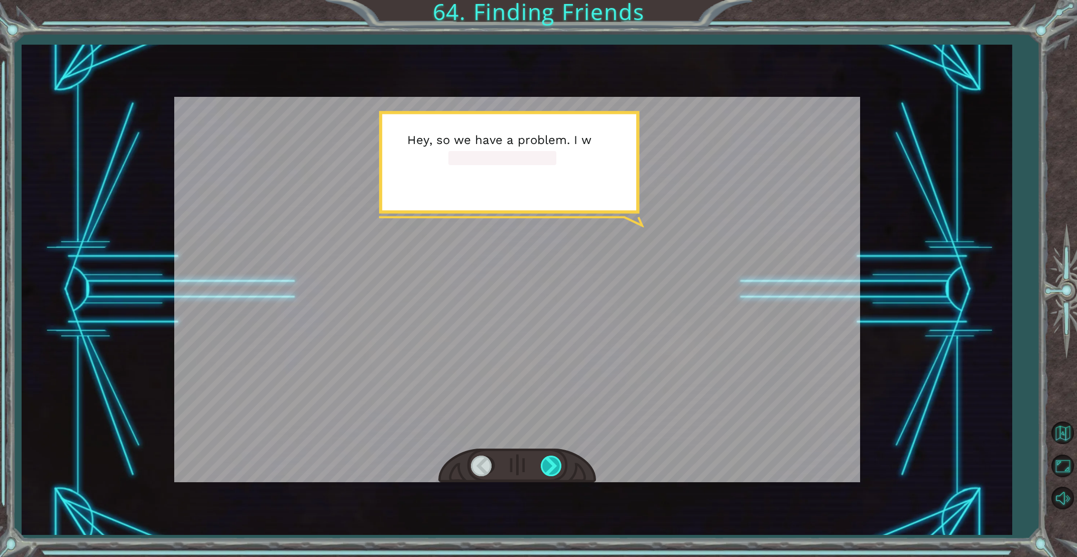
click at [547, 463] on div at bounding box center [552, 466] width 23 height 21
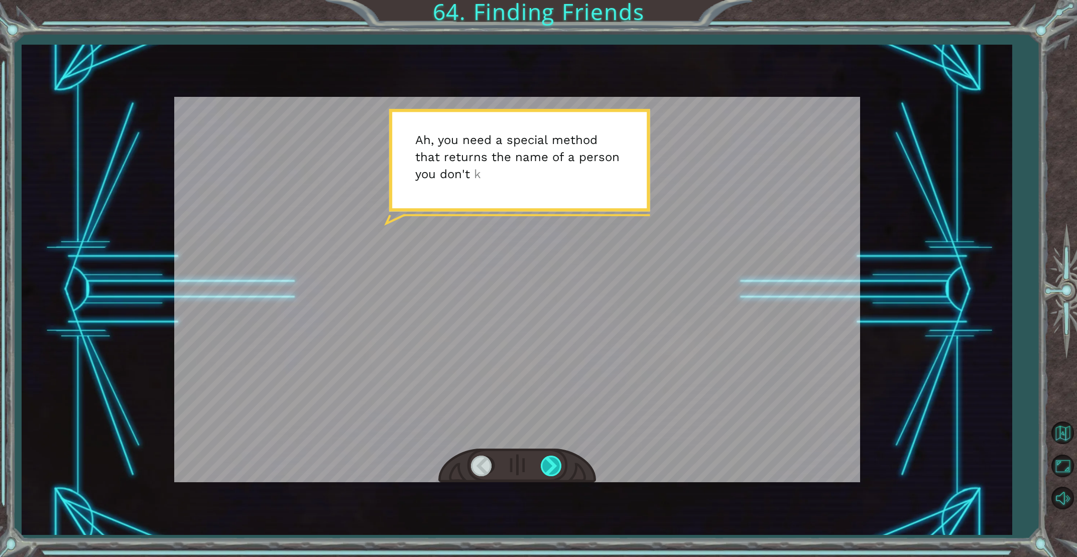
click at [547, 462] on div at bounding box center [552, 466] width 23 height 21
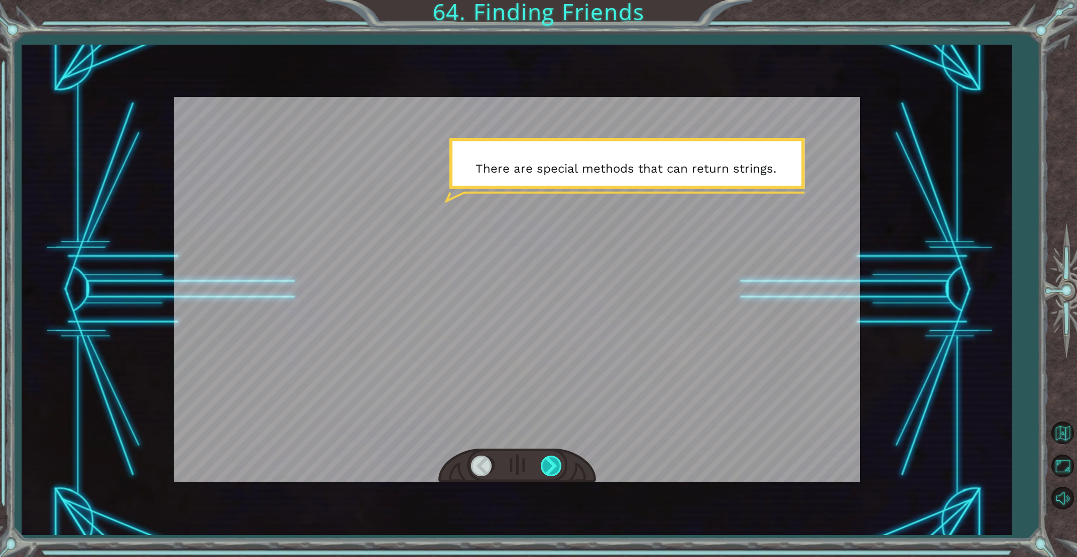
click at [547, 462] on div at bounding box center [552, 466] width 23 height 21
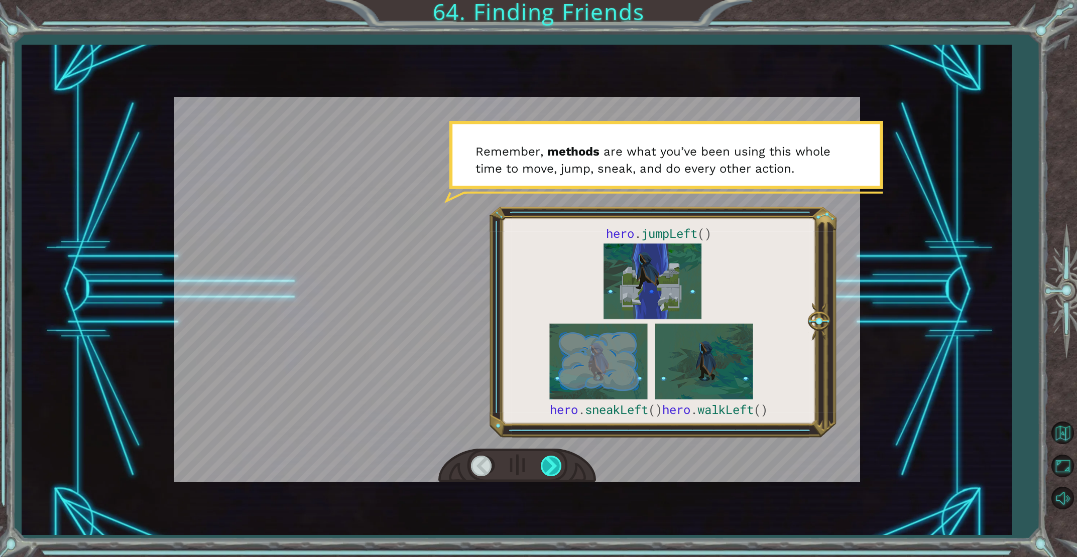
click at [547, 462] on div at bounding box center [552, 466] width 23 height 21
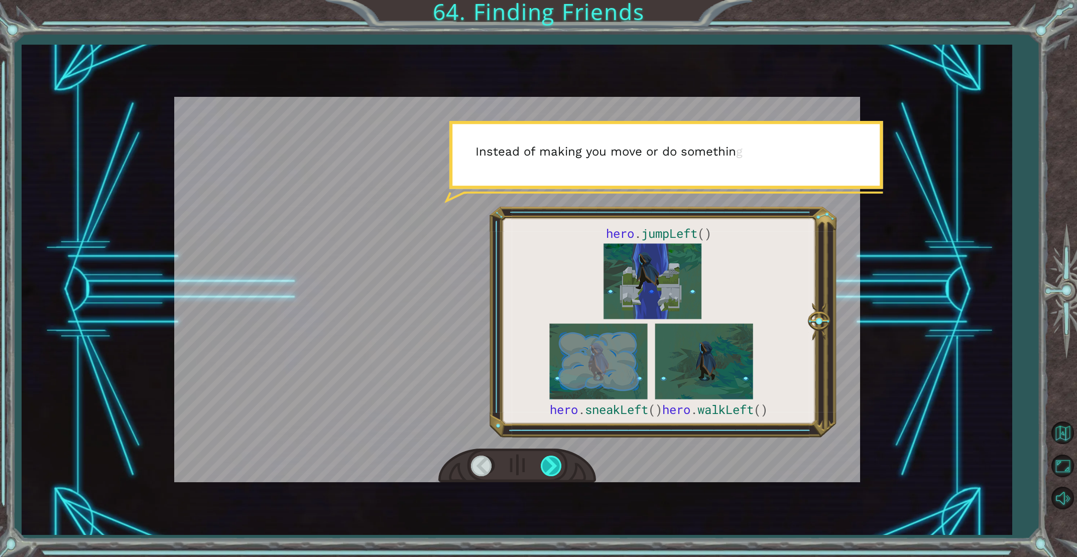
click at [547, 462] on div at bounding box center [552, 466] width 23 height 21
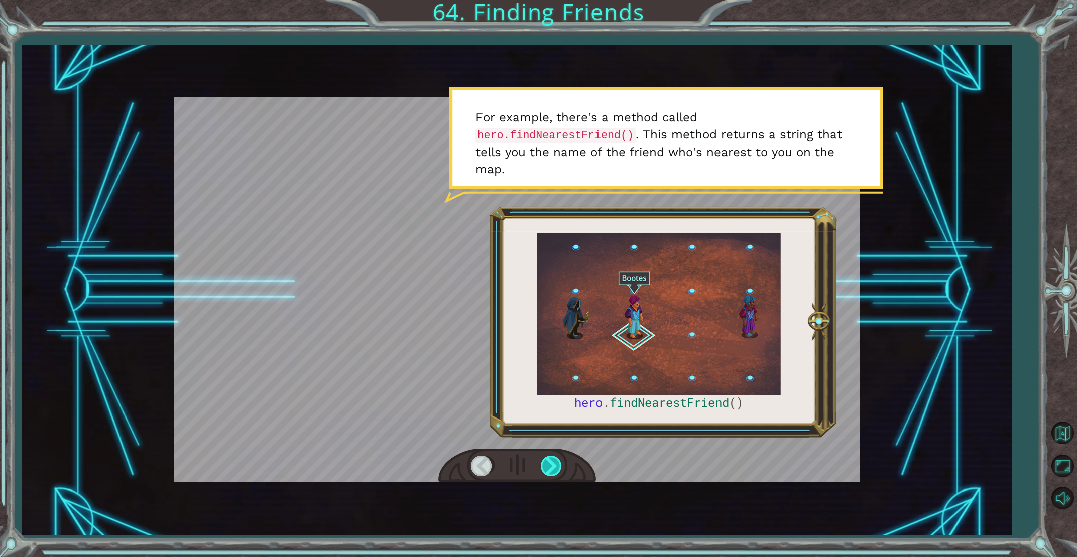
click at [547, 461] on div at bounding box center [552, 466] width 23 height 21
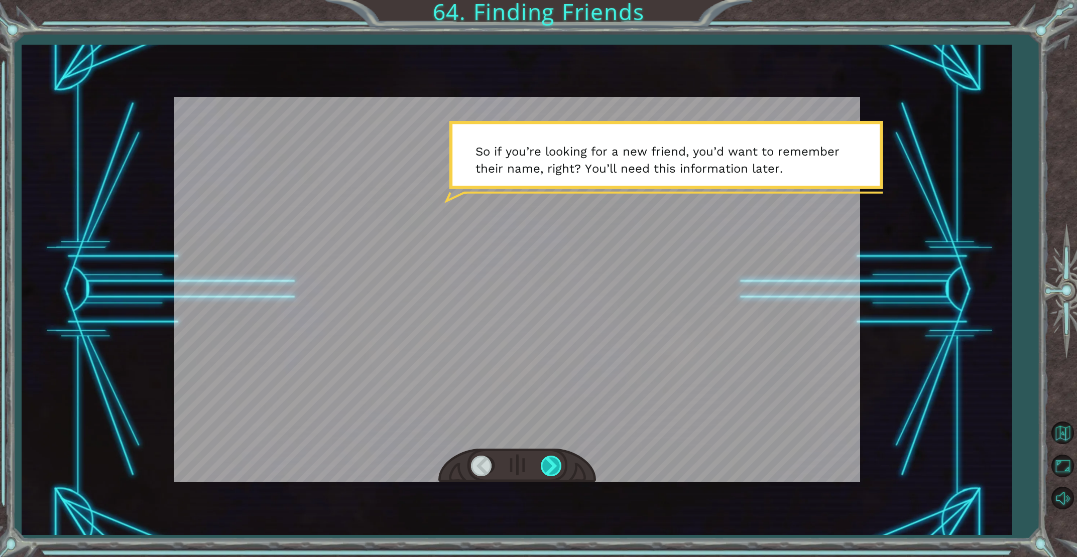
click at [552, 461] on div at bounding box center [552, 466] width 23 height 21
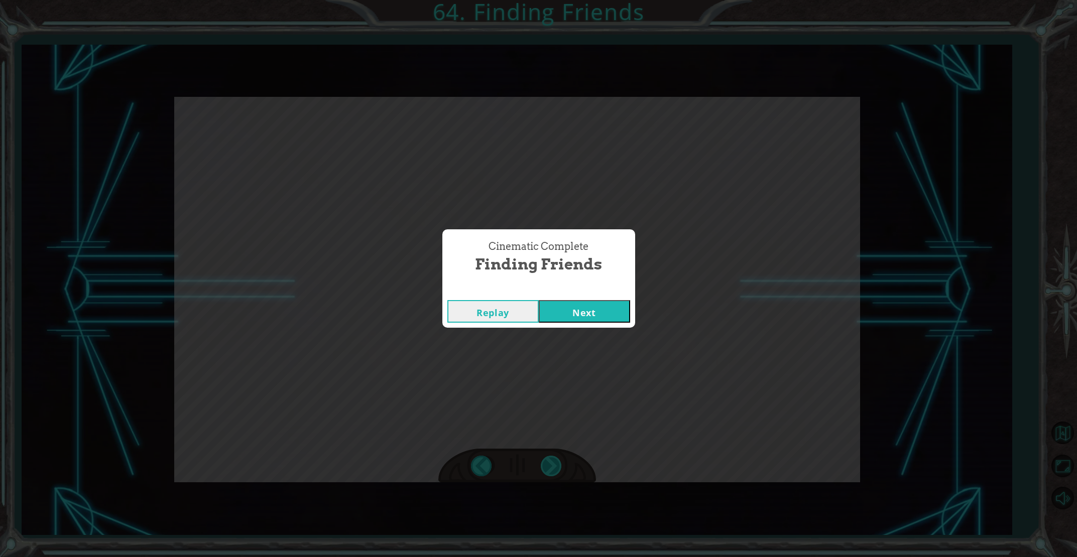
click at [539, 300] on button "Next" at bounding box center [584, 311] width 91 height 23
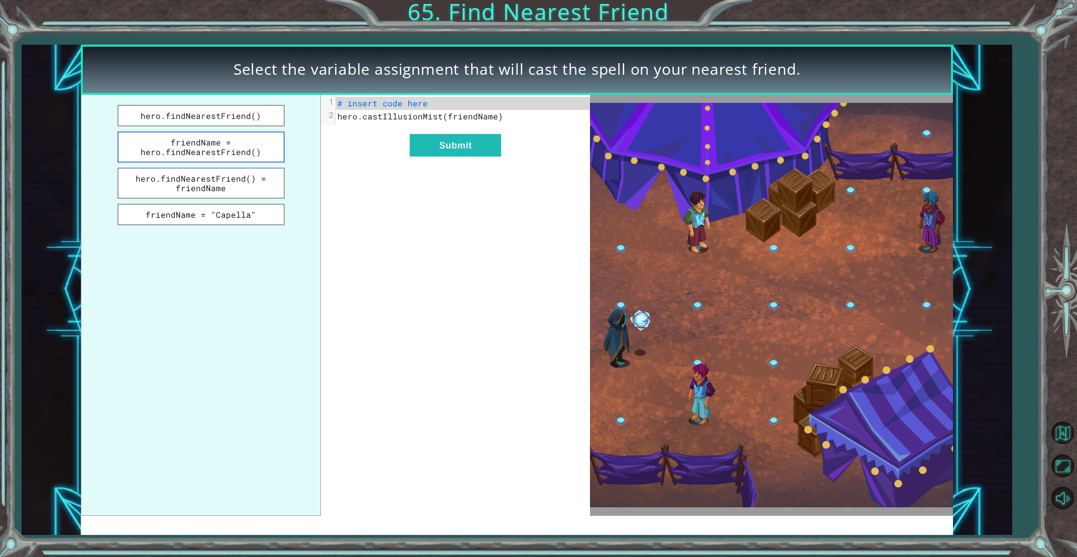
click at [243, 153] on button "friendName = hero.findNearestFriend()" at bounding box center [200, 147] width 167 height 31
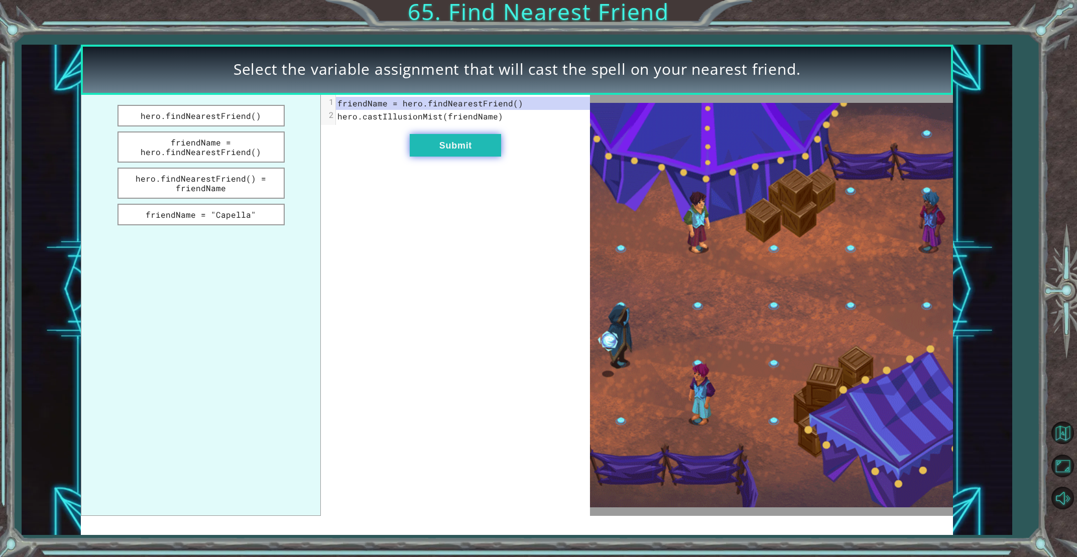
click at [475, 147] on button "Submit" at bounding box center [455, 145] width 91 height 23
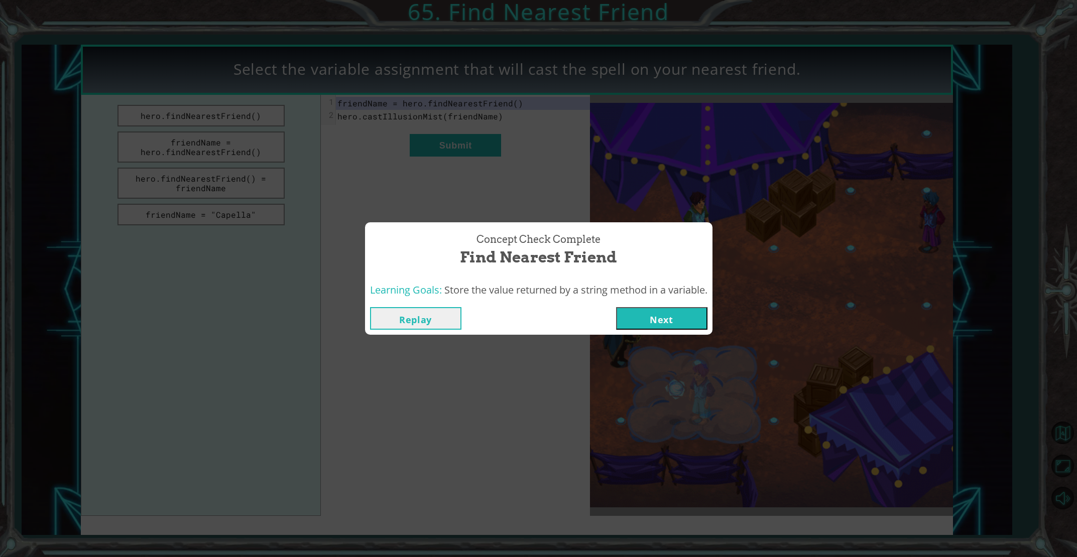
click at [653, 322] on button "Next" at bounding box center [661, 318] width 91 height 23
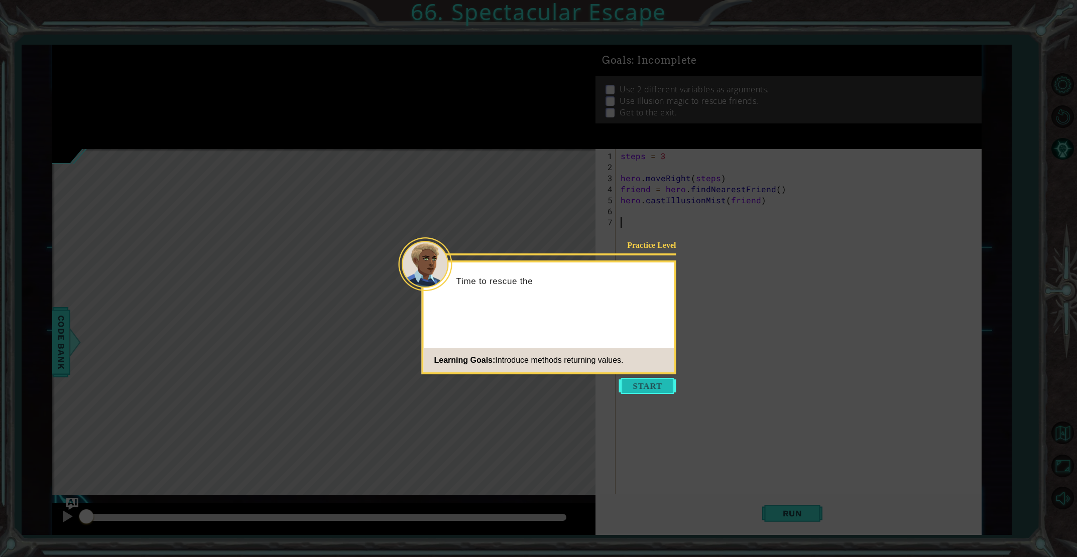
click at [627, 383] on button "Start" at bounding box center [647, 386] width 57 height 16
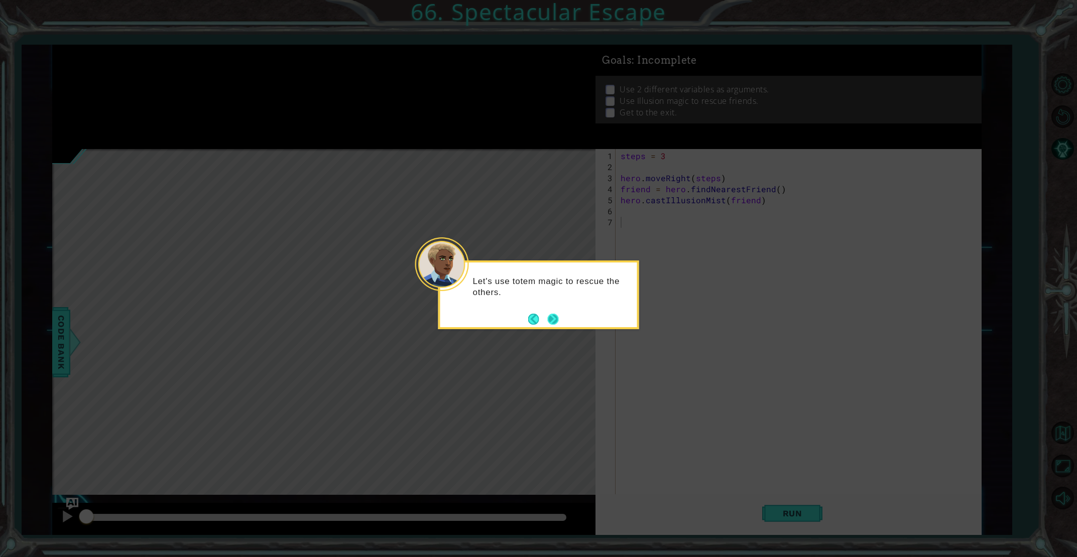
click at [550, 318] on button "Next" at bounding box center [552, 319] width 15 height 15
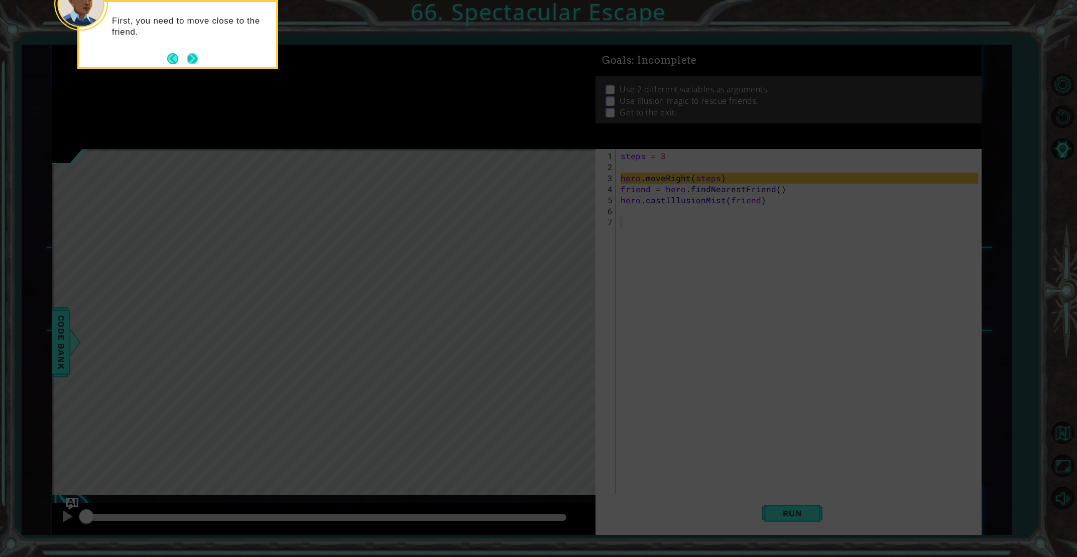
click at [187, 58] on button "Next" at bounding box center [192, 58] width 11 height 11
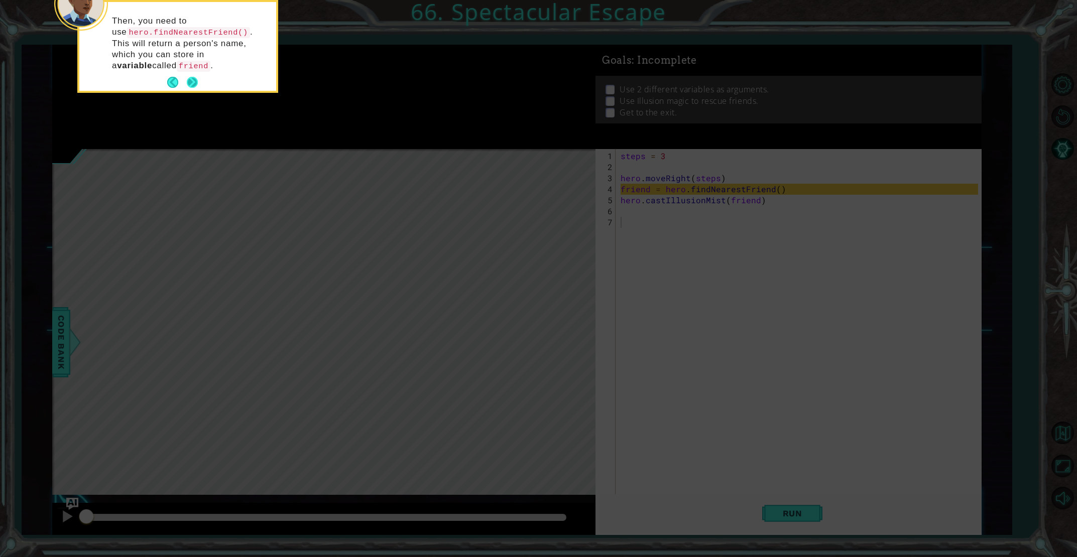
click at [194, 76] on button "Next" at bounding box center [192, 82] width 12 height 12
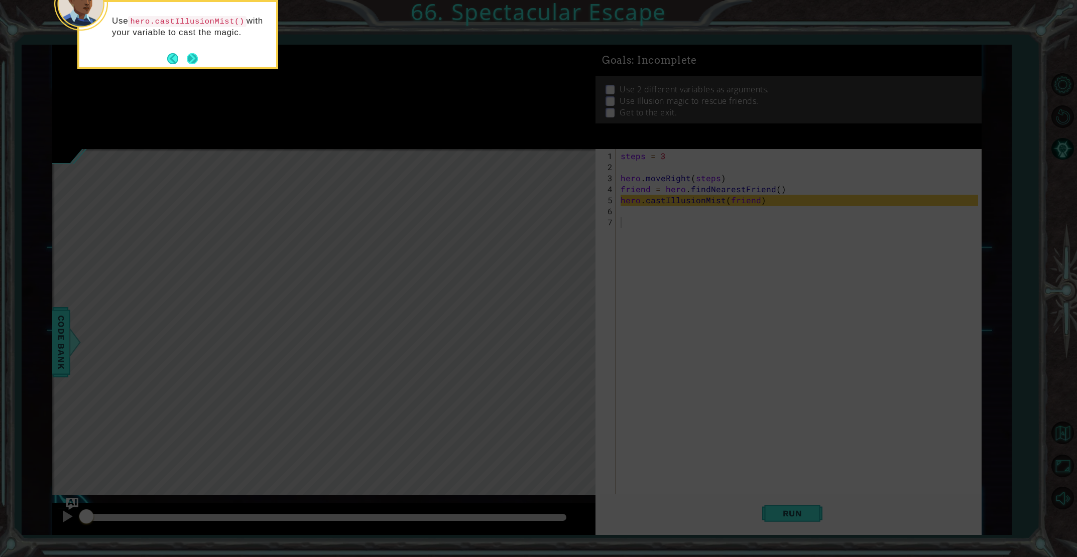
click at [190, 58] on button "Next" at bounding box center [192, 59] width 14 height 14
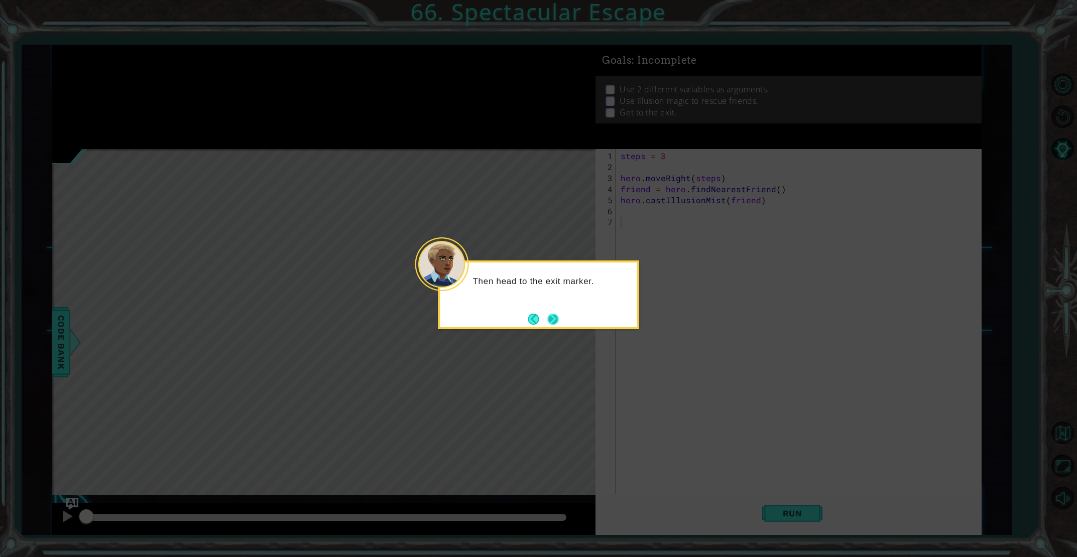
click at [554, 319] on button "Next" at bounding box center [553, 319] width 19 height 19
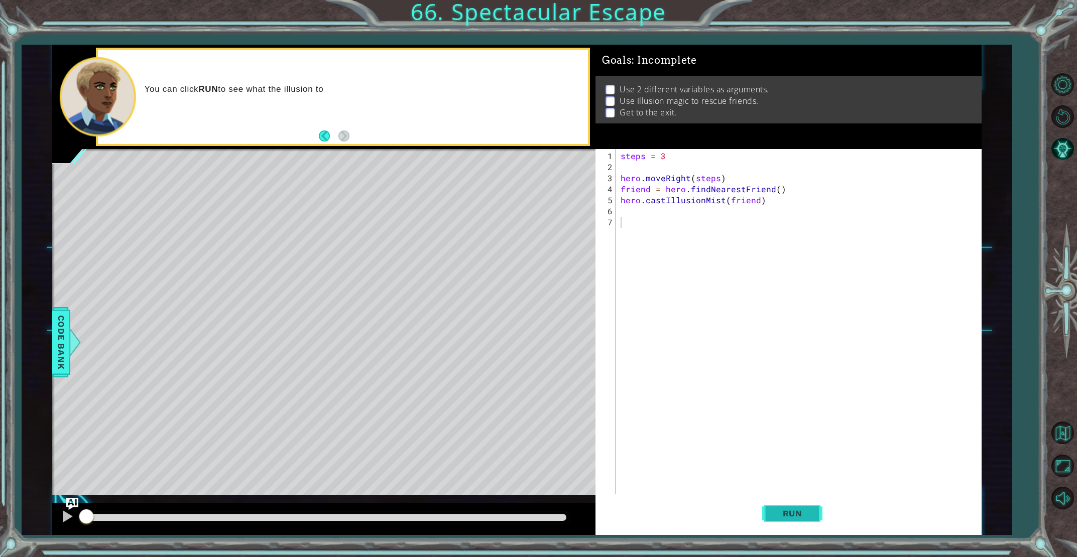
click at [773, 509] on span "Run" at bounding box center [793, 514] width 40 height 10
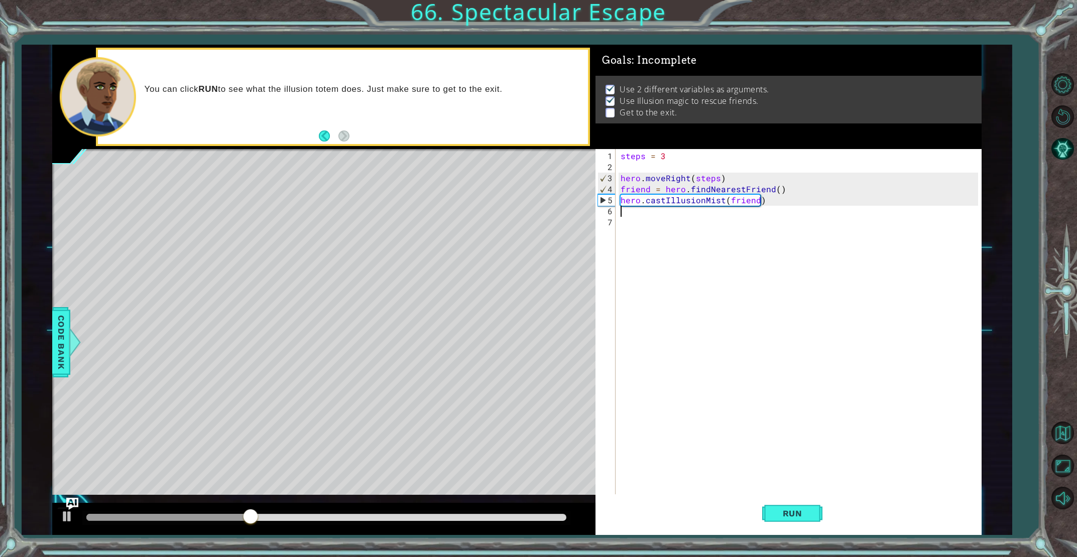
click at [640, 212] on div "steps = 3 hero . moveRight ( steps ) friend = hero . findNearestFriend ( ) hero…" at bounding box center [801, 339] width 364 height 376
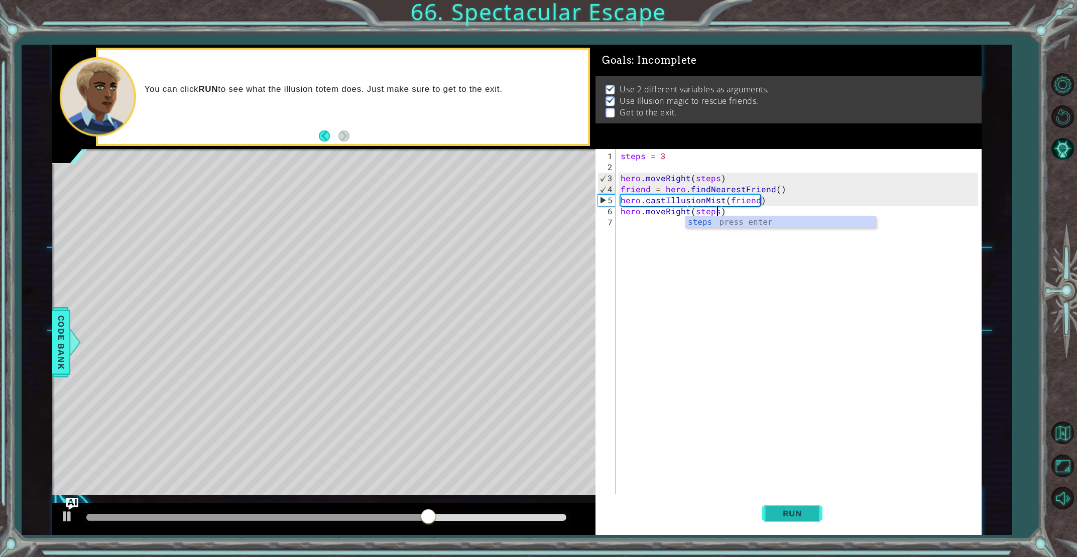
type textarea "hero.moveRight(steps)"
click at [796, 524] on button "Run" at bounding box center [792, 514] width 60 height 39
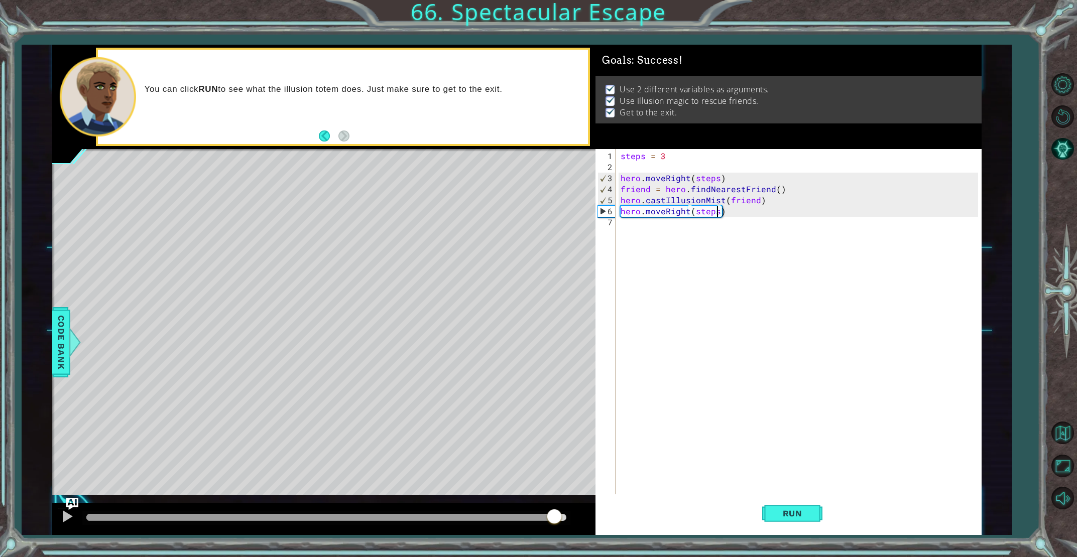
click at [554, 478] on div "methods hero use(thing) moveUp(steps) moveDown(steps) moveLeft(steps) moveRight…" at bounding box center [516, 290] width 929 height 490
click at [532, 476] on div "methods hero use(thing) moveUp(steps) moveDown(steps) moveLeft(steps) moveRight…" at bounding box center [516, 290] width 929 height 490
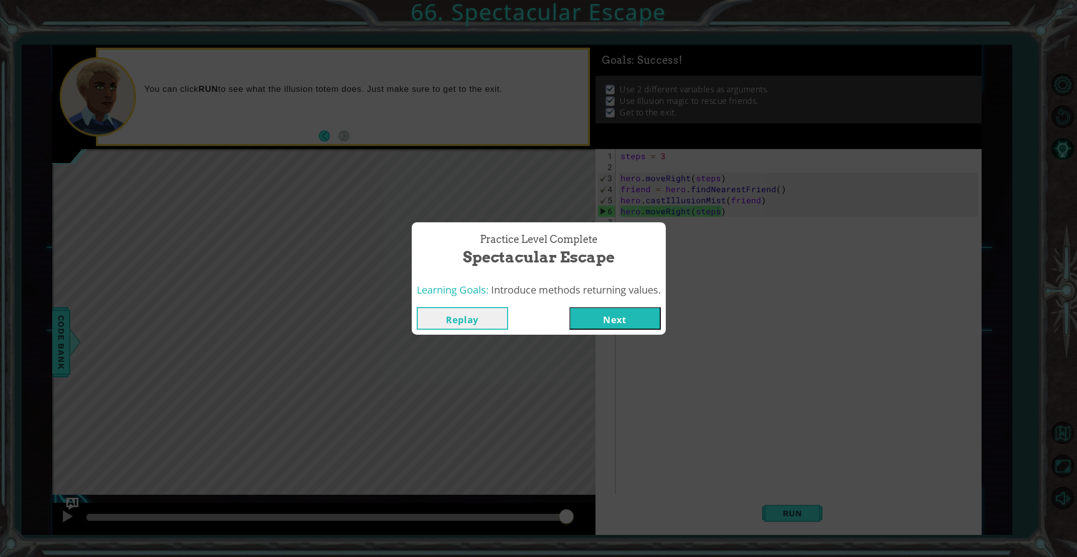
click at [607, 314] on button "Next" at bounding box center [614, 318] width 91 height 23
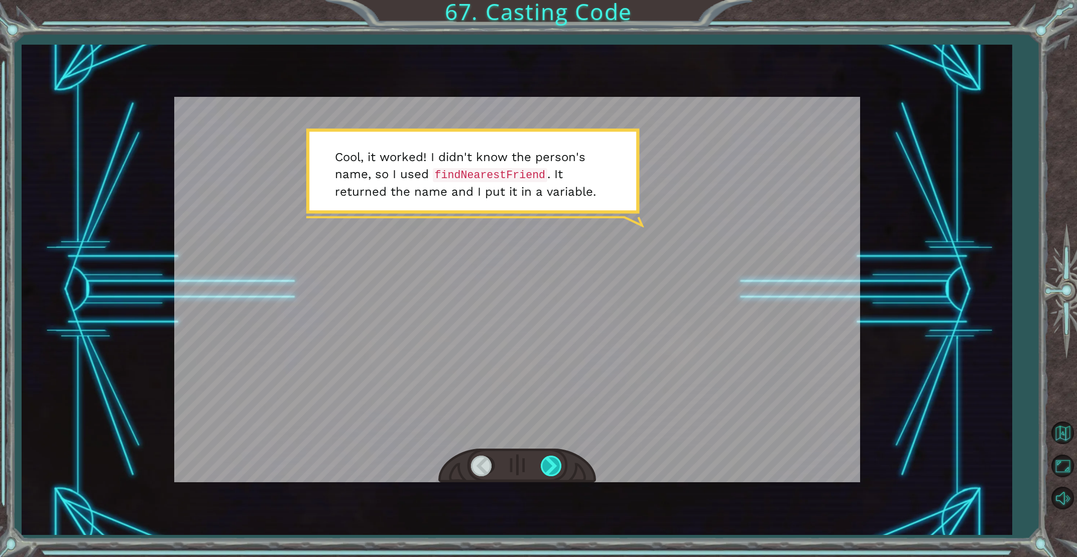
click at [548, 461] on div at bounding box center [552, 466] width 23 height 21
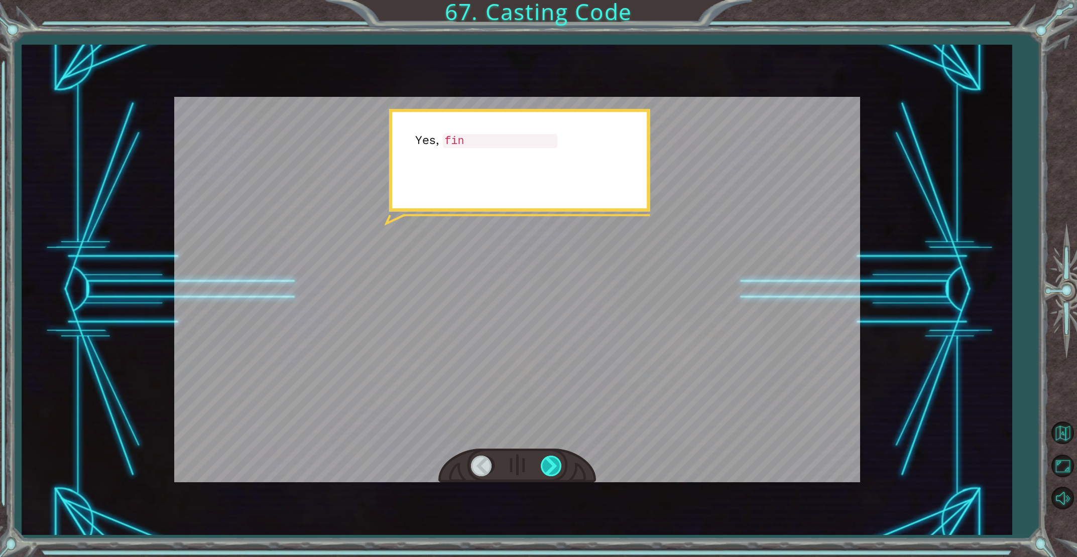
click at [550, 461] on div at bounding box center [552, 466] width 23 height 21
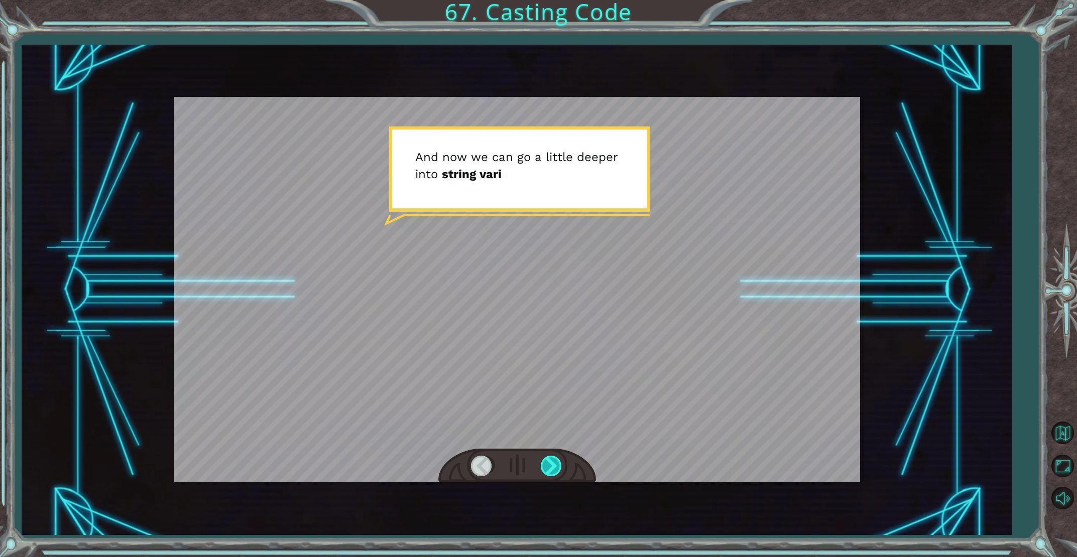
click at [541, 458] on div at bounding box center [552, 466] width 23 height 21
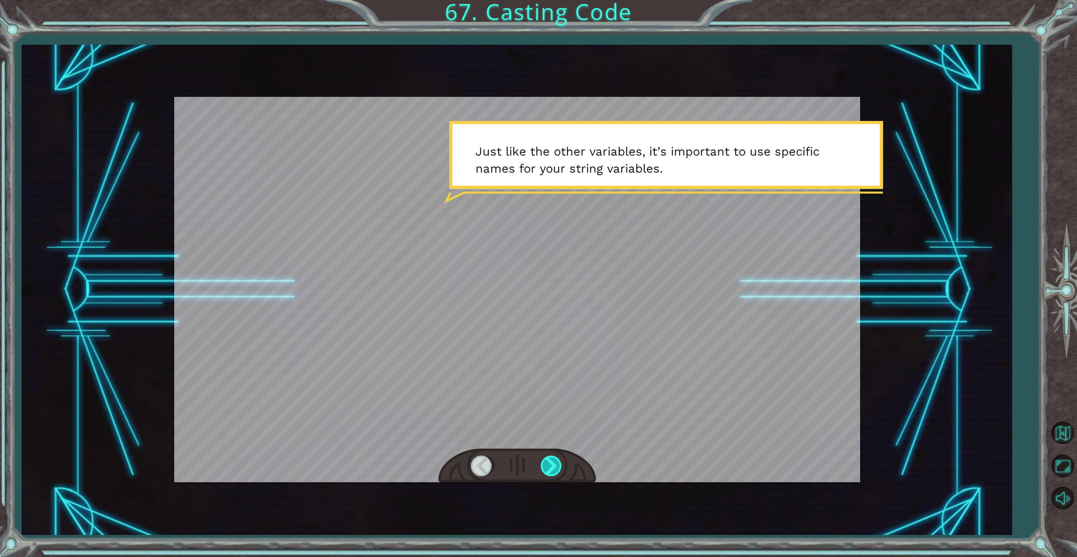
click at [541, 458] on div at bounding box center [552, 466] width 23 height 21
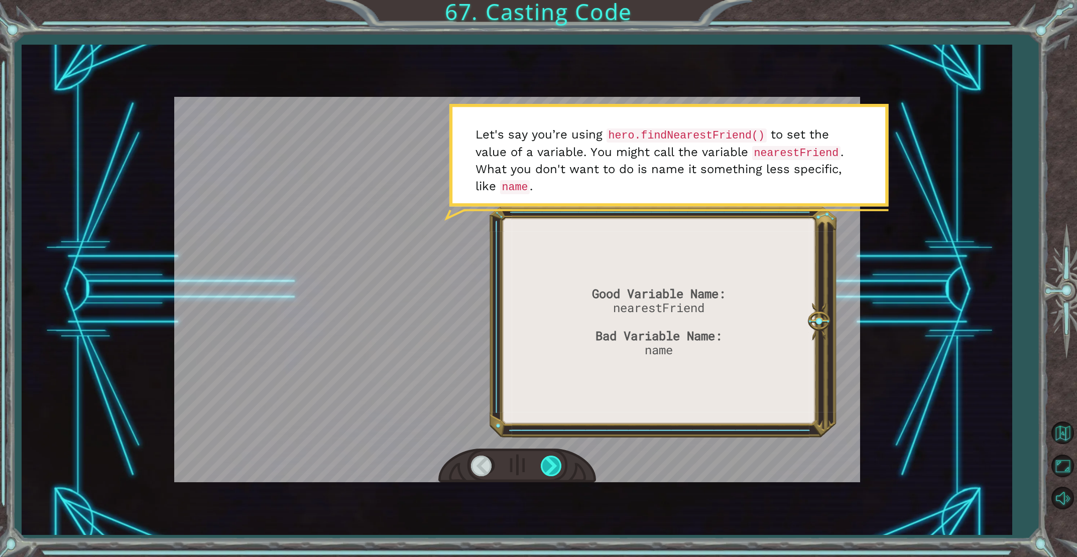
click at [557, 467] on div at bounding box center [552, 466] width 23 height 21
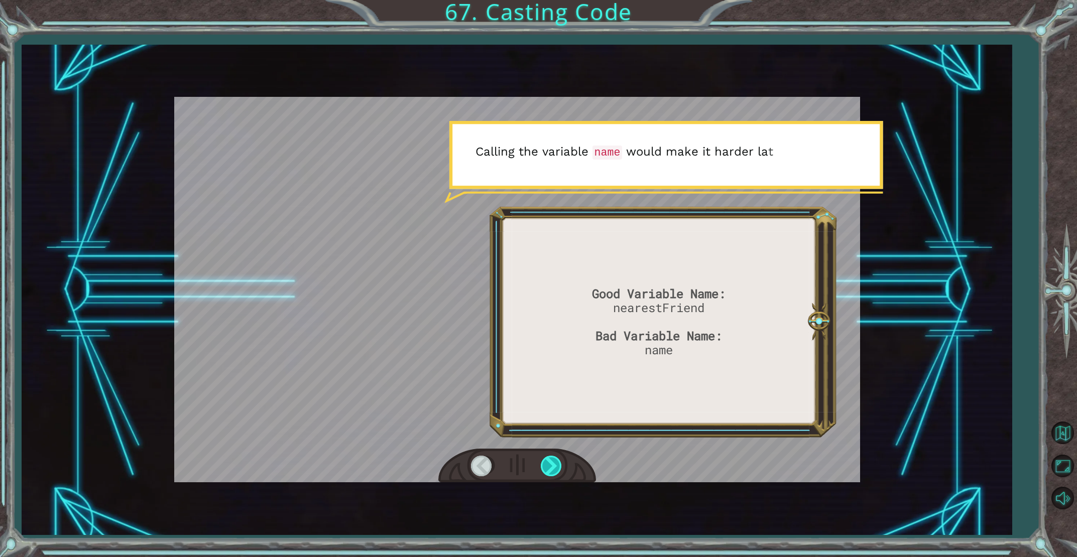
click at [557, 467] on div at bounding box center [552, 466] width 23 height 21
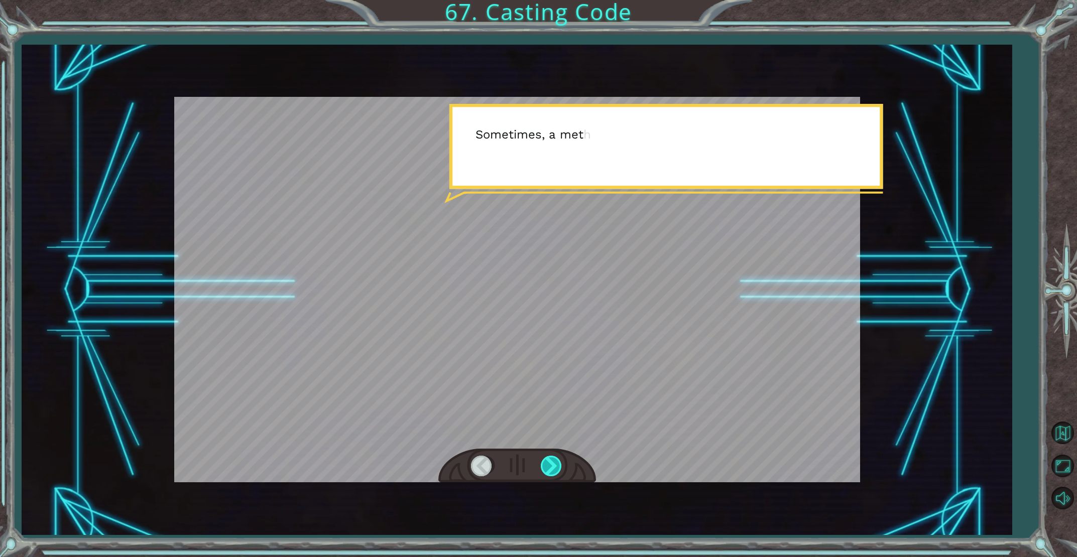
click at [557, 467] on div at bounding box center [552, 466] width 23 height 21
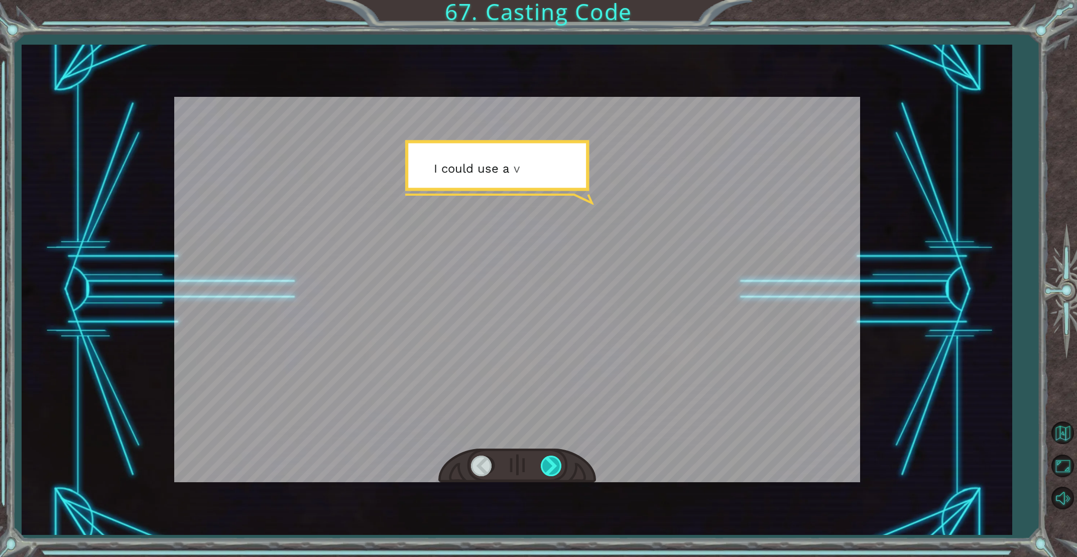
click at [557, 467] on div at bounding box center [552, 466] width 23 height 21
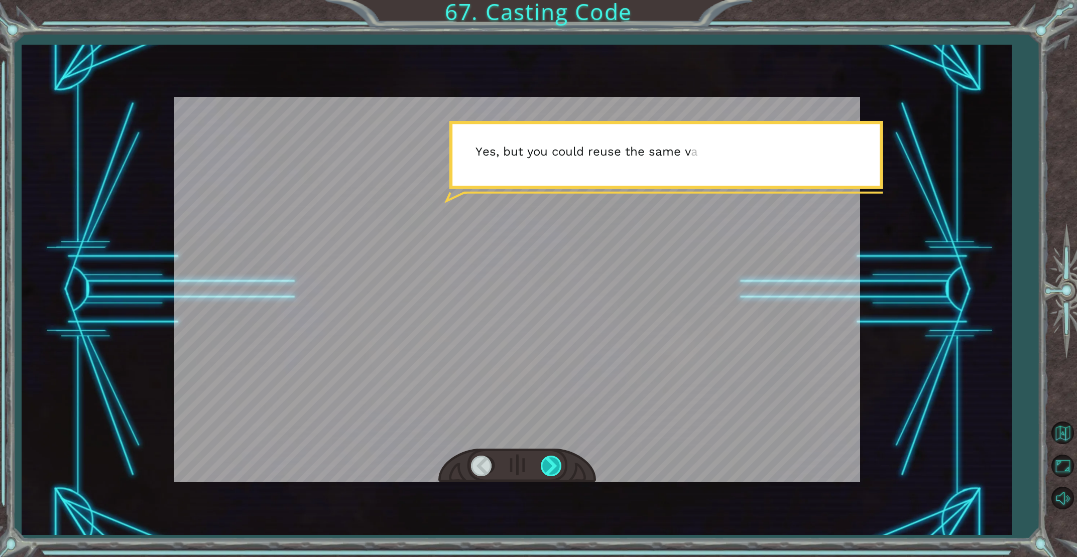
click at [556, 469] on div at bounding box center [552, 466] width 23 height 21
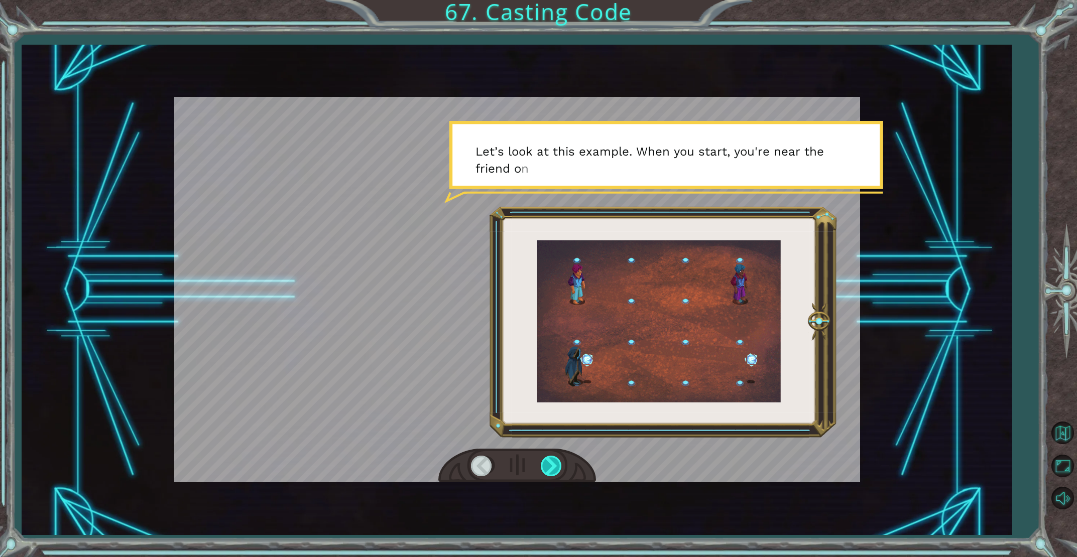
click at [556, 469] on div at bounding box center [552, 466] width 23 height 21
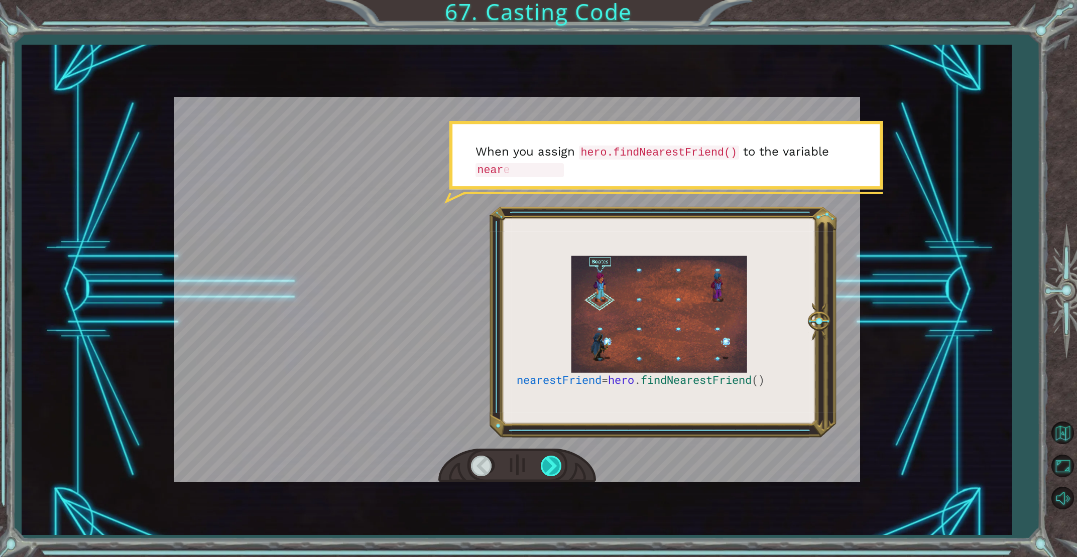
click at [556, 469] on div at bounding box center [552, 466] width 23 height 21
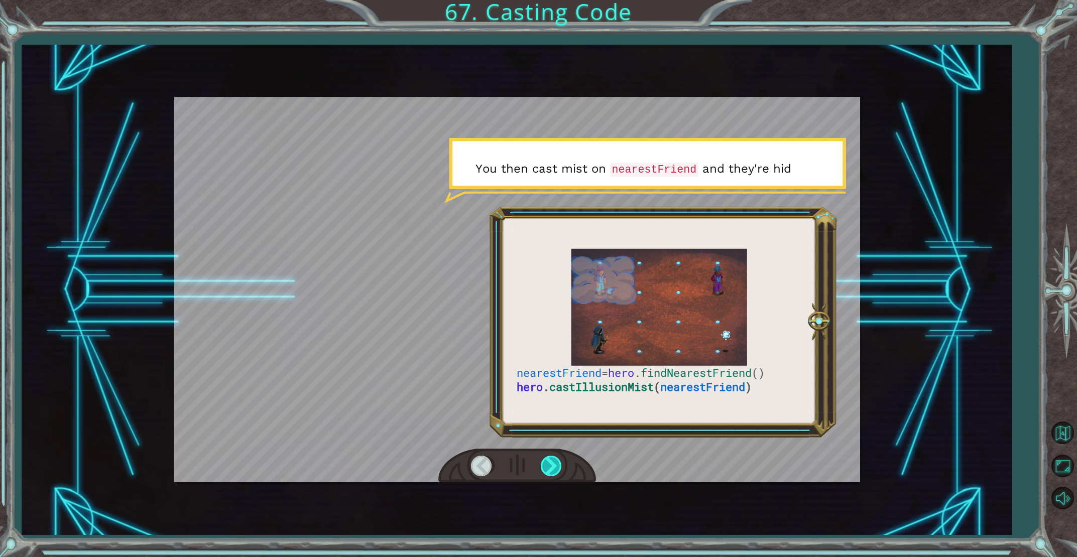
click at [556, 469] on div at bounding box center [552, 466] width 23 height 21
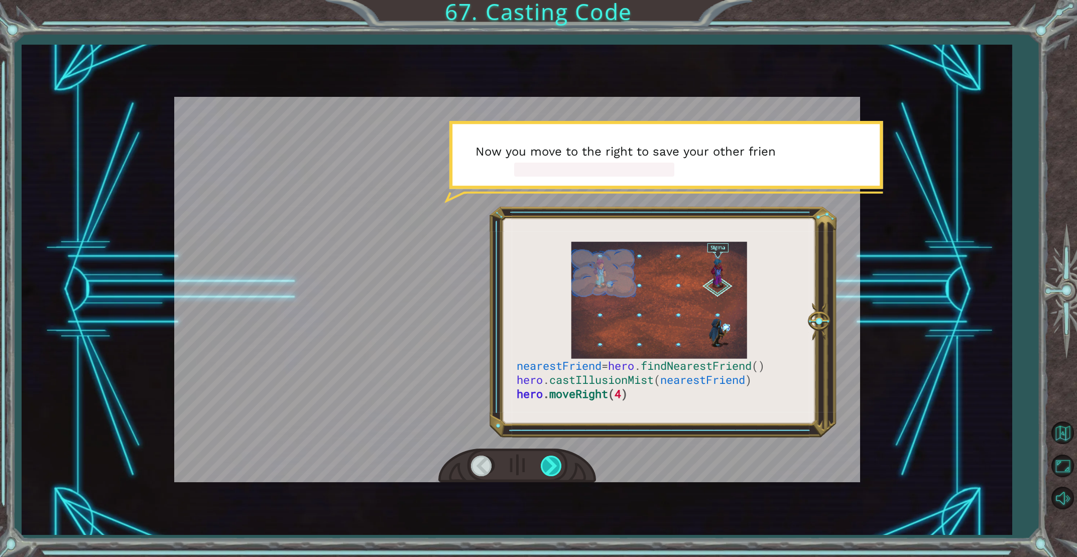
click at [556, 469] on div at bounding box center [552, 466] width 23 height 21
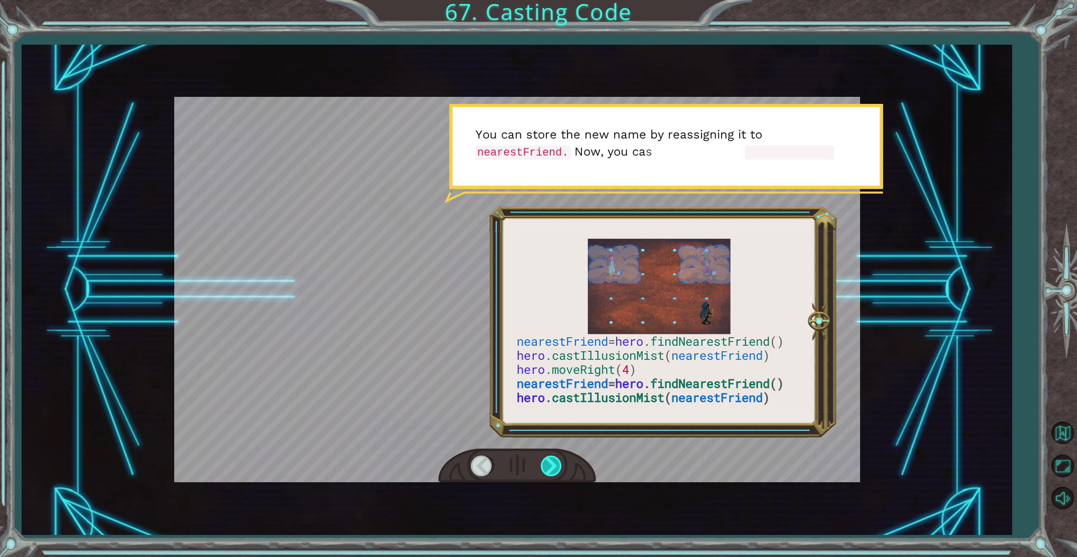
click at [556, 469] on div at bounding box center [552, 466] width 23 height 21
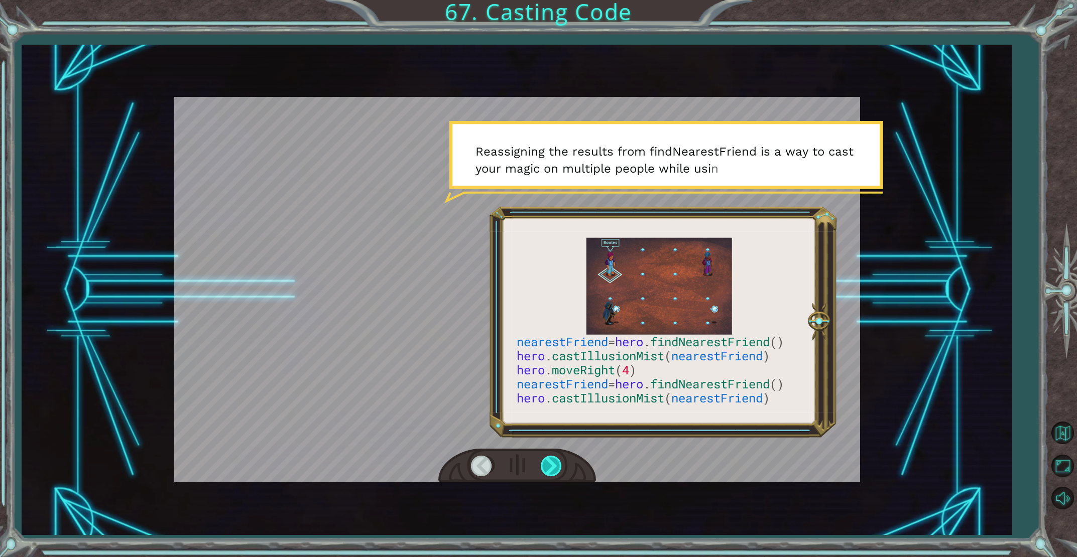
click at [556, 469] on div at bounding box center [552, 466] width 23 height 21
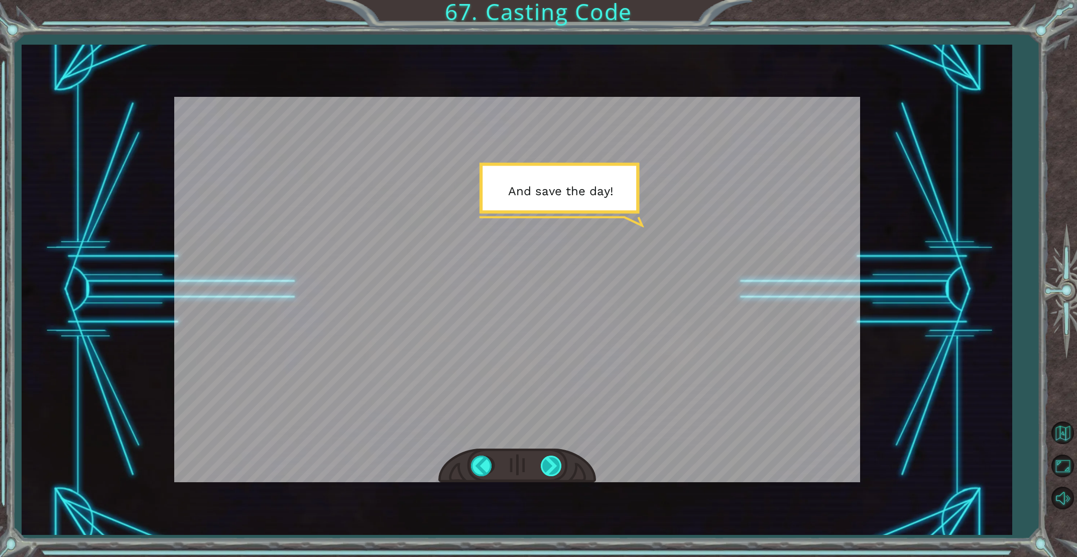
click at [556, 469] on div at bounding box center [552, 466] width 23 height 21
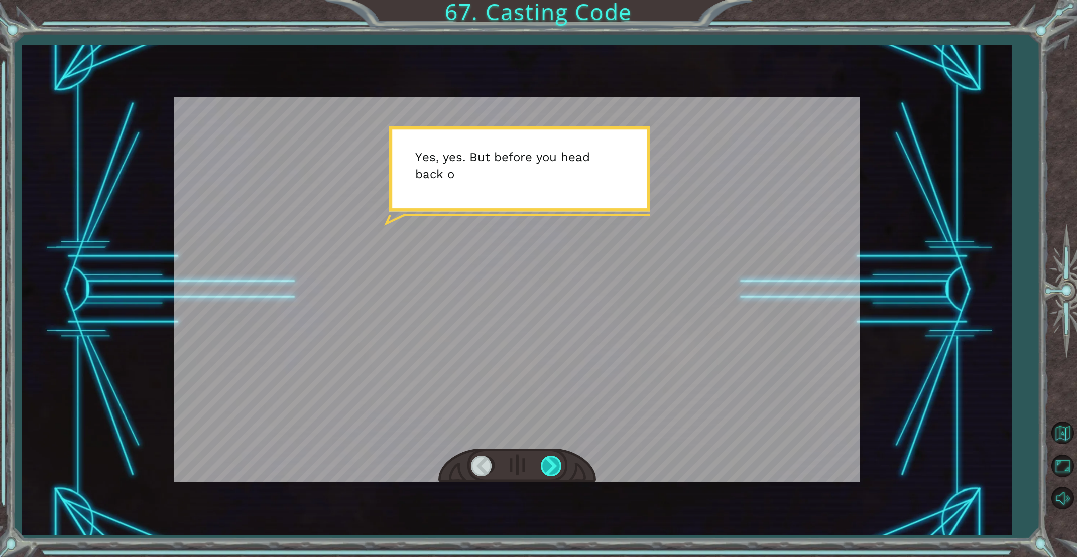
click at [556, 469] on div at bounding box center [552, 466] width 23 height 21
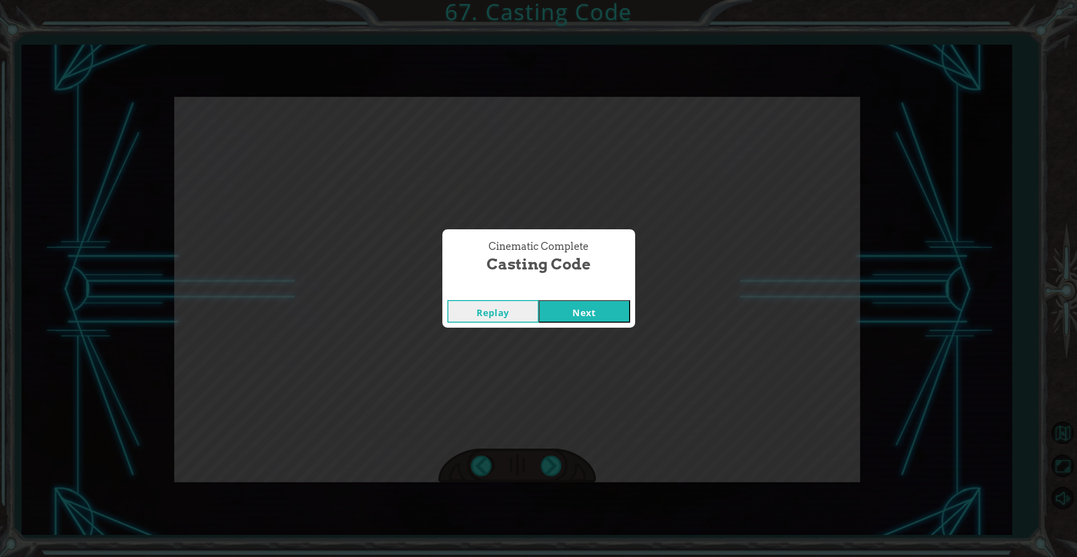
click at [561, 319] on button "Next" at bounding box center [584, 311] width 91 height 23
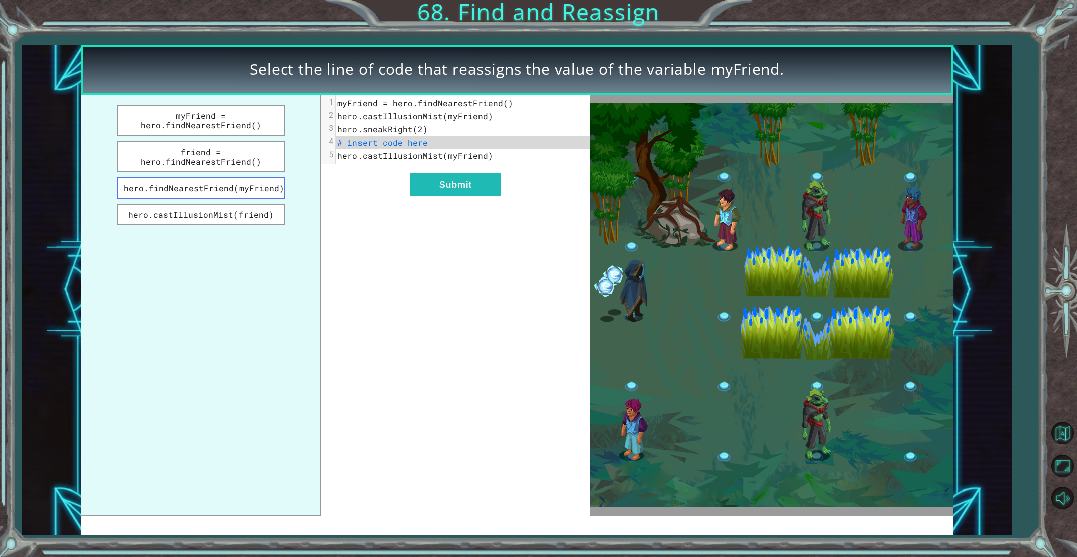
click at [186, 190] on button "hero.findNearestFriend(myFriend)" at bounding box center [200, 188] width 167 height 22
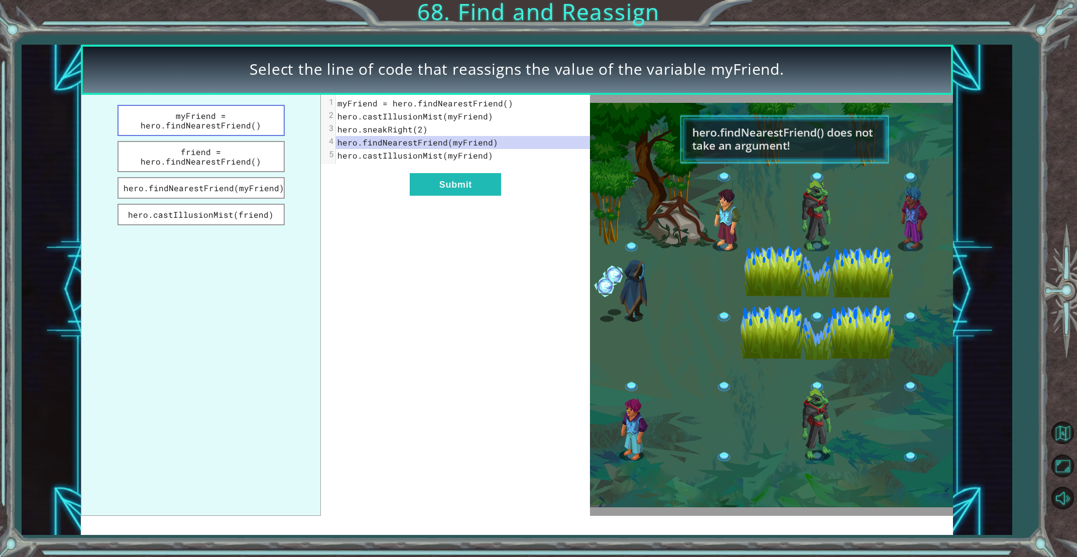
click at [223, 123] on button "myFriend = hero.findNearestFriend()" at bounding box center [200, 120] width 167 height 31
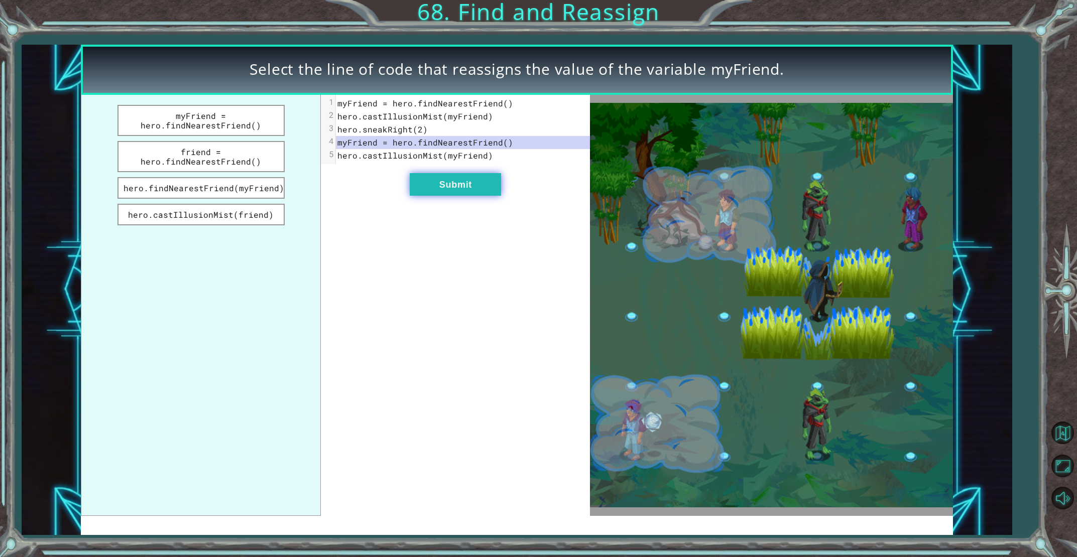
click at [472, 189] on button "Submit" at bounding box center [455, 184] width 91 height 23
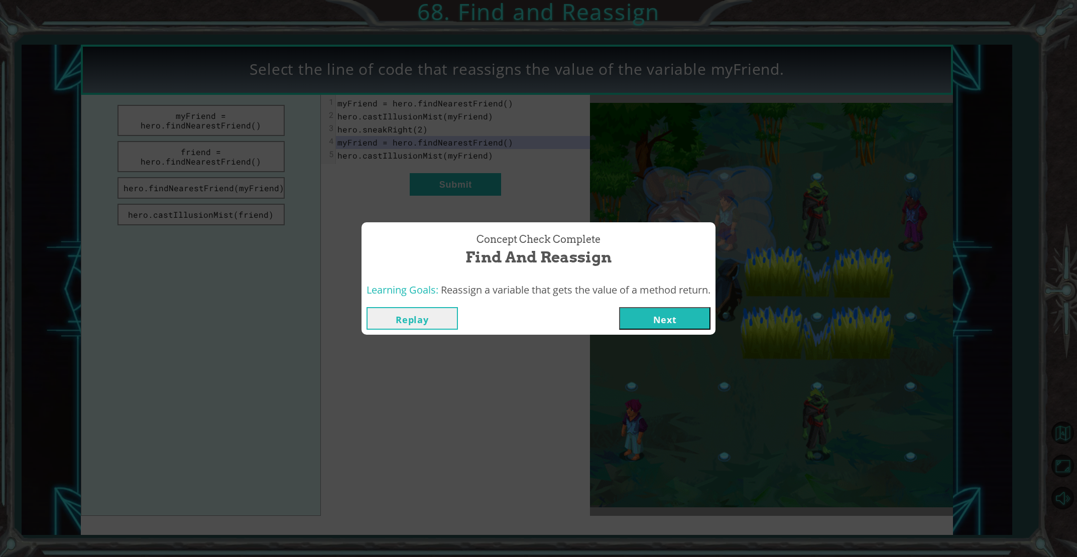
click at [641, 313] on button "Next" at bounding box center [664, 318] width 91 height 23
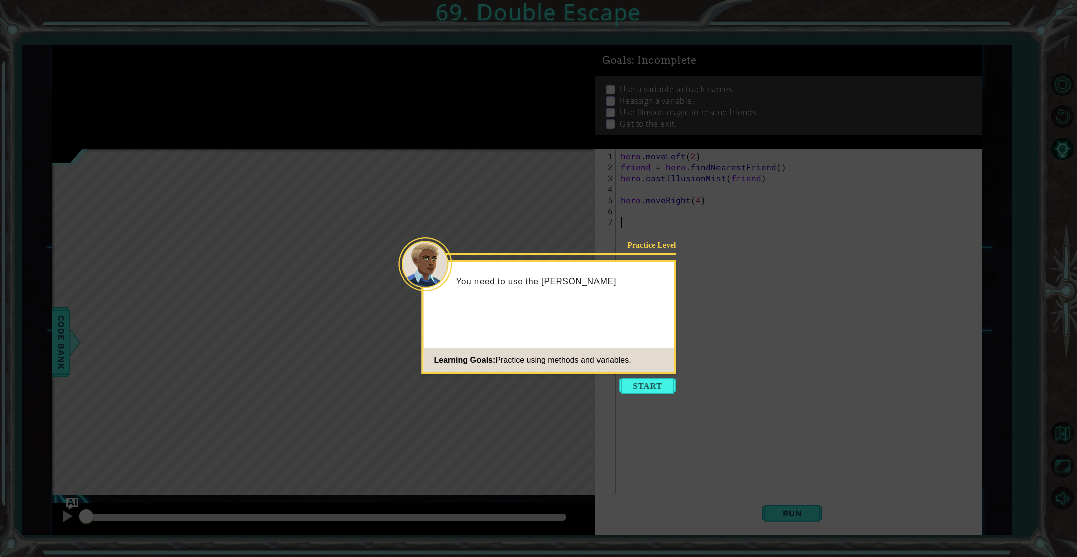
click at [654, 392] on button "Start" at bounding box center [647, 386] width 57 height 16
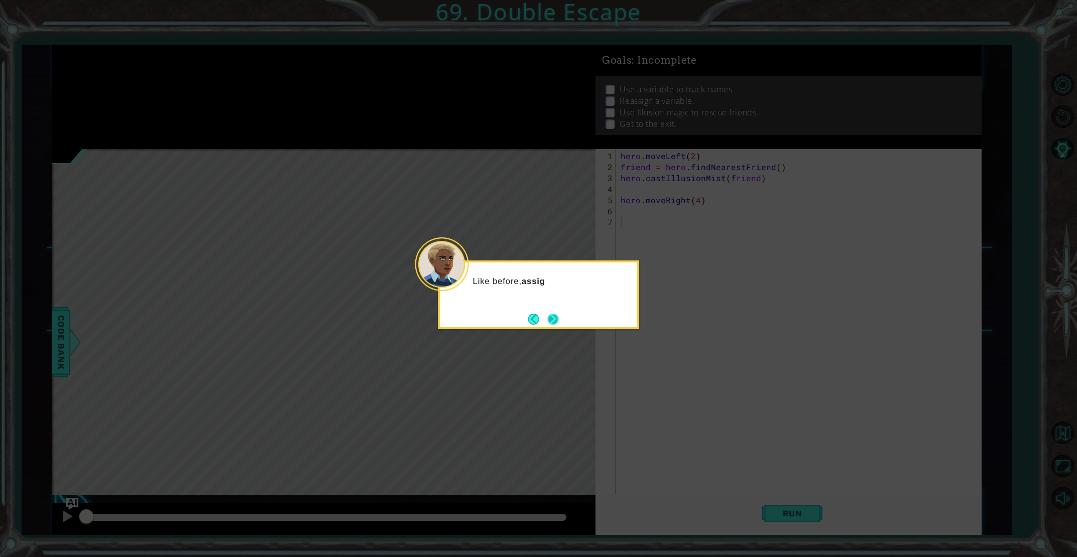
click at [559, 319] on button "Next" at bounding box center [553, 319] width 16 height 16
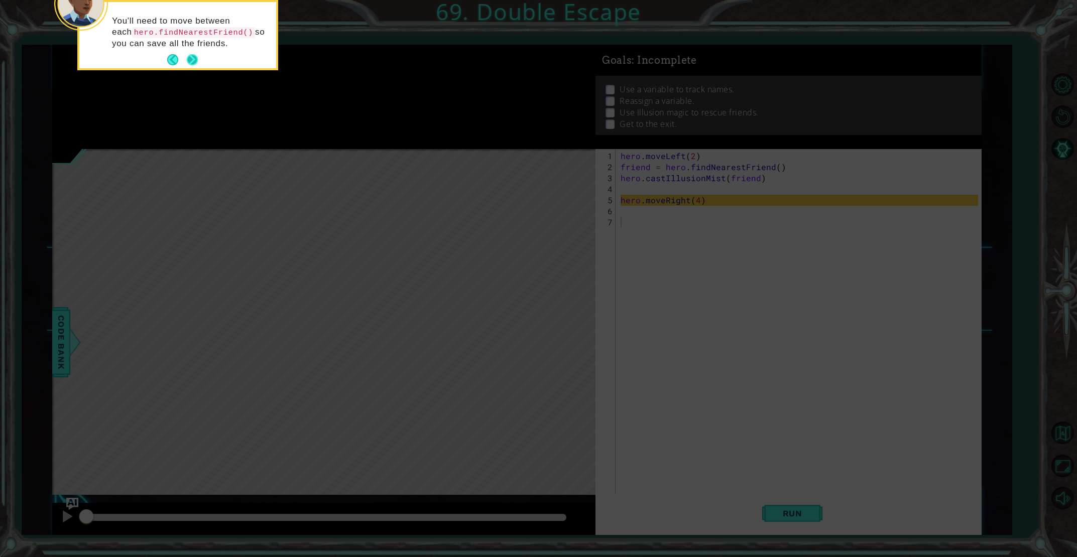
click at [192, 52] on button "Next" at bounding box center [192, 60] width 19 height 19
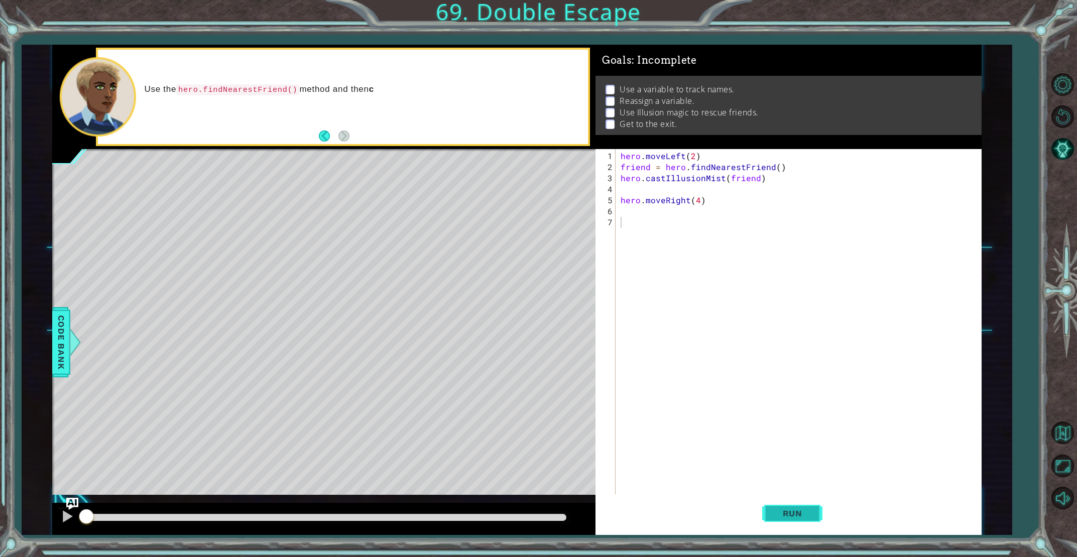
click at [786, 505] on button "Run" at bounding box center [792, 514] width 60 height 39
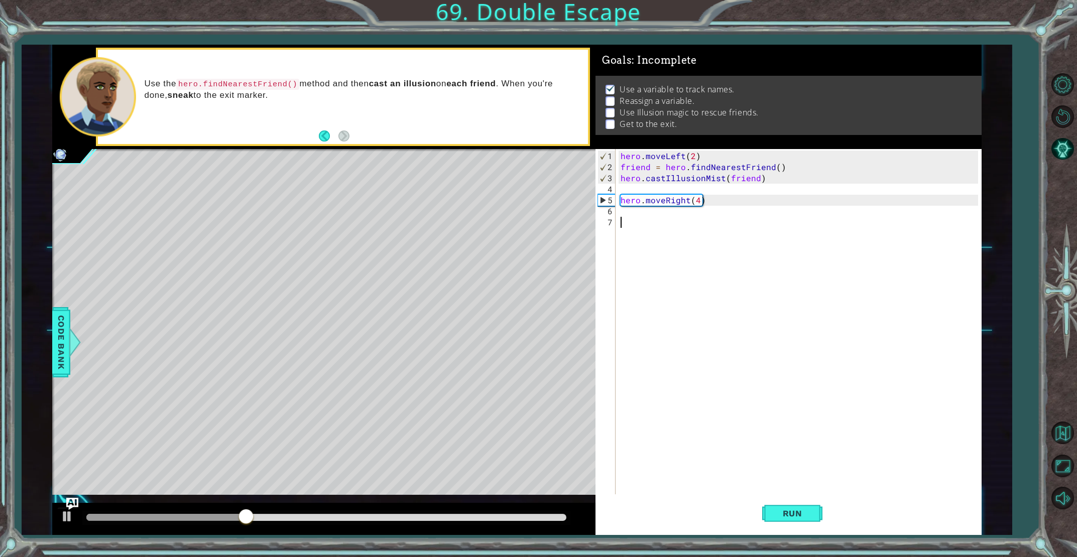
click at [623, 210] on div "hero . moveLeft ( 2 ) friend = hero . findNearestFriend ( ) hero . castIllusion…" at bounding box center [801, 339] width 364 height 376
type textarea "fri"
click at [649, 236] on div "fri end press enter hero.findNearest Fri end press enter" at bounding box center [708, 240] width 190 height 48
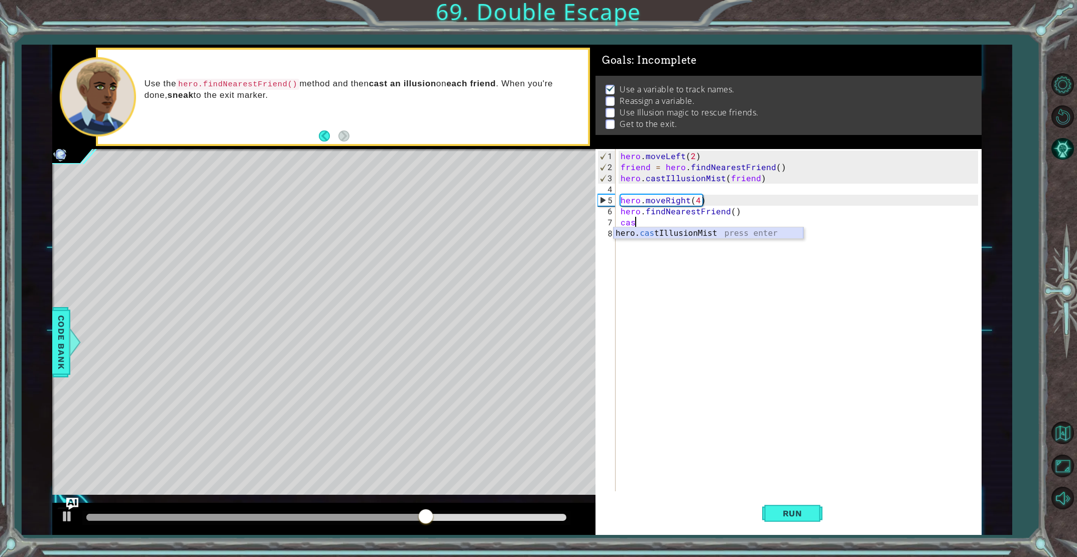
click at [652, 234] on div "hero. cas tIllusionMist press enter" at bounding box center [708, 245] width 190 height 36
click at [789, 511] on span "Run" at bounding box center [793, 514] width 40 height 10
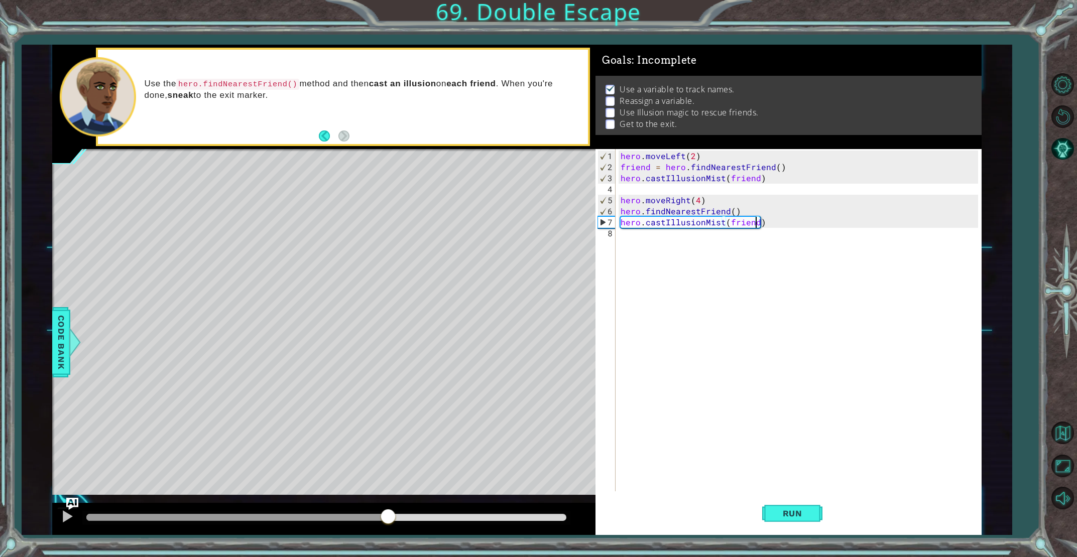
drag, startPoint x: 104, startPoint y: 510, endPoint x: 393, endPoint y: 507, distance: 288.2
click at [391, 507] on div at bounding box center [323, 519] width 543 height 32
drag, startPoint x: 482, startPoint y: 514, endPoint x: 518, endPoint y: 513, distance: 36.2
click at [521, 513] on div at bounding box center [521, 518] width 18 height 18
click at [620, 209] on div "hero . moveLeft ( 2 ) friend = hero . findNearestFriend ( ) hero . castIllusion…" at bounding box center [801, 333] width 364 height 364
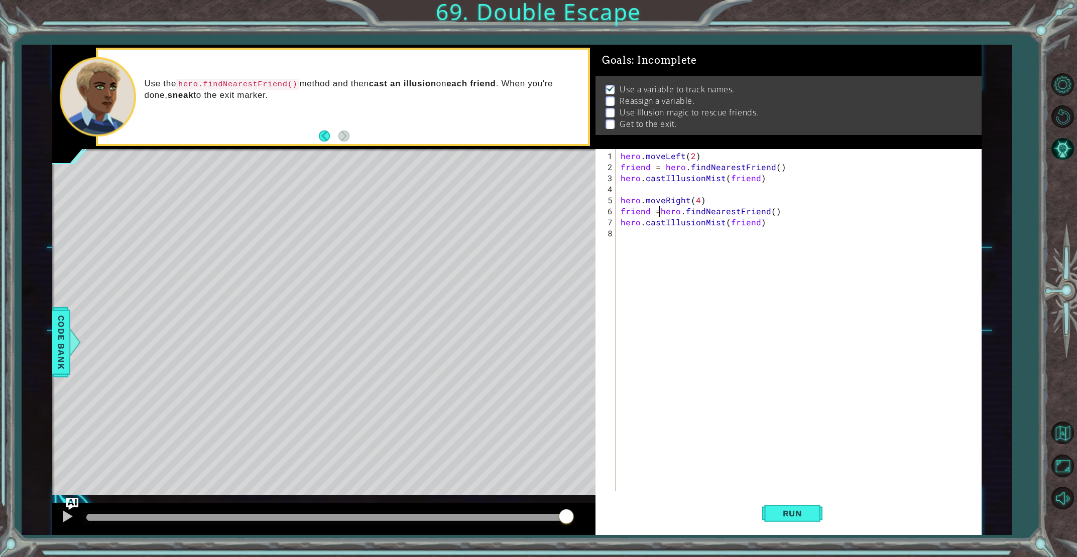
scroll to position [0, 3]
type textarea "friend = hero.findNearestFriend()"
click at [795, 509] on span "Run" at bounding box center [793, 514] width 40 height 10
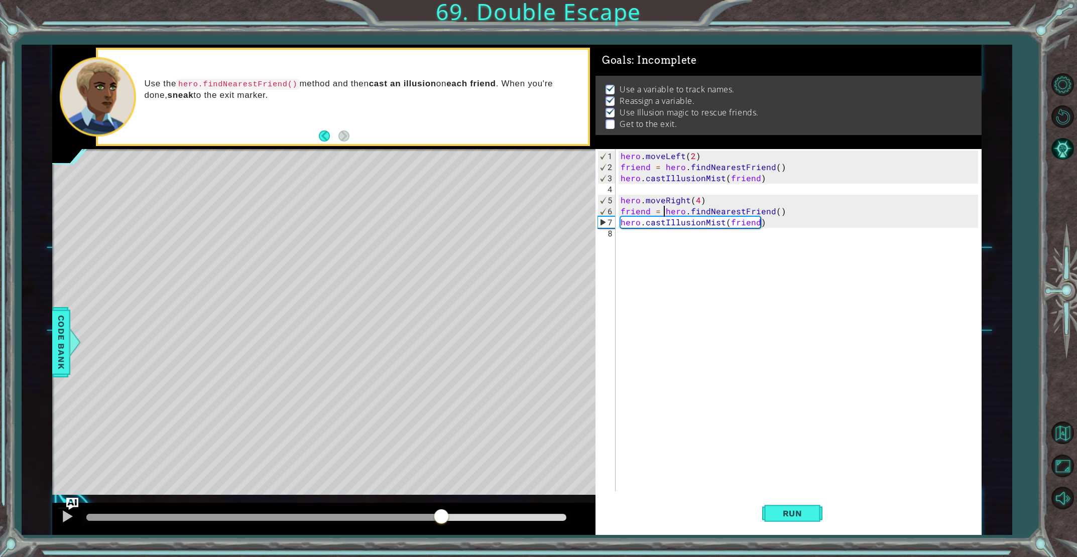
drag, startPoint x: 102, startPoint y: 513, endPoint x: 455, endPoint y: 497, distance: 353.3
click at [441, 507] on div at bounding box center [323, 519] width 543 height 32
click at [633, 238] on div "hero . moveLeft ( 2 ) friend = hero . findNearestFriend ( ) hero . castIllusion…" at bounding box center [801, 333] width 364 height 364
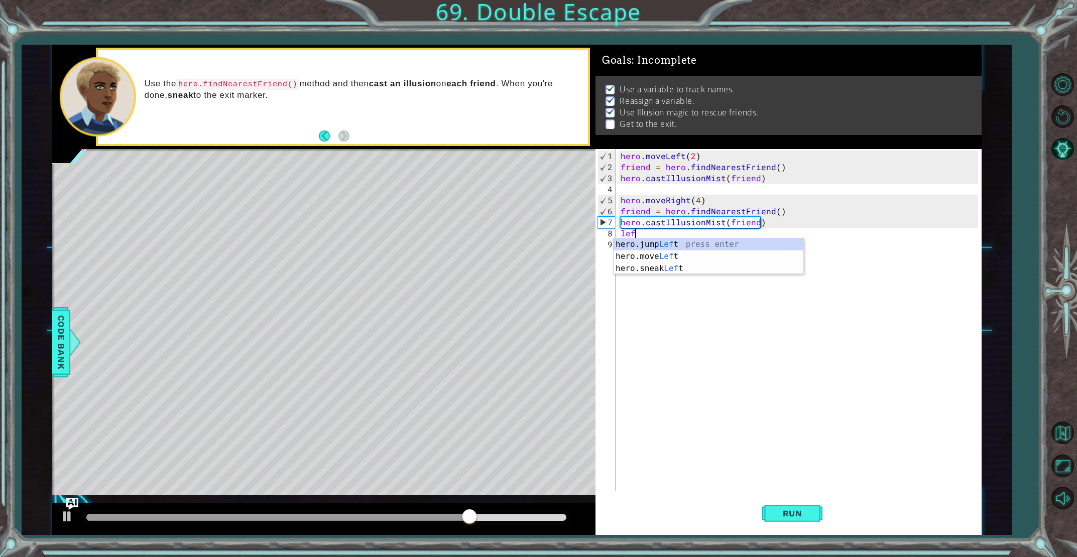
scroll to position [0, 1]
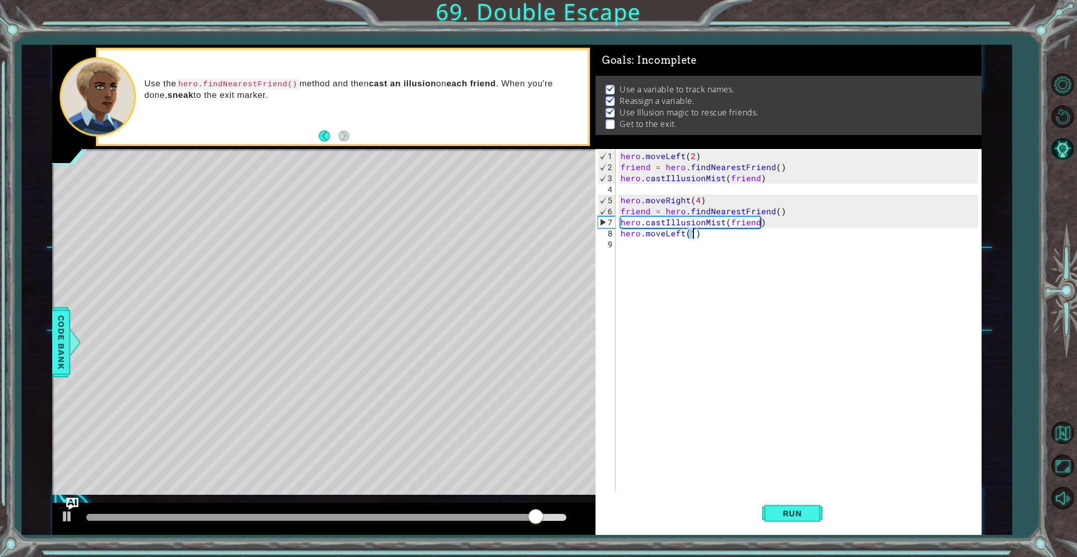
type textarea "hero.moveLeft(2)"
click at [626, 245] on div "hero . moveLeft ( 2 ) friend = hero . findNearestFriend ( ) hero . castIllusion…" at bounding box center [801, 333] width 364 height 364
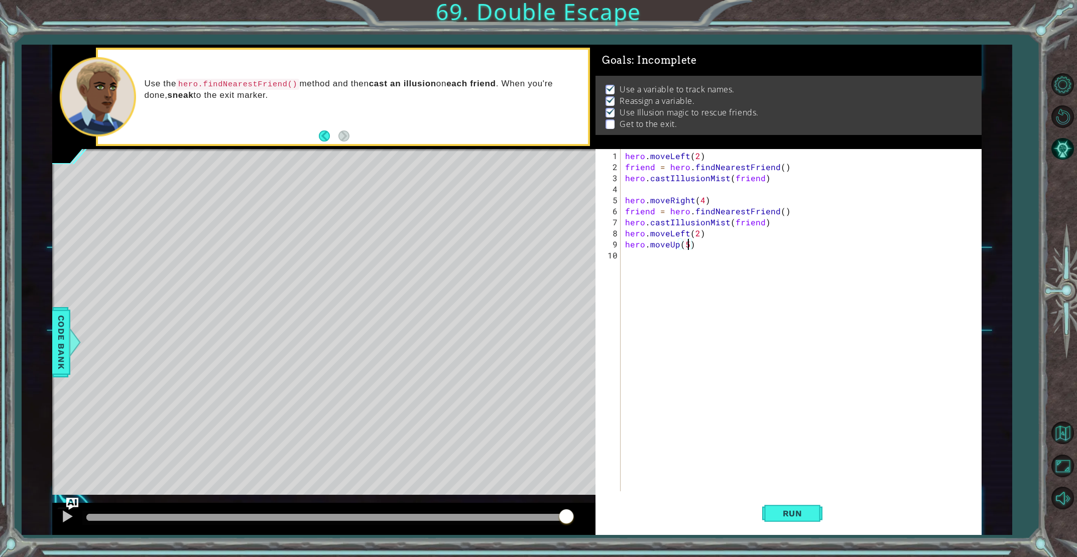
scroll to position [0, 4]
type textarea "hero.moveUp(5)"
click at [807, 507] on button "Run" at bounding box center [792, 514] width 60 height 39
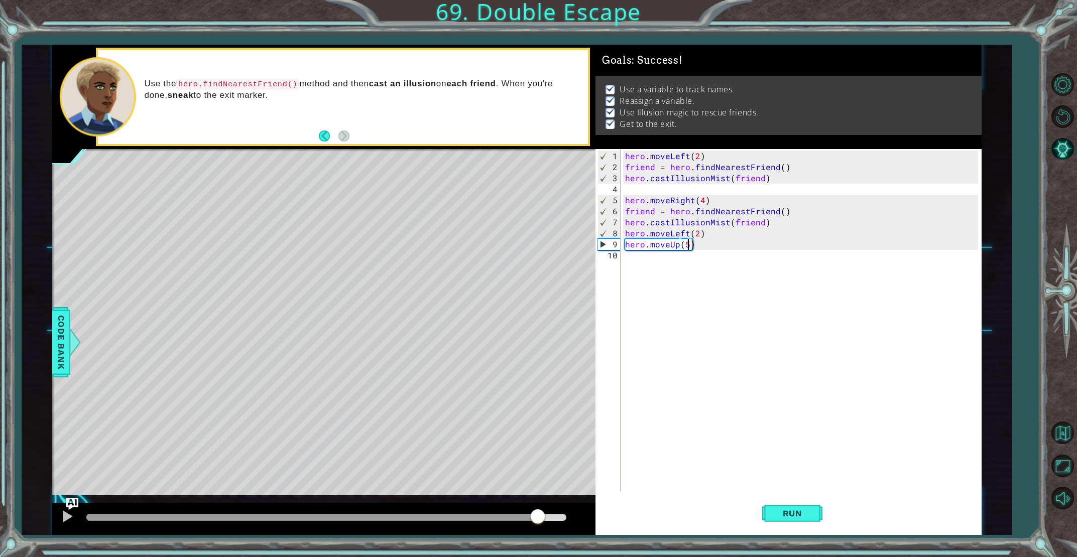
click at [536, 493] on div "methods hero use(thing) moveUp(steps) moveDown(steps) moveLeft(steps) moveRight…" at bounding box center [516, 290] width 929 height 490
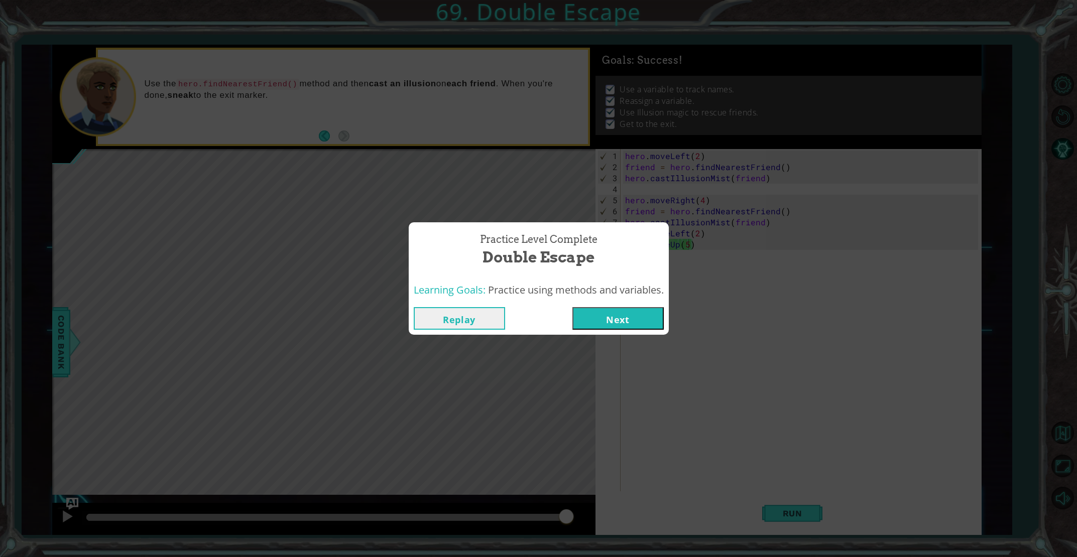
drag, startPoint x: 658, startPoint y: 362, endPoint x: 643, endPoint y: 337, distance: 29.5
click at [644, 338] on div "Practice Level Complete Double Escape Learning Goals: Practice using methods an…" at bounding box center [538, 278] width 1077 height 557
drag, startPoint x: 642, startPoint y: 336, endPoint x: 637, endPoint y: 318, distance: 18.8
click at [642, 334] on div "Practice Level Complete Double Escape Learning Goals: Practice using methods an…" at bounding box center [538, 278] width 1077 height 557
drag, startPoint x: 631, startPoint y: 288, endPoint x: 635, endPoint y: 293, distance: 6.4
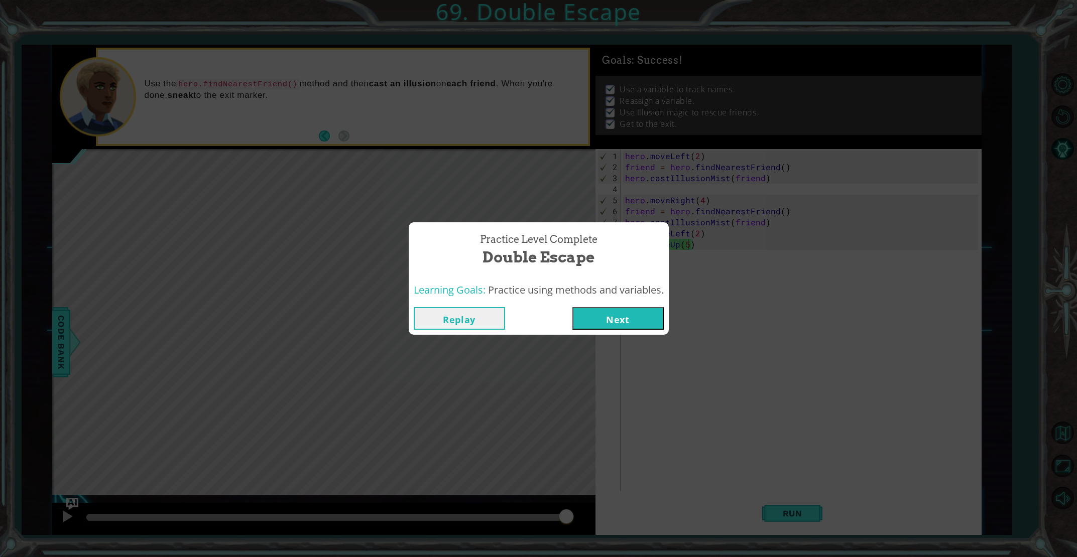
click at [631, 288] on span "Practice using methods and variables." at bounding box center [576, 290] width 176 height 14
click at [640, 316] on button "Next" at bounding box center [617, 318] width 91 height 23
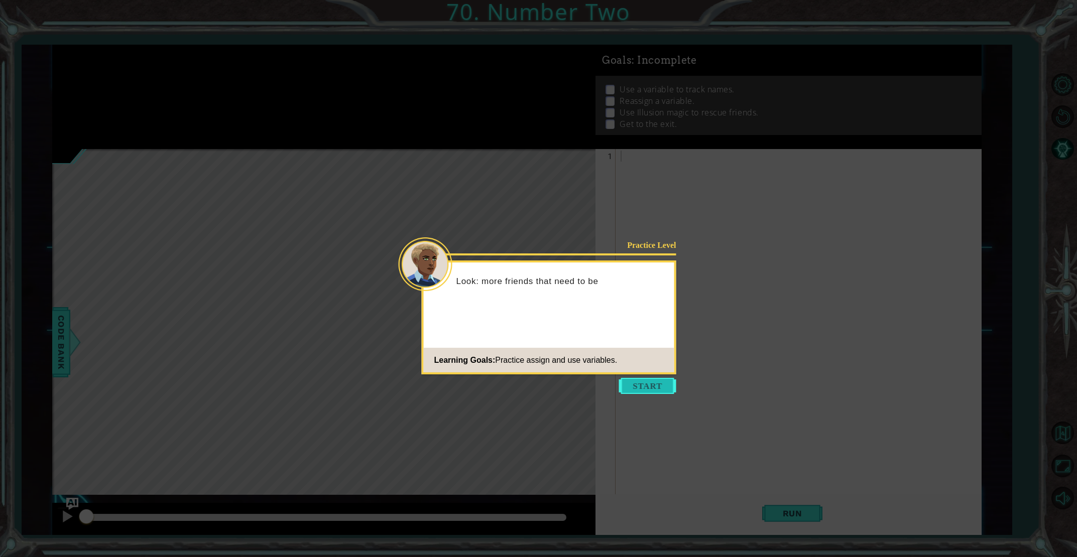
click at [635, 388] on button "Start" at bounding box center [647, 386] width 57 height 16
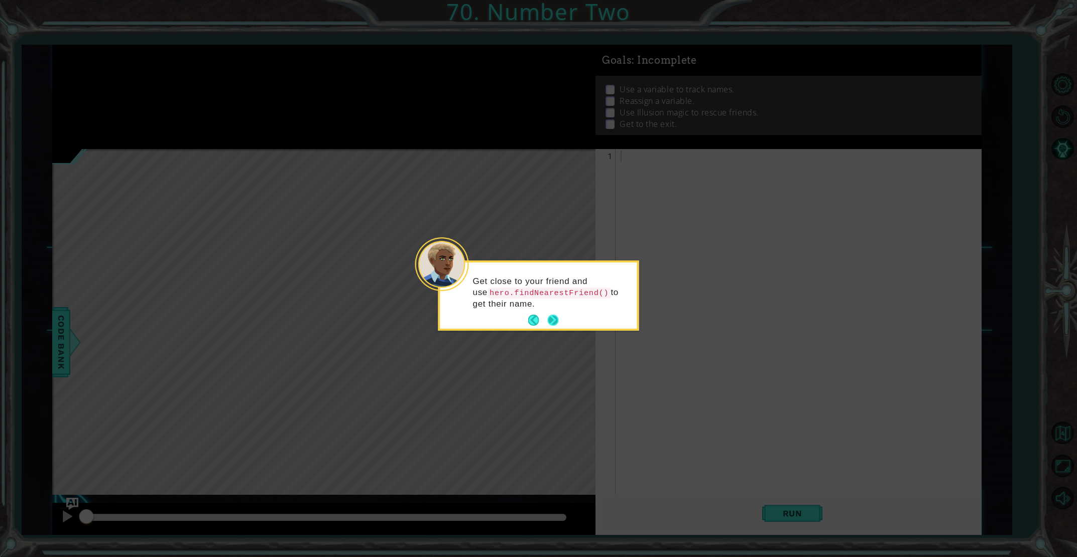
click at [557, 312] on div "Get close to your friend and use hero.findNearestFriend() to get their name." at bounding box center [538, 298] width 197 height 62
click at [555, 314] on button "Next" at bounding box center [553, 320] width 13 height 13
click at [555, 316] on button "Next" at bounding box center [553, 320] width 12 height 12
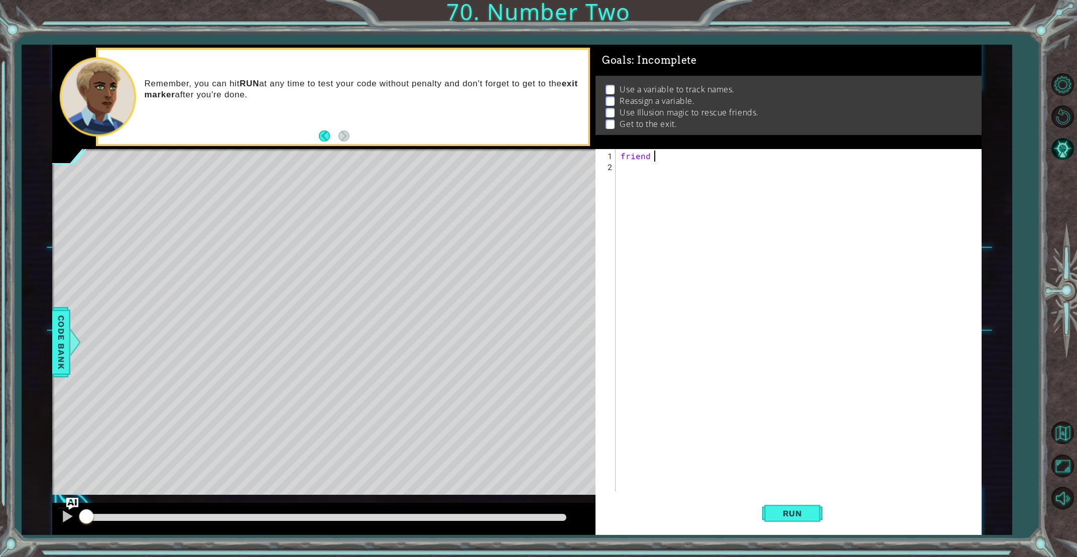
scroll to position [0, 2]
type textarea "friend = fi"
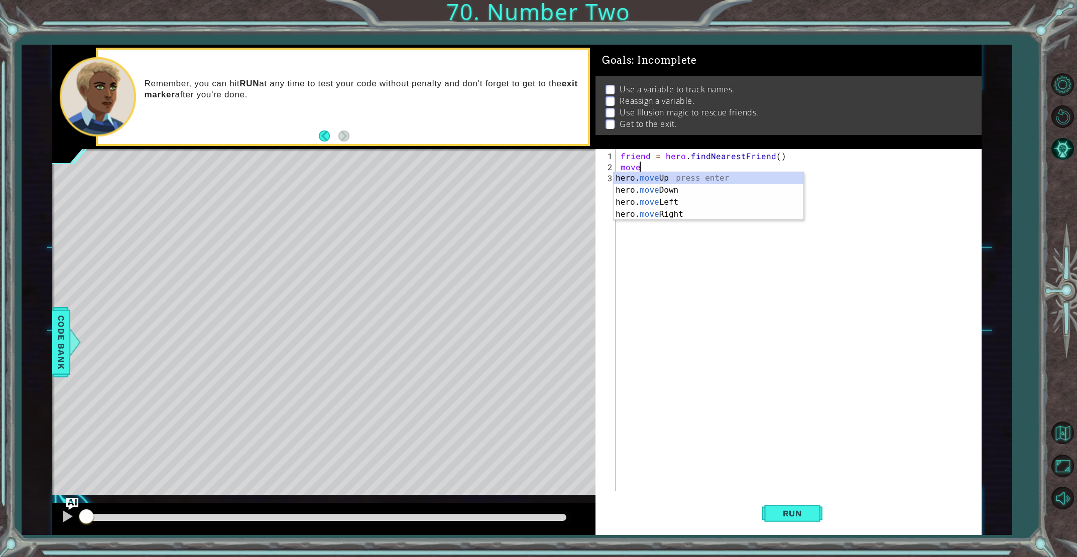
scroll to position [0, 1]
click at [661, 214] on div "hero. move Up press enter hero. move Down press enter hero. move Left press ent…" at bounding box center [708, 208] width 190 height 72
type textarea "hero.moveRight(1)"
click at [635, 191] on div "friend = hero . findNearestFriend ( ) hero . moveRight ( 1 )" at bounding box center [801, 333] width 364 height 364
type textarea "finf"
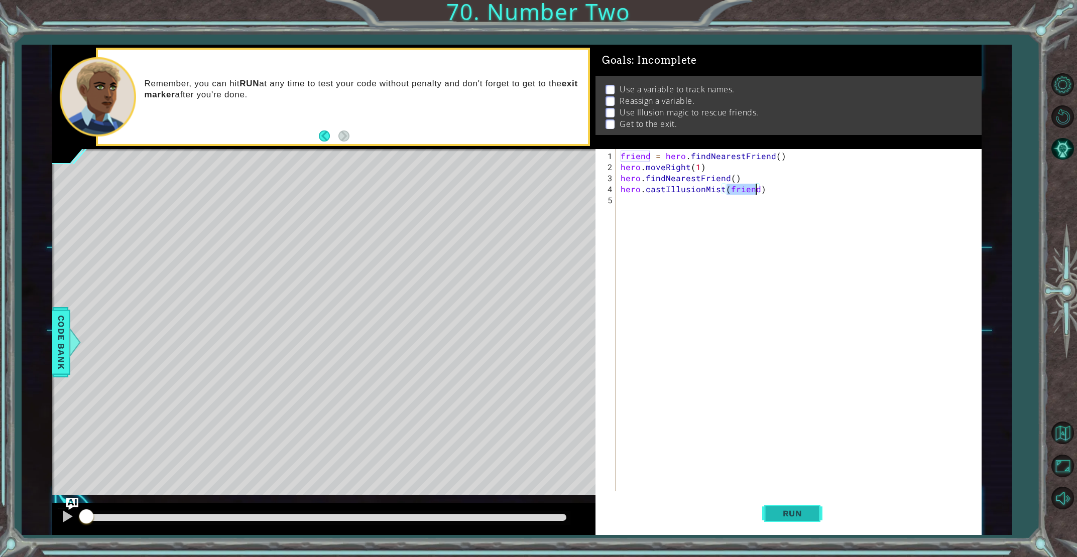
type textarea "hero.castIllusionMist(friend)"
click at [807, 512] on span "Run" at bounding box center [793, 514] width 40 height 10
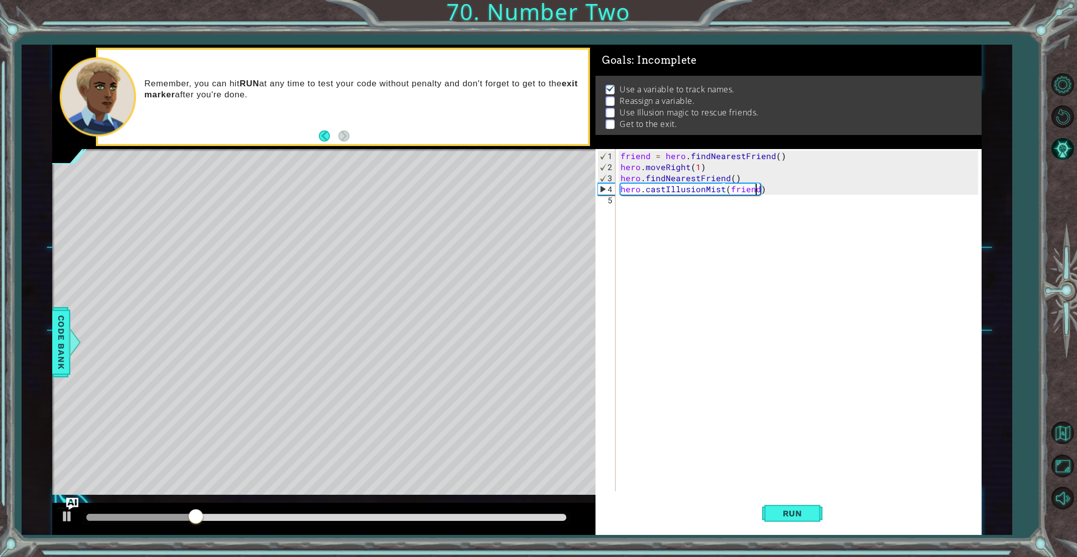
click at [627, 203] on div "friend = hero . findNearestFriend ( ) hero . moveRight ( 1 ) hero . findNearest…" at bounding box center [801, 333] width 364 height 364
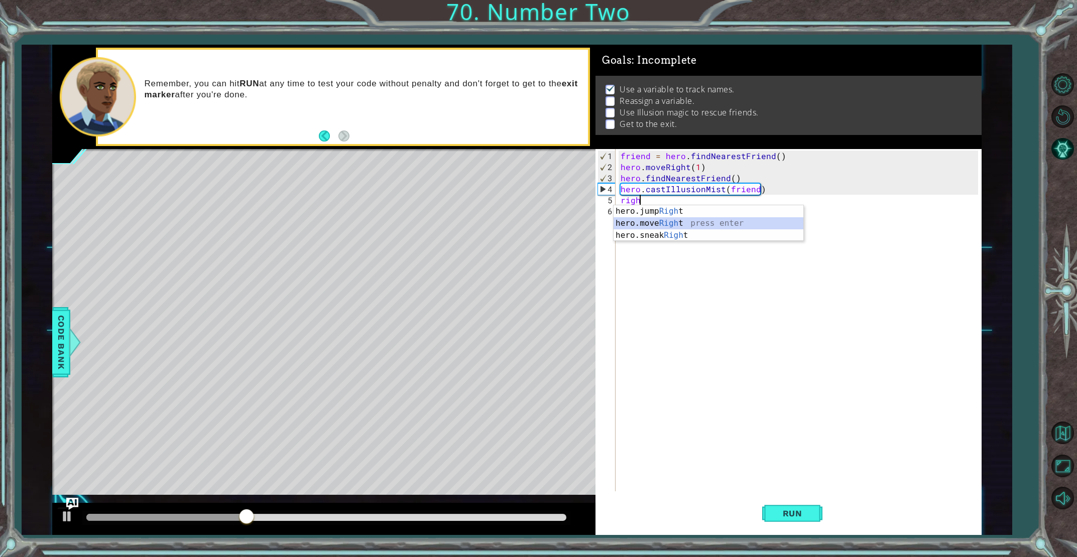
type textarea "hero.moveRight(1)"
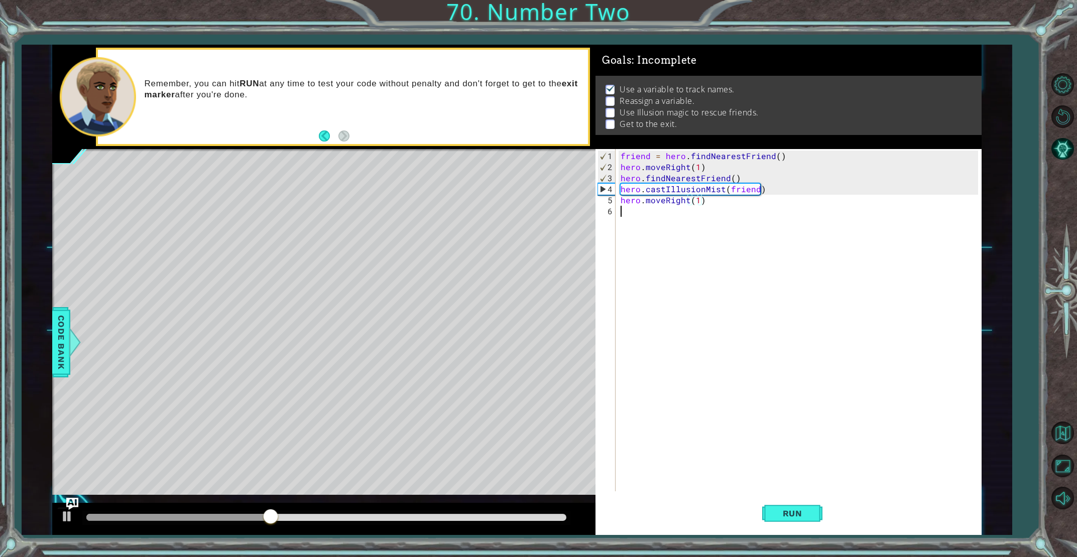
click at [630, 212] on div "friend = hero . findNearestFriend ( ) hero . moveRight ( 1 ) hero . findNearest…" at bounding box center [801, 333] width 364 height 364
drag, startPoint x: 772, startPoint y: 191, endPoint x: 617, endPoint y: 192, distance: 155.1
click at [617, 192] on div "1 2 3 4 5 6 friend = hero . findNearestFriend ( ) hero . moveRight ( 1 ) hero .…" at bounding box center [786, 320] width 382 height 342
type textarea "hero.castIllusionMist(friend)"
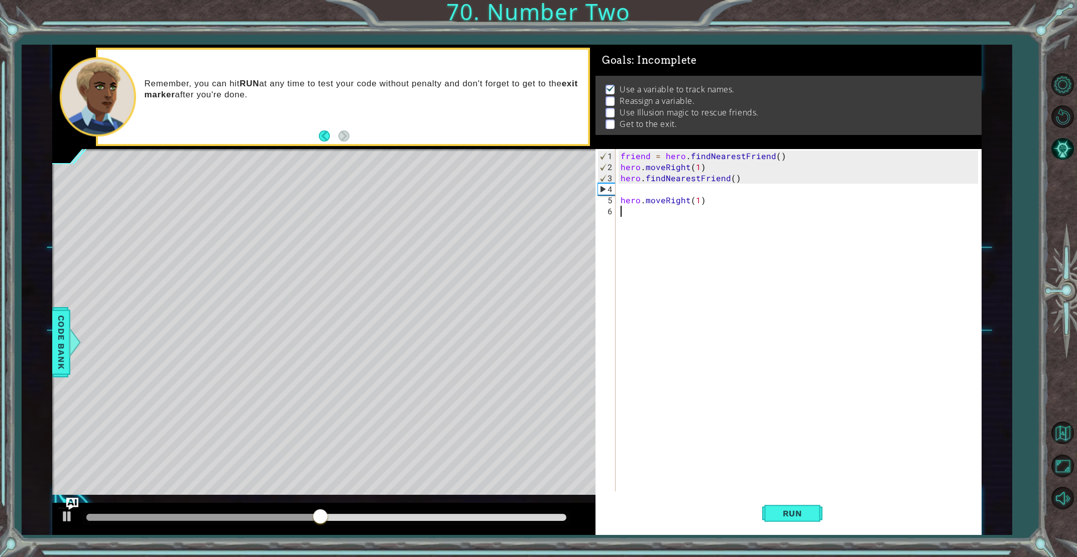
click at [619, 212] on div "friend = hero . findNearestFriend ( ) hero . moveRight ( 1 ) hero . findNearest…" at bounding box center [801, 333] width 364 height 364
type textarea "hero.castIllusionMist(friend)"
click at [799, 519] on button "Run" at bounding box center [792, 514] width 60 height 39
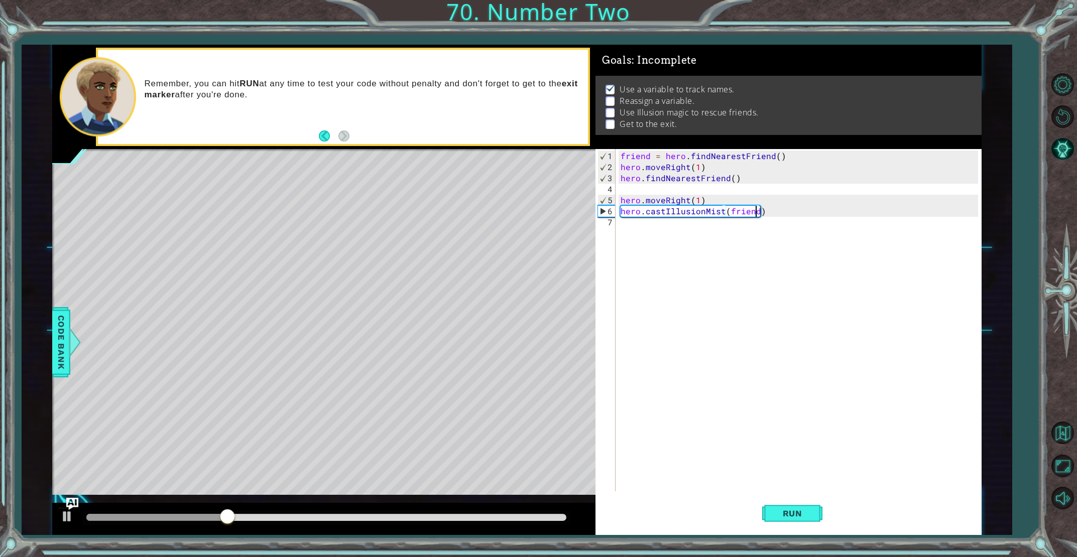
click at [635, 239] on div "friend = hero . findNearestFriend ( ) hero . moveRight ( 1 ) hero . findNearest…" at bounding box center [801, 333] width 364 height 364
type textarea "hero.moveRight(2)"
click at [629, 234] on div "friend = hero . findNearestFriend ( ) hero . moveRight ( 1 ) hero . findNearest…" at bounding box center [801, 333] width 364 height 364
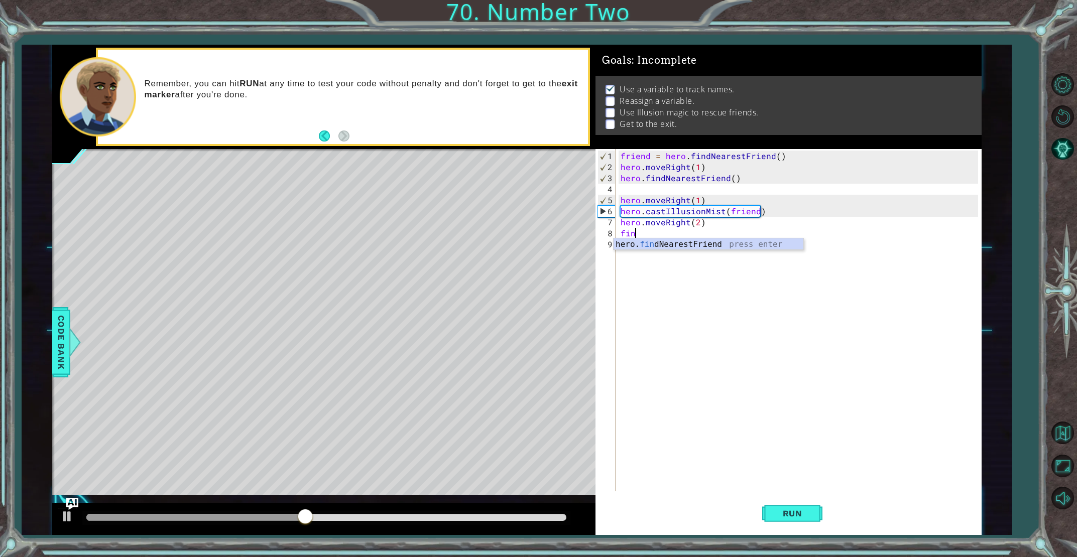
type textarea "finf"
type textarea "hero.castIllusionMist(friend)"
click at [802, 512] on span "Run" at bounding box center [793, 514] width 40 height 10
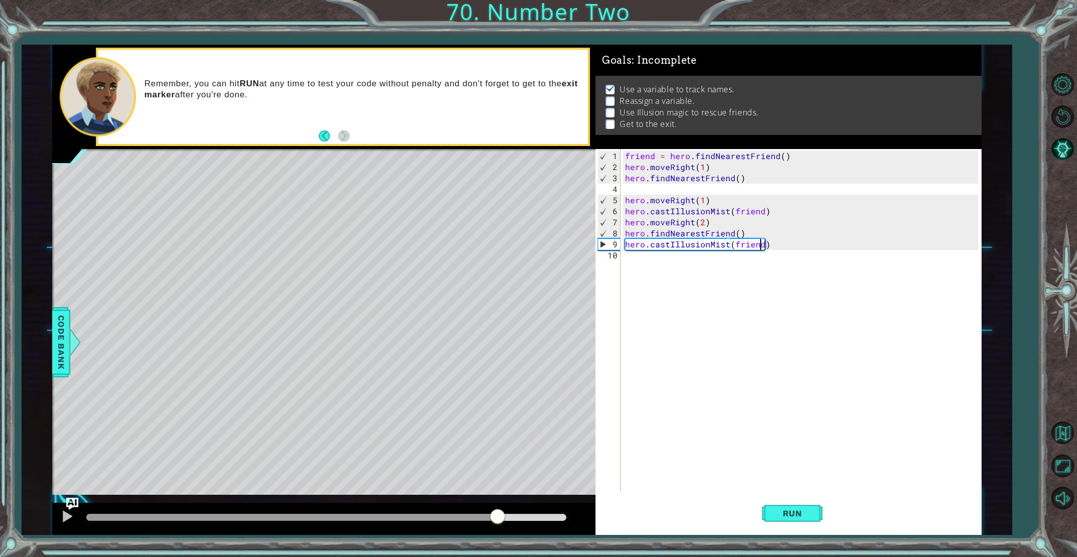
click at [501, 491] on div "methods hero use(thing) moveUp(steps) moveDown(steps) moveLeft(steps) moveRight…" at bounding box center [516, 290] width 929 height 490
click at [628, 261] on div "friend = hero . findNearestFriend ( ) hero . moveRight ( 1 ) hero . findNearest…" at bounding box center [802, 333] width 359 height 364
click at [765, 516] on button "Run" at bounding box center [792, 514] width 60 height 39
click at [403, 489] on div "methods hero use(thing) moveUp(steps) moveDown(steps) moveLeft(steps) moveRight…" at bounding box center [516, 290] width 929 height 490
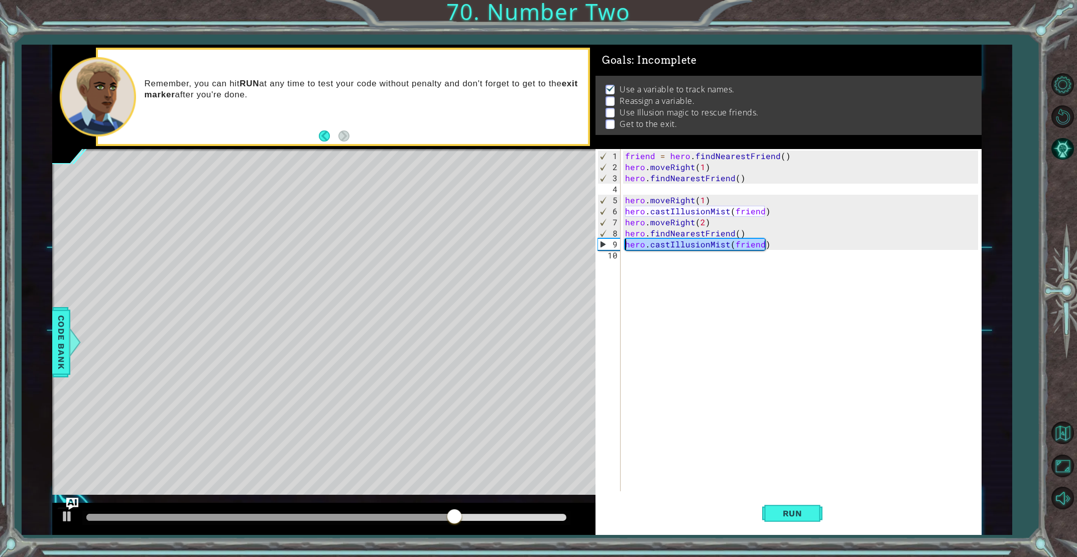
drag, startPoint x: 749, startPoint y: 245, endPoint x: 619, endPoint y: 243, distance: 130.5
click at [619, 243] on div "1 2 3 4 5 6 7 8 9 10 friend = hero . findNearestFriend ( ) hero . moveRight ( 1…" at bounding box center [786, 320] width 382 height 342
type textarea "hero.castIllusionMist(friend)"
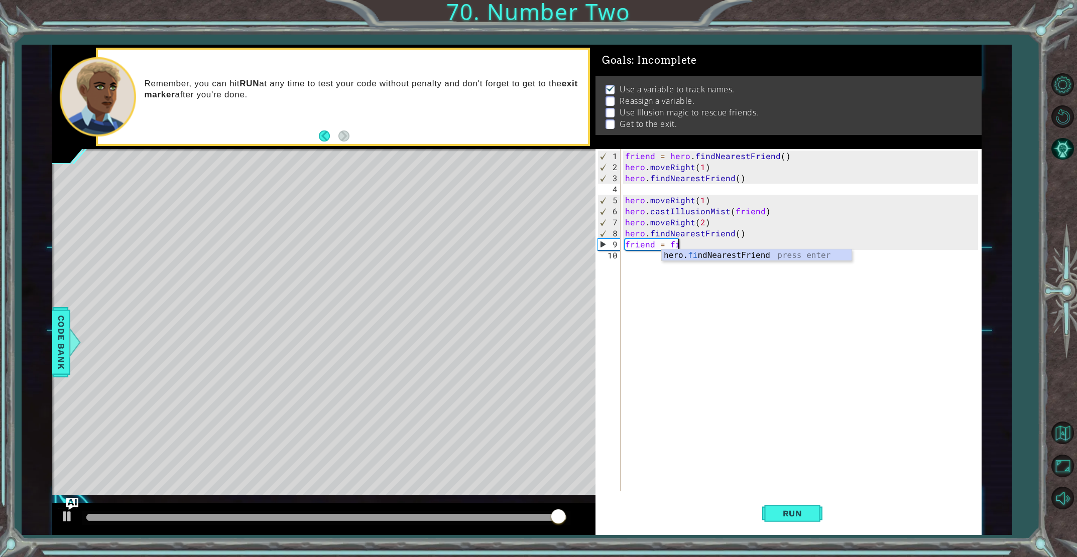
type textarea "friend = fin"
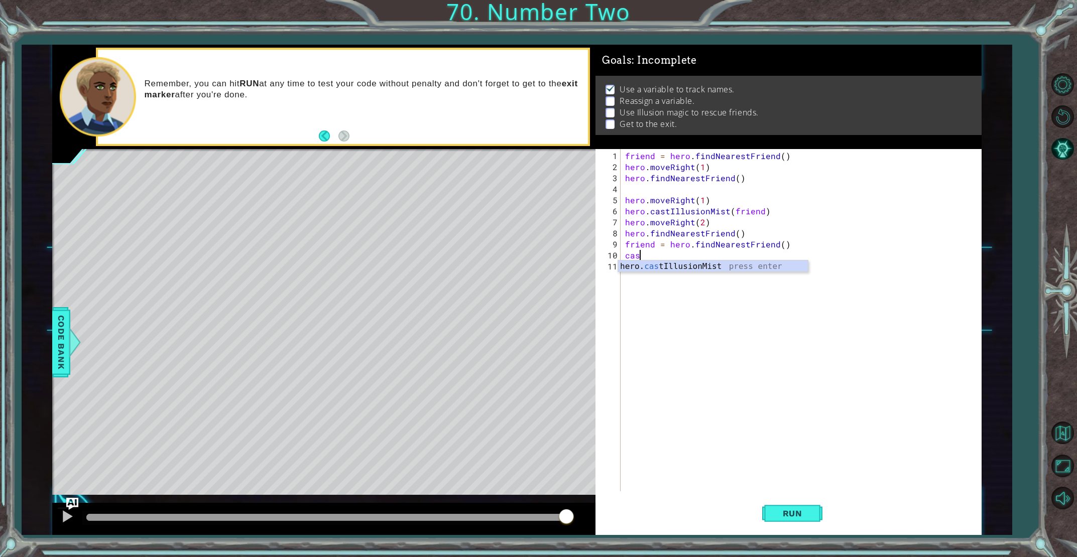
scroll to position [0, 1]
type textarea "hero.castIllusionMist(friend)"
click at [781, 506] on button "Run" at bounding box center [792, 514] width 60 height 39
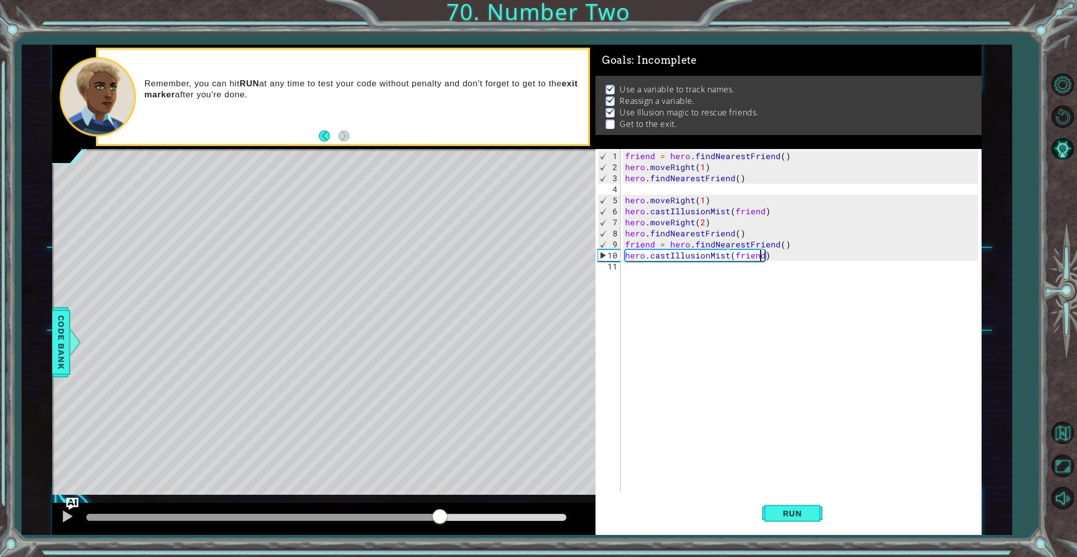
click at [463, 455] on div "methods hero use(thing) moveUp(steps) moveDown(steps) moveLeft(steps) moveRight…" at bounding box center [516, 290] width 929 height 490
click at [623, 286] on div "hero.castIllusionMist(friend) 1 2 3 4 5 6 7 8 9 10 11 friend = hero . findNeare…" at bounding box center [786, 320] width 382 height 342
click at [629, 272] on div "friend = hero . findNearestFriend ( ) hero . moveRight ( 1 ) hero . findNearest…" at bounding box center [802, 333] width 359 height 364
type textarea "hero.moveRight(2)"
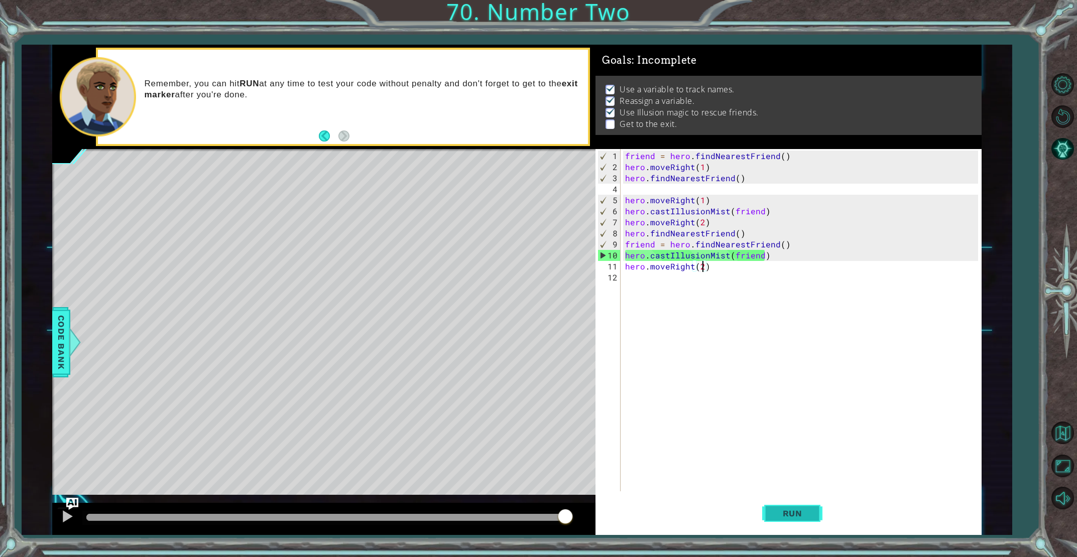
click at [791, 516] on span "Run" at bounding box center [793, 514] width 40 height 10
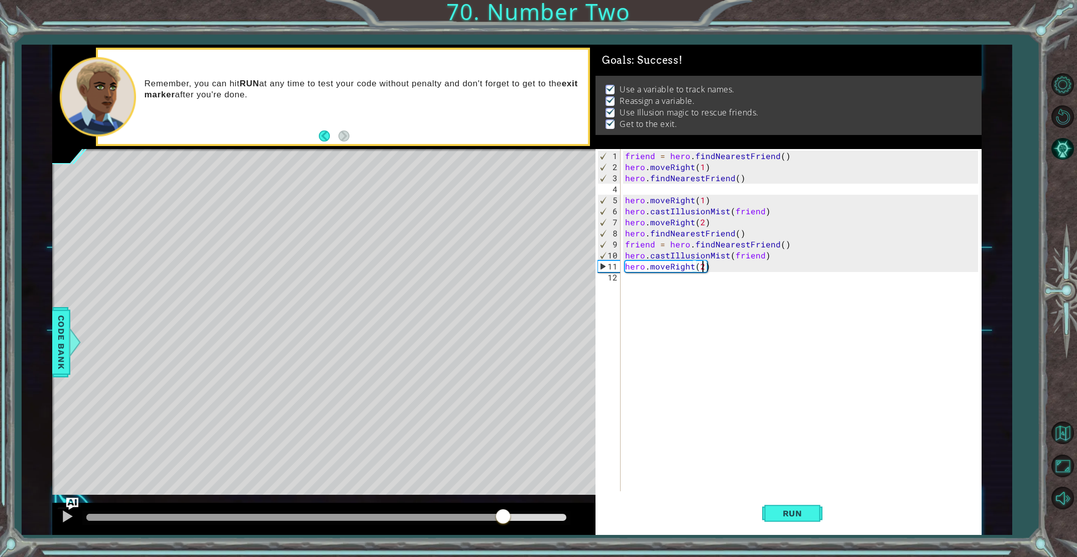
click at [504, 490] on div "methods hero use(thing) moveUp(steps) moveDown(steps) moveLeft(steps) moveRight…" at bounding box center [516, 290] width 929 height 490
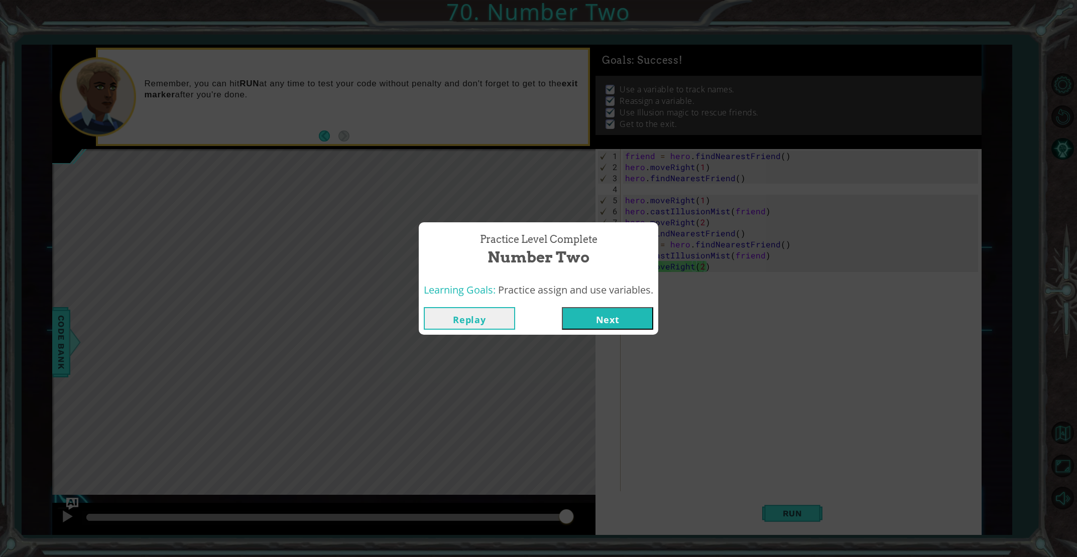
click at [574, 319] on button "Next" at bounding box center [607, 318] width 91 height 23
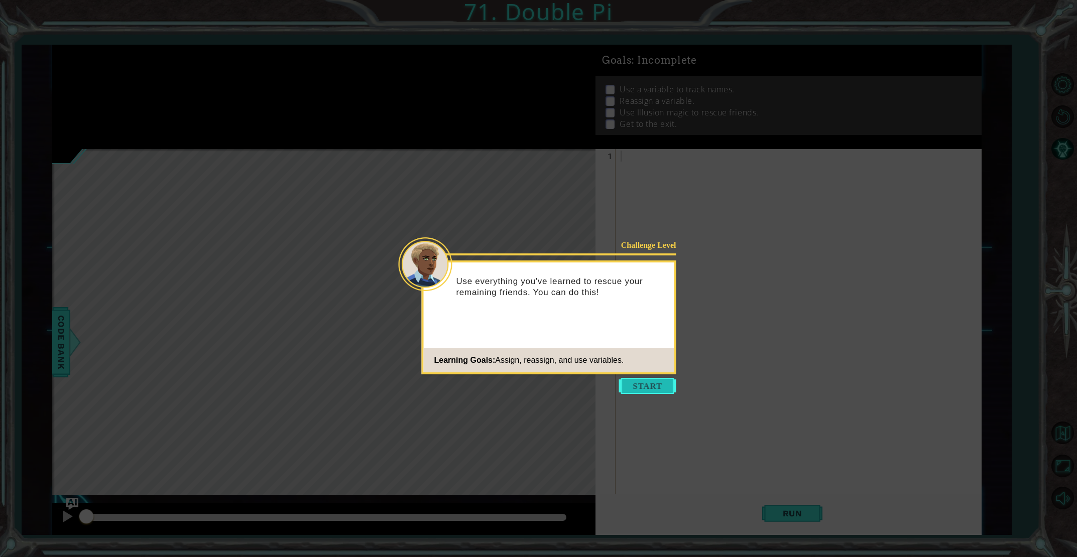
click at [635, 382] on button "Start" at bounding box center [647, 386] width 57 height 16
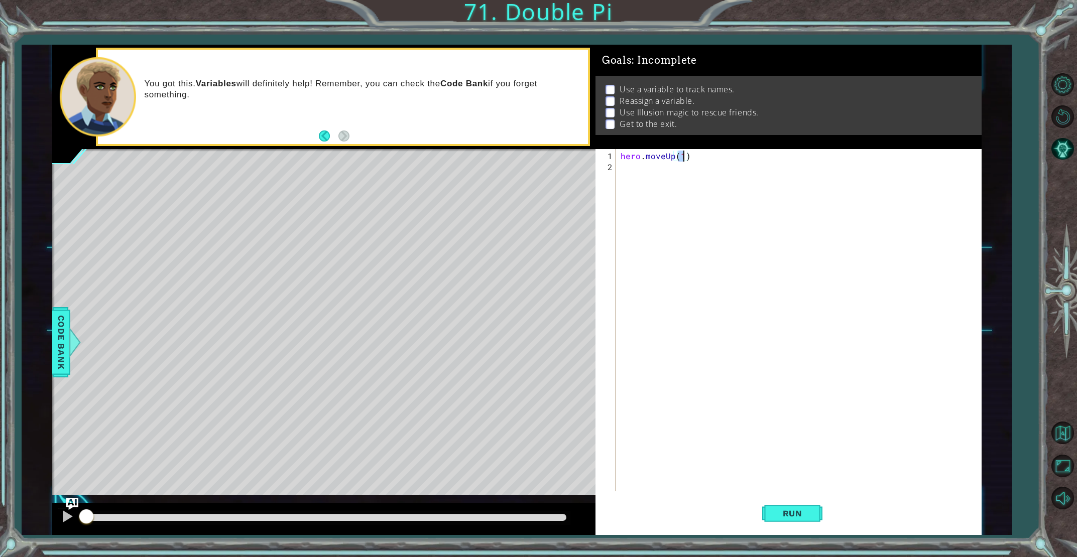
type textarea "hero.moveUp(2)"
click at [657, 175] on div "hero . moveUp ( 2 )" at bounding box center [801, 333] width 364 height 364
type textarea "hero.moveRight(2)"
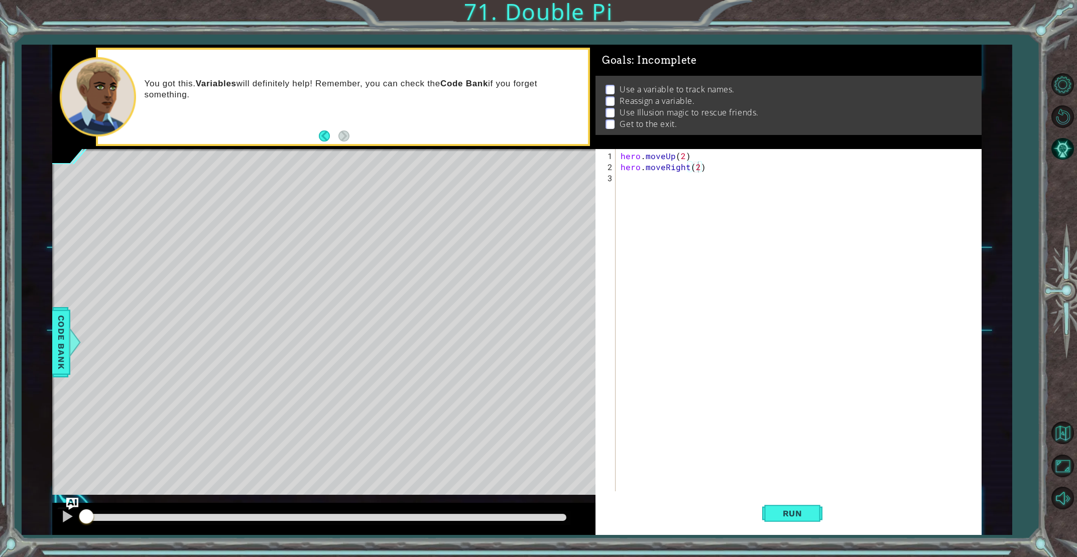
click at [617, 179] on div "hero.moveRight(2) 1 2 3 hero . moveUp ( 2 ) hero . moveRight ( 2 ) הההההההההההה…" at bounding box center [786, 320] width 382 height 342
click at [624, 178] on div "hero . moveUp ( 2 ) hero . moveRight ( 2 )" at bounding box center [801, 333] width 364 height 364
type textarea "hero.moveDown(2)"
click at [773, 505] on button "Run" at bounding box center [792, 514] width 60 height 39
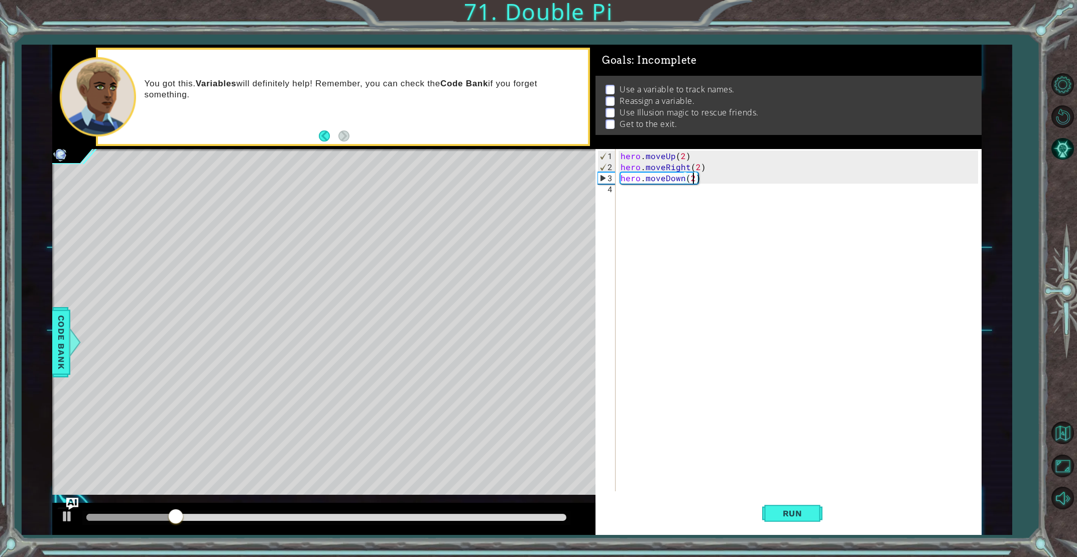
click at [620, 188] on div "hero . moveUp ( 2 ) hero . moveRight ( 2 ) hero . moveDown ( 2 )" at bounding box center [801, 333] width 364 height 364
type textarea "friend = fin"
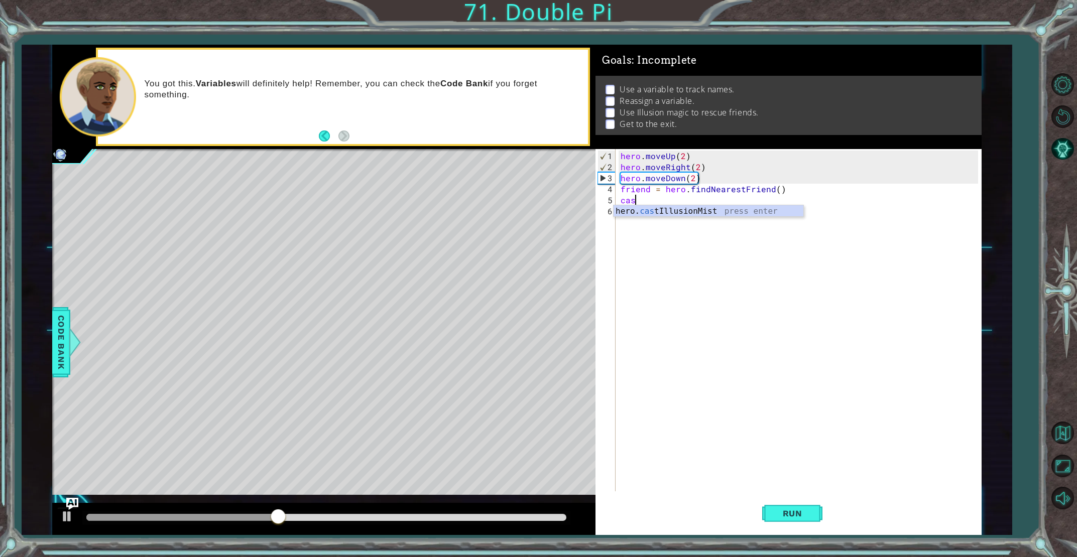
scroll to position [0, 1]
type textarea "hero.castIllusionMist(friend)"
click at [781, 515] on span "Run" at bounding box center [793, 514] width 40 height 10
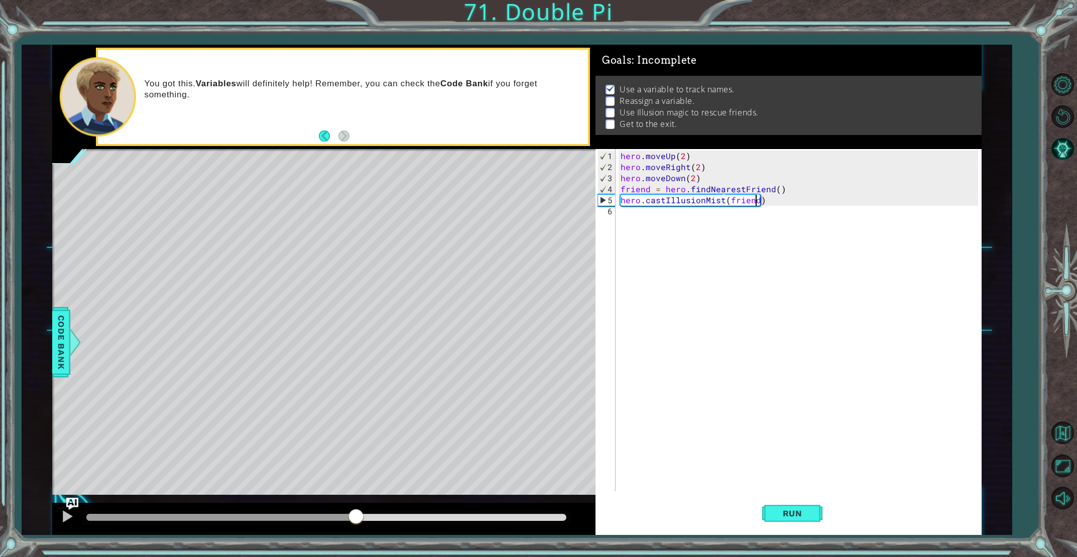
drag, startPoint x: 109, startPoint y: 520, endPoint x: 356, endPoint y: 517, distance: 247.0
click at [356, 517] on div at bounding box center [356, 518] width 18 height 18
click at [643, 227] on div "hero . moveUp ( 2 ) hero . moveRight ( 2 ) hero . moveDown ( 2 ) friend = hero …" at bounding box center [801, 333] width 364 height 364
type textarea "hero.moveUp(3)"
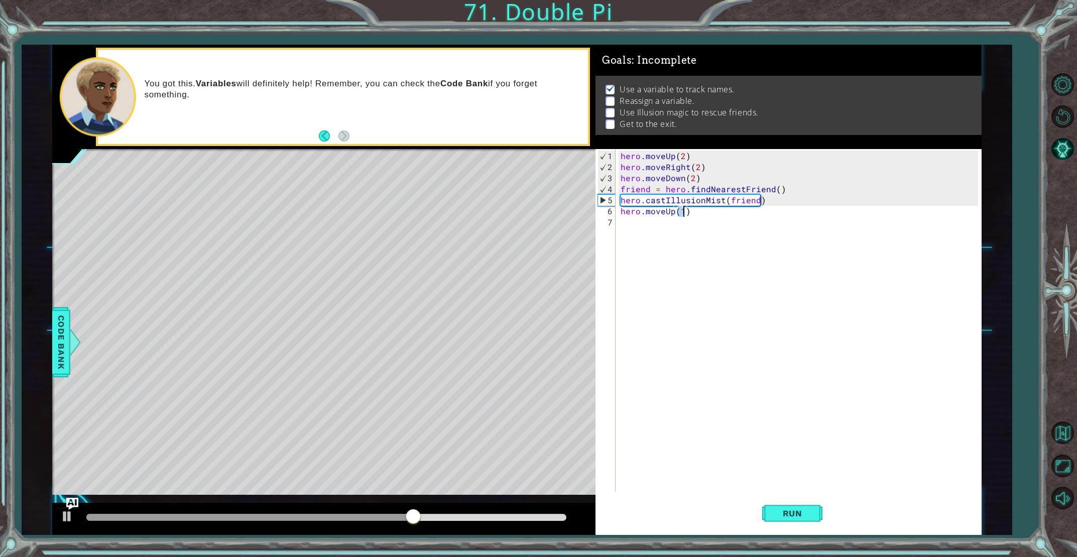
scroll to position [0, 4]
click at [627, 224] on div "hero . moveUp ( 2 ) hero . moveRight ( 2 ) hero . moveDown ( 2 ) friend = hero …" at bounding box center [801, 333] width 364 height 364
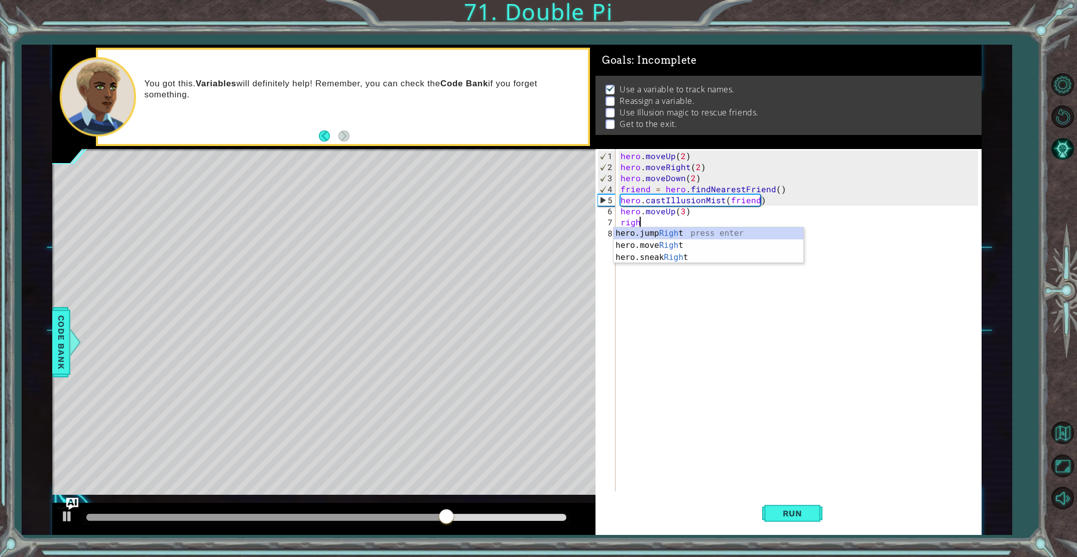
scroll to position [0, 1]
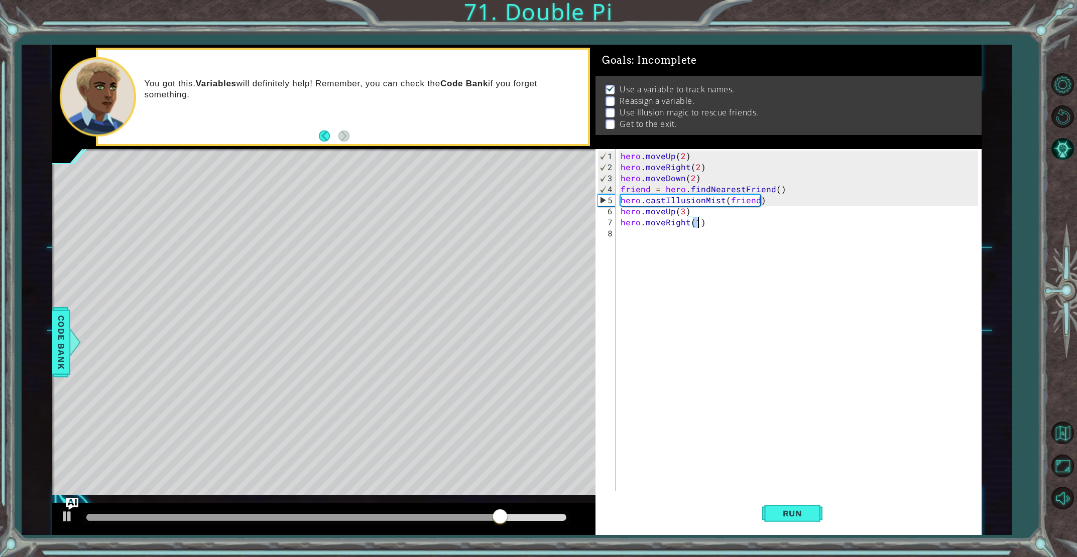
type textarea "hero.moveRight(3)"
click at [632, 236] on div "hero . moveUp ( 2 ) hero . moveRight ( 2 ) hero . moveDown ( 2 ) friend = hero …" at bounding box center [801, 333] width 364 height 364
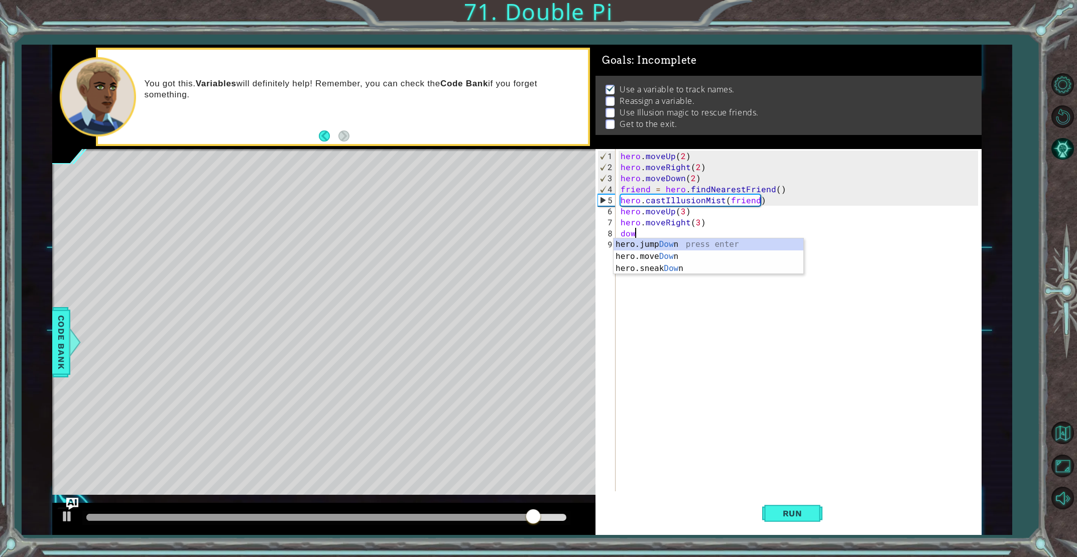
scroll to position [0, 1]
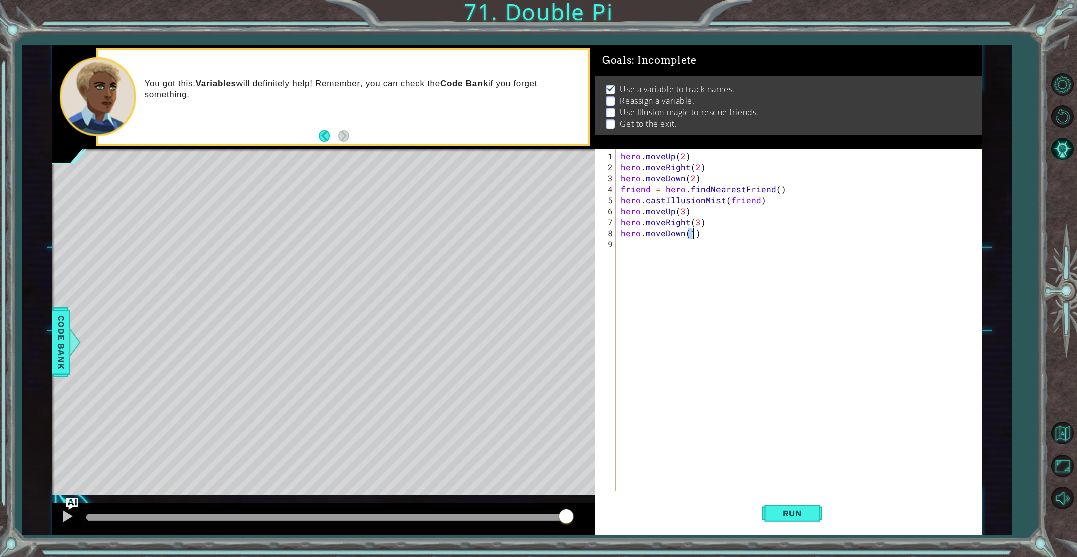
type textarea "hero.moveDown(3)"
click at [627, 242] on div "hero . moveUp ( 2 ) hero . moveRight ( 2 ) hero . moveDown ( 2 ) friend = hero …" at bounding box center [801, 333] width 364 height 364
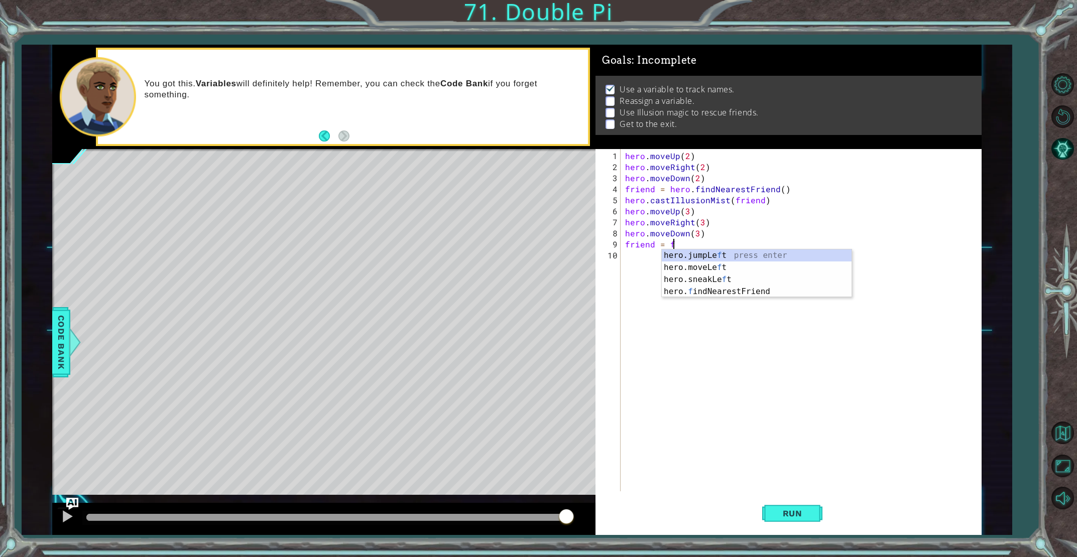
type textarea "friend = fin"
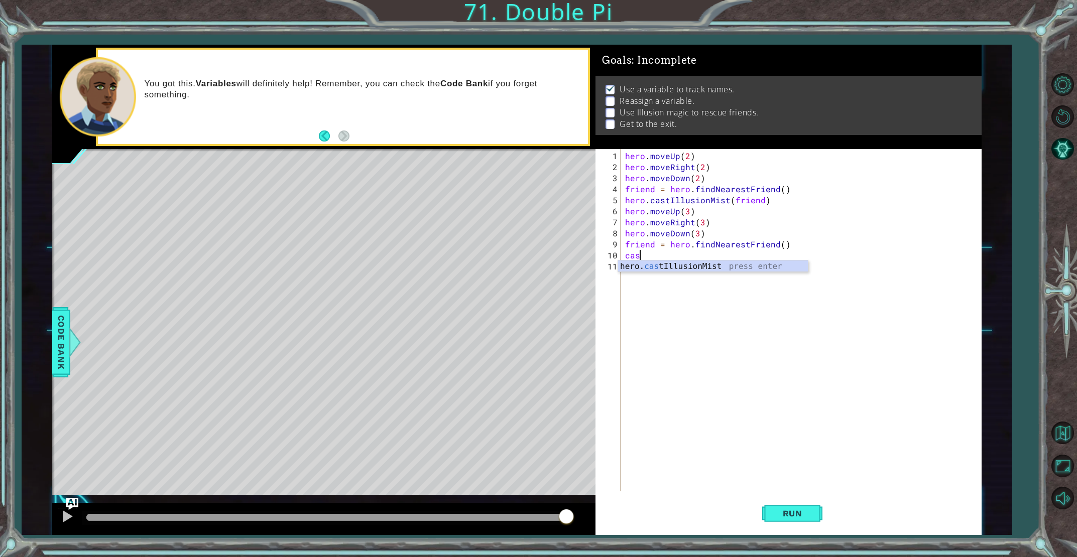
scroll to position [0, 1]
type textarea "hero.castIllusionMist(friend)"
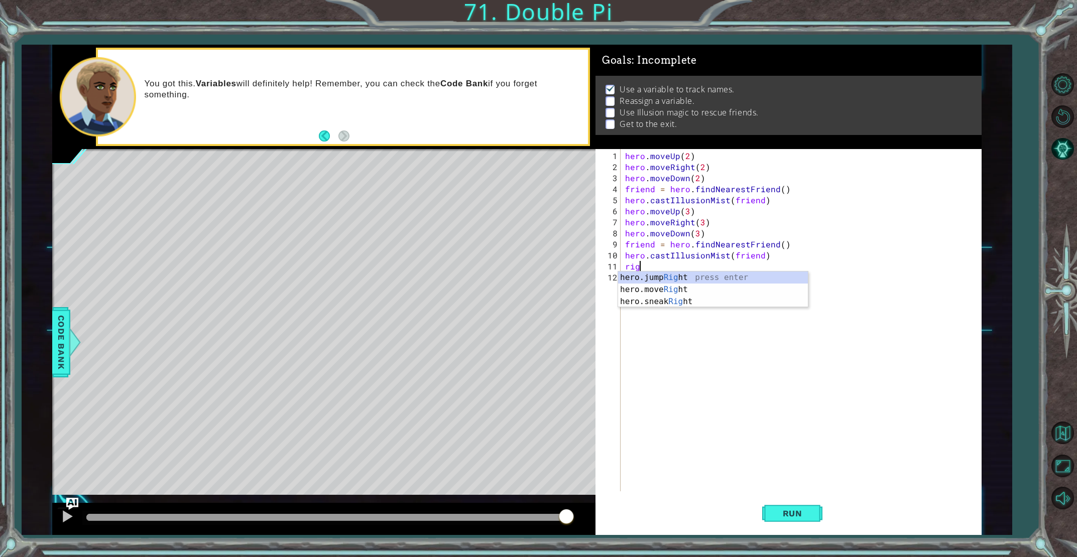
scroll to position [0, 1]
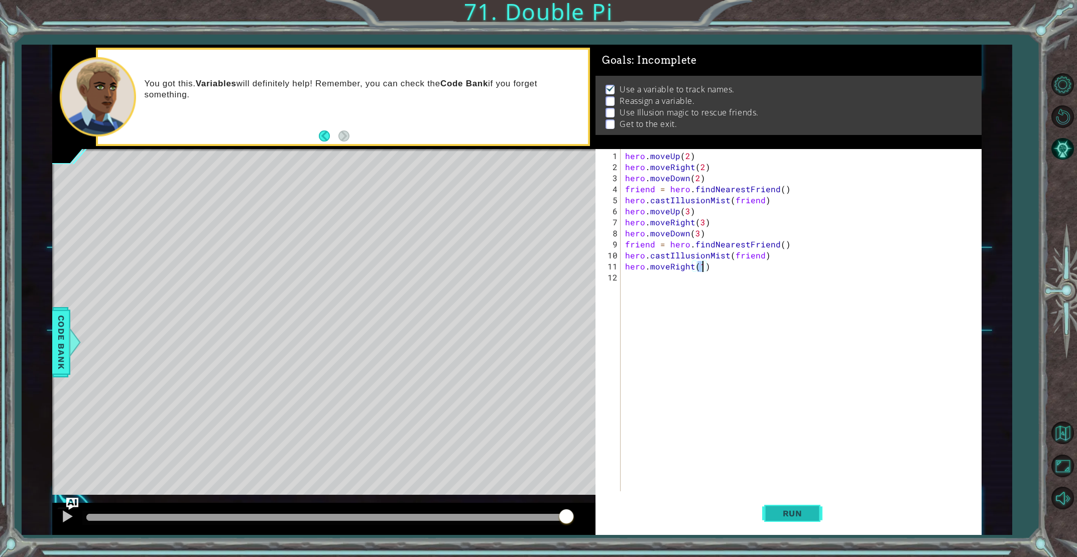
type textarea "hero.moveRight(1)"
click at [815, 509] on button "Run" at bounding box center [792, 514] width 60 height 39
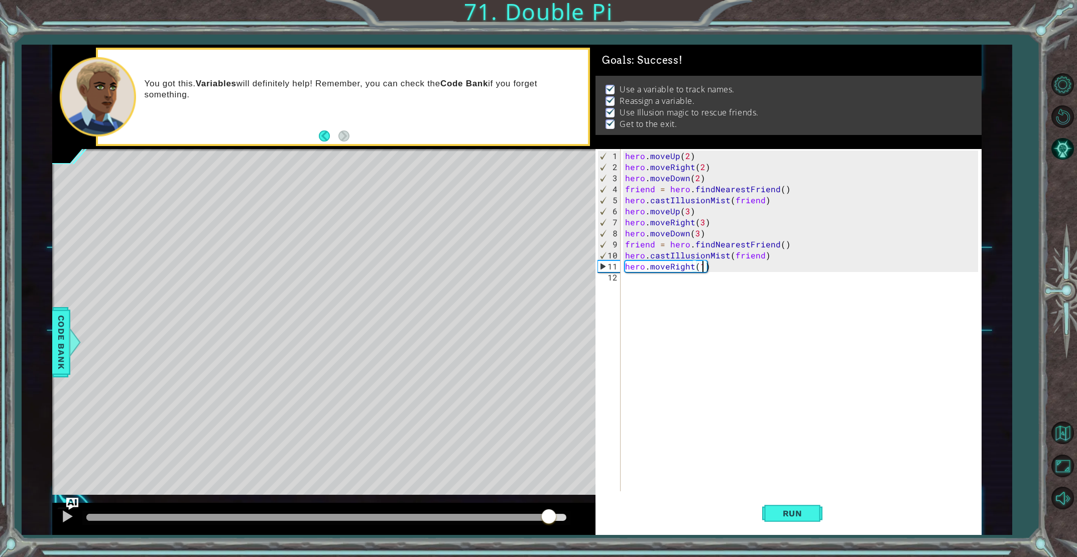
click at [551, 495] on div "methods hero use(thing) moveUp(steps) moveDown(steps) moveLeft(steps) moveRight…" at bounding box center [516, 290] width 929 height 490
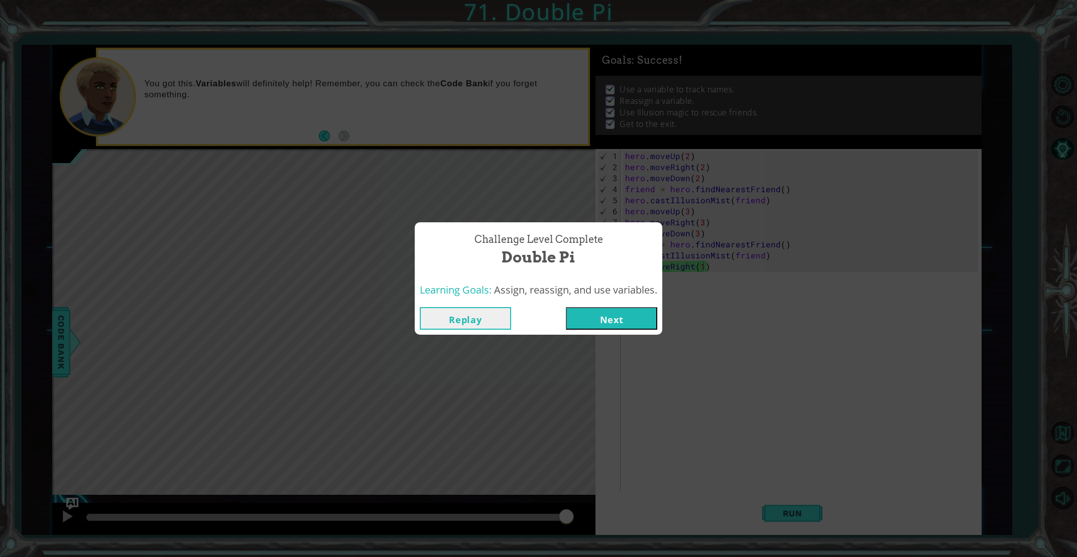
click at [619, 331] on div "Replay Next" at bounding box center [539, 318] width 248 height 33
click at [609, 312] on button "Next" at bounding box center [611, 318] width 91 height 23
